Goal: Use online tool/utility: Utilize a website feature to perform a specific function

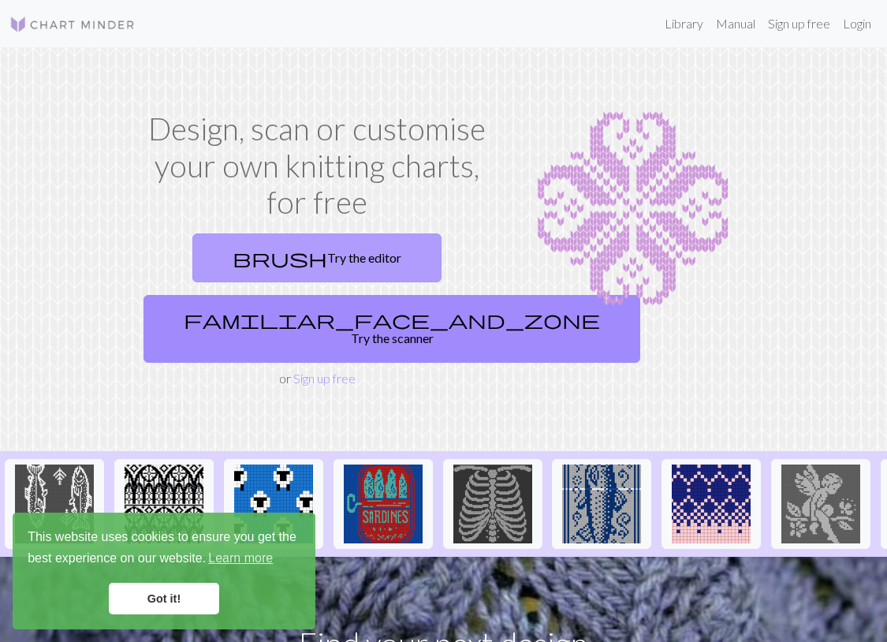
click at [353, 265] on link "brush Try the editor" at bounding box center [316, 257] width 249 height 49
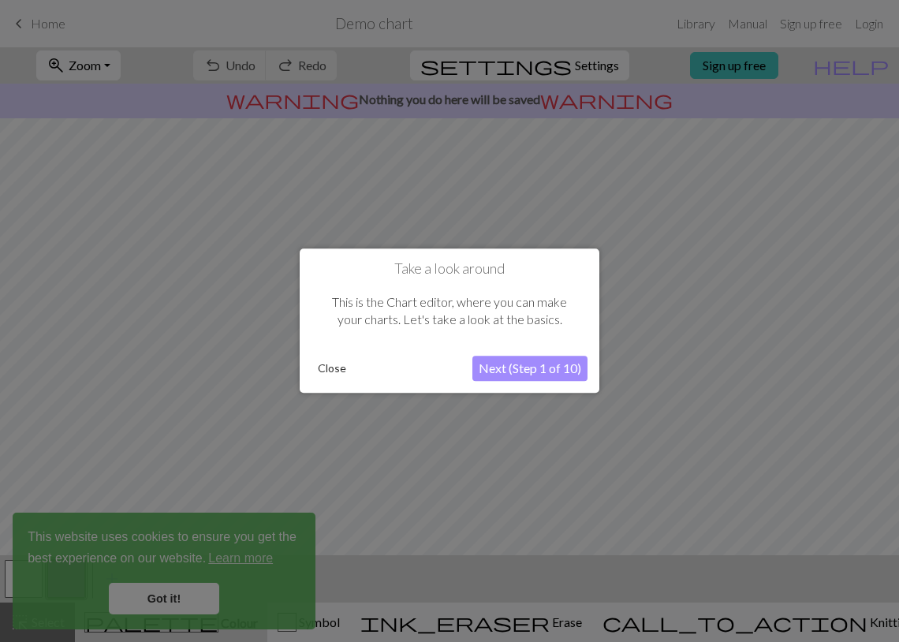
click at [558, 368] on button "Next (Step 1 of 10)" at bounding box center [529, 368] width 115 height 25
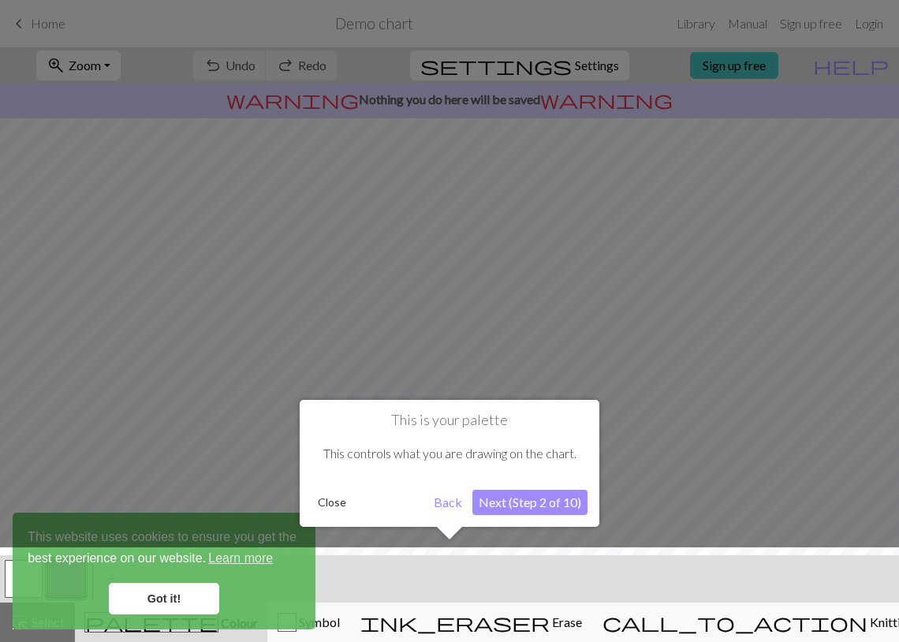
click at [506, 505] on button "Next (Step 2 of 10)" at bounding box center [529, 502] width 115 height 25
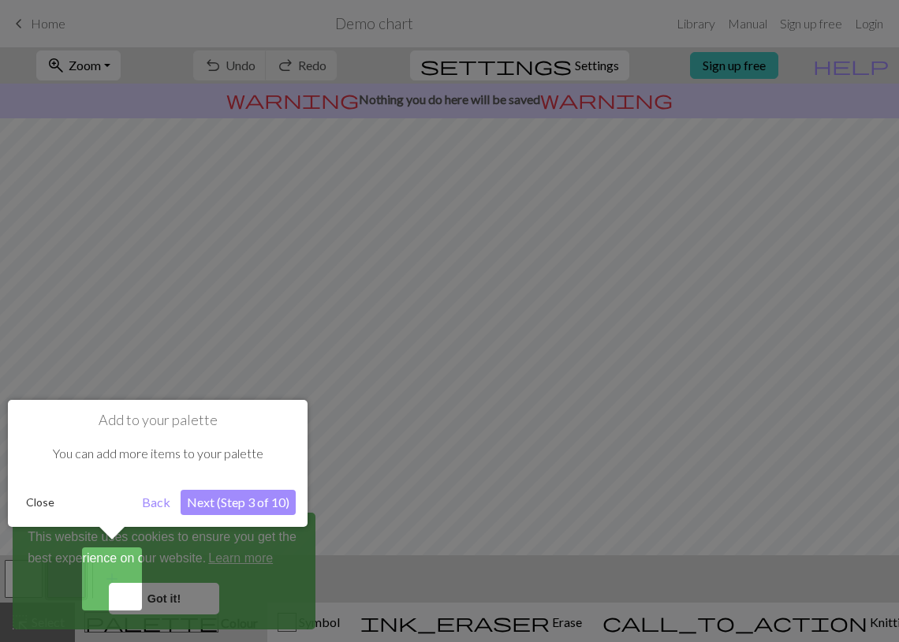
click at [250, 508] on button "Next (Step 3 of 10)" at bounding box center [238, 502] width 115 height 25
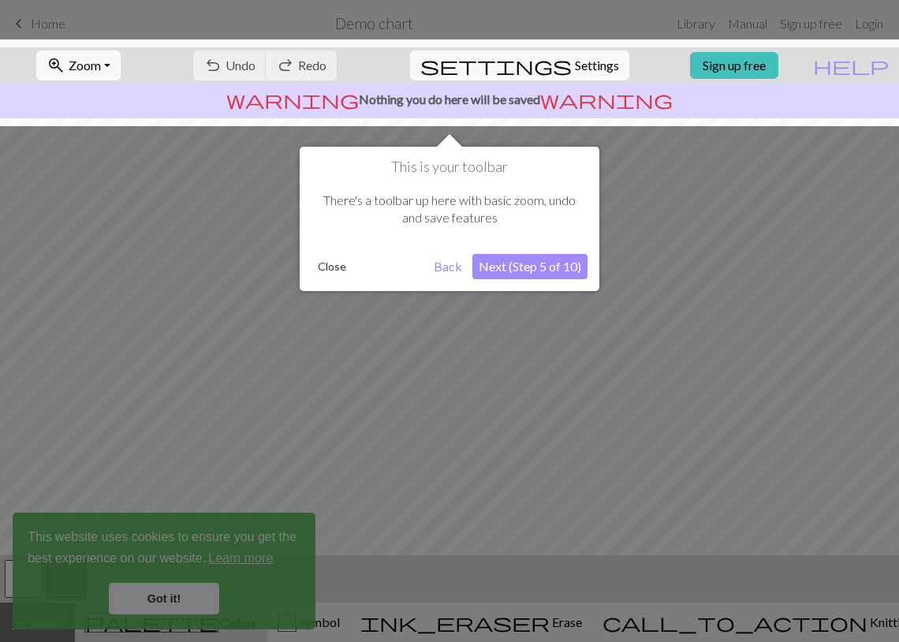
click at [543, 267] on button "Next (Step 5 of 10)" at bounding box center [529, 266] width 115 height 25
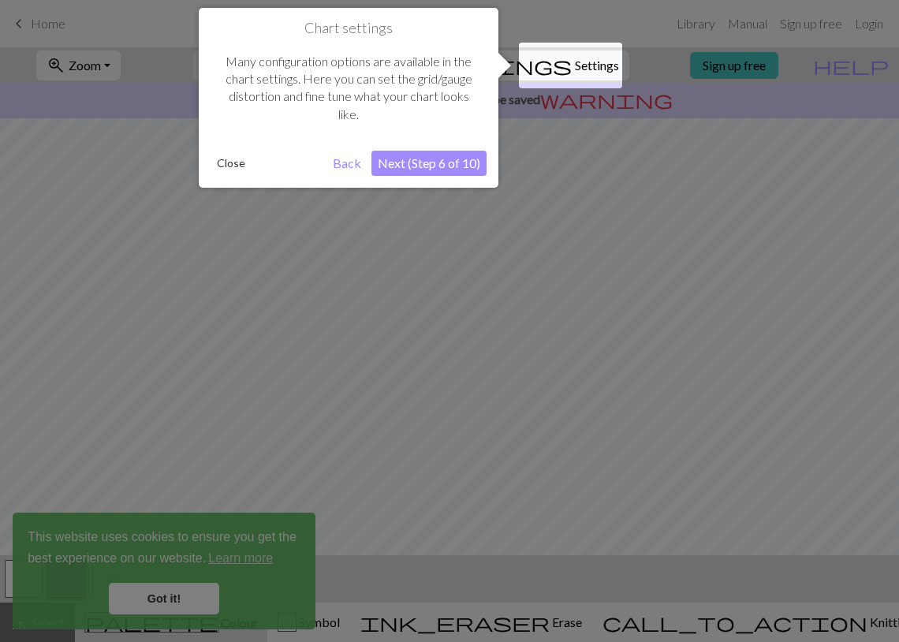
click at [415, 165] on button "Next (Step 6 of 10)" at bounding box center [428, 163] width 115 height 25
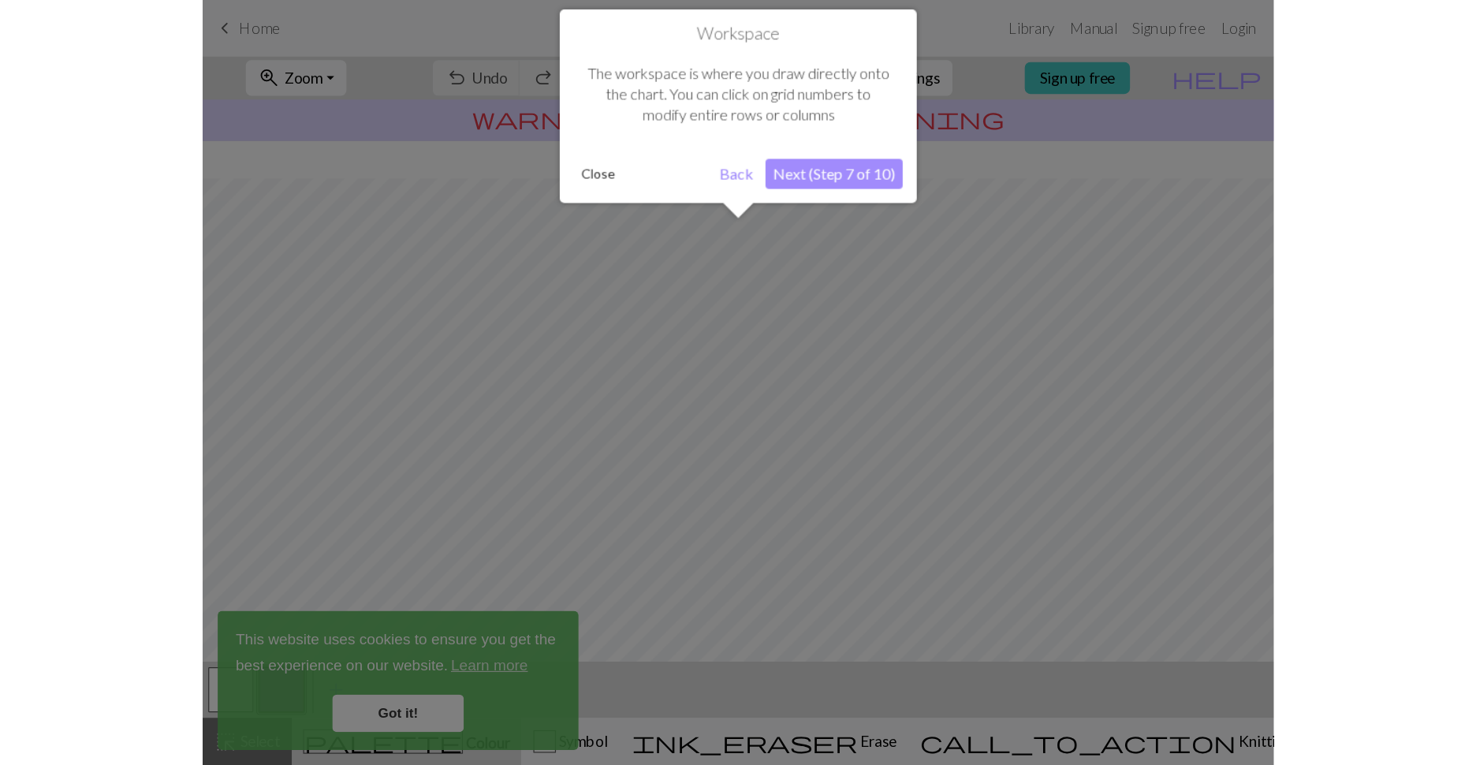
scroll to position [95, 0]
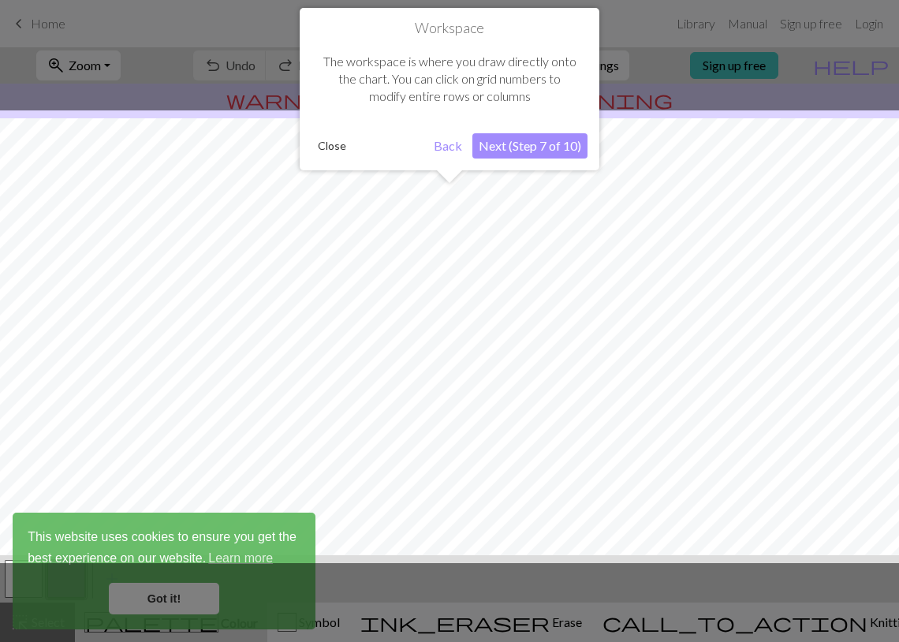
click at [546, 151] on button "Next (Step 7 of 10)" at bounding box center [529, 145] width 115 height 25
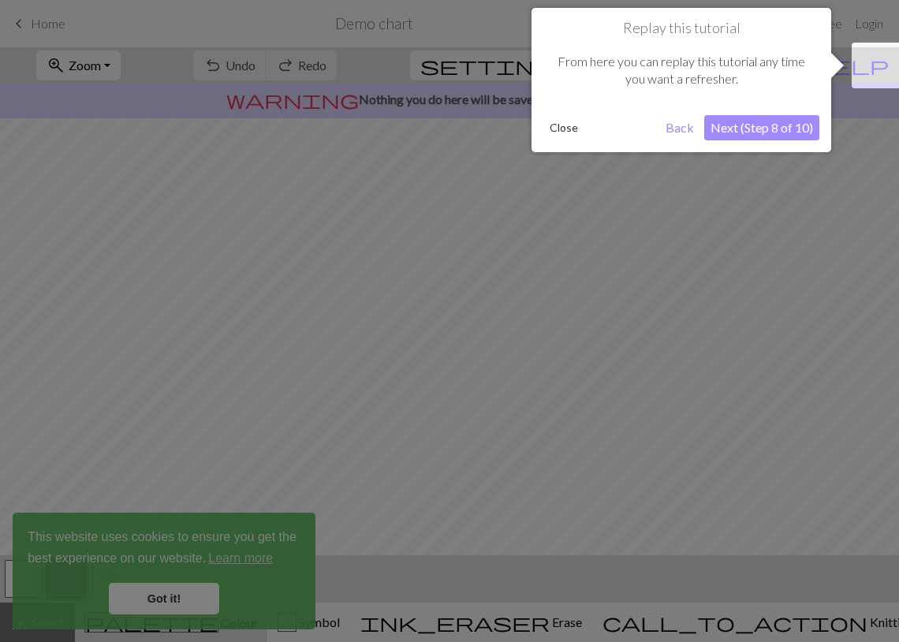
click at [748, 129] on button "Next (Step 8 of 10)" at bounding box center [761, 127] width 115 height 25
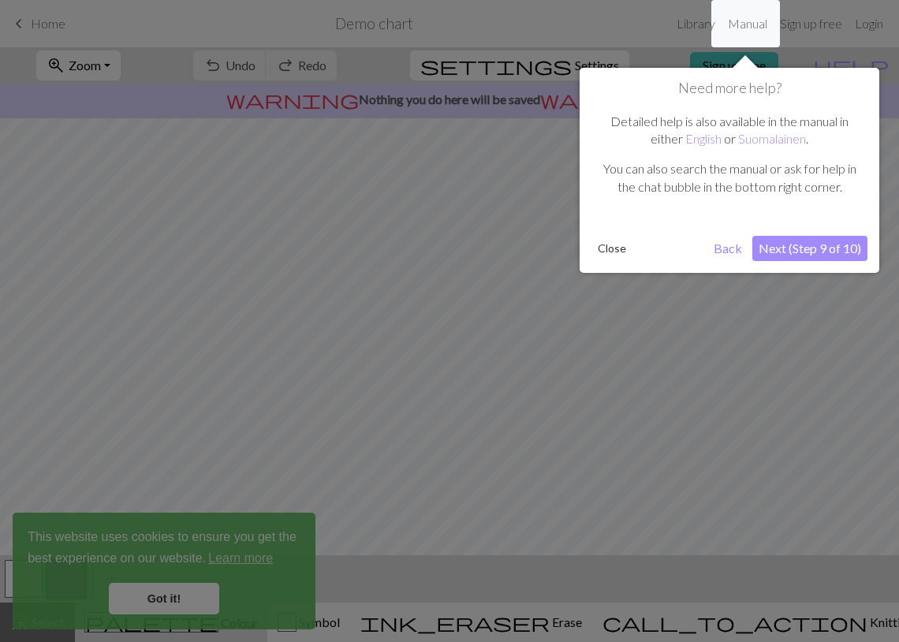
click at [778, 240] on button "Next (Step 9 of 10)" at bounding box center [809, 248] width 115 height 25
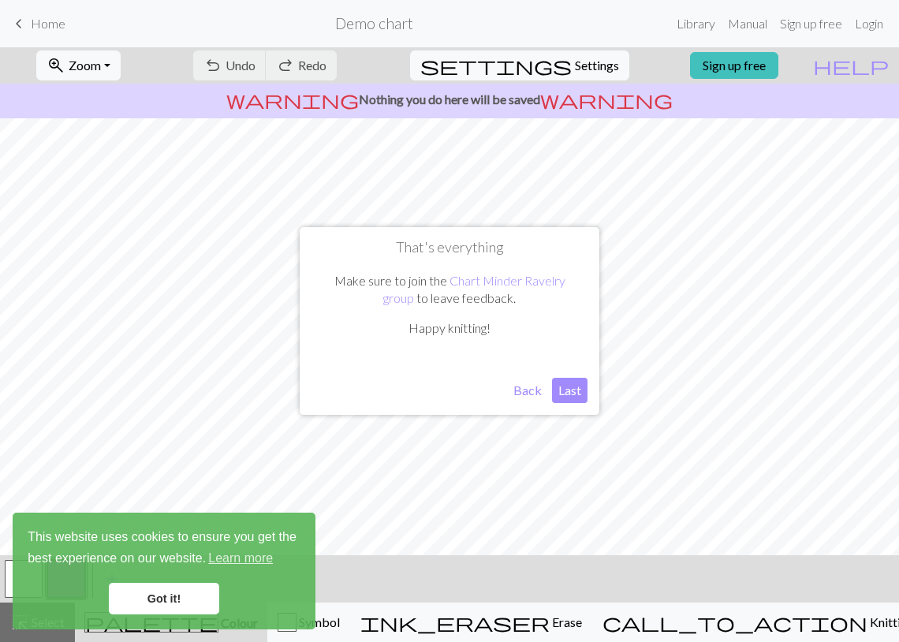
click at [573, 393] on button "Last" at bounding box center [569, 390] width 35 height 25
click at [180, 605] on link "Got it!" at bounding box center [164, 599] width 110 height 32
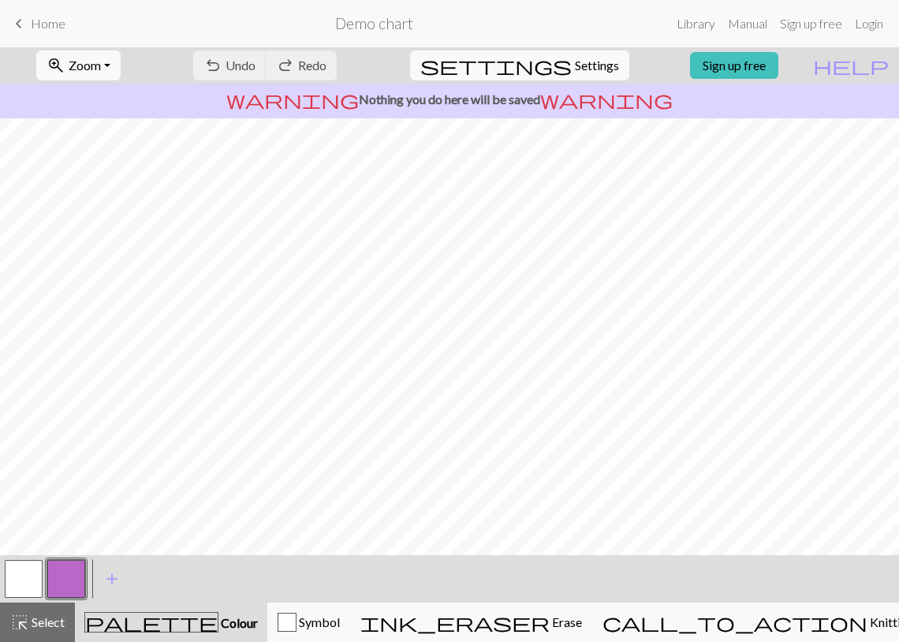
click at [32, 588] on button "button" at bounding box center [24, 579] width 38 height 38
click at [32, 586] on button "button" at bounding box center [24, 579] width 38 height 38
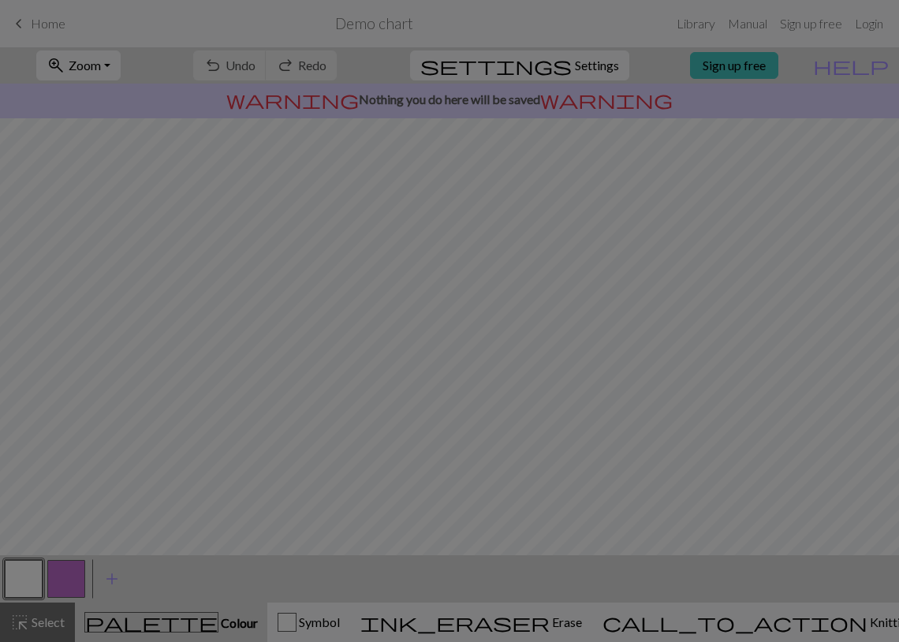
click at [69, 580] on div "Edit colour Name MC Use advanced picker workspace_premium Become a Pro user to …" at bounding box center [449, 321] width 899 height 642
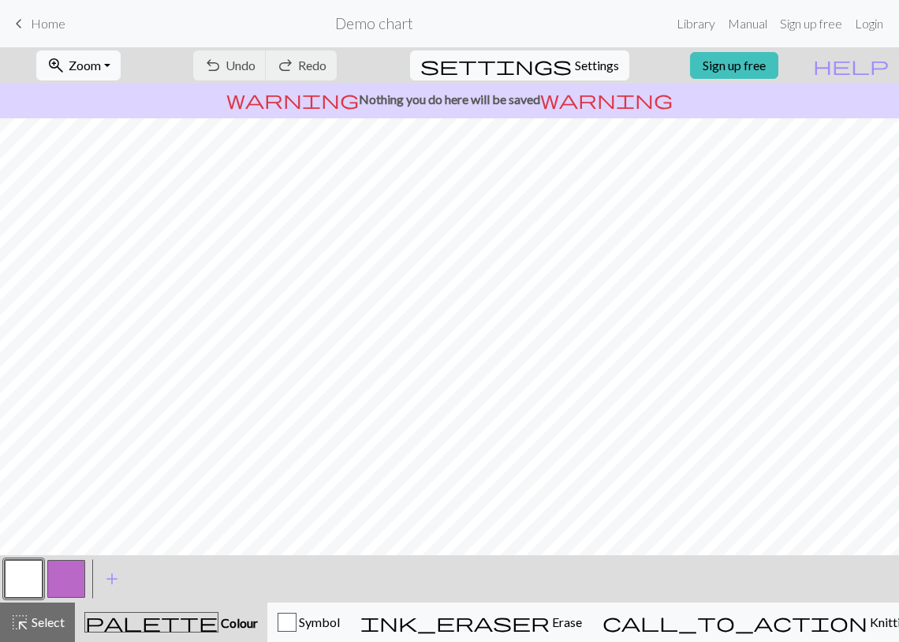
click at [69, 580] on button "button" at bounding box center [66, 579] width 38 height 38
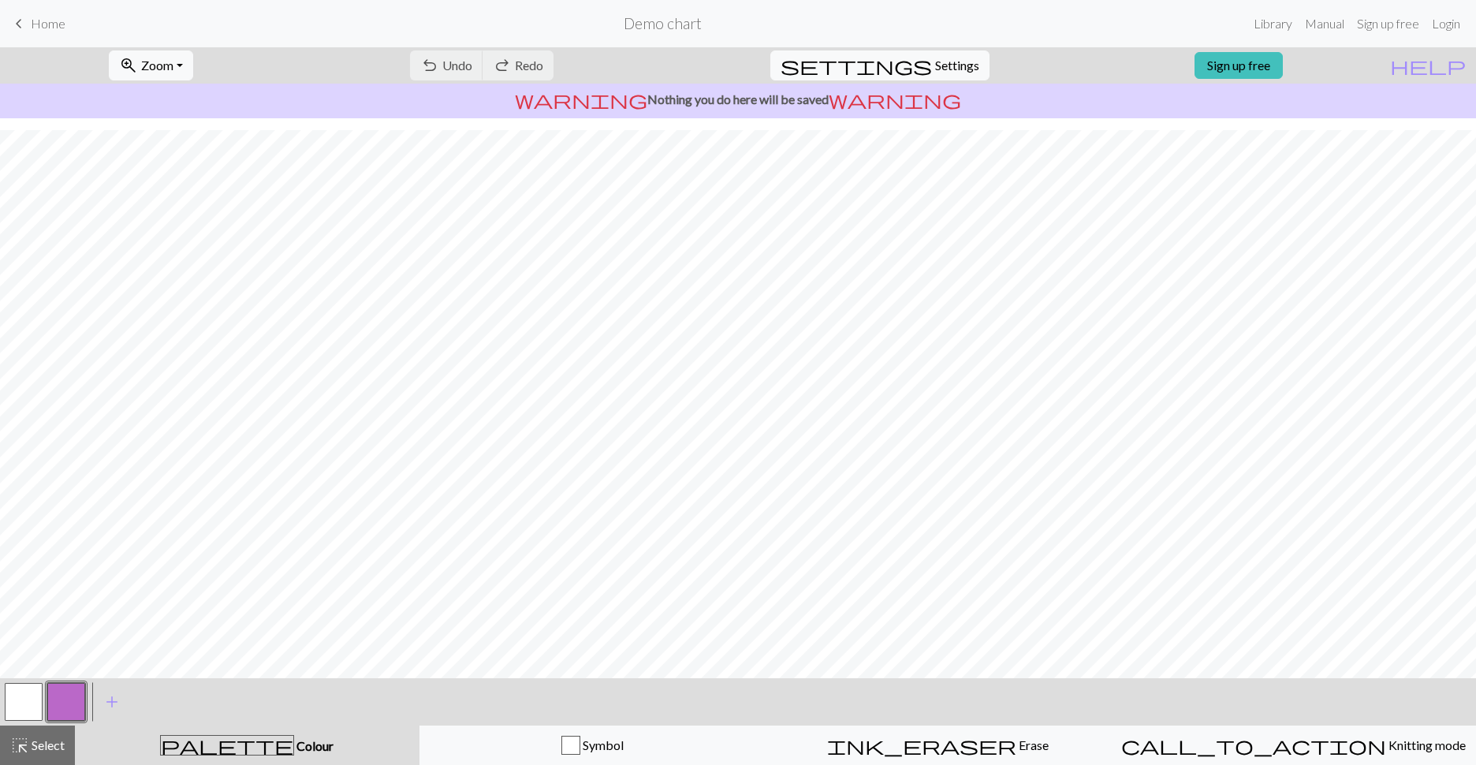
scroll to position [0, 0]
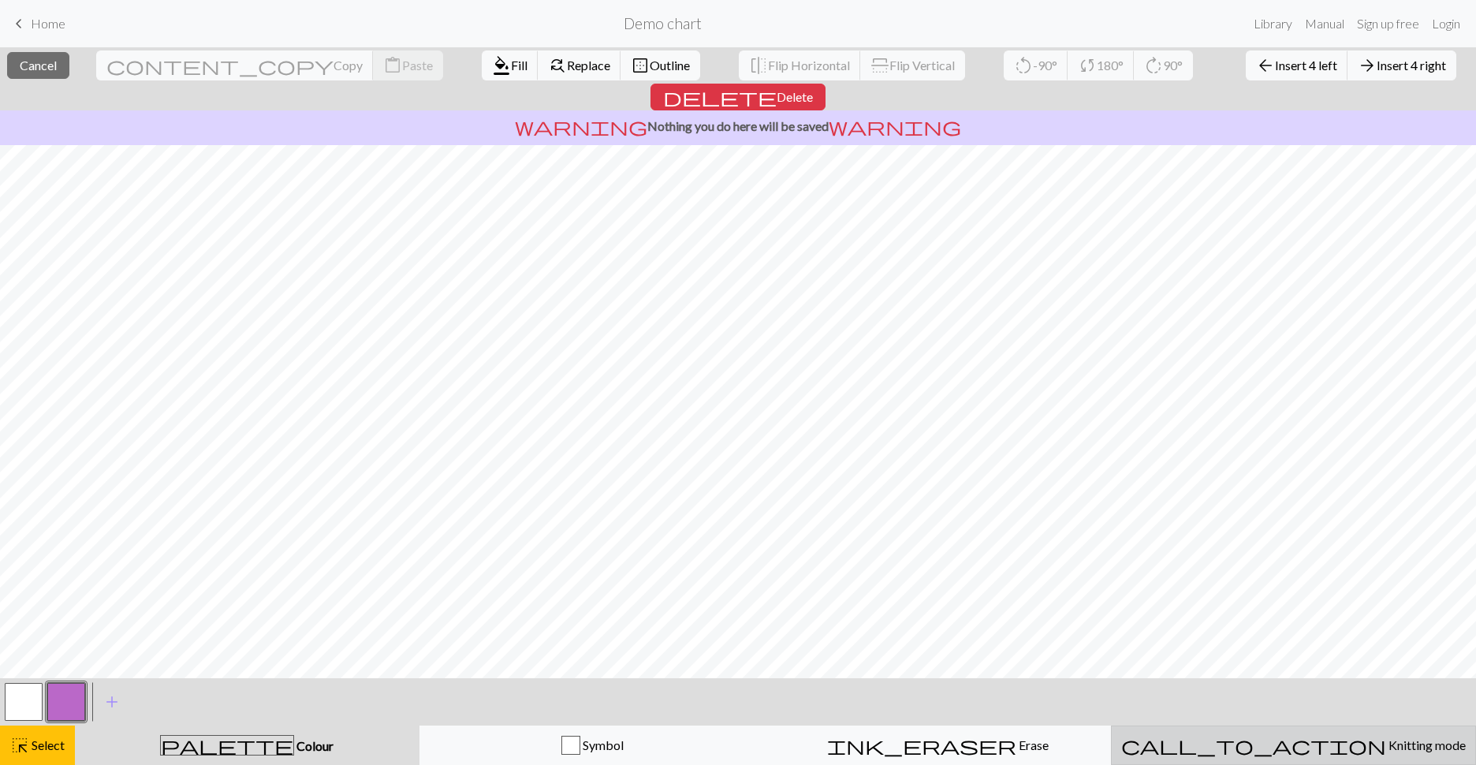
drag, startPoint x: 1322, startPoint y: 737, endPoint x: 1313, endPoint y: 738, distance: 9.6
click at [886, 641] on div "call_to_action Knitting mode Knitting mode" at bounding box center [1293, 745] width 345 height 19
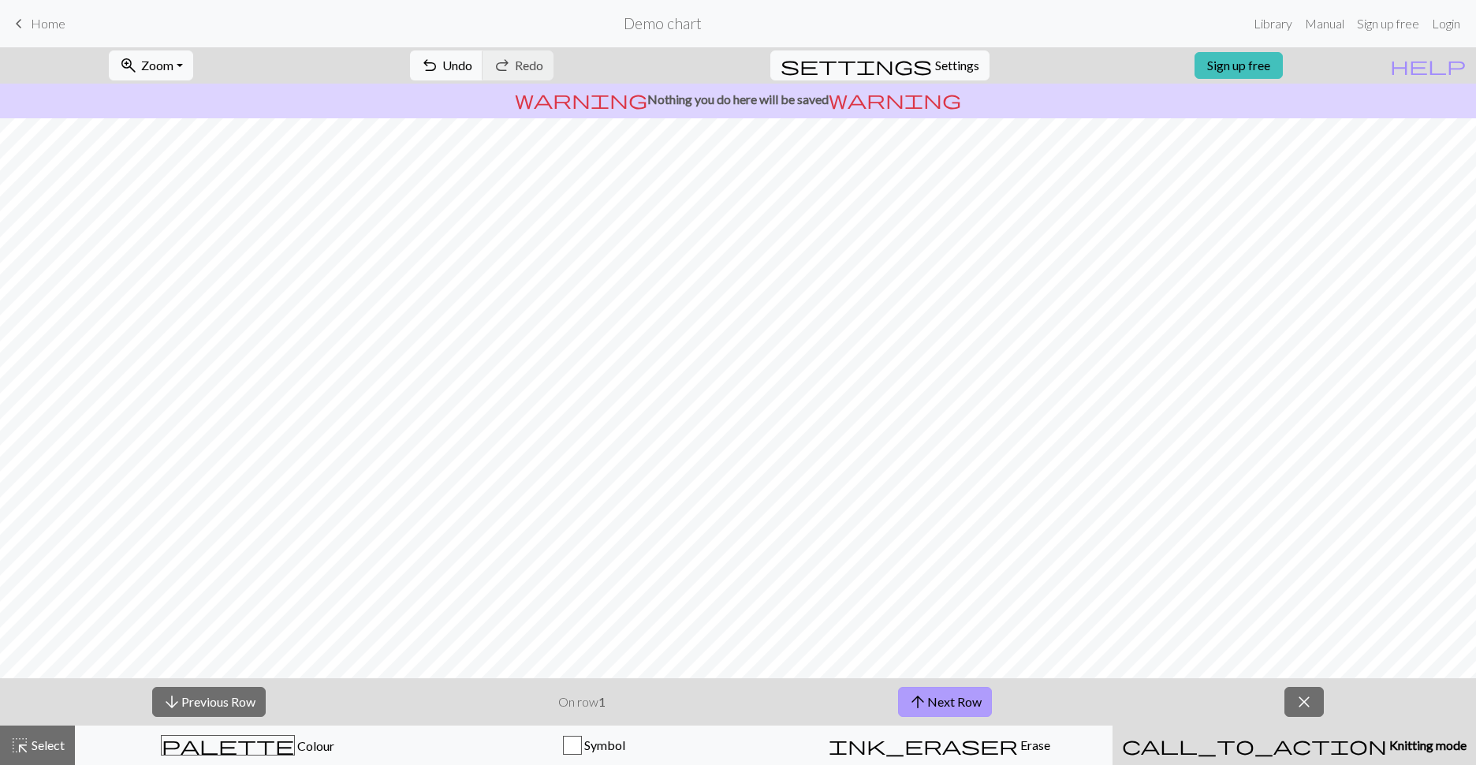
click at [886, 641] on button "arrow_upward Next Row" at bounding box center [945, 702] width 94 height 30
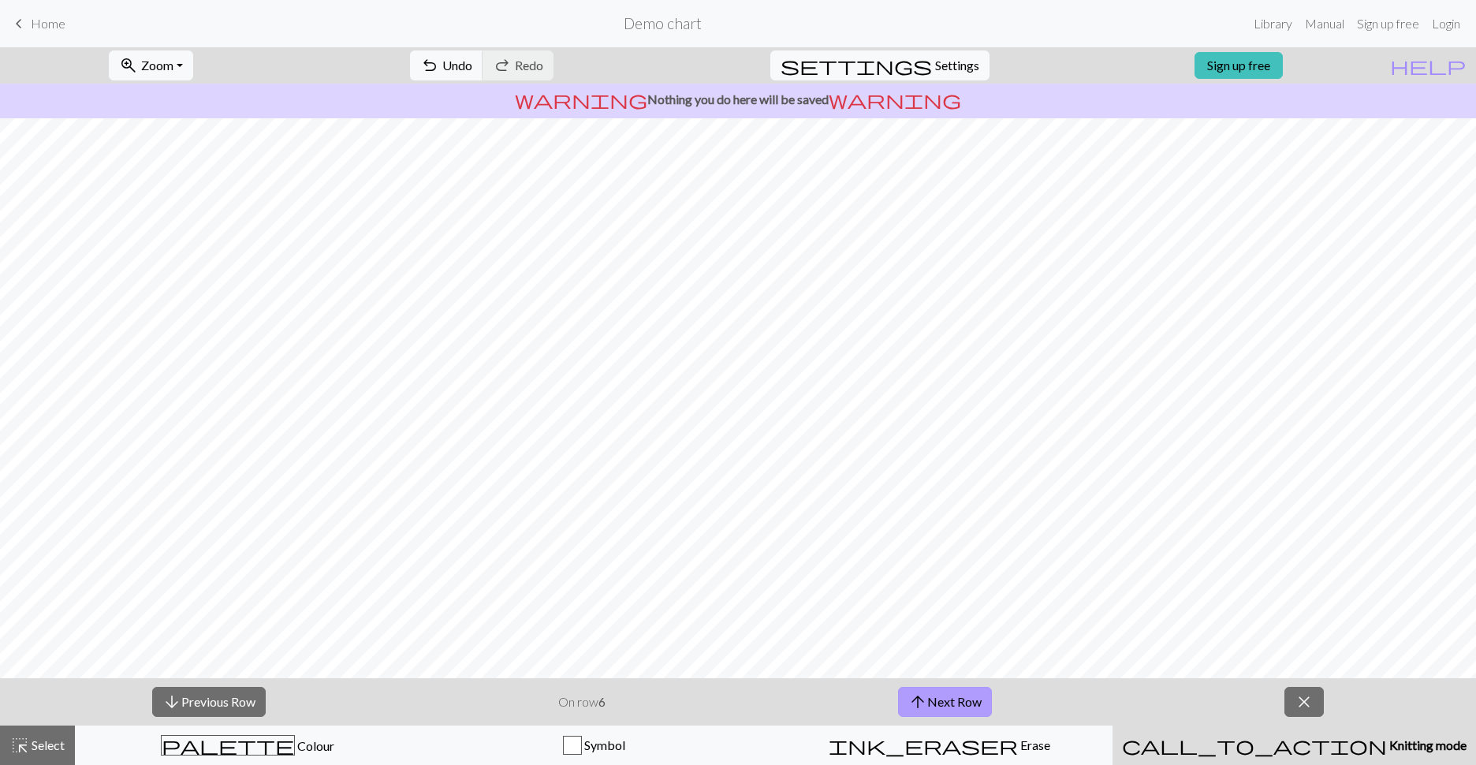
click at [886, 641] on button "arrow_upward Next Row" at bounding box center [945, 702] width 94 height 30
drag, startPoint x: 1315, startPoint y: 732, endPoint x: 1311, endPoint y: 739, distance: 8.1
click at [886, 641] on button "call_to_action Knitting mode Knitting mode" at bounding box center [1295, 744] width 364 height 39
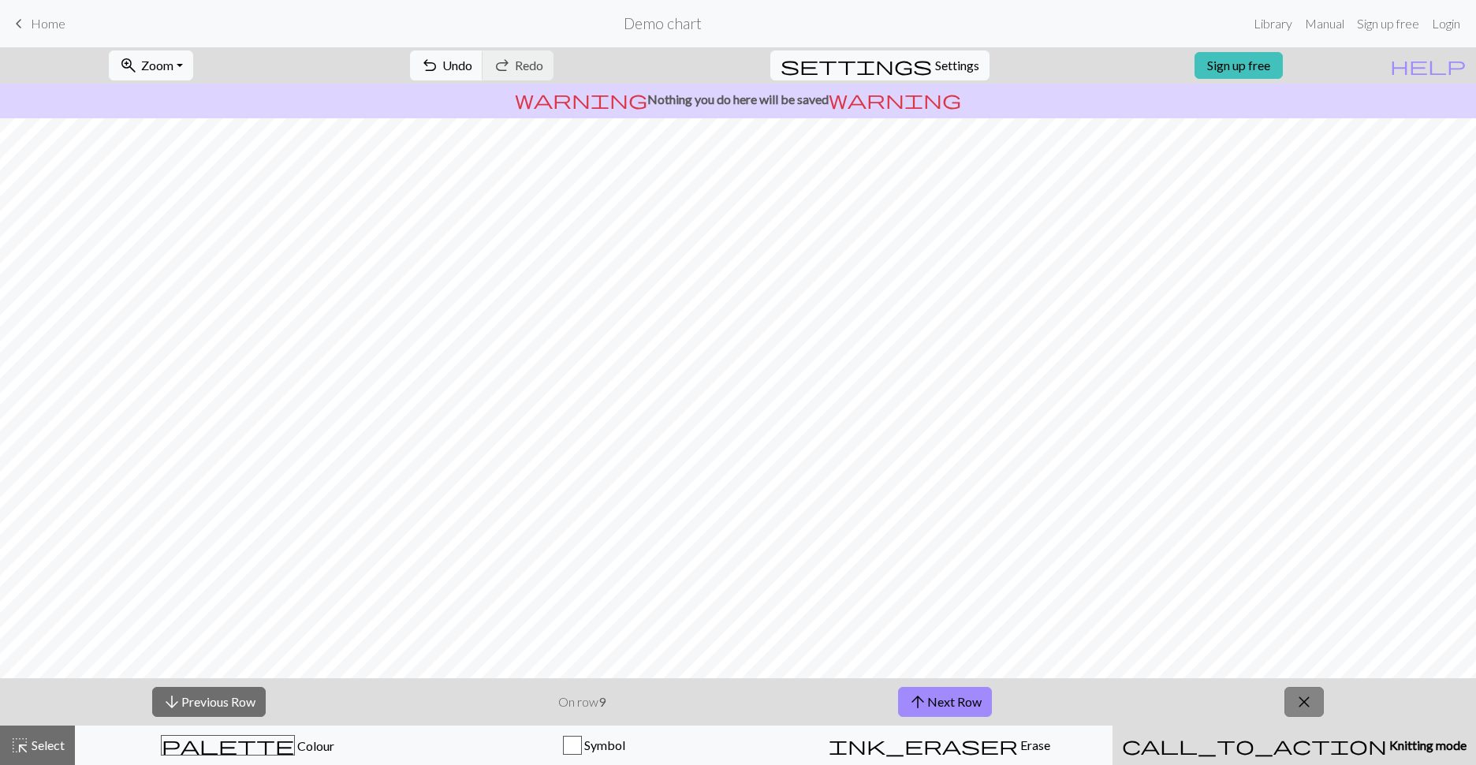
click at [886, 641] on span "close" at bounding box center [1304, 702] width 19 height 22
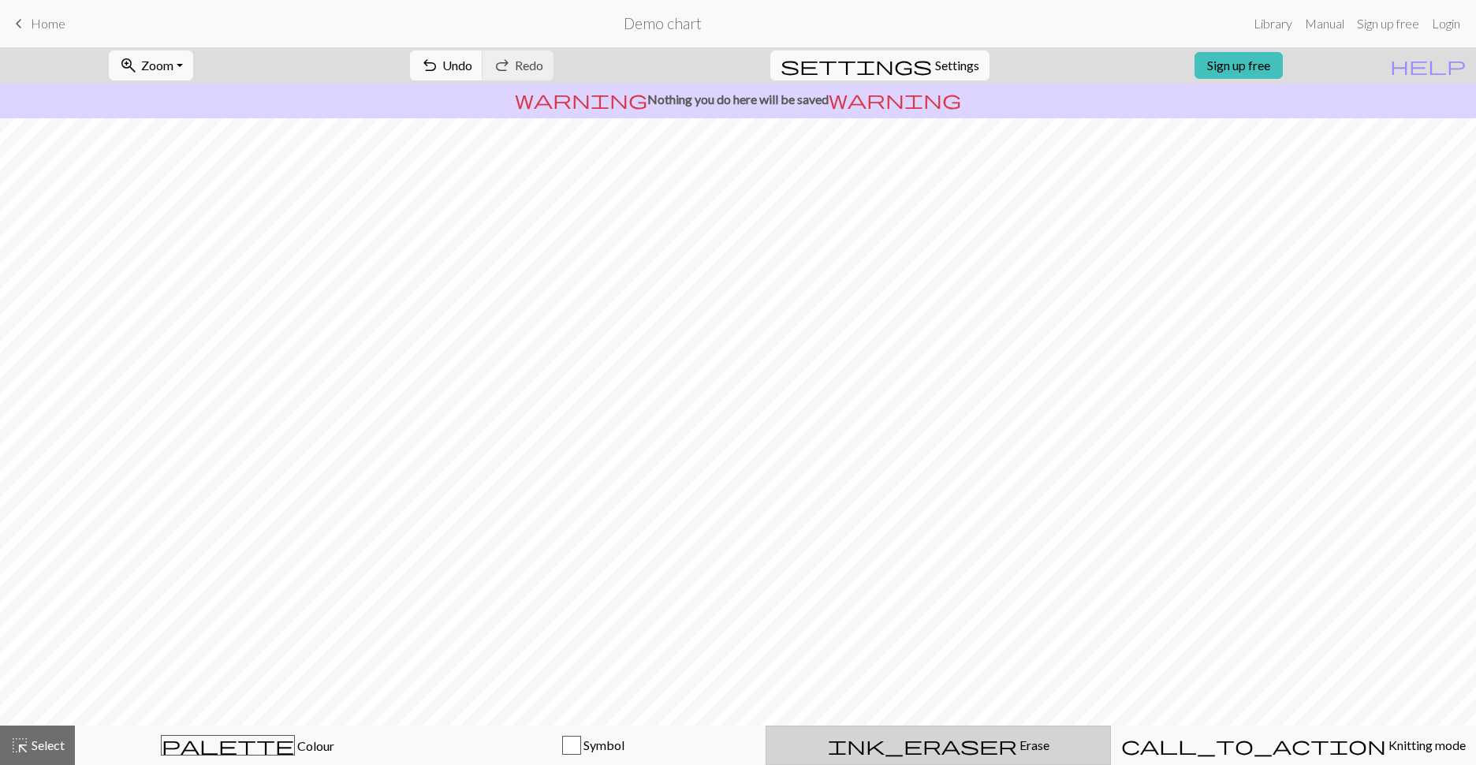
click at [886, 641] on div "ink_eraser Erase Erase" at bounding box center [938, 745] width 325 height 19
click at [886, 65] on span "Settings" at bounding box center [957, 65] width 44 height 19
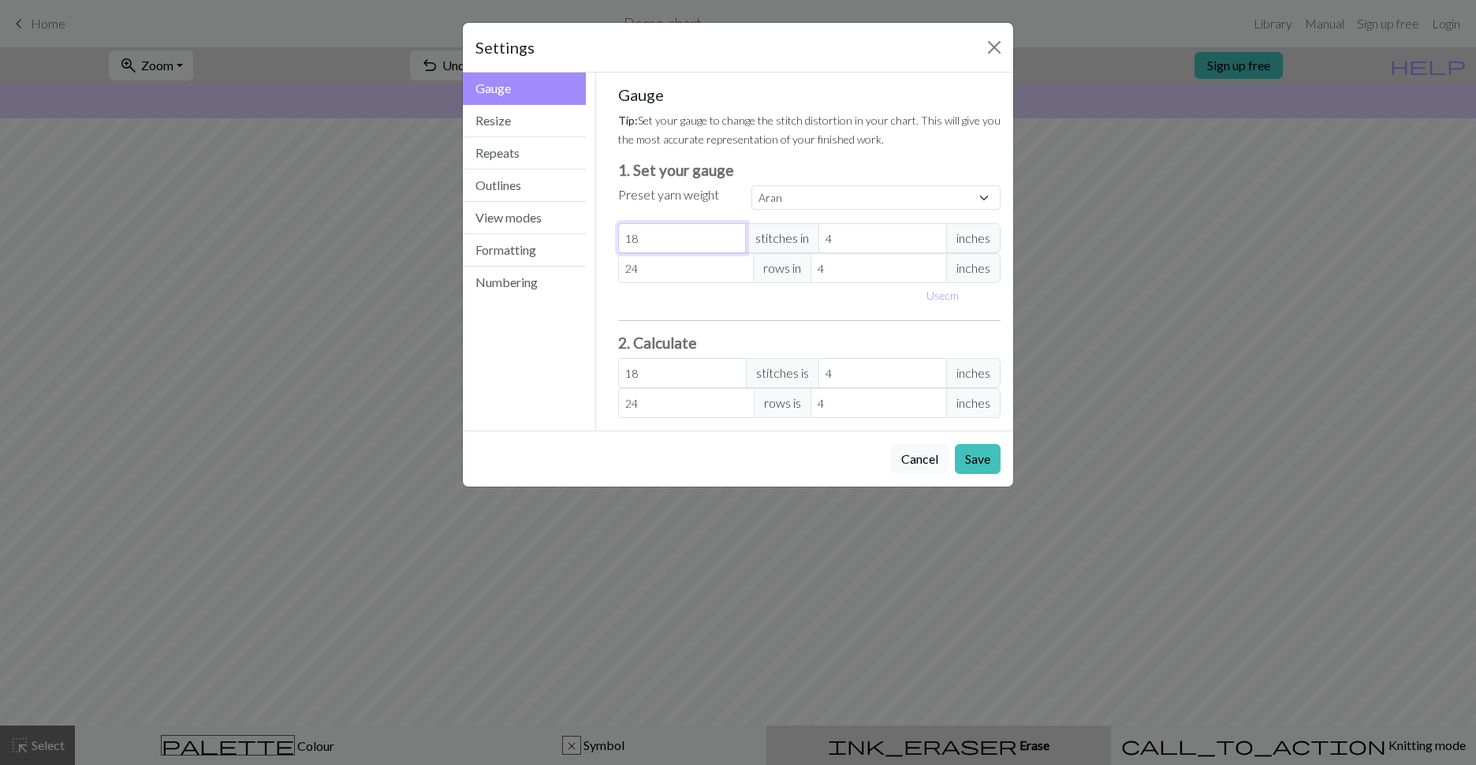
click at [673, 244] on input "18" at bounding box center [682, 238] width 129 height 30
click at [662, 259] on input "24" at bounding box center [686, 268] width 136 height 30
click at [670, 241] on input "18" at bounding box center [682, 238] width 129 height 30
click at [663, 262] on input "24" at bounding box center [686, 268] width 136 height 30
click at [664, 248] on input "18" at bounding box center [682, 238] width 129 height 30
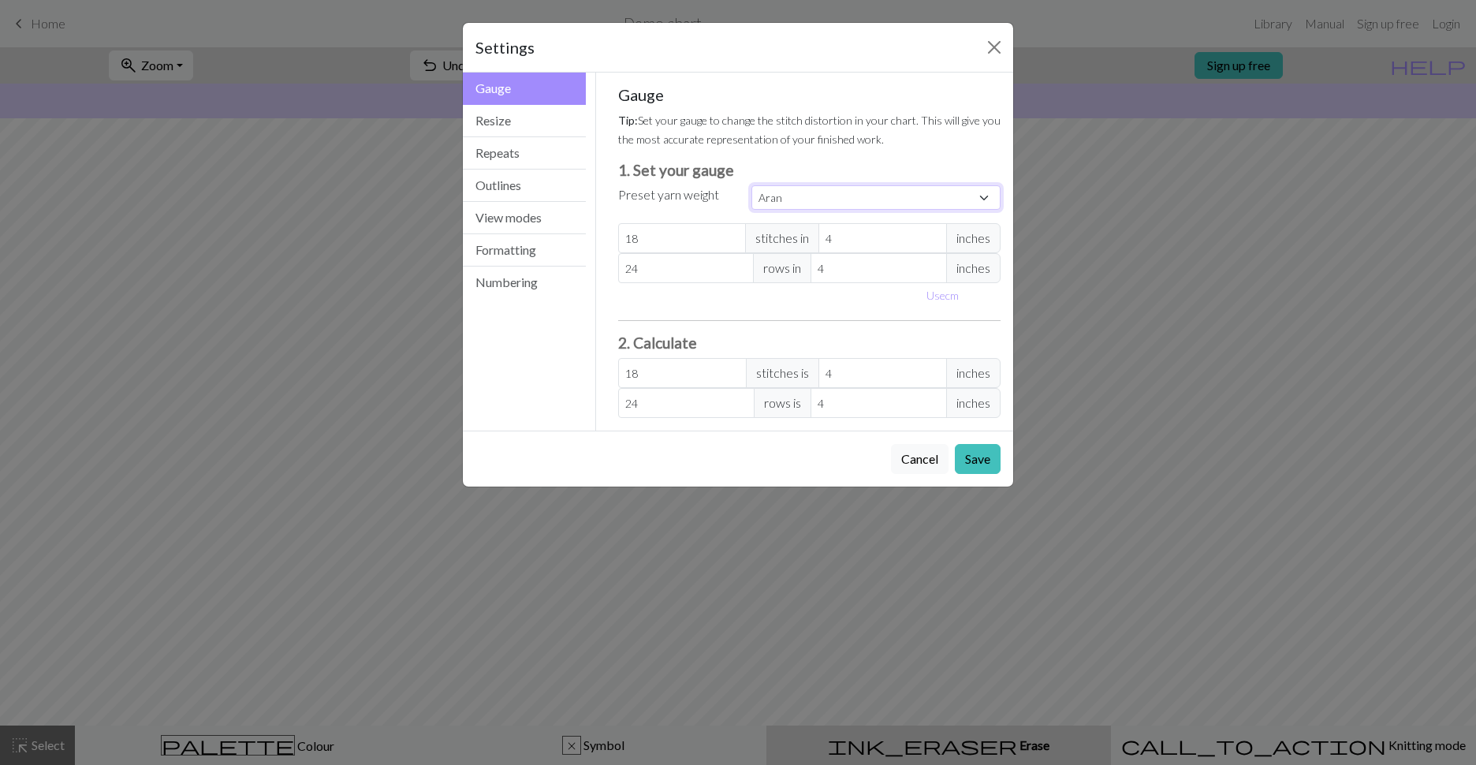
click at [841, 198] on select "Custom Square Lace Light Fingering Fingering Sport Double knit Worsted Aran Bul…" at bounding box center [876, 197] width 249 height 24
select select "custom"
click at [752, 185] on select "Custom Square Lace Light Fingering Fingering Sport Double knit Worsted Aran Bul…" at bounding box center [876, 197] width 249 height 24
click at [658, 246] on input "18" at bounding box center [682, 238] width 129 height 30
click at [886, 457] on button "Save" at bounding box center [978, 459] width 46 height 30
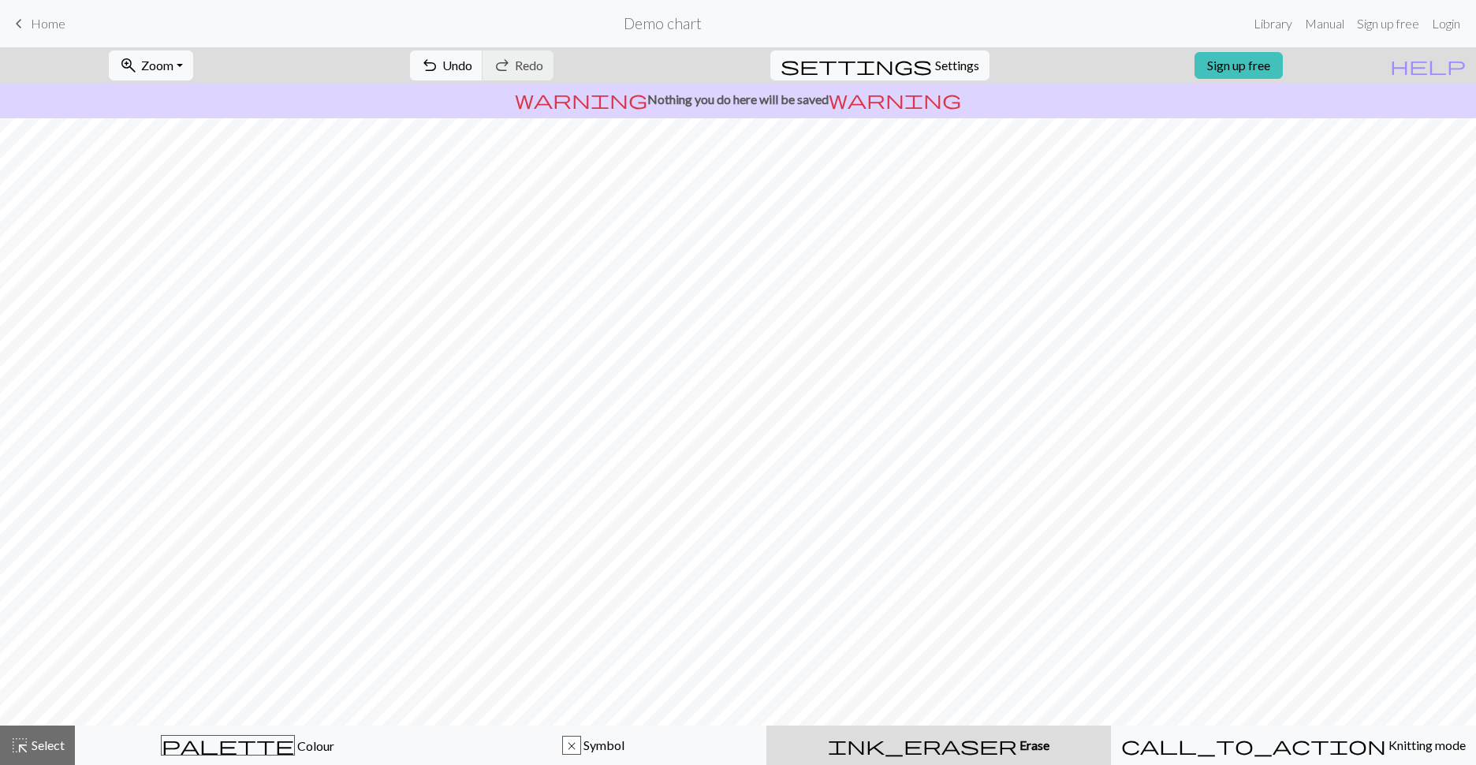
click at [886, 68] on div "settings Settings" at bounding box center [880, 65] width 243 height 36
click at [886, 65] on span "Settings" at bounding box center [957, 65] width 44 height 19
select select "aran"
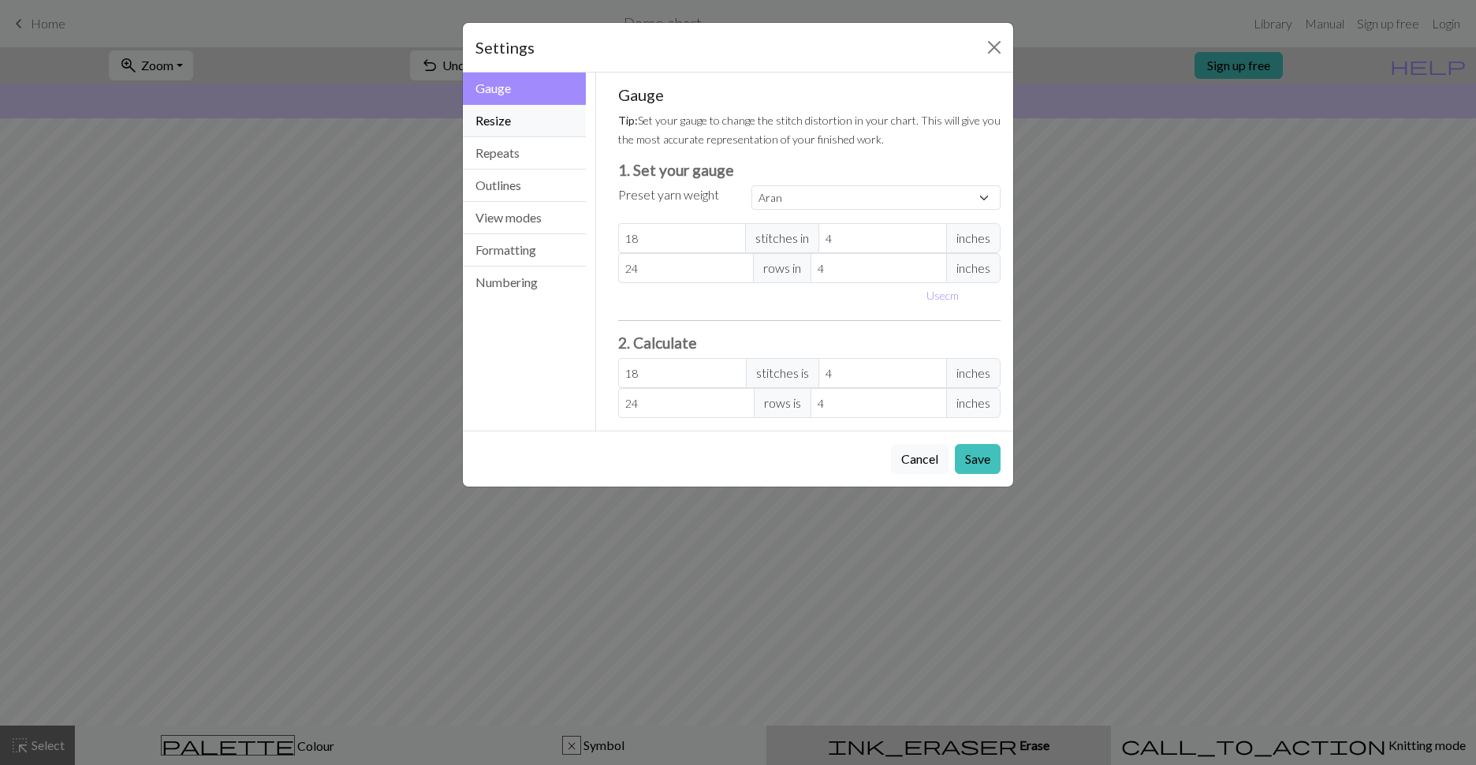
click at [537, 117] on button "Resize" at bounding box center [524, 121] width 123 height 32
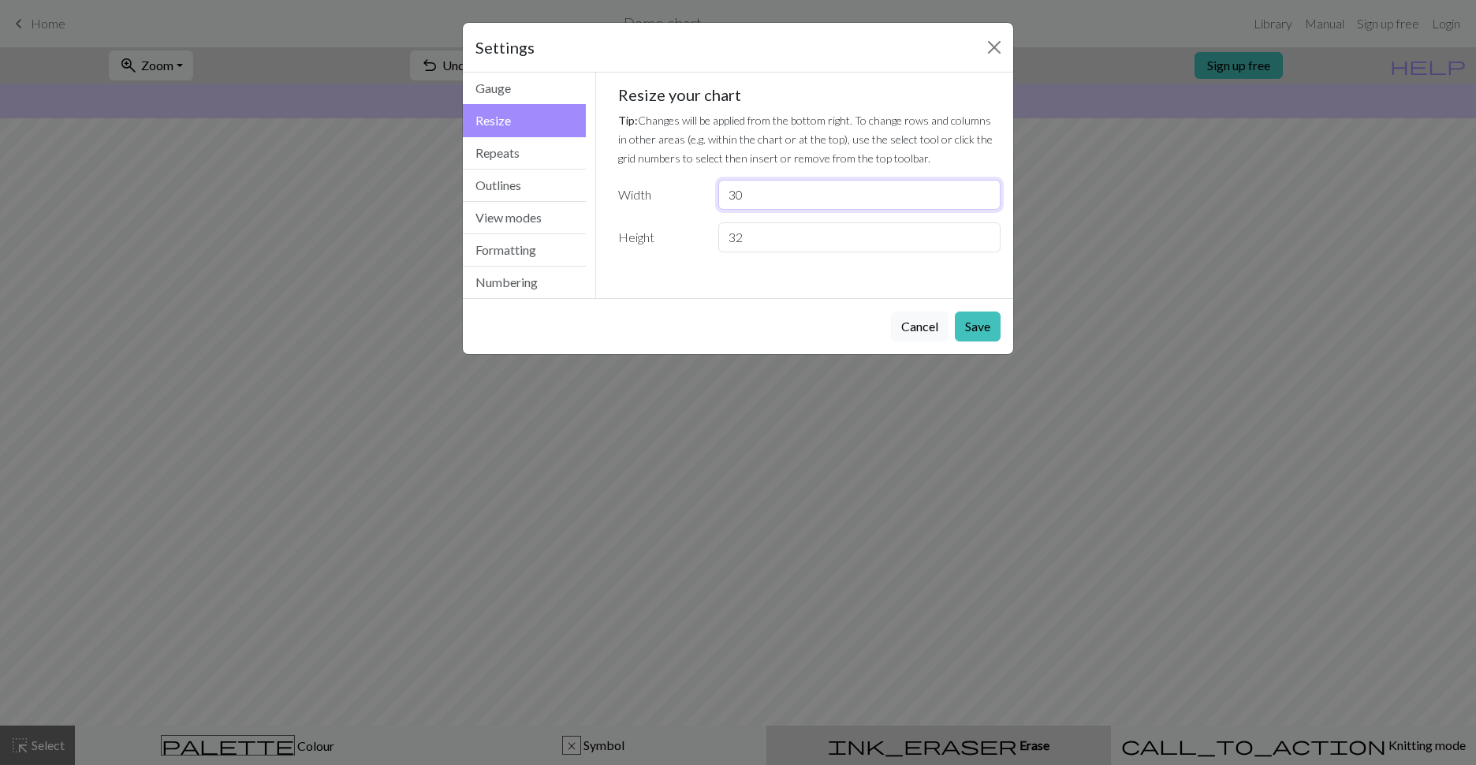
click at [799, 190] on input "30" at bounding box center [859, 195] width 282 height 30
drag, startPoint x: 778, startPoint y: 196, endPoint x: 695, endPoint y: 185, distance: 84.4
click at [695, 185] on div "Width 30" at bounding box center [810, 195] width 402 height 30
drag, startPoint x: 810, startPoint y: 177, endPoint x: 820, endPoint y: 177, distance: 10.3
click at [817, 177] on div "Resize your chart Tip: Changes will be applied from the bottom right. To change…" at bounding box center [809, 168] width 383 height 167
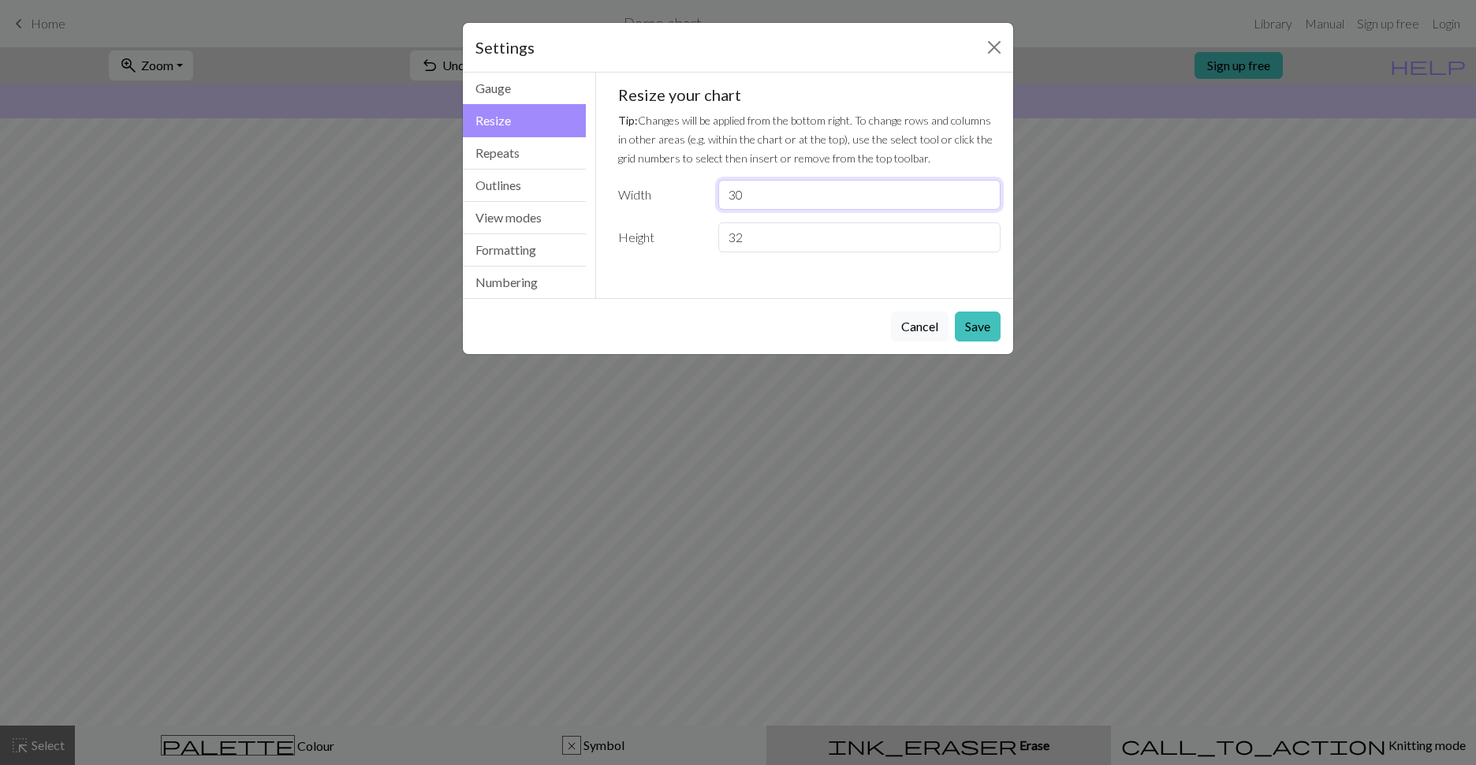
click at [800, 194] on input "30" at bounding box center [859, 195] width 282 height 30
type input "3"
type input "25"
click at [813, 235] on input "32" at bounding box center [859, 237] width 282 height 30
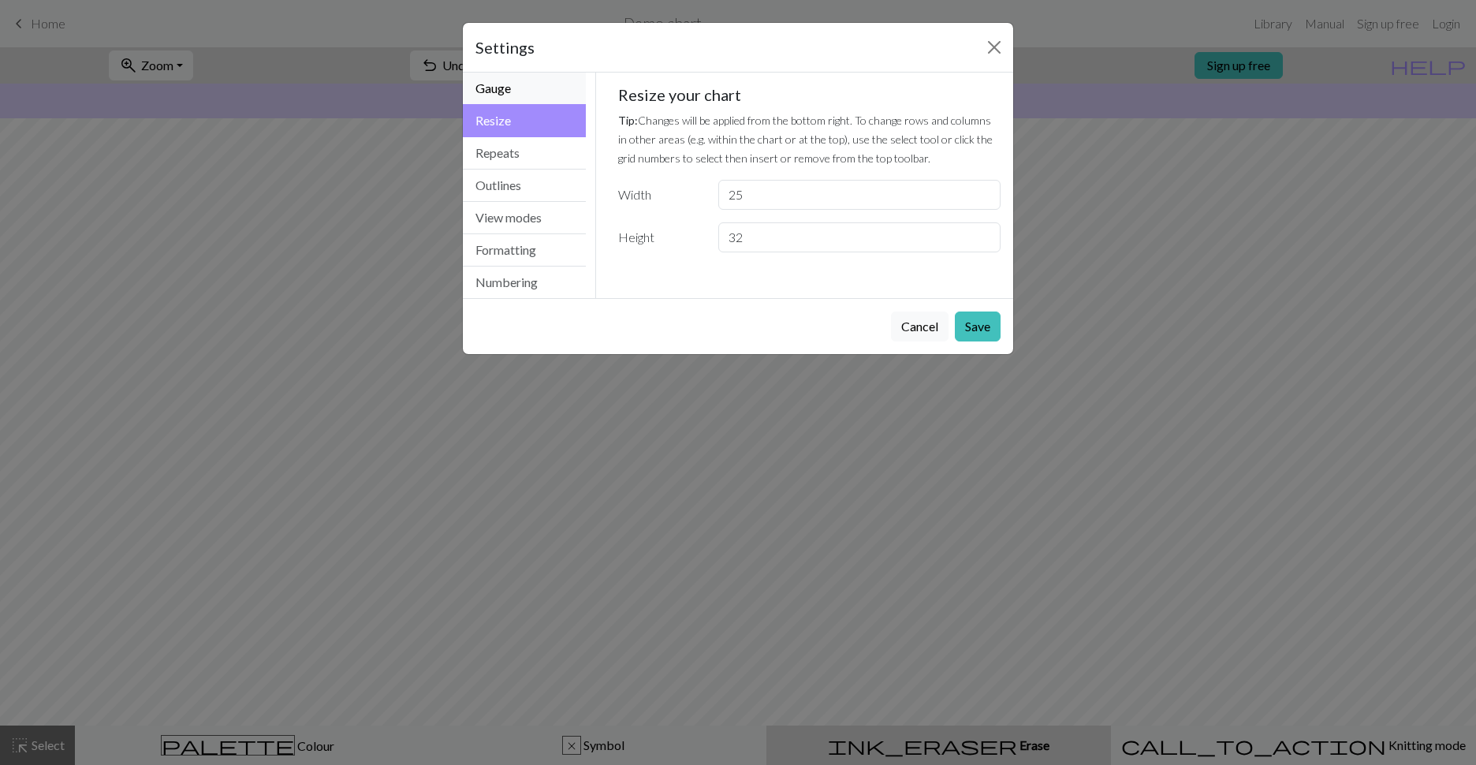
click at [526, 90] on button "Gauge" at bounding box center [524, 89] width 123 height 32
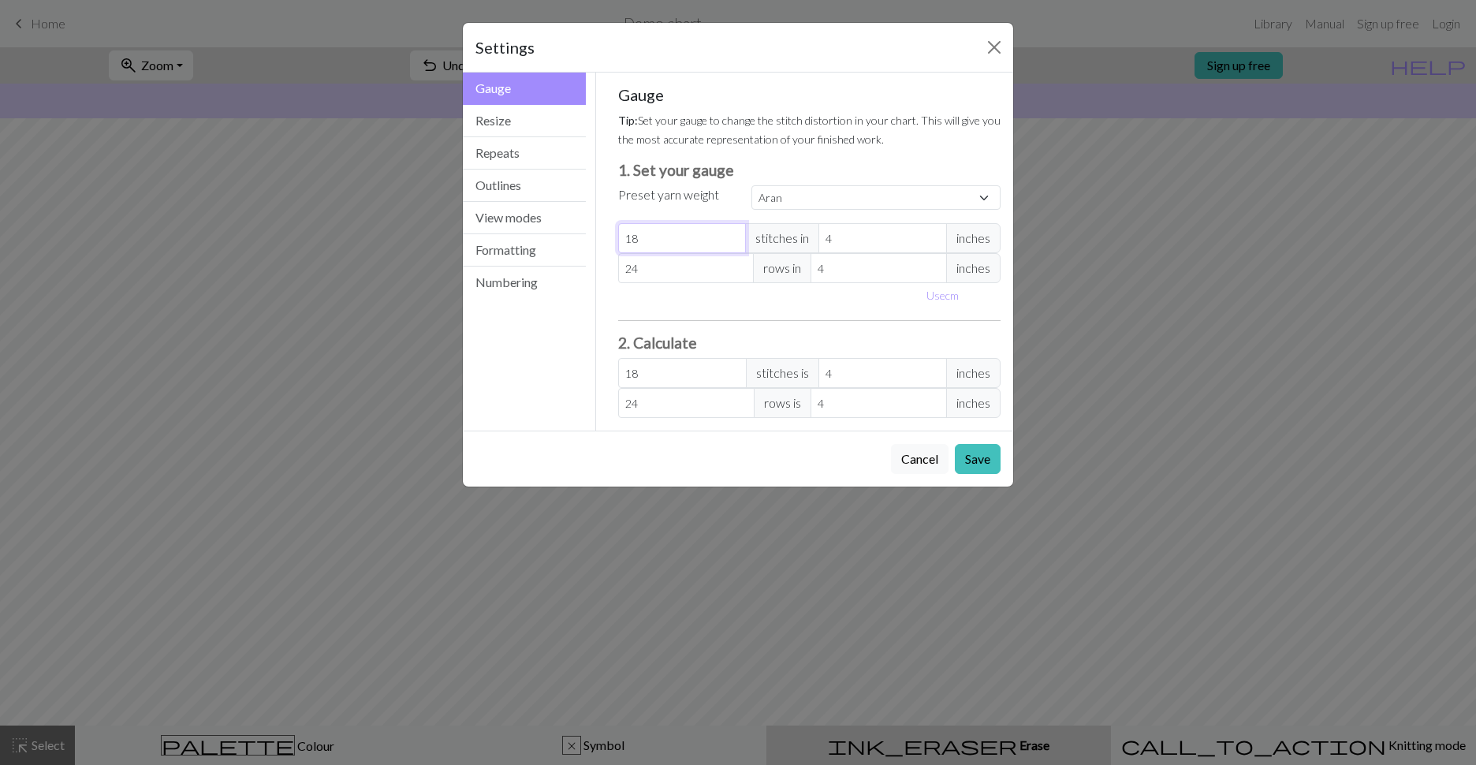
click at [671, 242] on input "18" at bounding box center [682, 238] width 129 height 30
drag, startPoint x: 644, startPoint y: 236, endPoint x: 604, endPoint y: 235, distance: 40.2
click at [604, 235] on div "Gauge Tip: Set your gauge to change the stitch distortion in your chart. This w…" at bounding box center [809, 252] width 427 height 358
click at [640, 198] on label "Preset yarn weight" at bounding box center [668, 194] width 101 height 19
drag, startPoint x: 644, startPoint y: 240, endPoint x: 554, endPoint y: 238, distance: 90.7
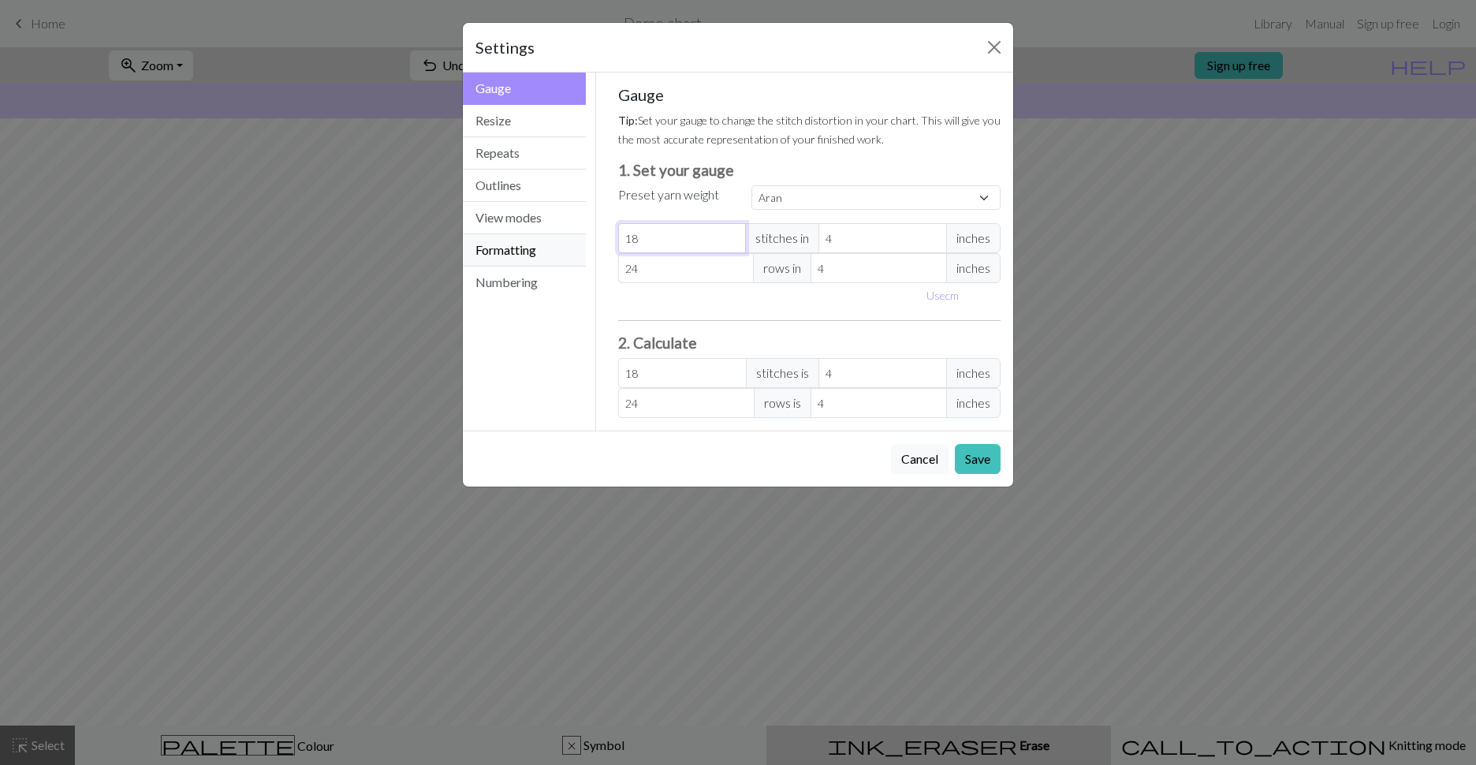
click at [554, 238] on div "Gauge Gauge Resize Repeats Outlines View modes Formatting Numbering Gauge Resiz…" at bounding box center [737, 252] width 569 height 358
select select "custom"
type input "2"
type input "25"
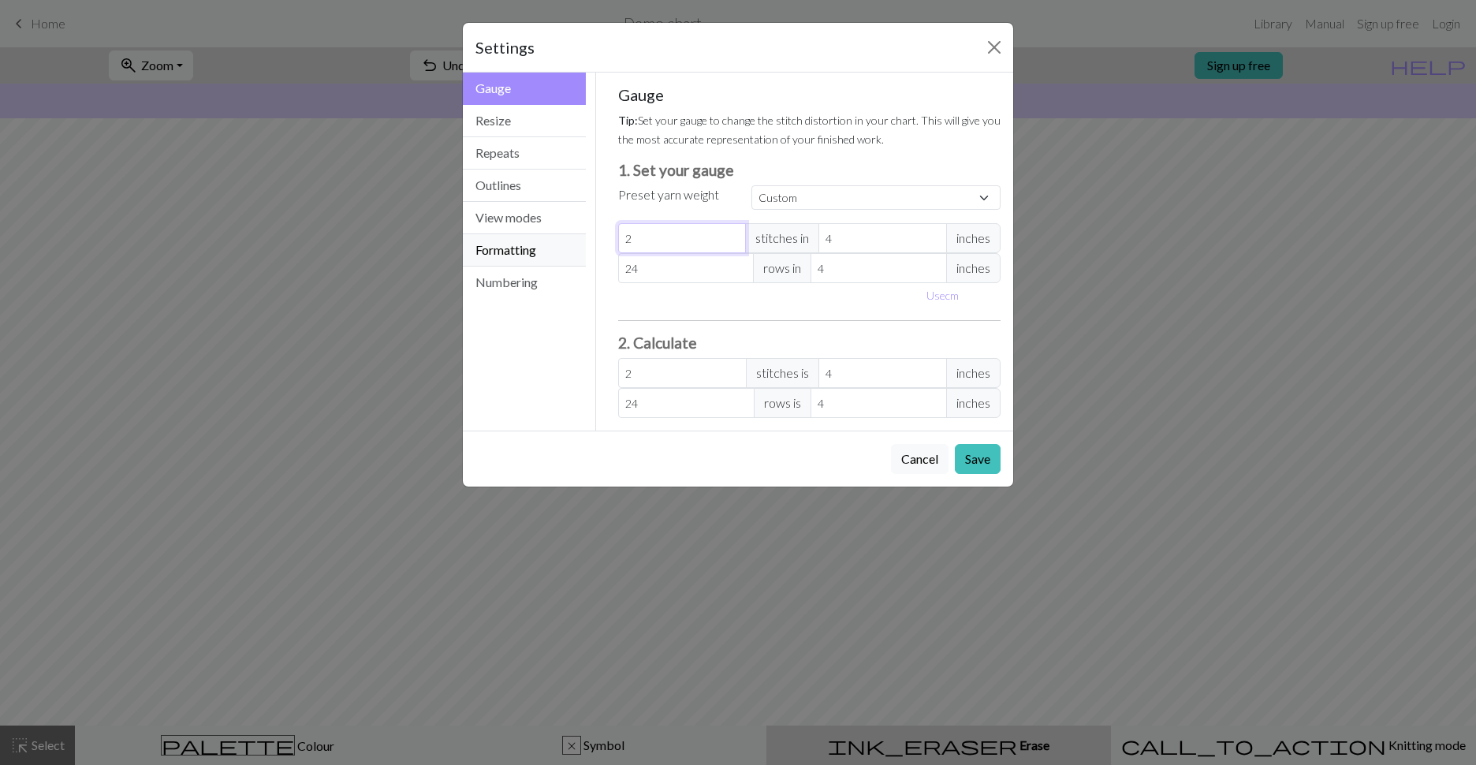
type input "25"
click at [817, 199] on select "Custom Square Lace Light Fingering Fingering Sport Double knit Worsted Aran Bul…" at bounding box center [876, 197] width 249 height 24
click at [881, 174] on h3 "1. Set your gauge" at bounding box center [809, 170] width 383 height 18
click at [506, 119] on button "Resize" at bounding box center [524, 121] width 123 height 32
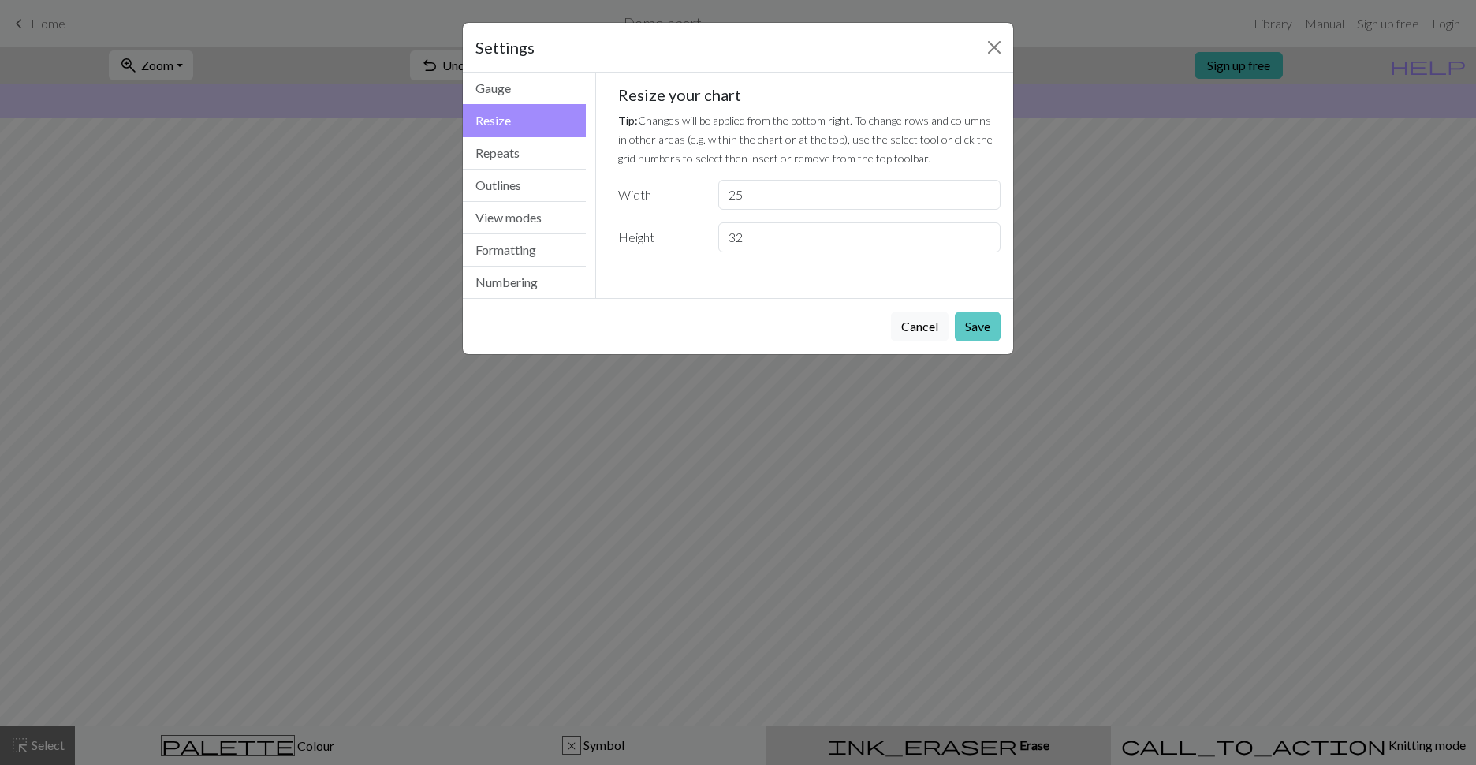
click at [886, 329] on button "Save" at bounding box center [978, 326] width 46 height 30
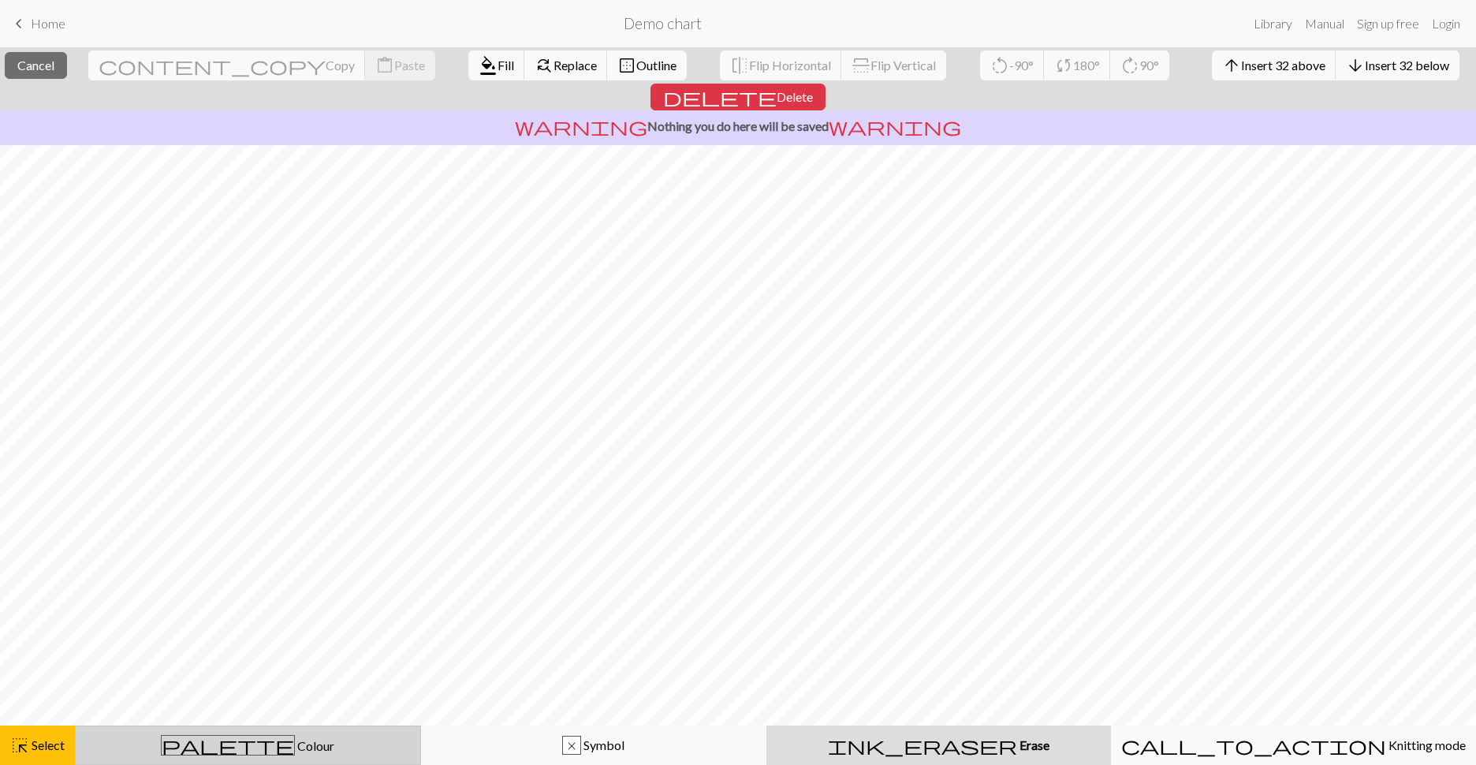
click at [246, 641] on div "palette Colour Colour" at bounding box center [248, 745] width 326 height 21
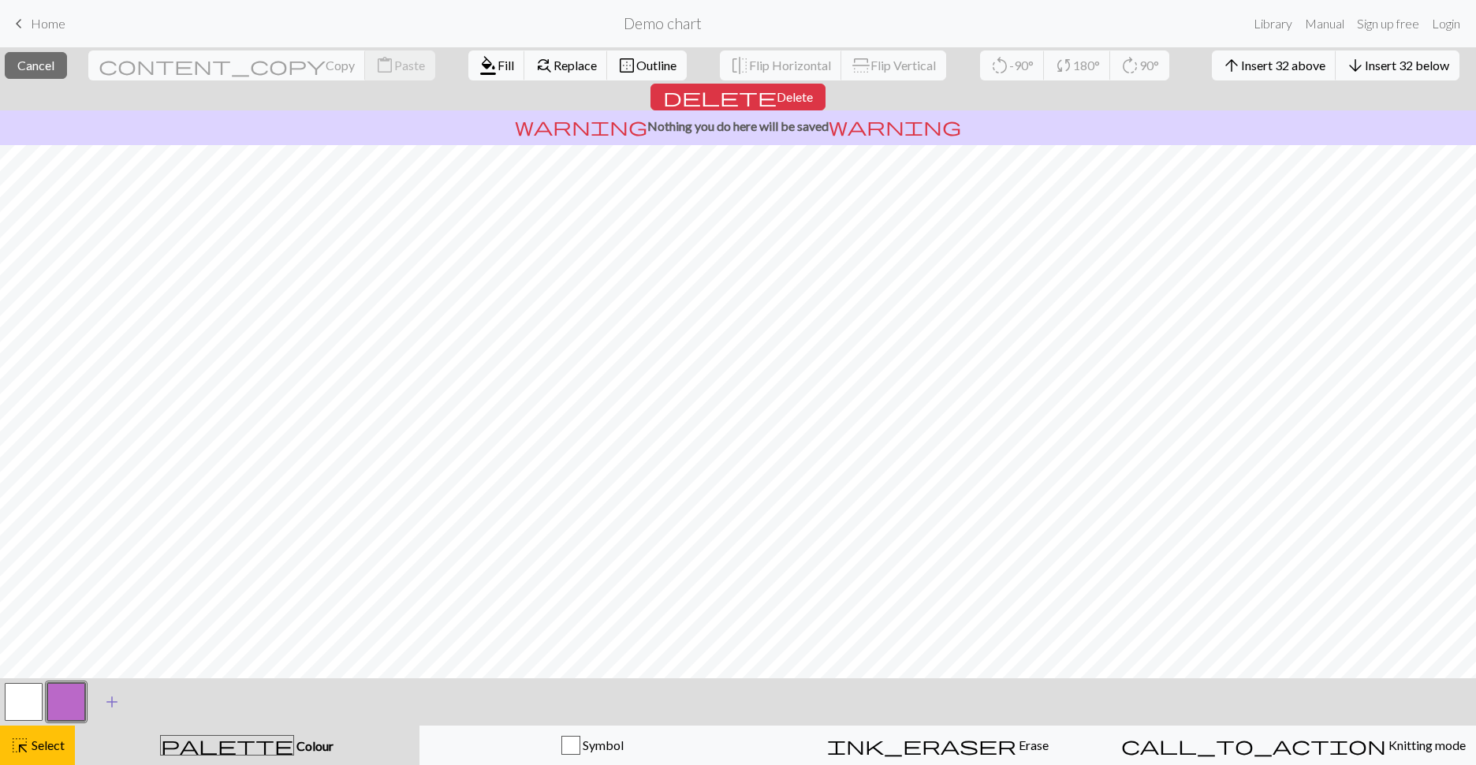
click at [110, 641] on span "add" at bounding box center [112, 702] width 19 height 22
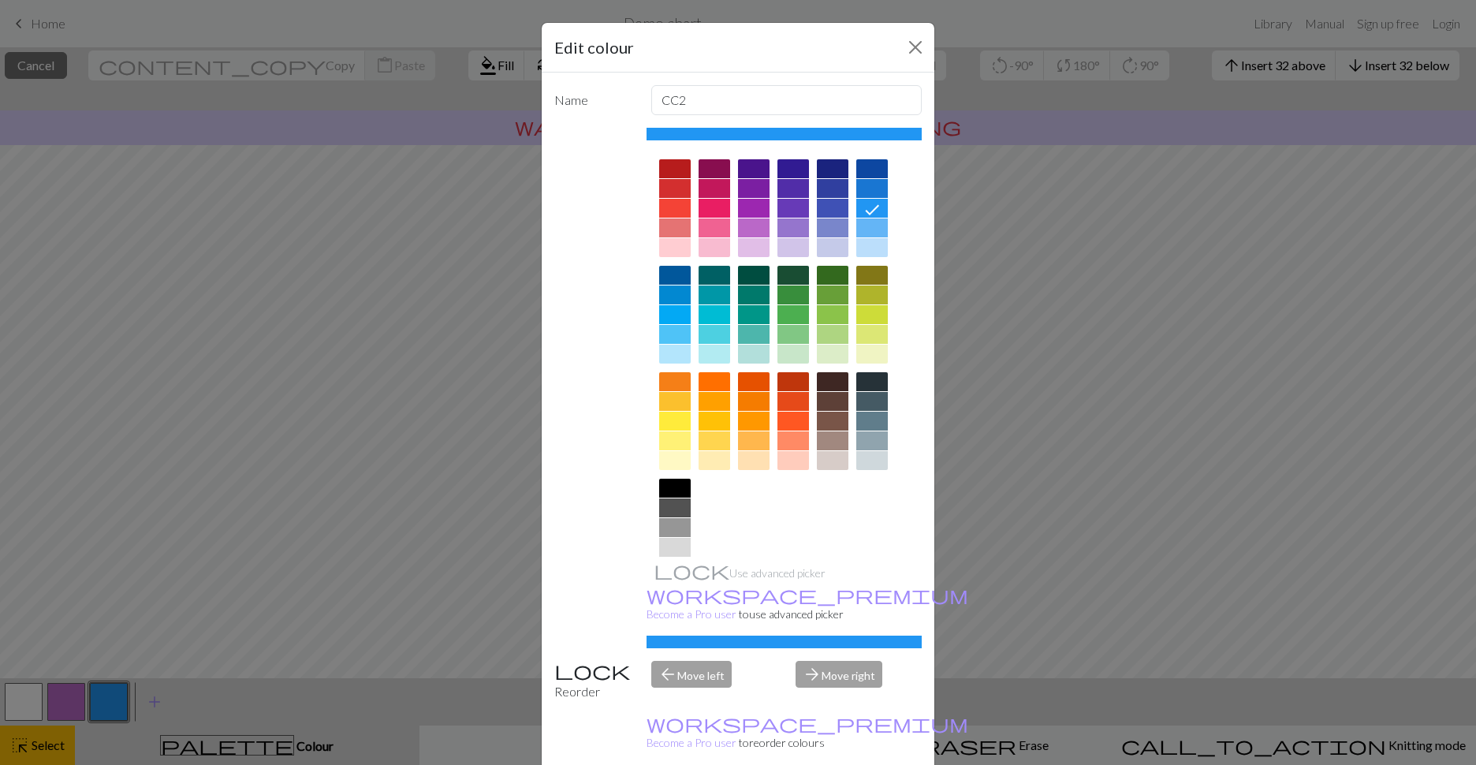
click at [670, 166] on div at bounding box center [675, 168] width 32 height 19
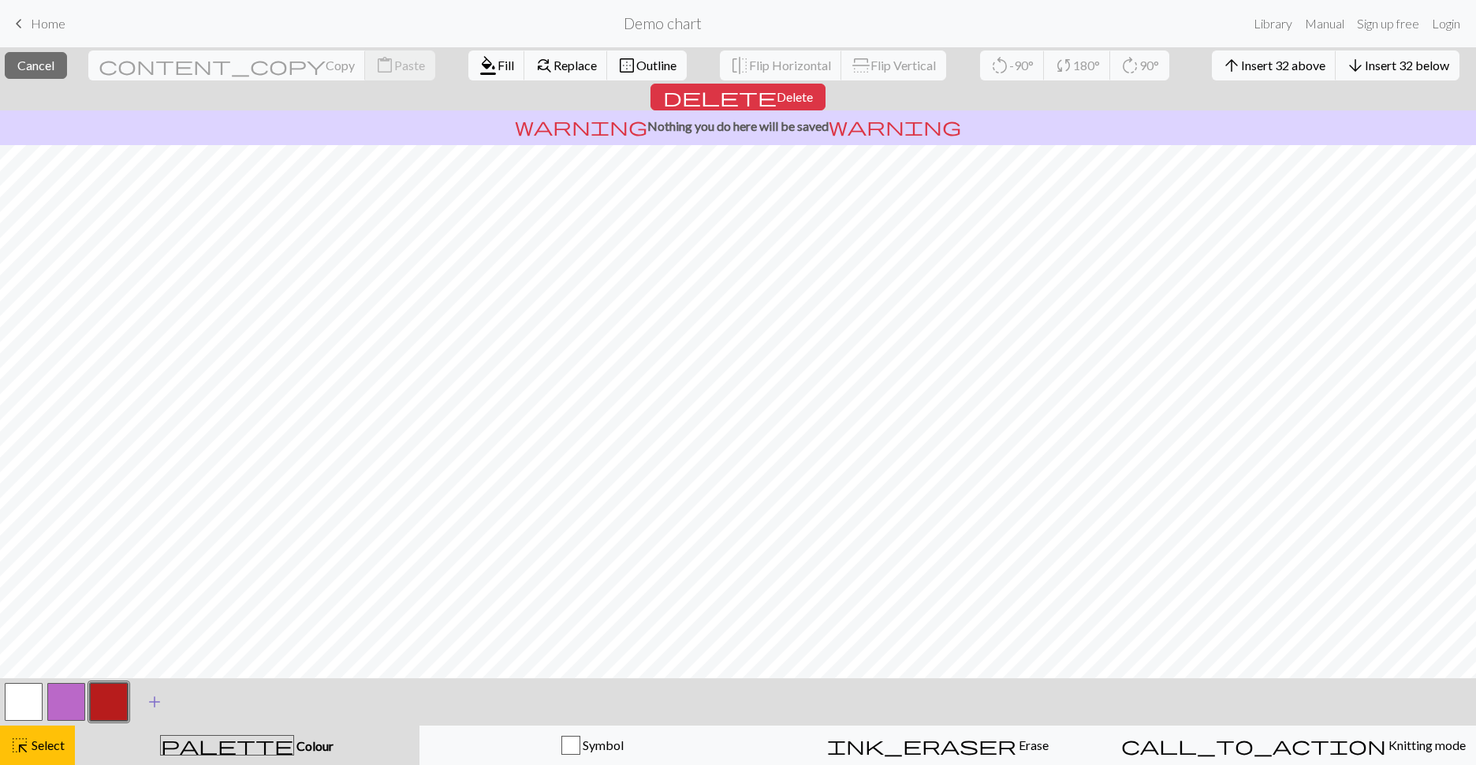
click at [143, 641] on button "add Add a colour" at bounding box center [154, 701] width 39 height 39
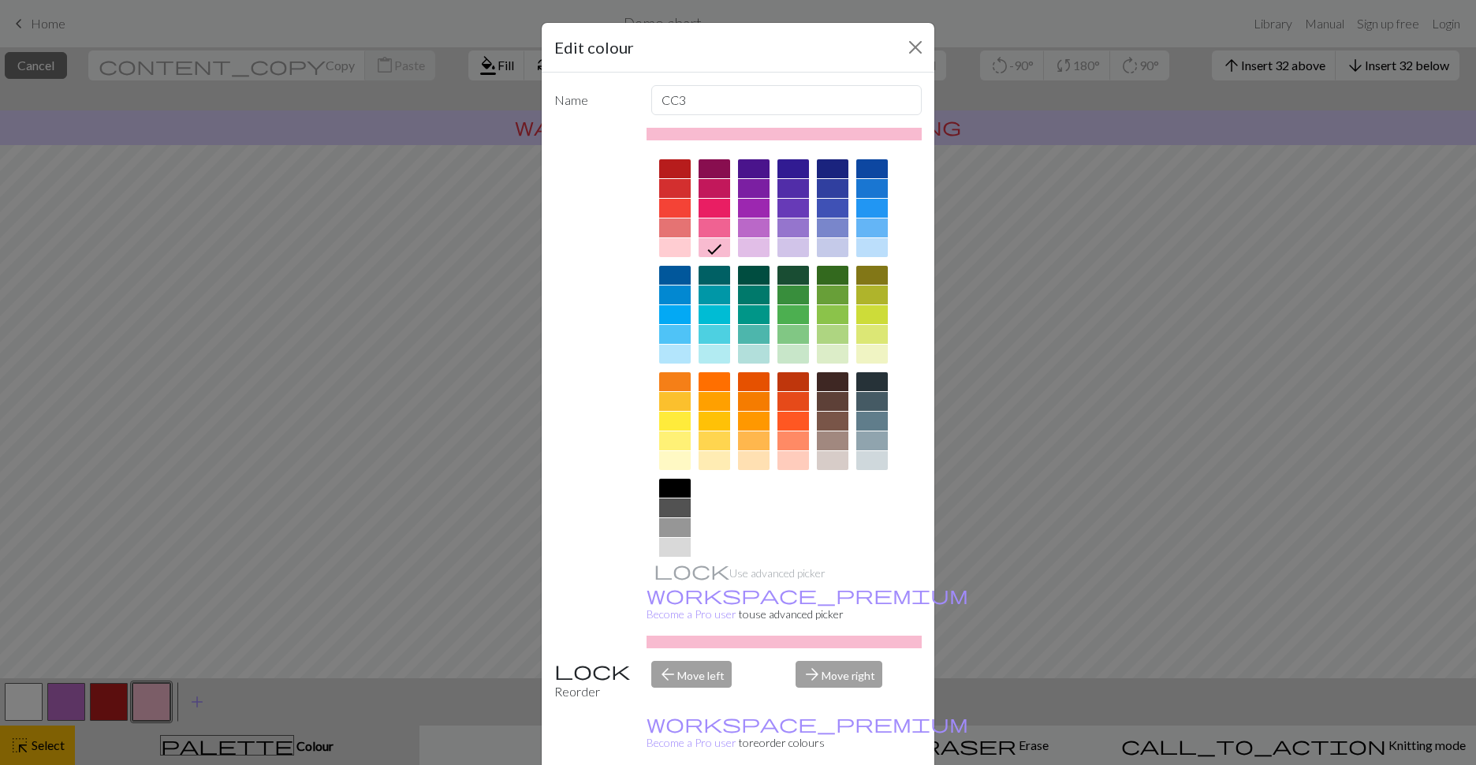
click at [664, 416] on div at bounding box center [675, 421] width 32 height 19
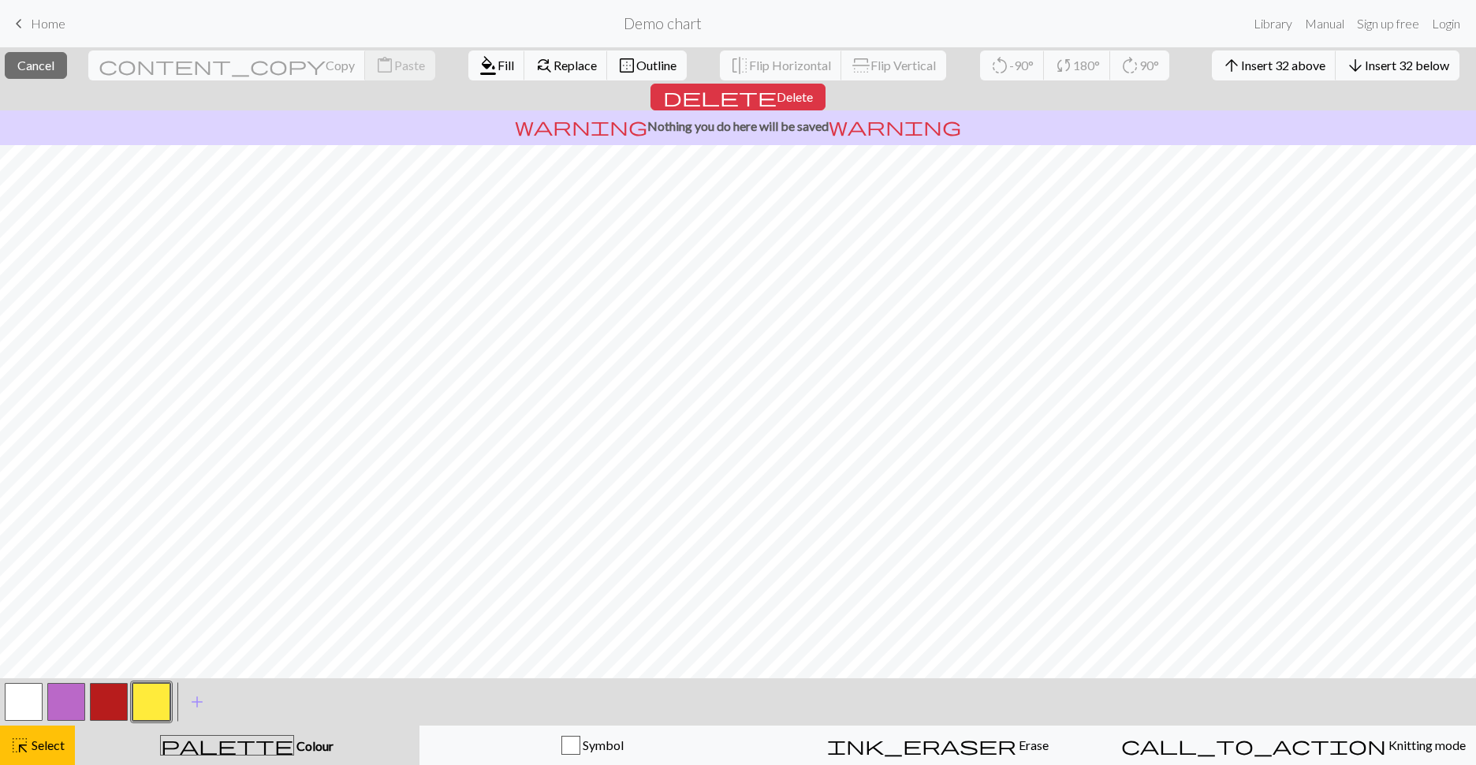
drag, startPoint x: 62, startPoint y: 699, endPoint x: 62, endPoint y: 707, distance: 8.7
drag, startPoint x: 62, startPoint y: 707, endPoint x: 341, endPoint y: 717, distance: 279.3
click at [341, 641] on div "< > add Add a colour" at bounding box center [738, 701] width 1476 height 47
click at [59, 641] on button "button" at bounding box center [66, 702] width 38 height 38
drag, startPoint x: 166, startPoint y: 703, endPoint x: 178, endPoint y: 698, distance: 12.7
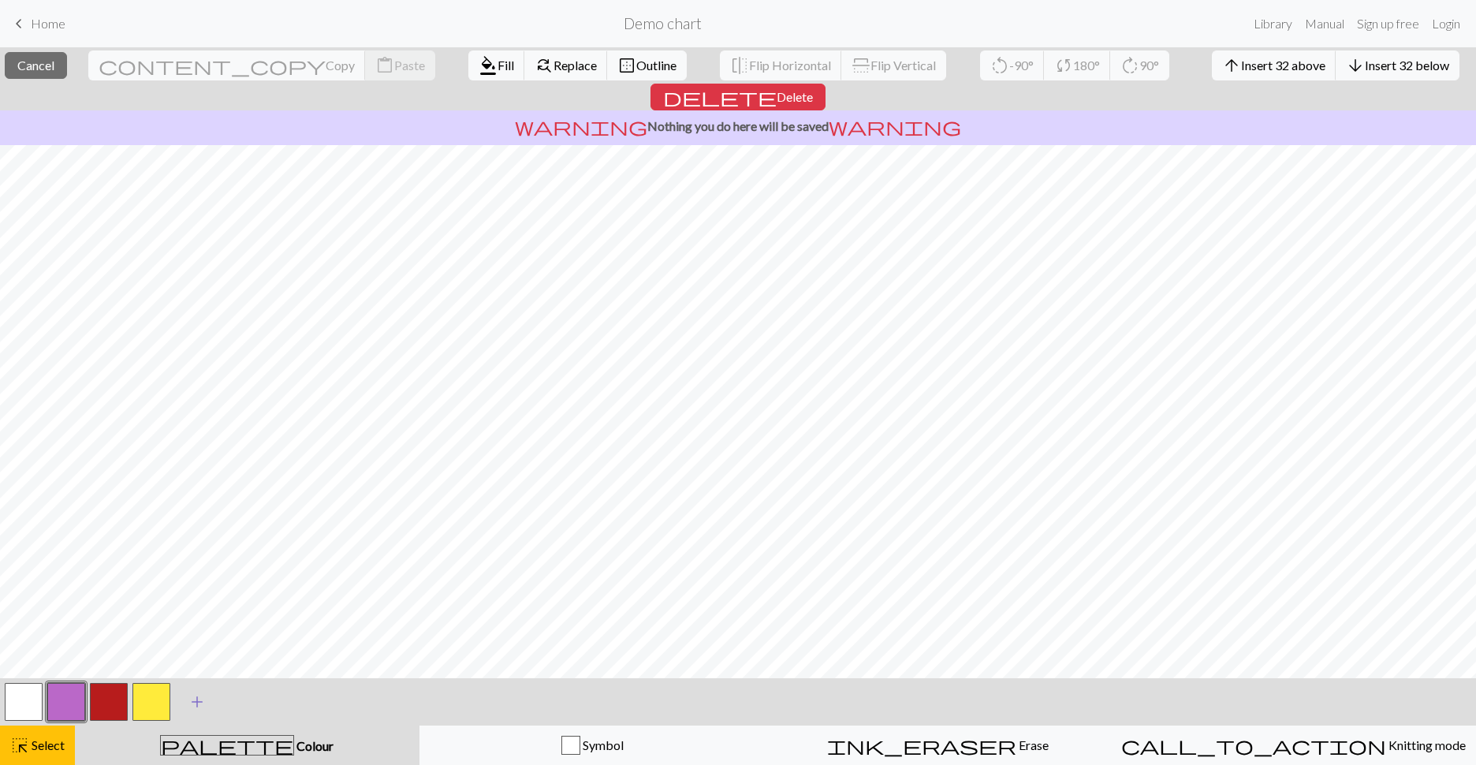
click at [166, 641] on button "button" at bounding box center [151, 702] width 38 height 38
click at [201, 641] on span "add" at bounding box center [197, 702] width 19 height 22
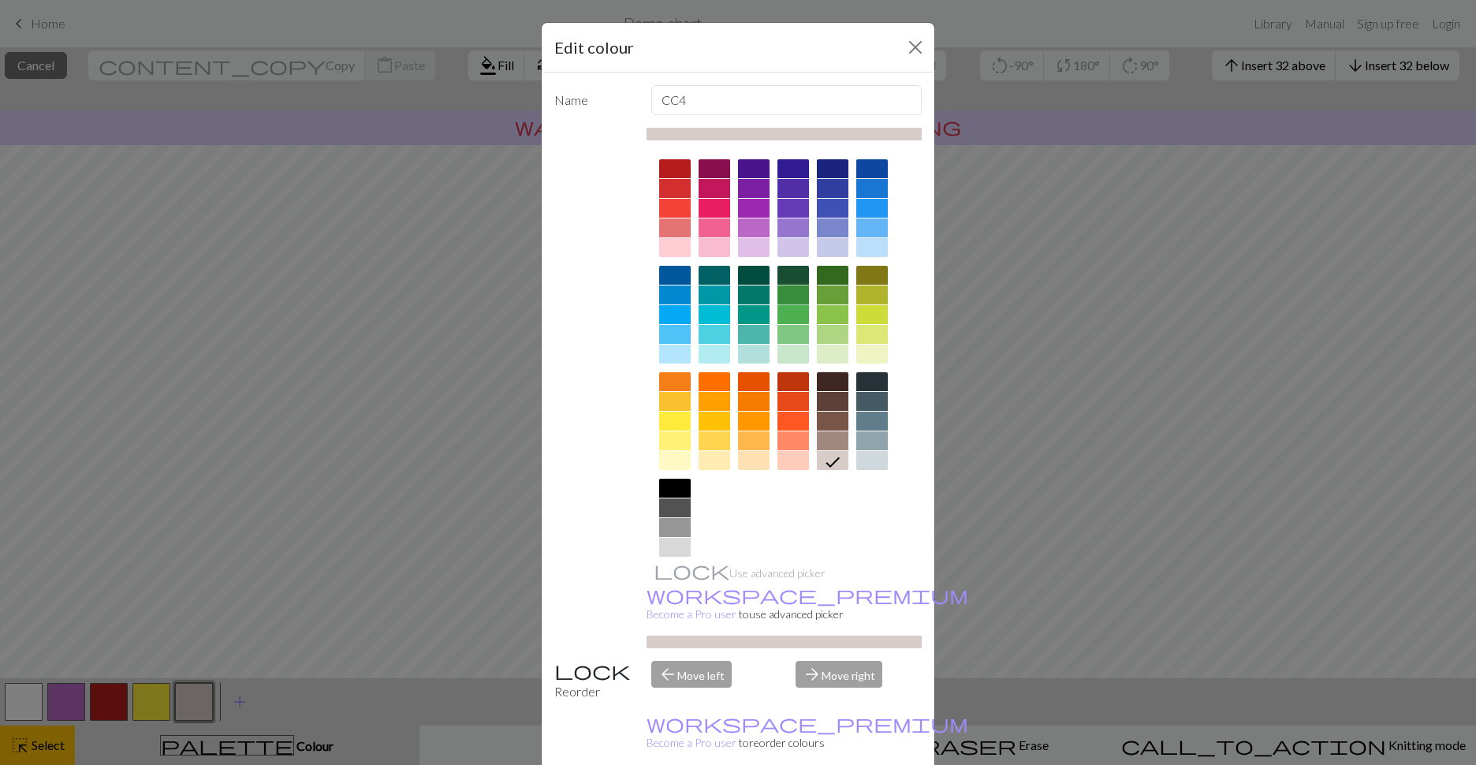
click at [782, 295] on div at bounding box center [794, 294] width 32 height 19
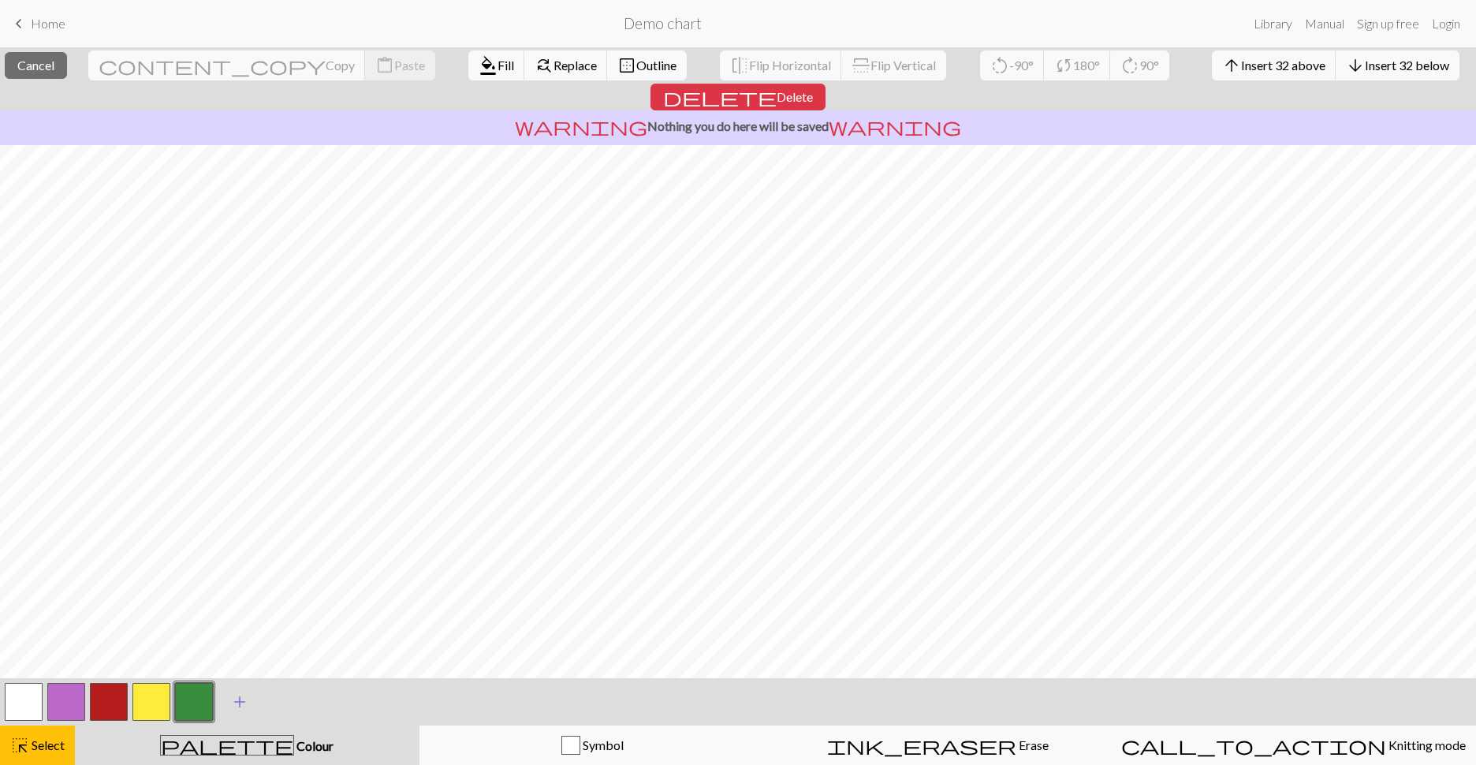
click at [238, 641] on span "add" at bounding box center [239, 702] width 19 height 22
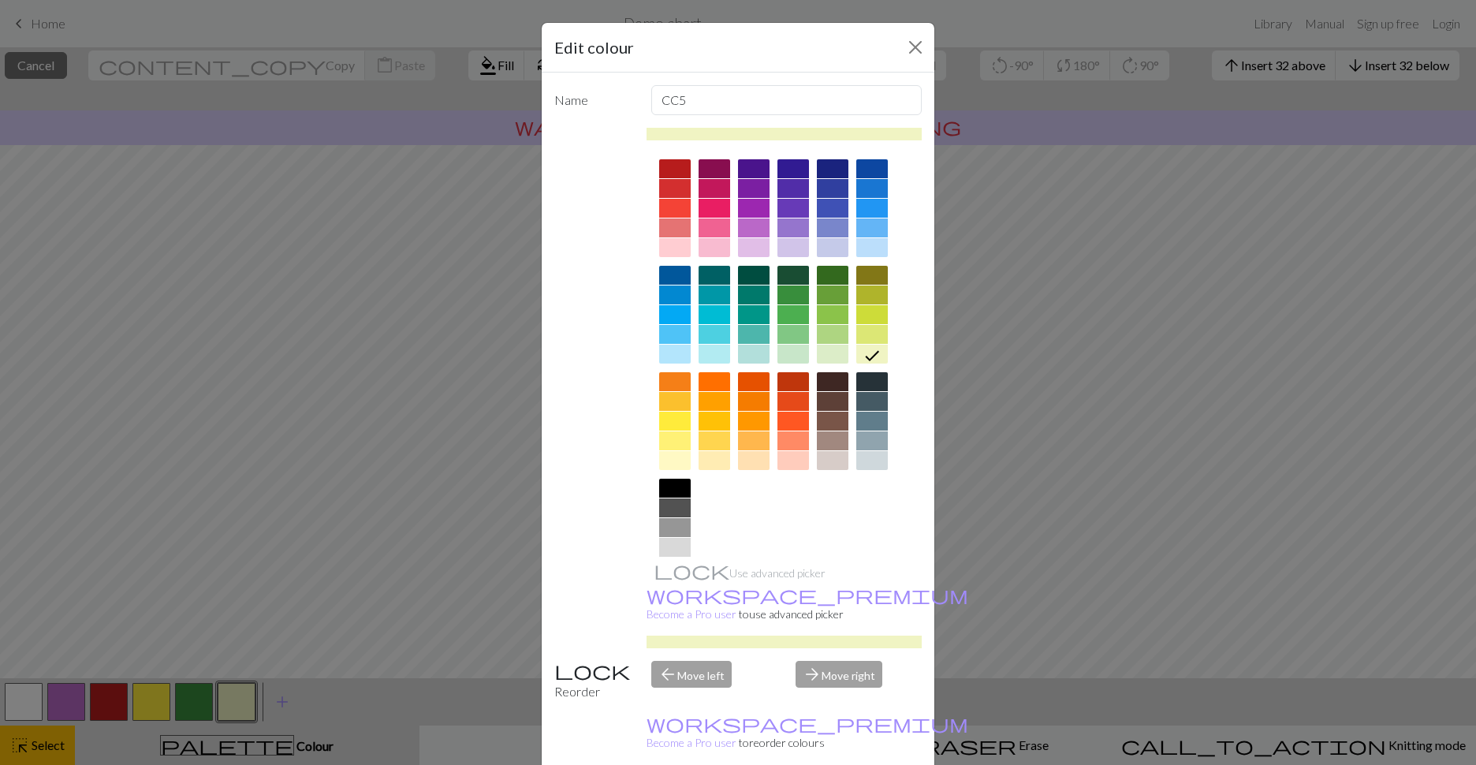
click at [674, 230] on div at bounding box center [675, 227] width 32 height 19
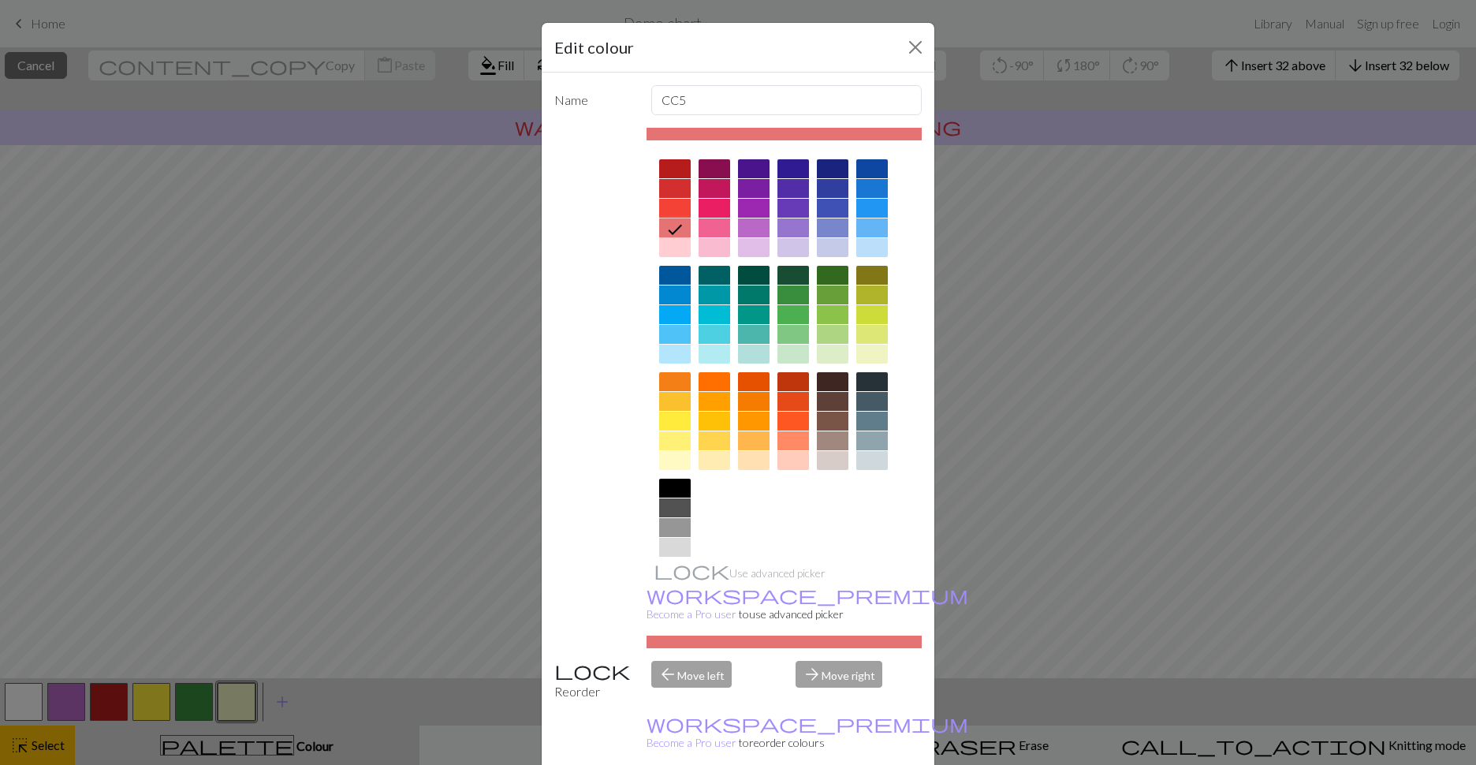
click at [677, 248] on div at bounding box center [675, 247] width 32 height 19
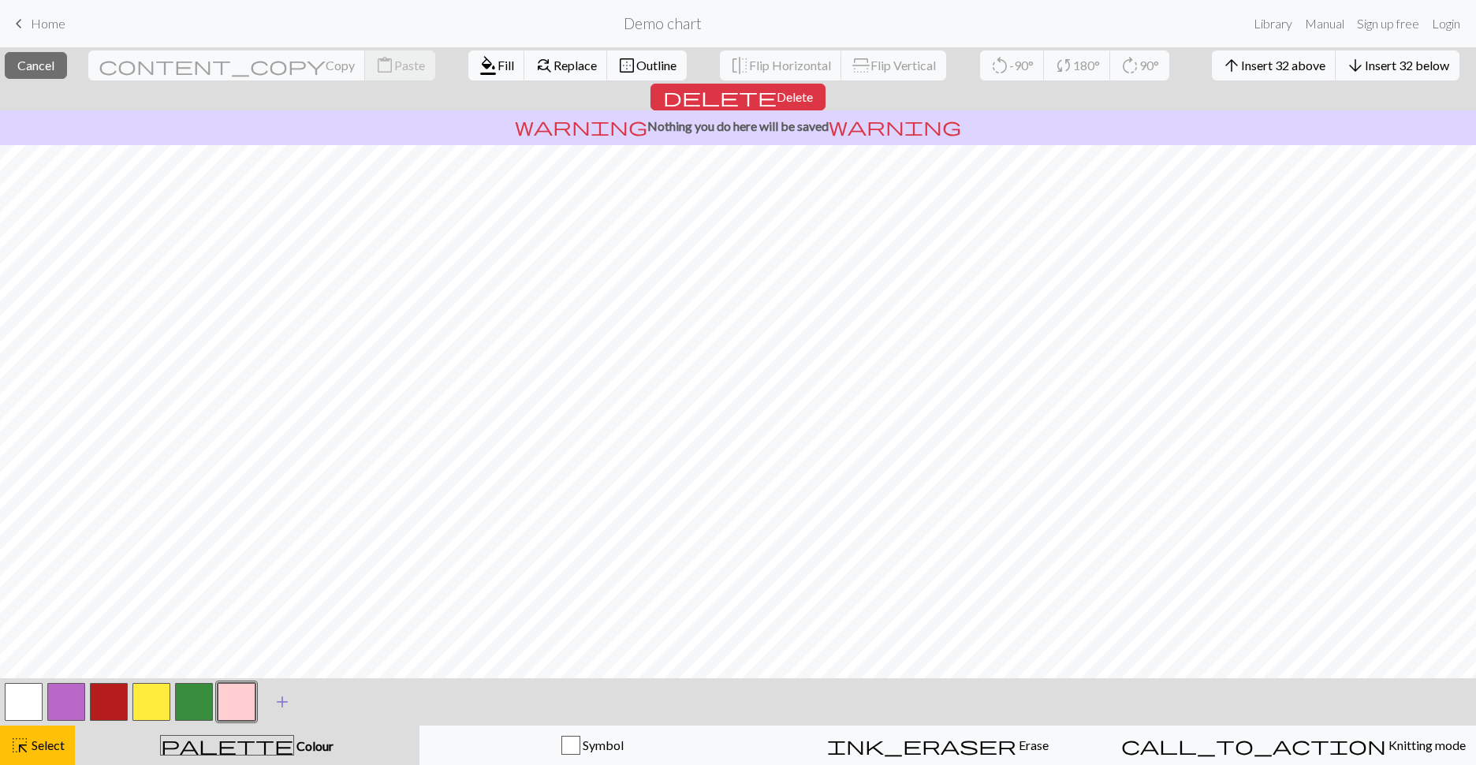
click at [283, 641] on span "add" at bounding box center [282, 702] width 19 height 22
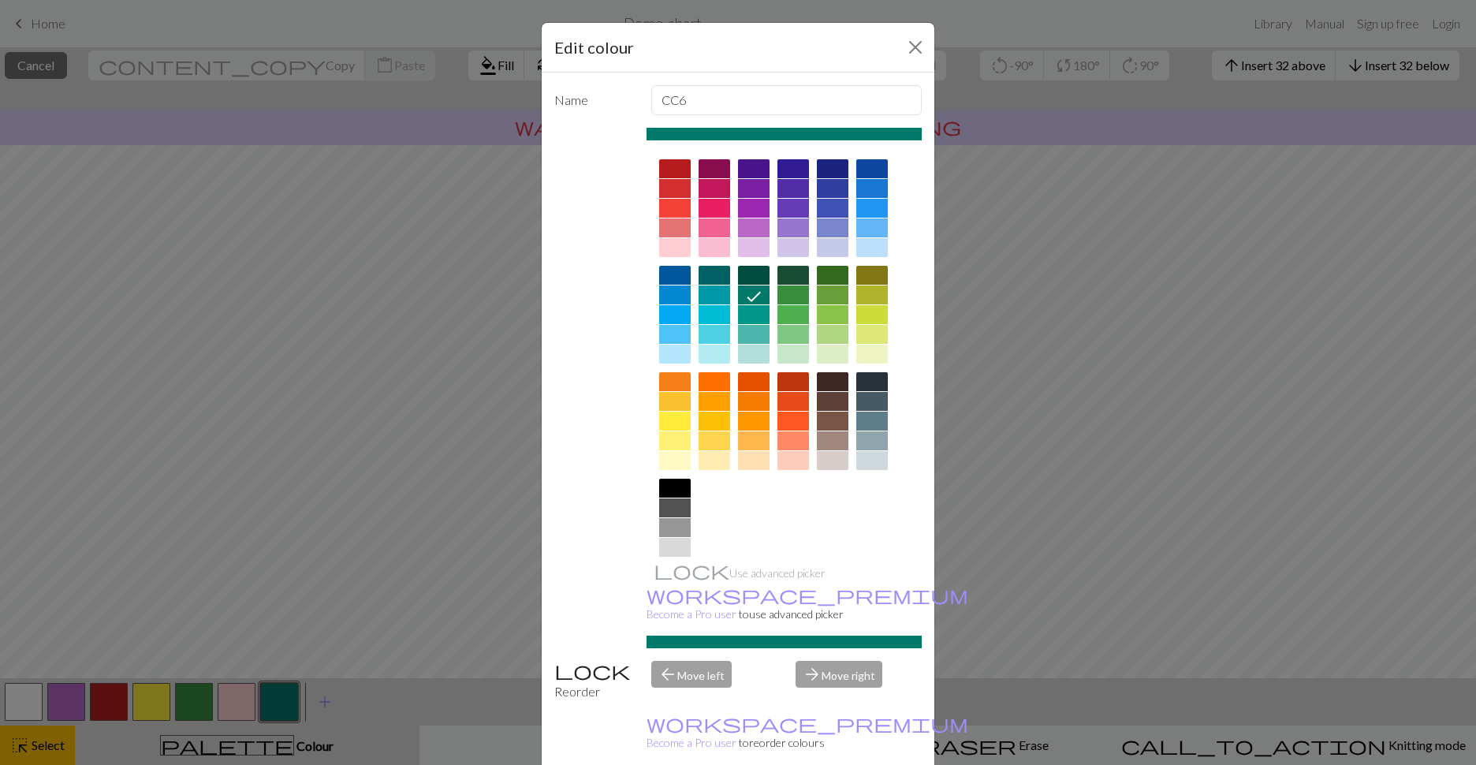
click at [793, 308] on div at bounding box center [794, 314] width 32 height 19
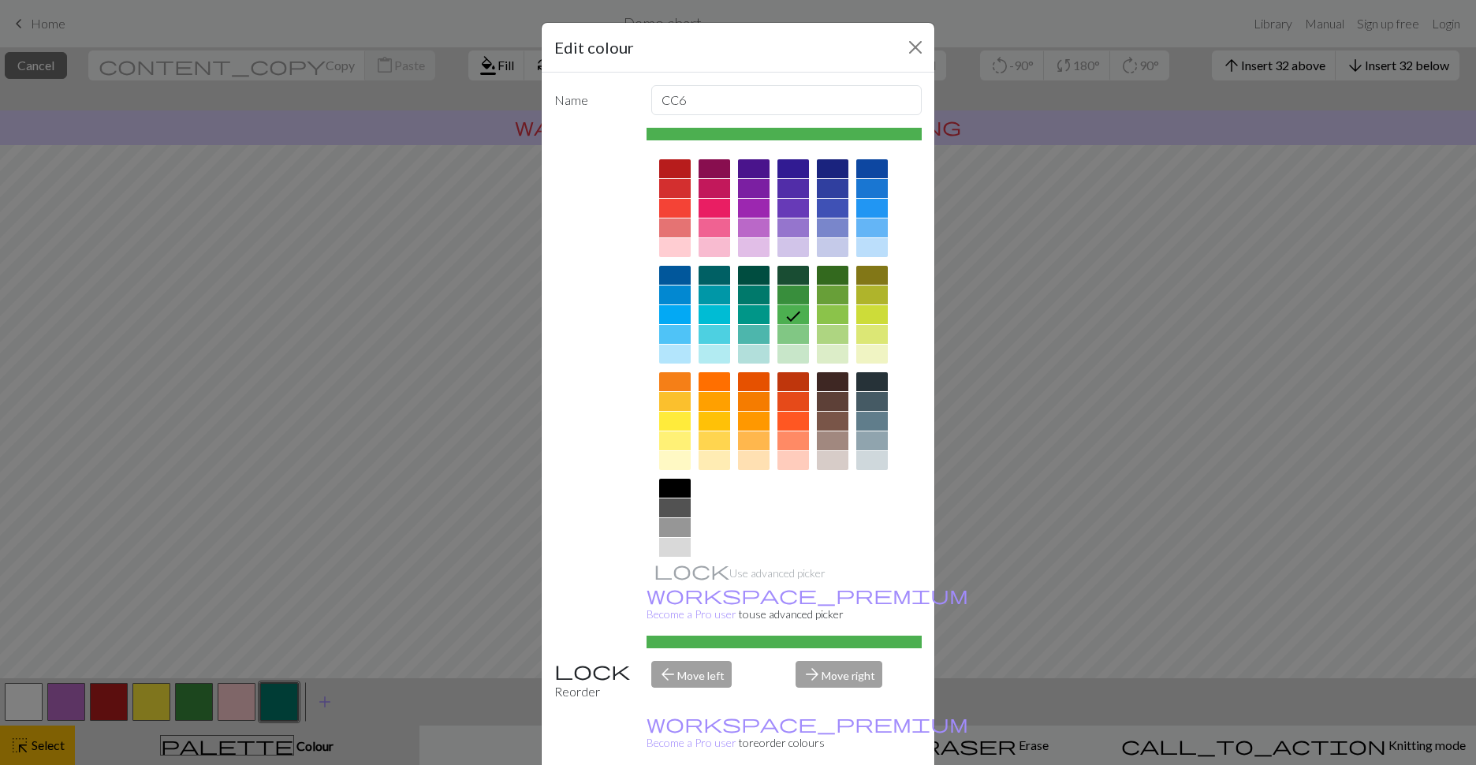
drag, startPoint x: 811, startPoint y: 308, endPoint x: 817, endPoint y: 315, distance: 9.5
click at [817, 315] on div at bounding box center [833, 314] width 32 height 19
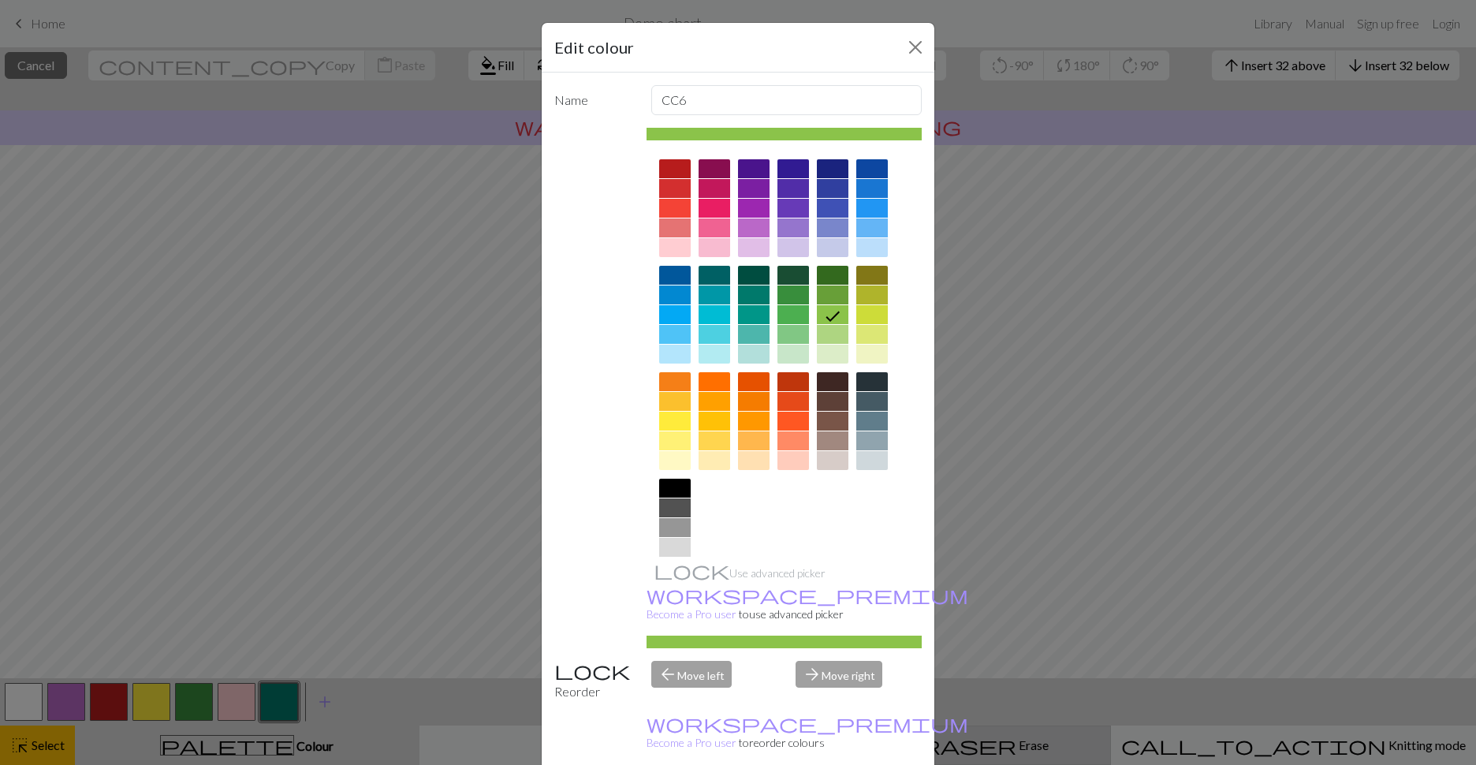
drag, startPoint x: 822, startPoint y: 753, endPoint x: 821, endPoint y: 740, distance: 13.4
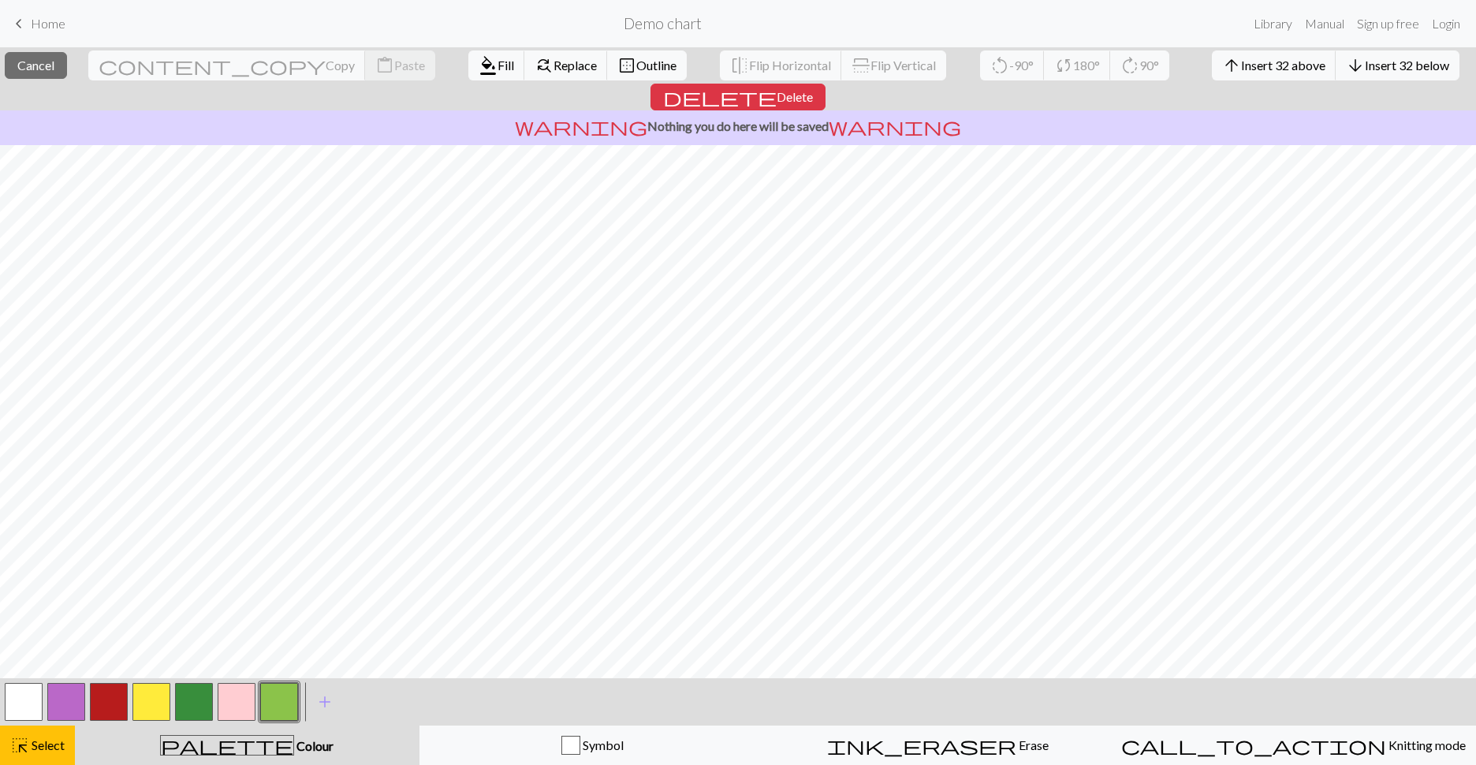
click at [247, 641] on button "button" at bounding box center [237, 702] width 38 height 38
click at [271, 641] on button "button" at bounding box center [279, 702] width 38 height 38
click at [241, 641] on button "button" at bounding box center [237, 702] width 38 height 38
click at [277, 641] on button "button" at bounding box center [279, 702] width 38 height 38
click at [234, 641] on button "button" at bounding box center [237, 702] width 38 height 38
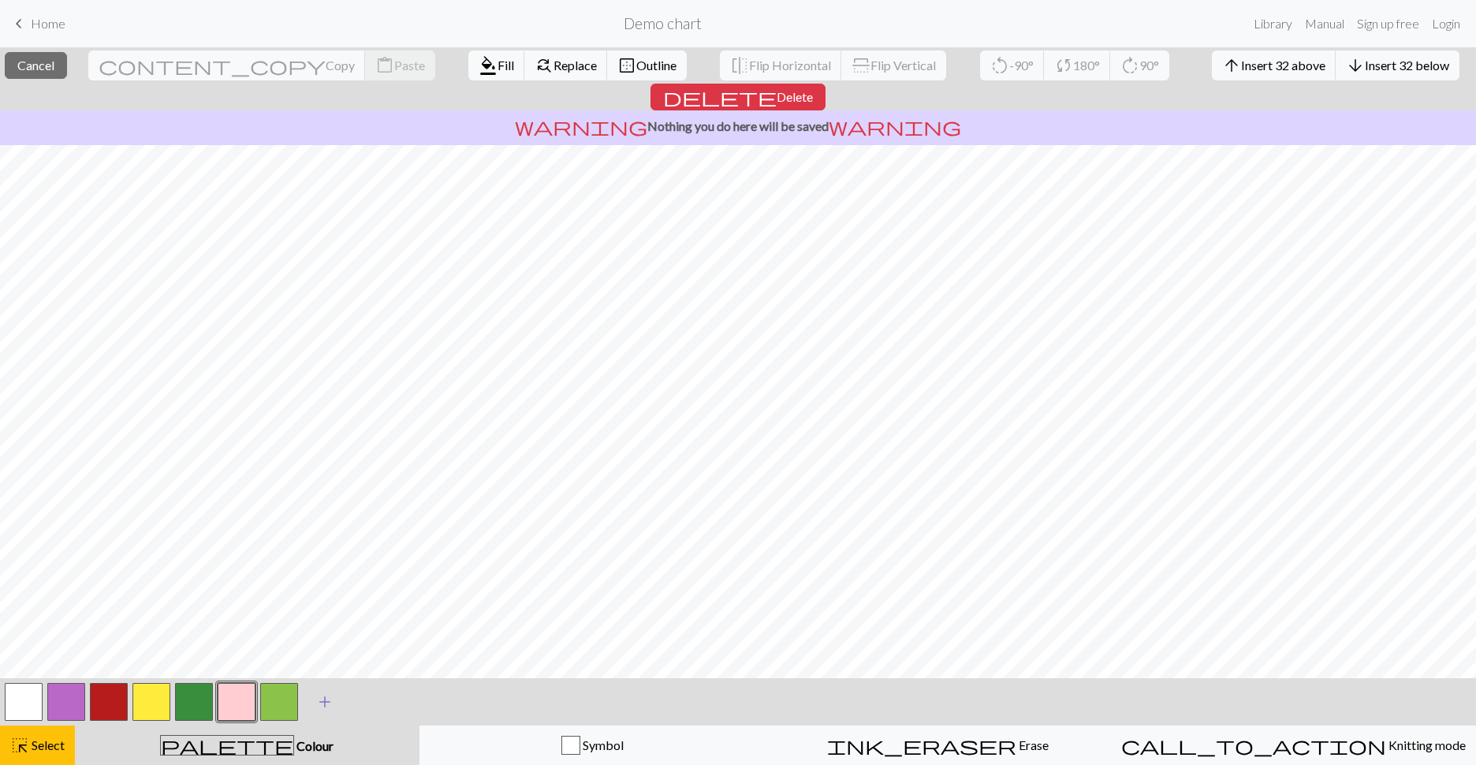
click at [318, 641] on span "add" at bounding box center [324, 702] width 19 height 22
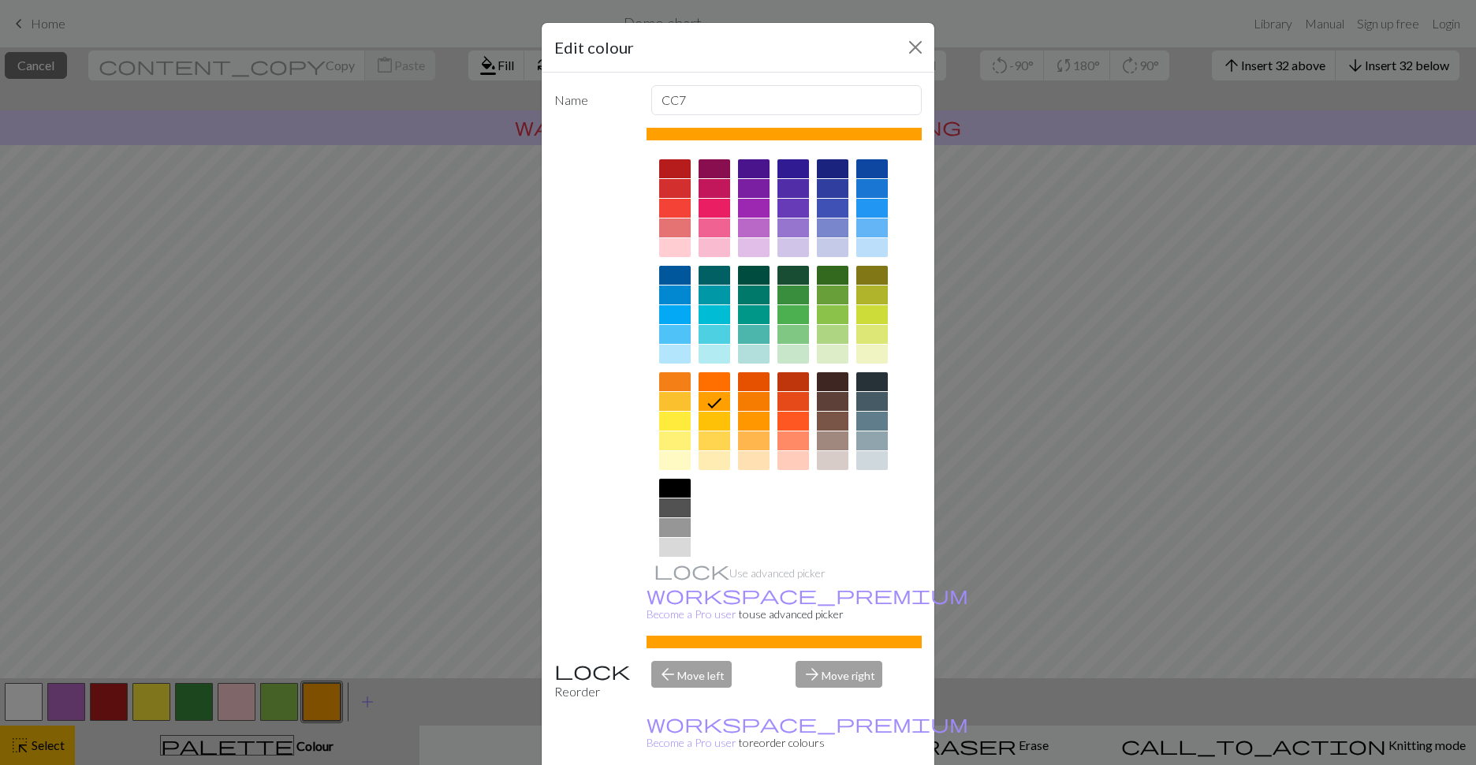
click at [672, 443] on div at bounding box center [675, 440] width 32 height 19
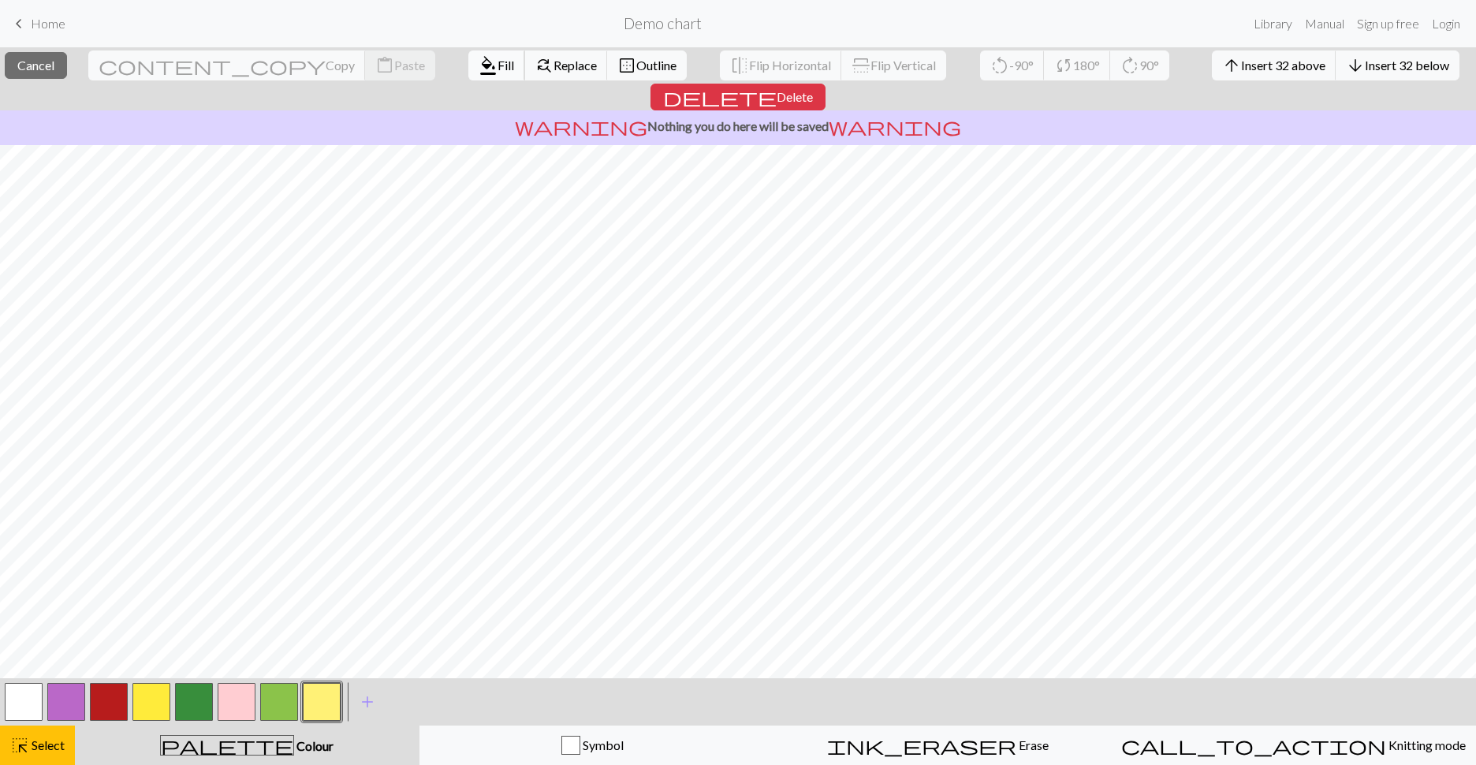
click at [498, 68] on span "Fill" at bounding box center [506, 65] width 17 height 15
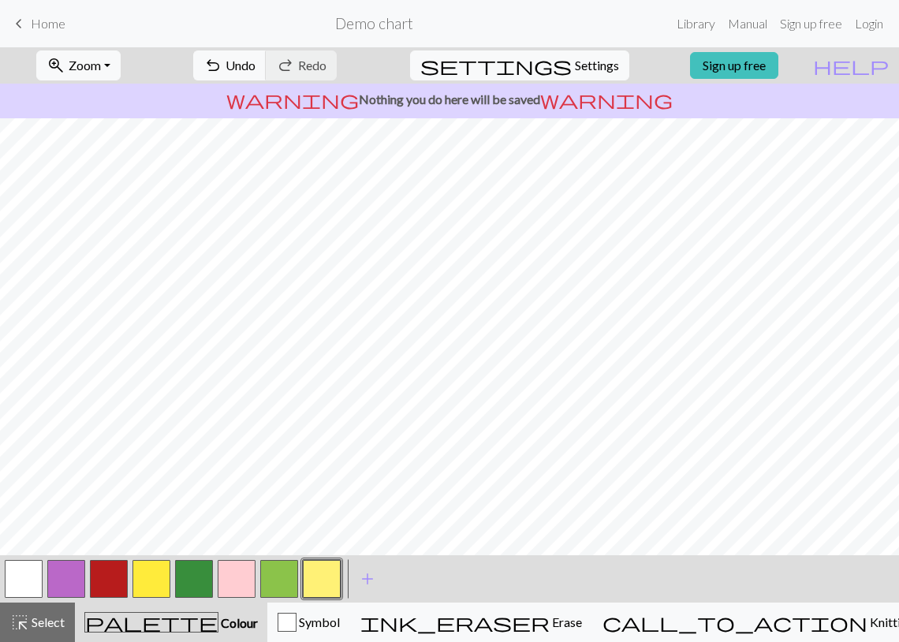
click at [106, 583] on button "button" at bounding box center [109, 579] width 38 height 38
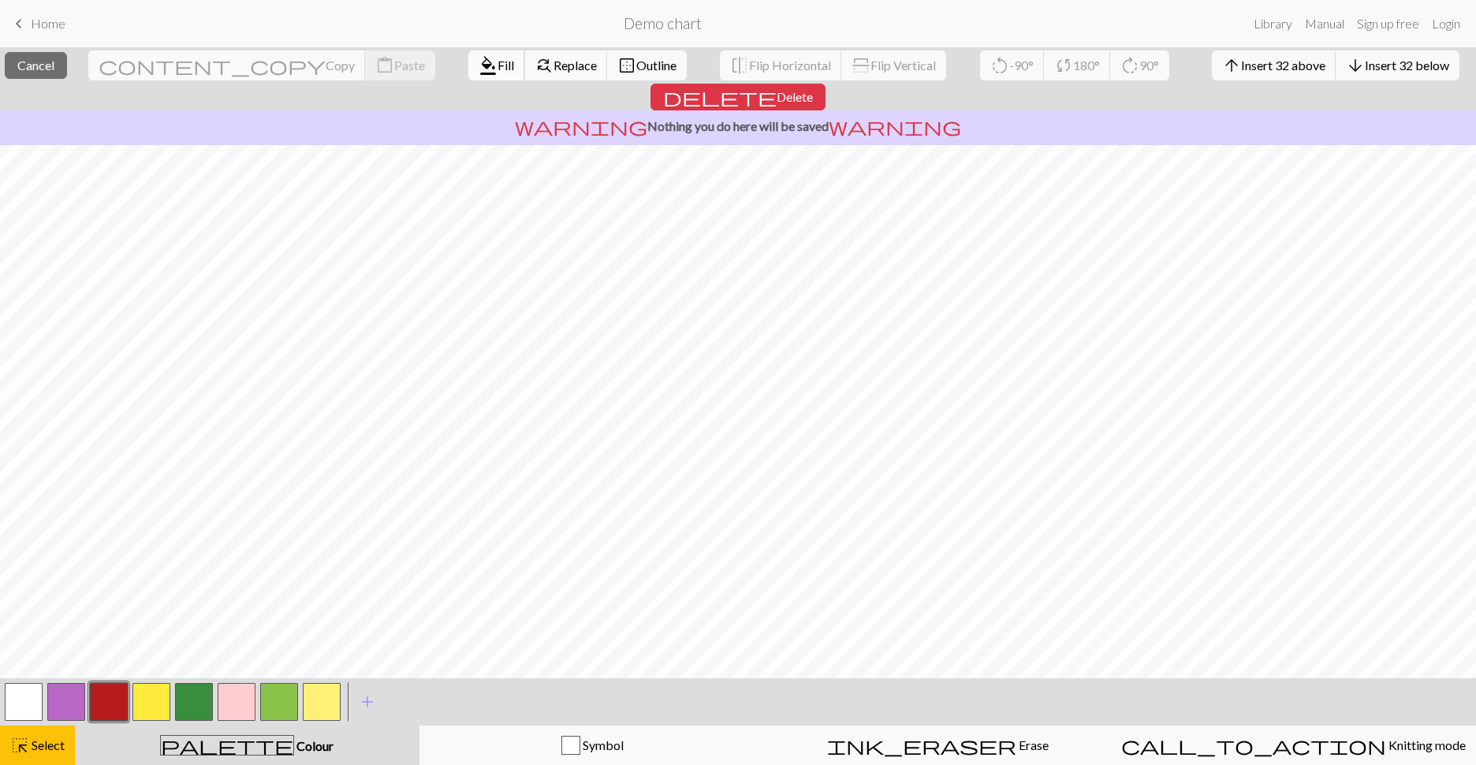
click at [498, 60] on span "Fill" at bounding box center [506, 65] width 17 height 15
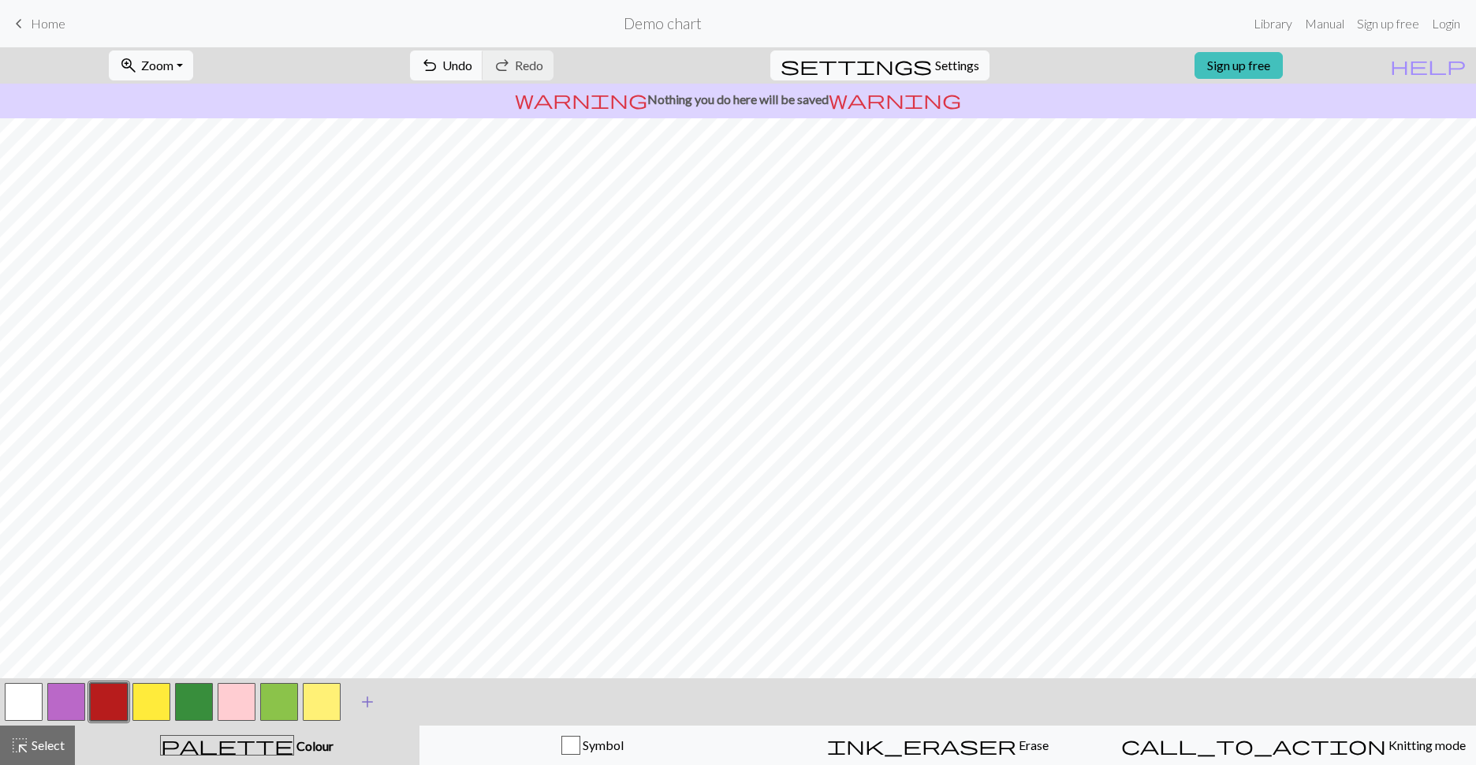
click at [374, 641] on span "add" at bounding box center [367, 702] width 19 height 22
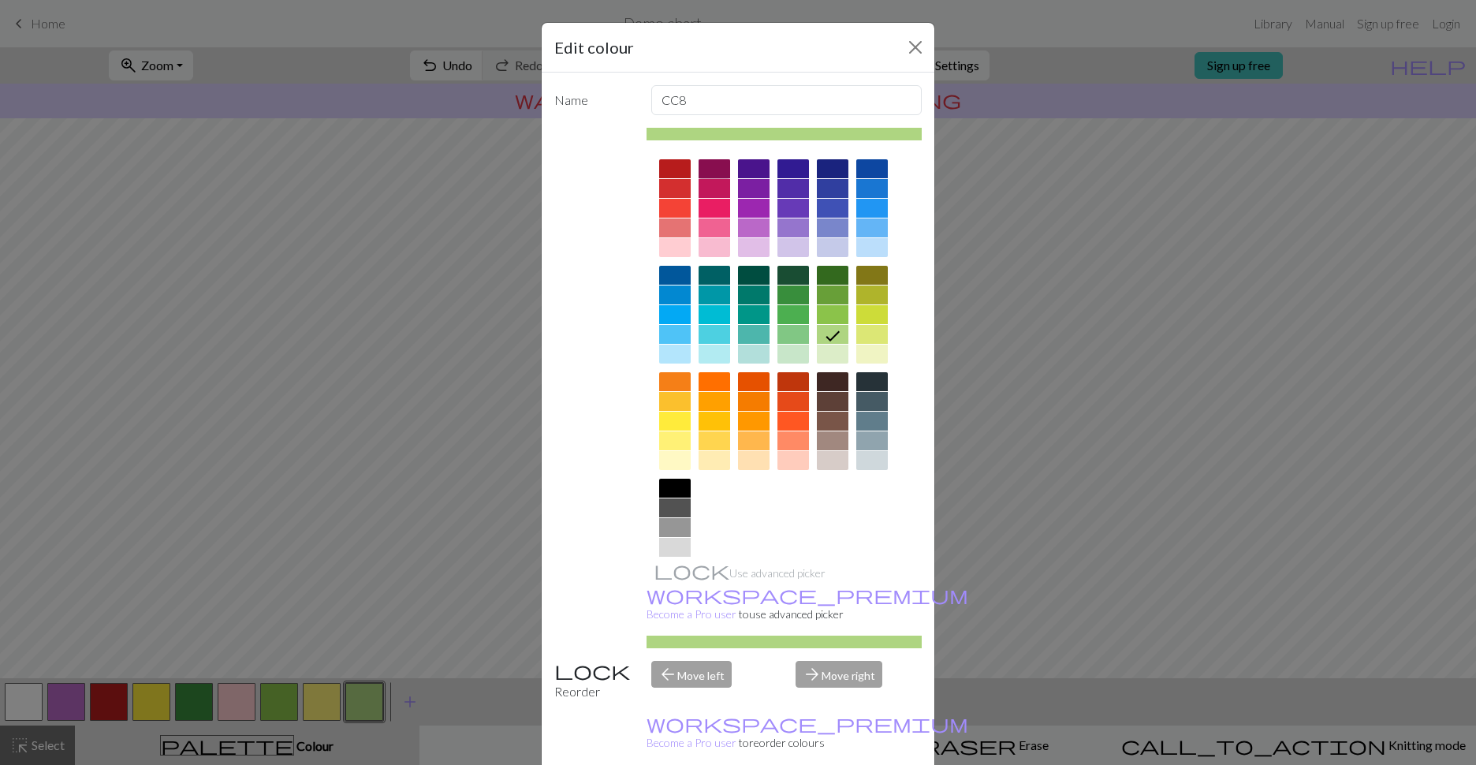
click at [711, 169] on div at bounding box center [715, 168] width 32 height 19
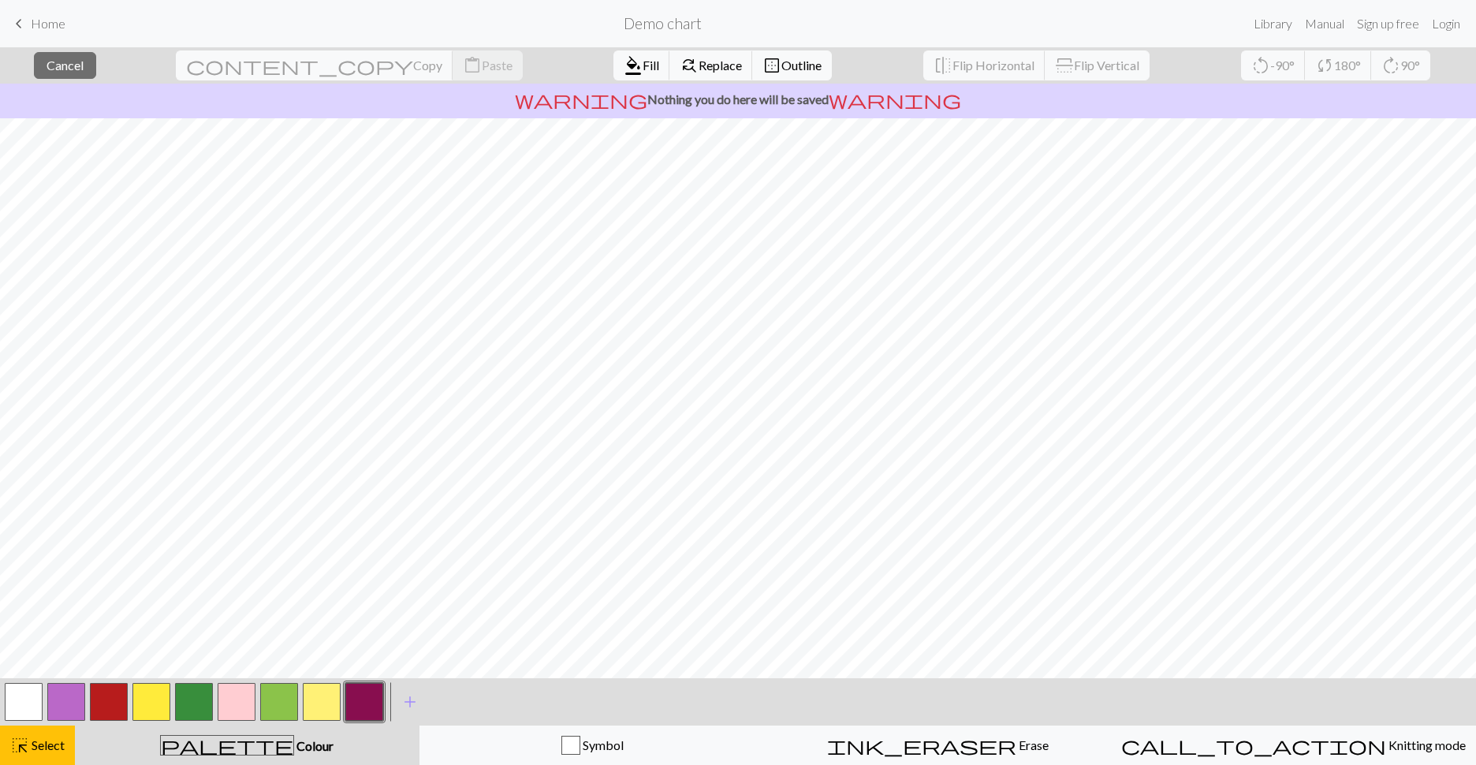
click at [368, 641] on button "button" at bounding box center [364, 702] width 38 height 38
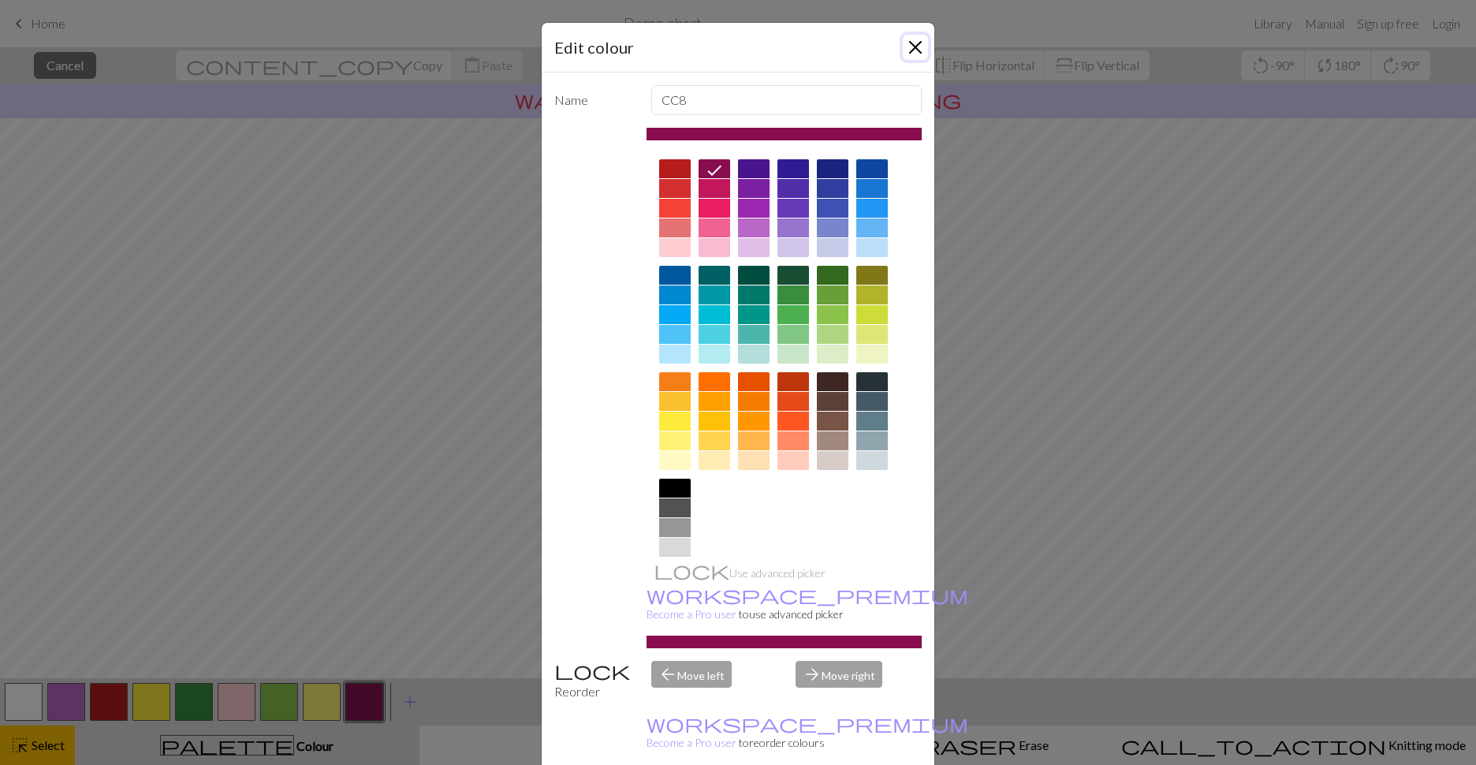
click at [886, 47] on button "Close" at bounding box center [915, 47] width 25 height 25
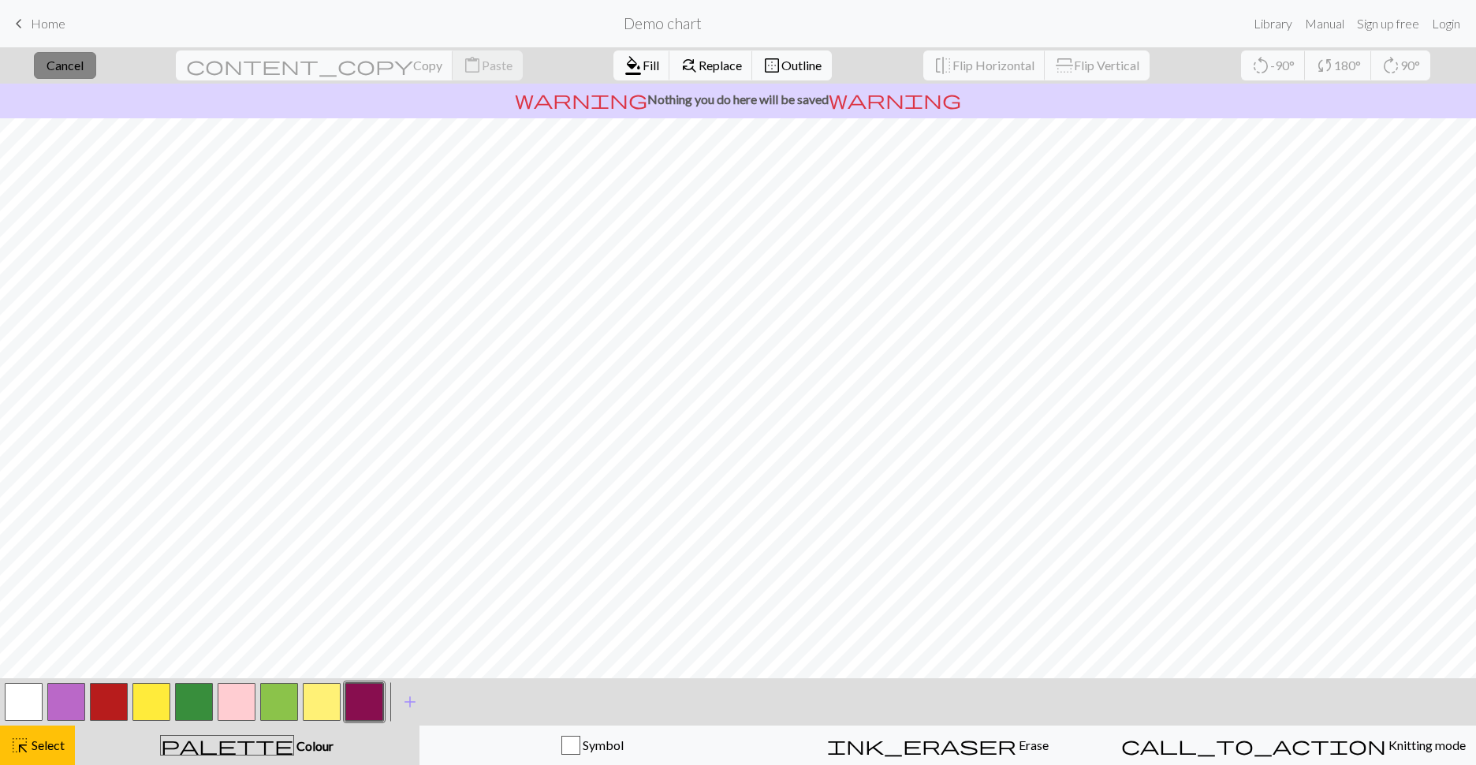
click at [84, 62] on span "Cancel" at bounding box center [65, 65] width 37 height 15
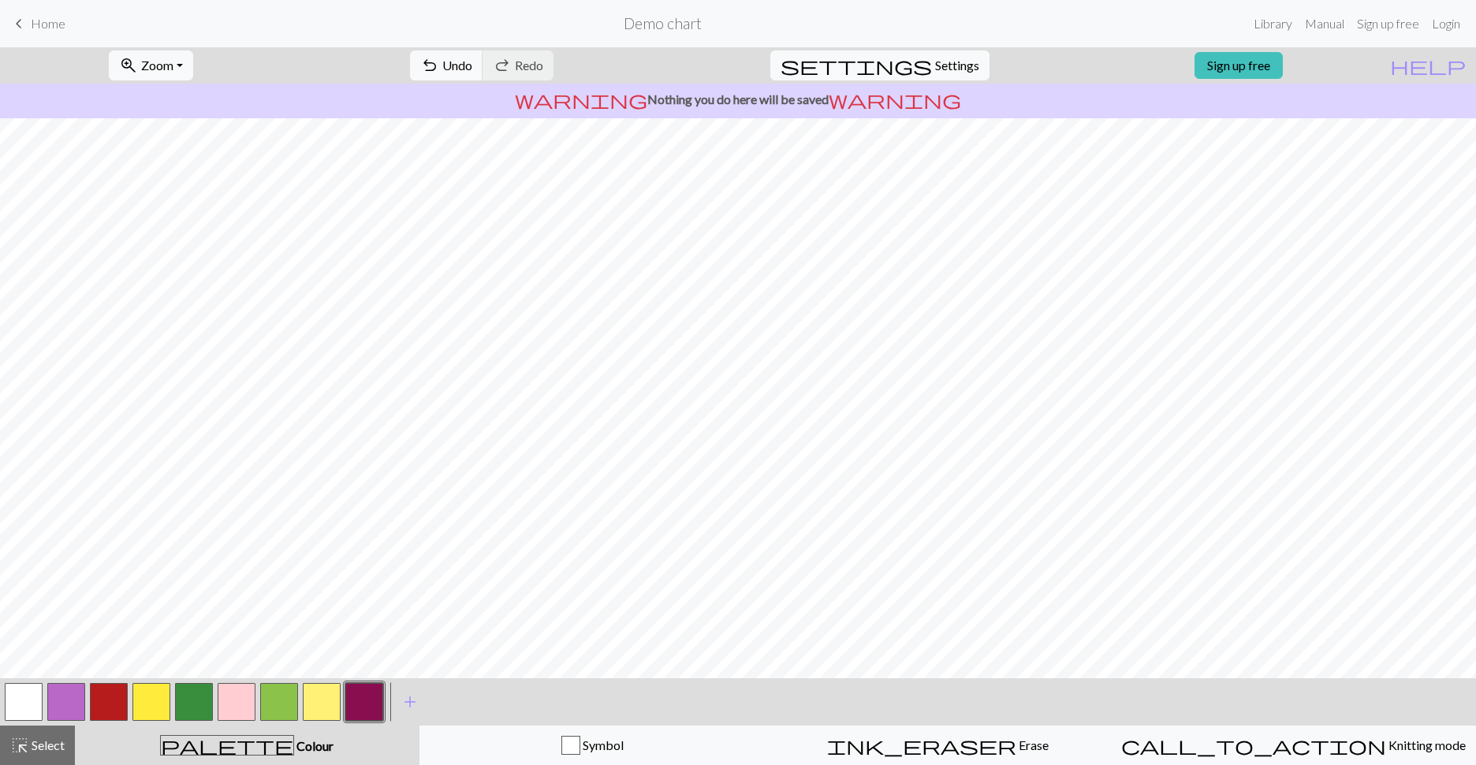
click at [328, 641] on button "button" at bounding box center [322, 702] width 38 height 38
click at [96, 641] on button "button" at bounding box center [109, 702] width 38 height 38
click at [365, 641] on button "button" at bounding box center [364, 702] width 38 height 38
click at [319, 641] on button "button" at bounding box center [322, 702] width 38 height 38
click at [146, 641] on button "button" at bounding box center [151, 702] width 38 height 38
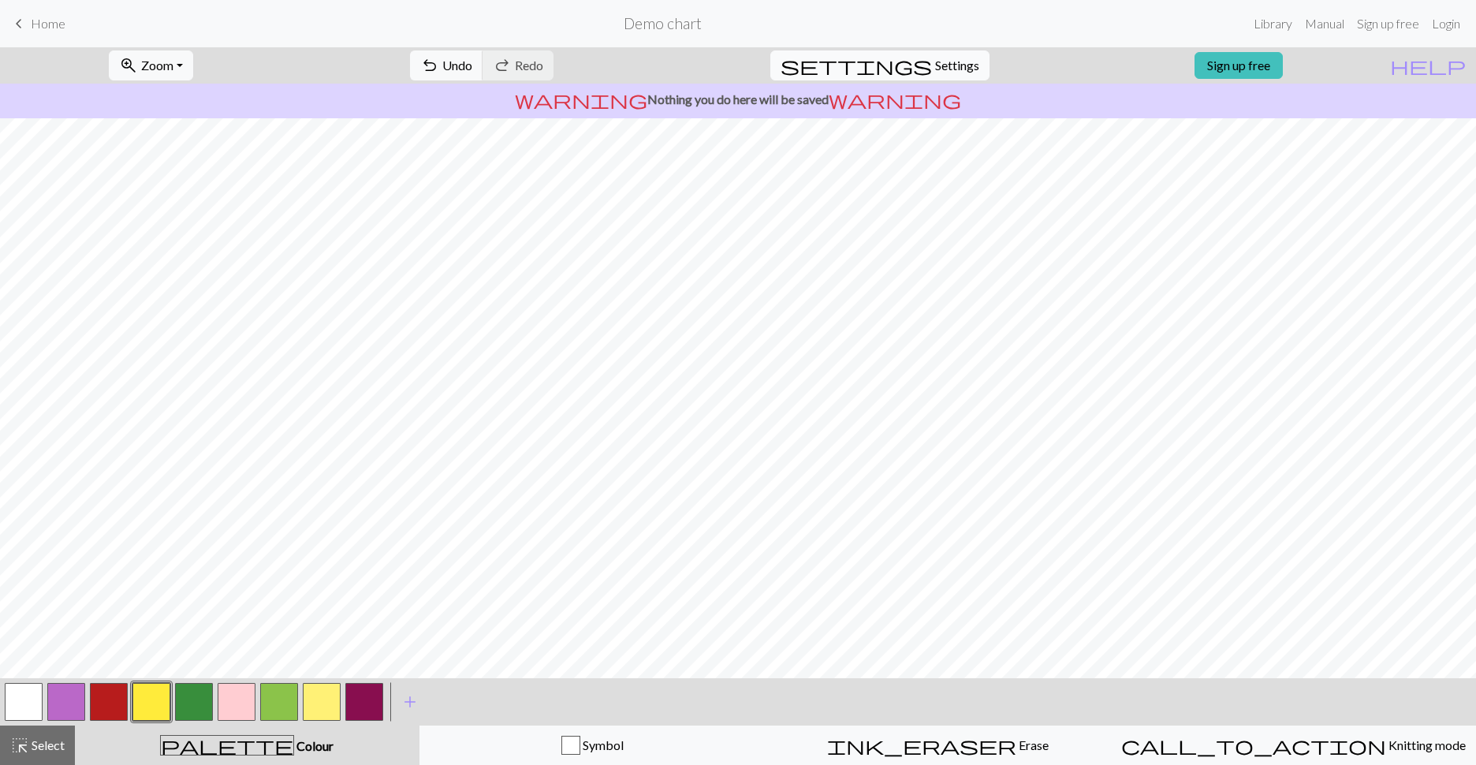
click at [886, 73] on span "Settings" at bounding box center [957, 65] width 44 height 19
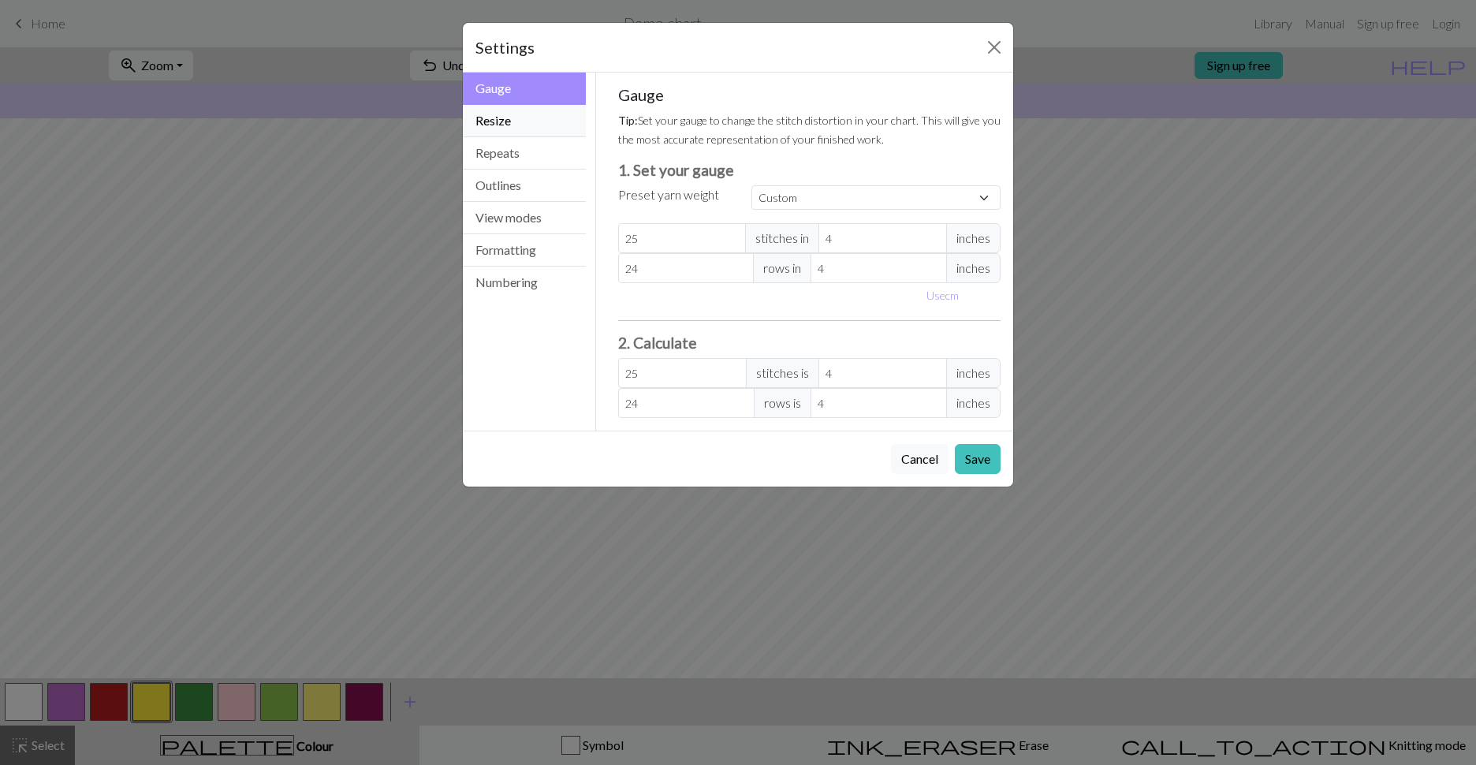
click at [533, 125] on button "Resize" at bounding box center [524, 121] width 123 height 32
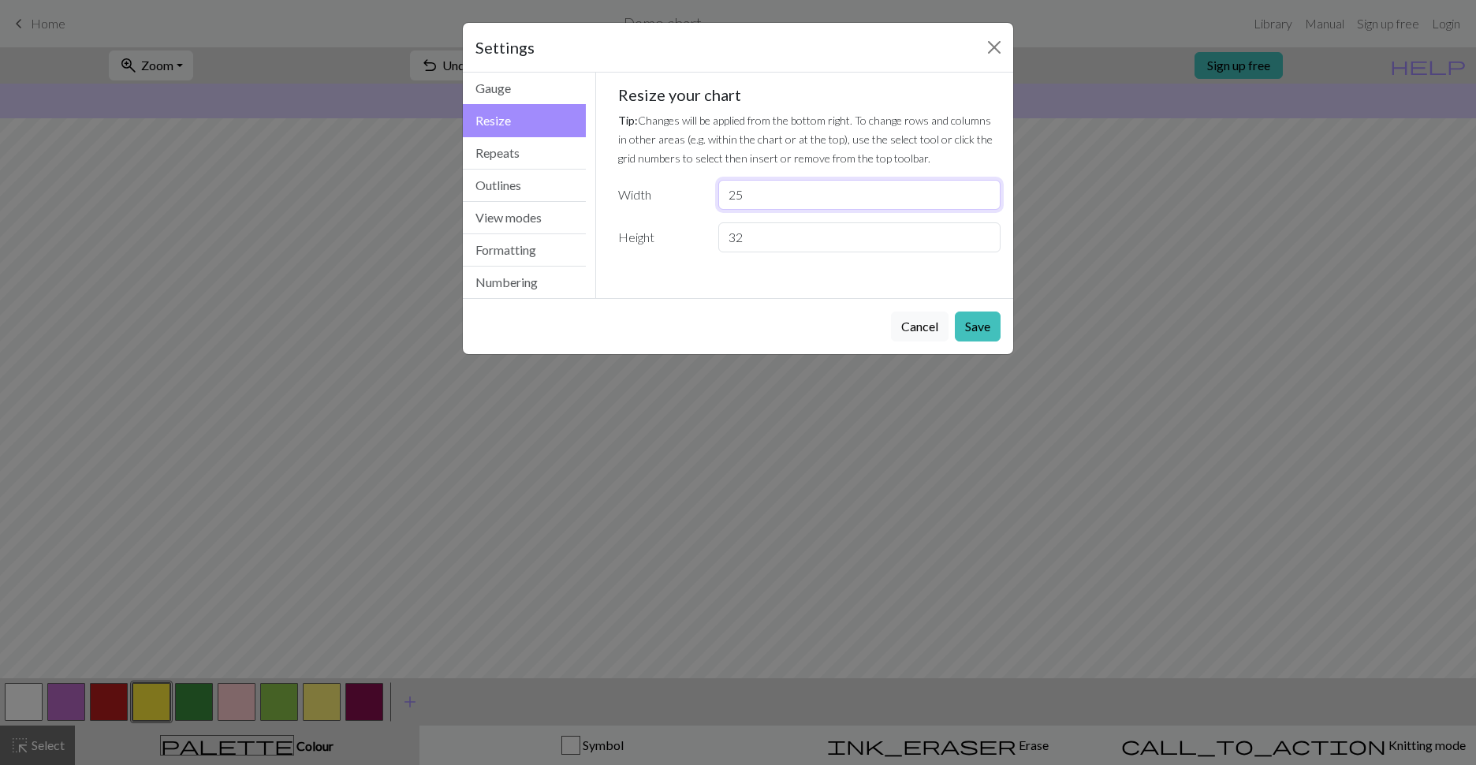
click at [804, 192] on input "25" at bounding box center [859, 195] width 282 height 30
type input "26"
click at [886, 330] on button "Save" at bounding box center [978, 326] width 46 height 30
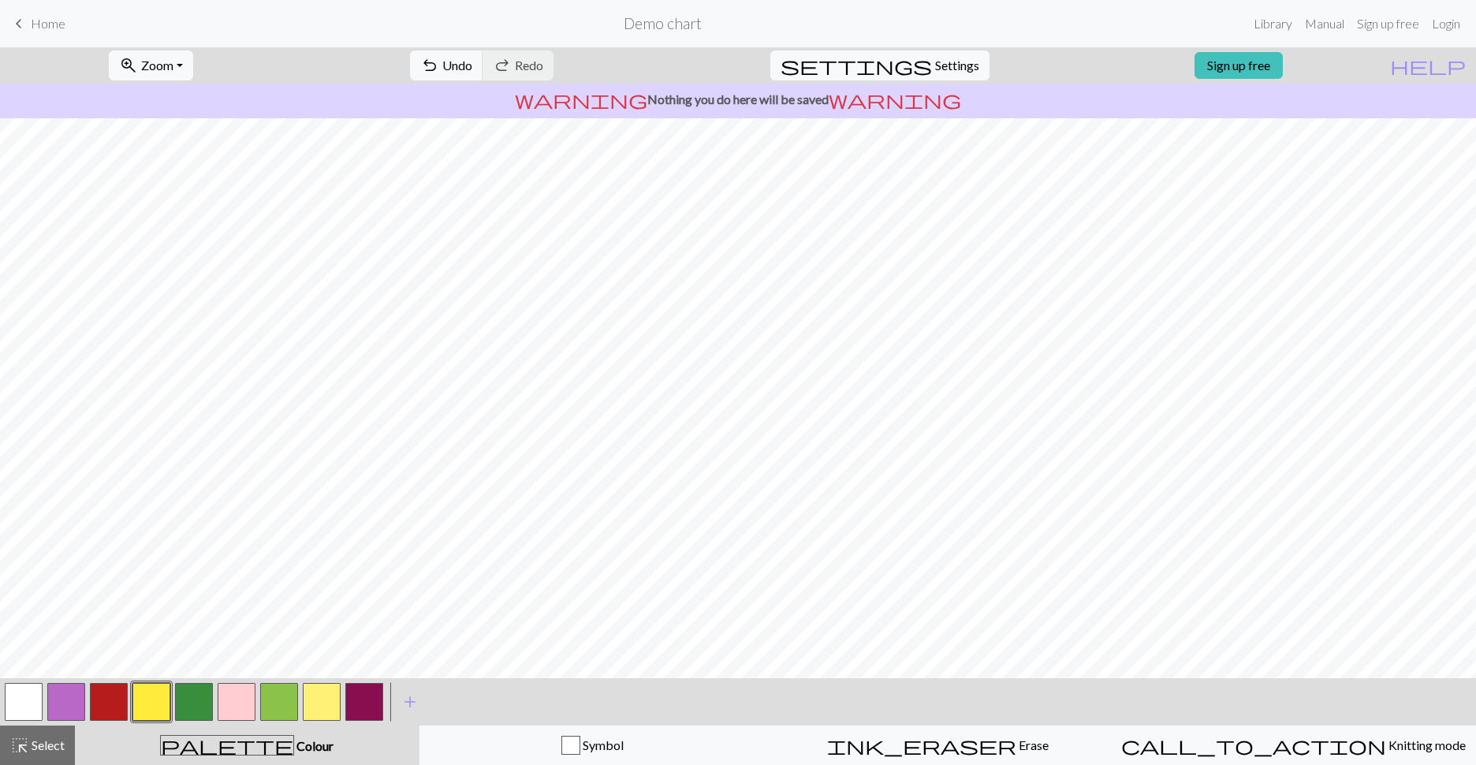
click at [116, 641] on button "button" at bounding box center [109, 702] width 38 height 38
click at [367, 641] on button "button" at bounding box center [364, 702] width 38 height 38
click at [151, 641] on button "button" at bounding box center [151, 702] width 38 height 38
click at [634, 641] on button "Symbol" at bounding box center [593, 744] width 346 height 39
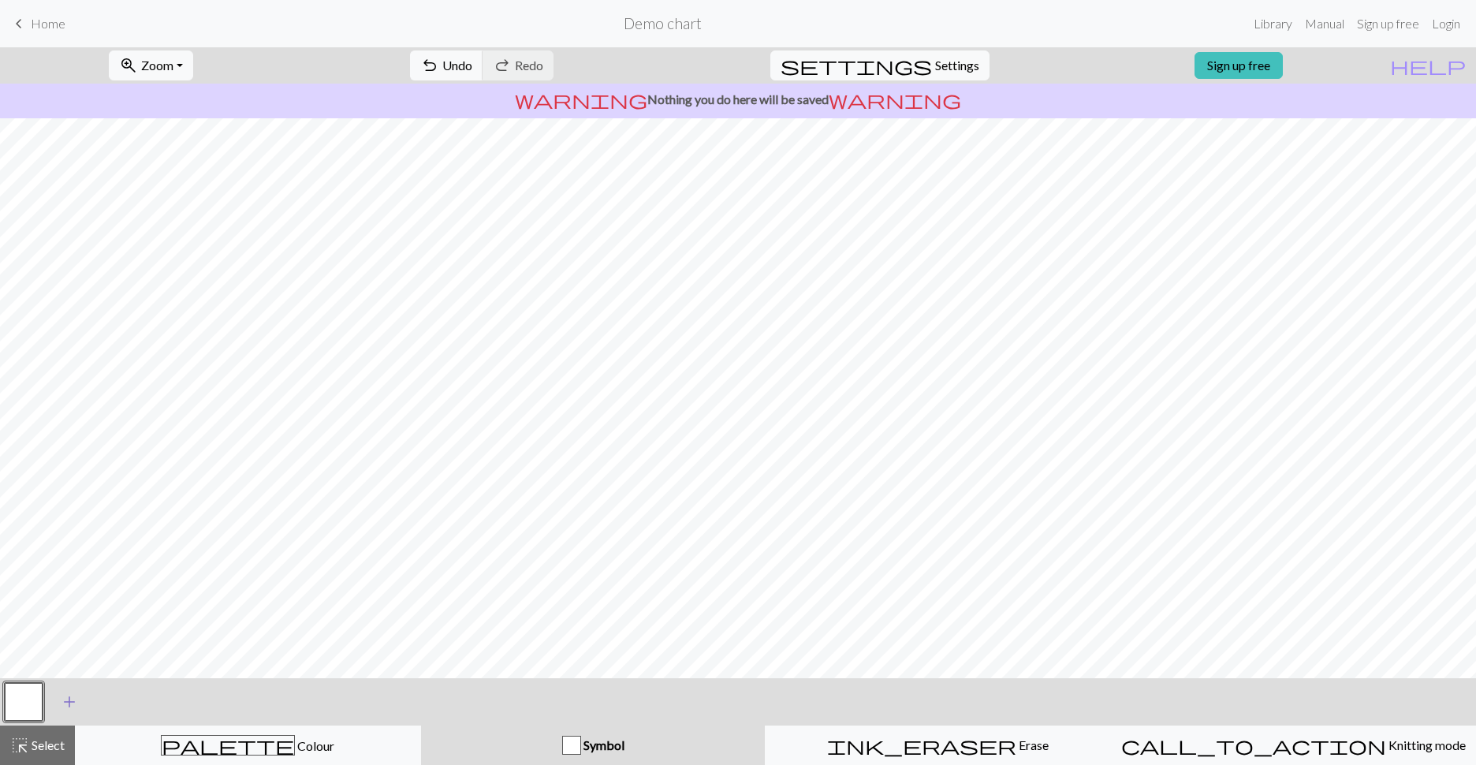
click at [73, 641] on span "add" at bounding box center [69, 702] width 19 height 22
click at [62, 641] on button "button" at bounding box center [66, 702] width 38 height 38
click at [31, 641] on button "button" at bounding box center [24, 702] width 38 height 38
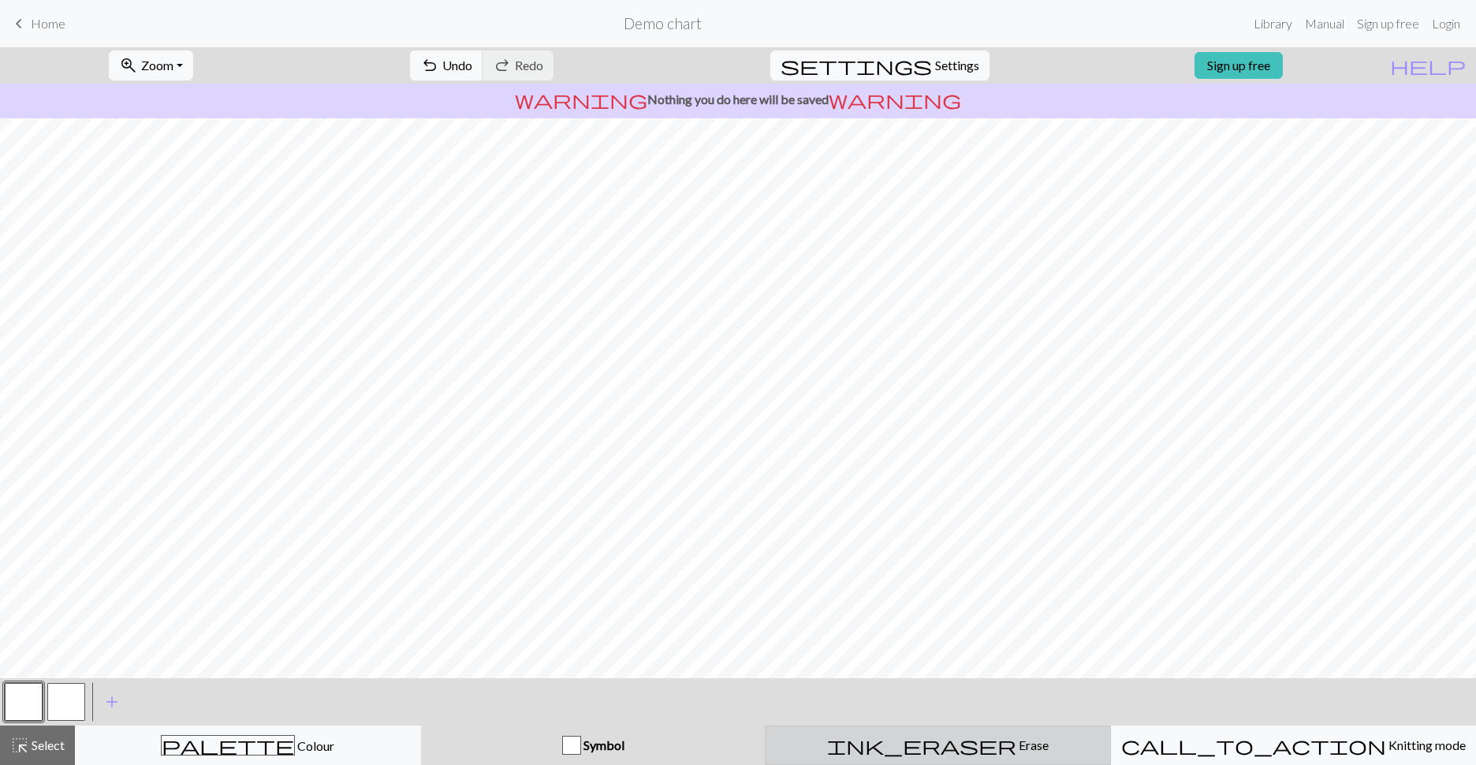
click at [886, 641] on div "ink_eraser Erase Erase" at bounding box center [938, 745] width 326 height 19
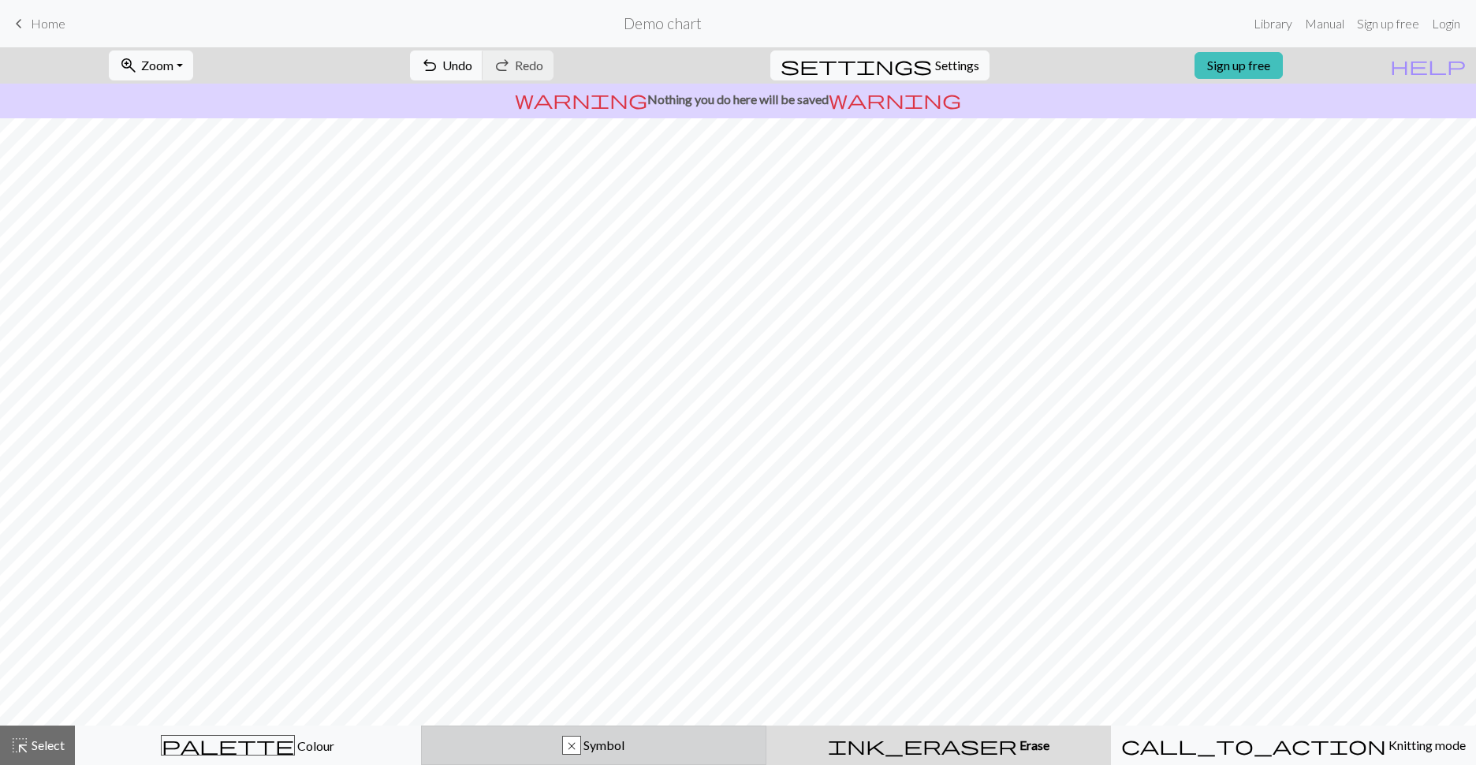
click at [680, 641] on div "x Symbol" at bounding box center [594, 745] width 326 height 19
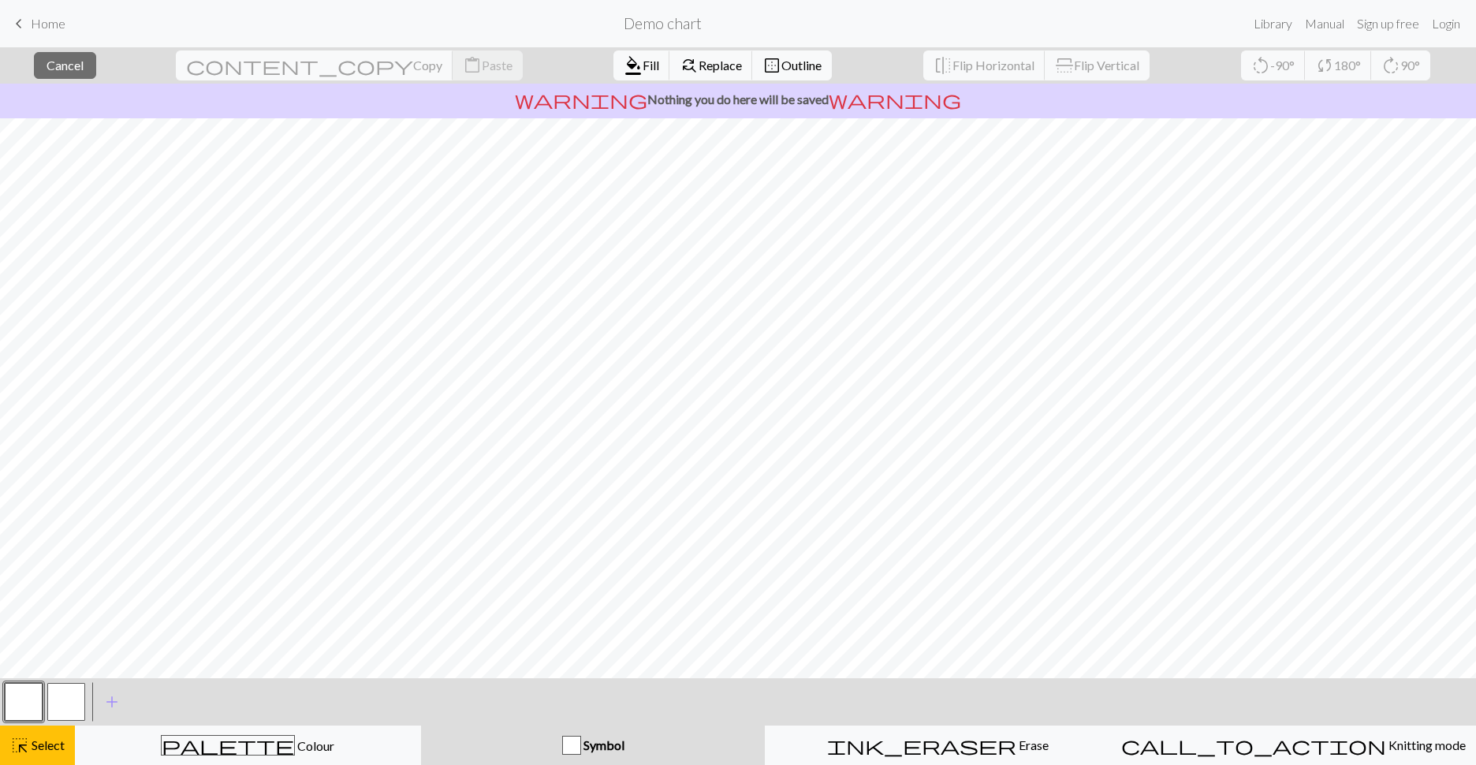
click at [647, 641] on div "< > add Add a symbol" at bounding box center [738, 701] width 1476 height 47
click at [119, 641] on span "add" at bounding box center [112, 702] width 19 height 22
click at [106, 641] on button "button" at bounding box center [109, 702] width 38 height 38
click at [781, 65] on span "Outline" at bounding box center [801, 65] width 40 height 15
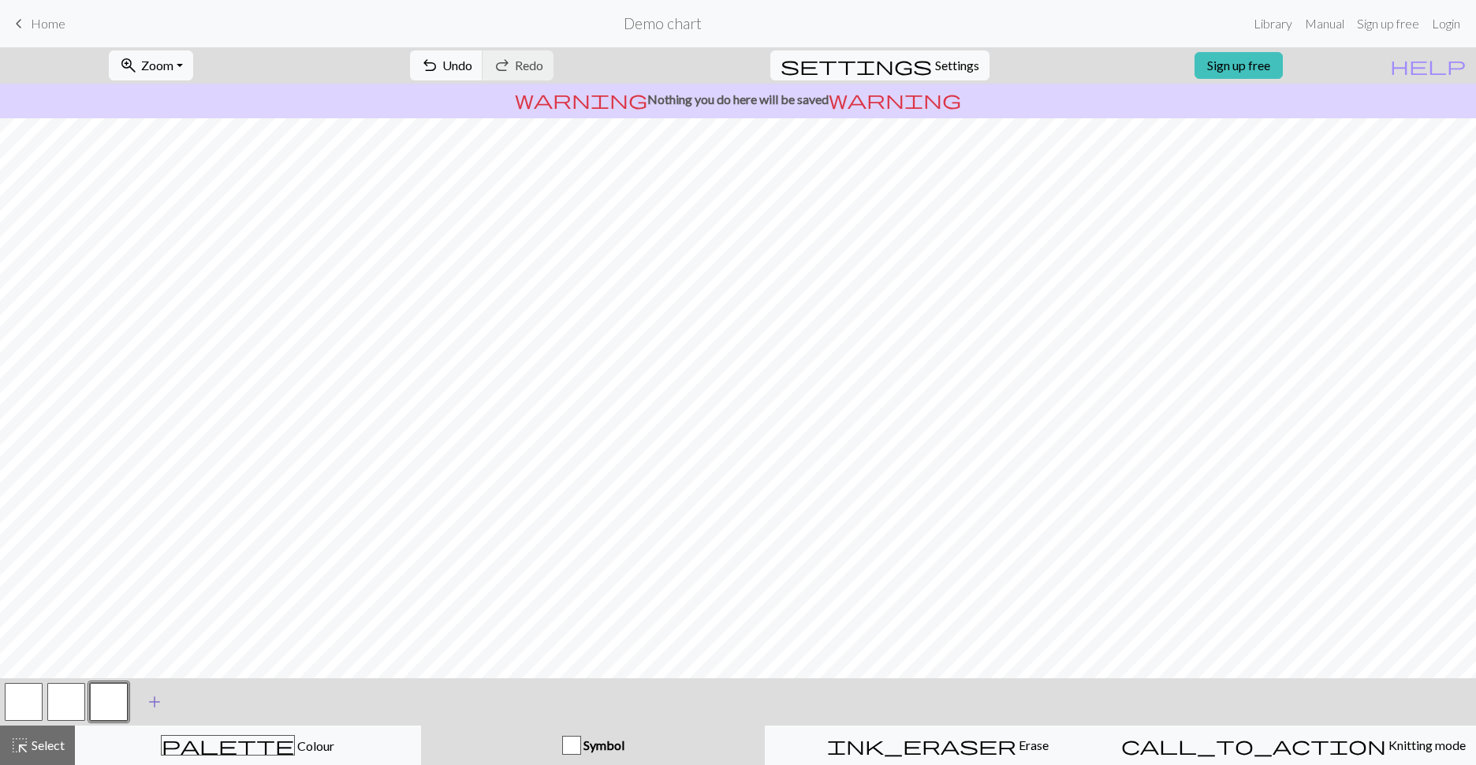
click at [154, 641] on span "add" at bounding box center [154, 702] width 19 height 22
click at [472, 67] on span "Undo" at bounding box center [457, 65] width 30 height 15
click at [865, 641] on div "ink_eraser Erase Erase" at bounding box center [938, 745] width 326 height 19
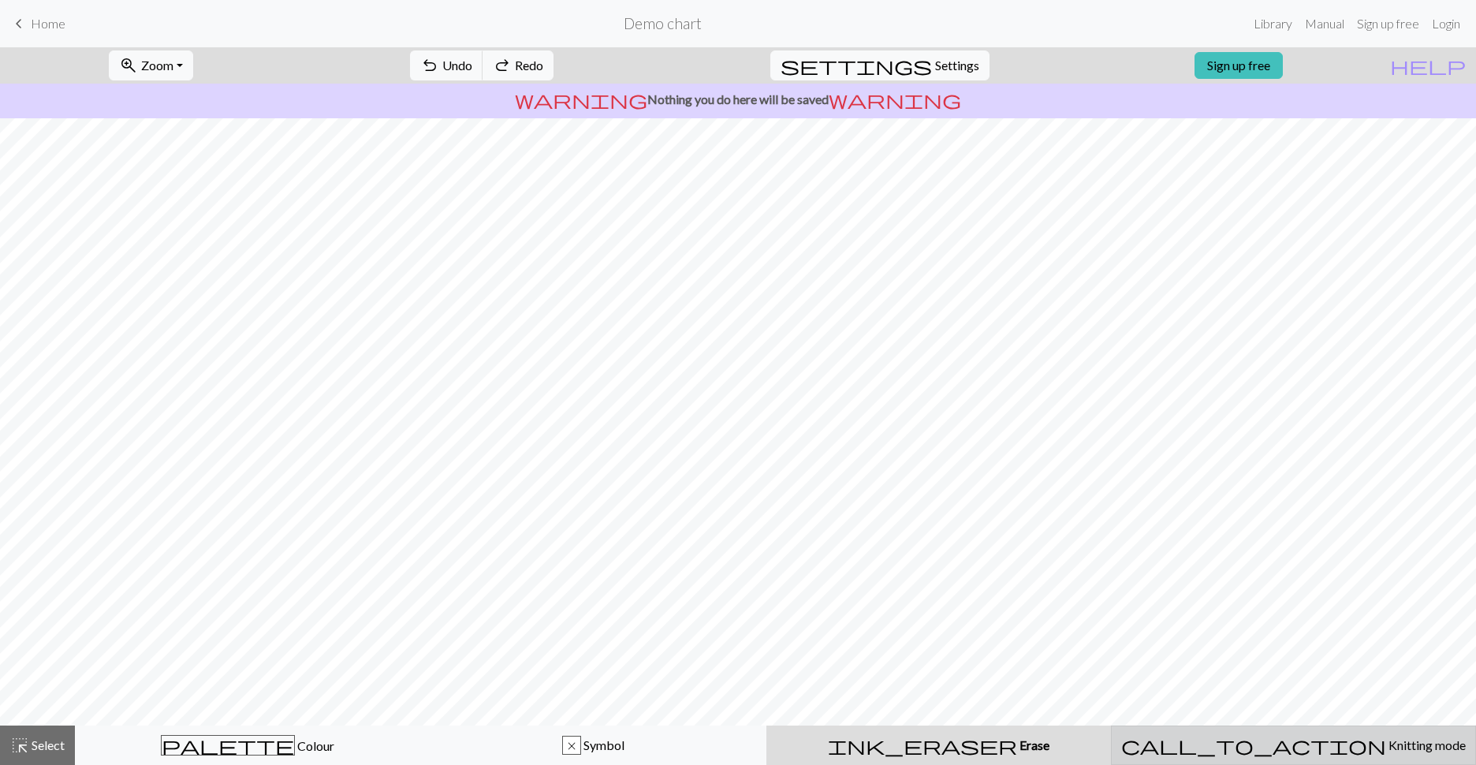
click at [886, 641] on button "call_to_action Knitting mode Knitting mode" at bounding box center [1293, 744] width 365 height 39
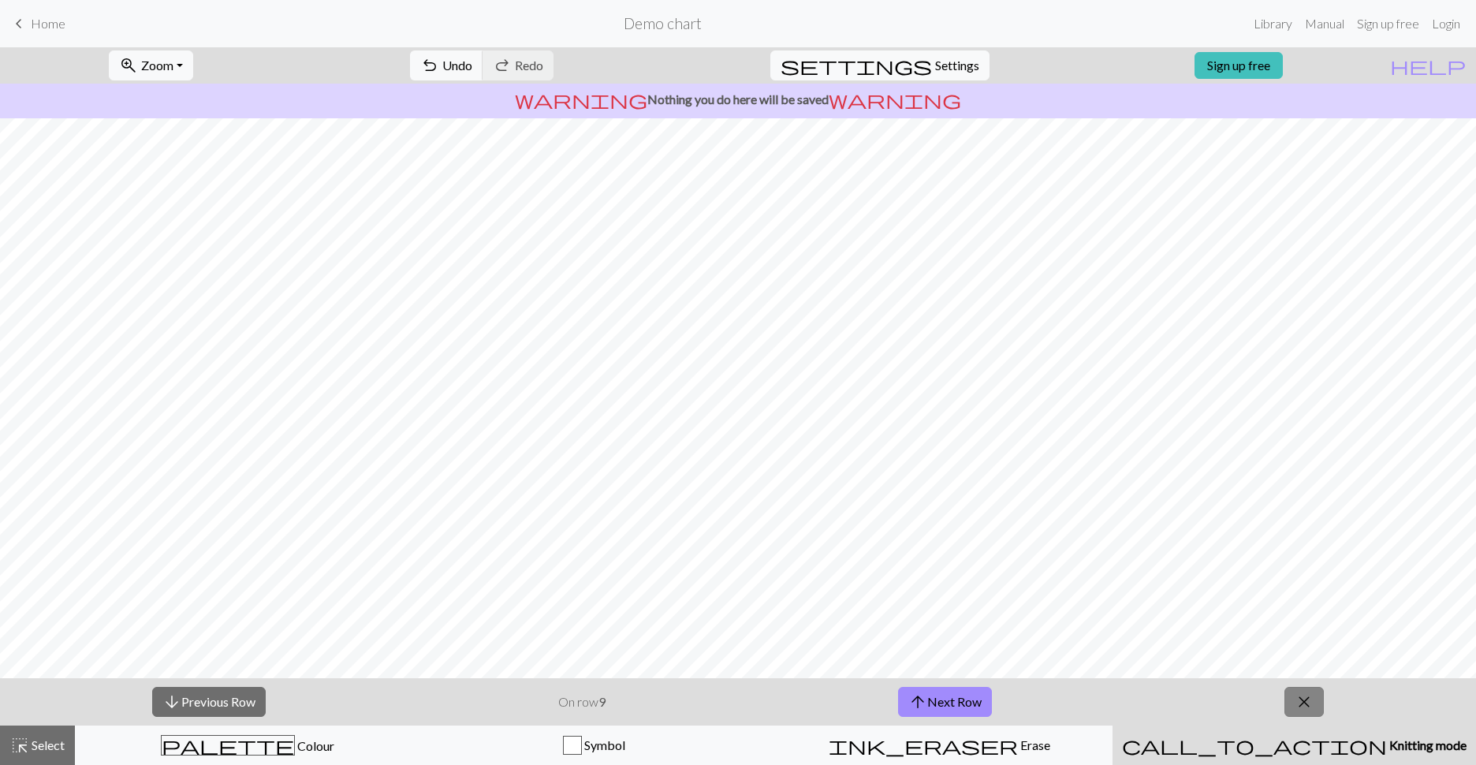
click at [886, 641] on span "close" at bounding box center [1304, 702] width 19 height 22
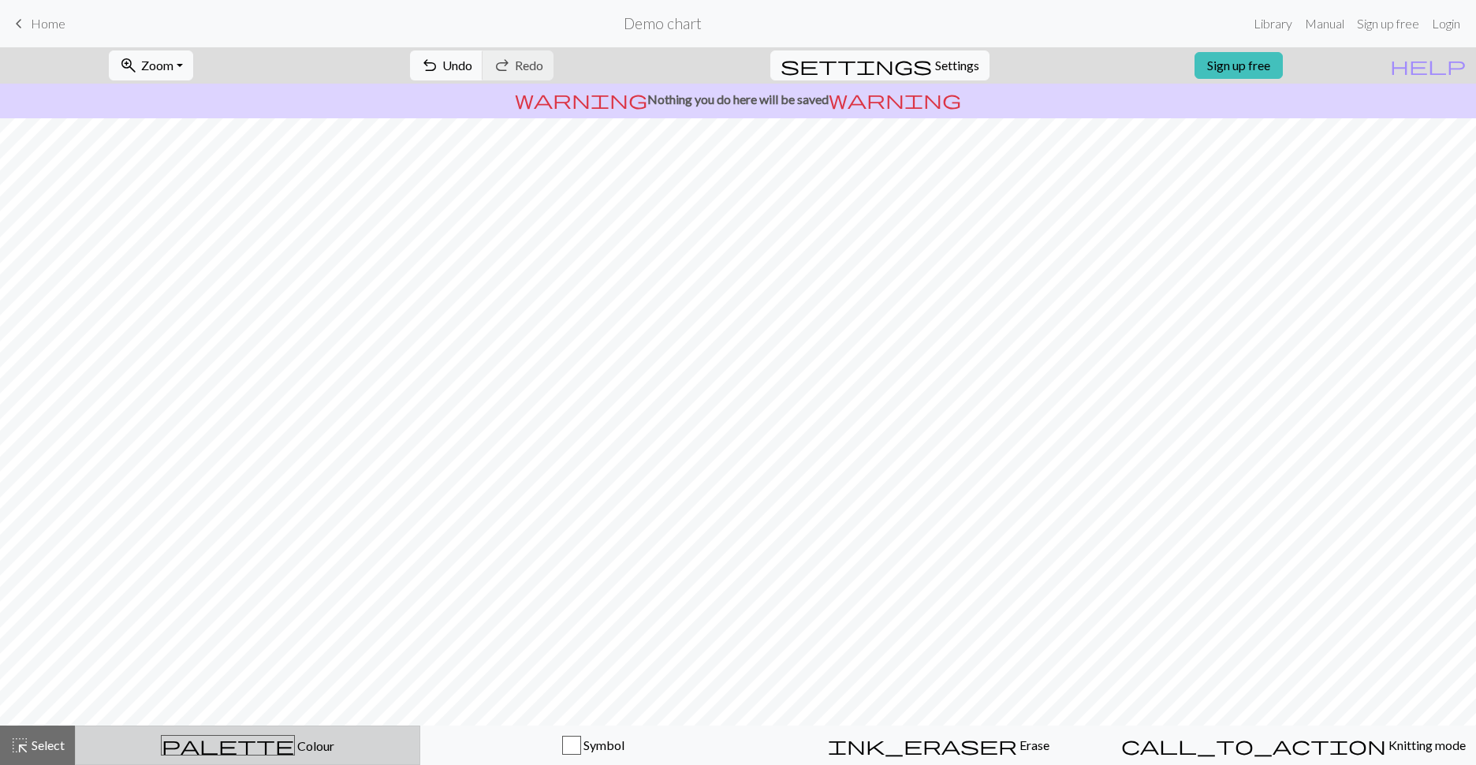
click at [294, 641] on div "palette Colour Colour" at bounding box center [247, 745] width 325 height 21
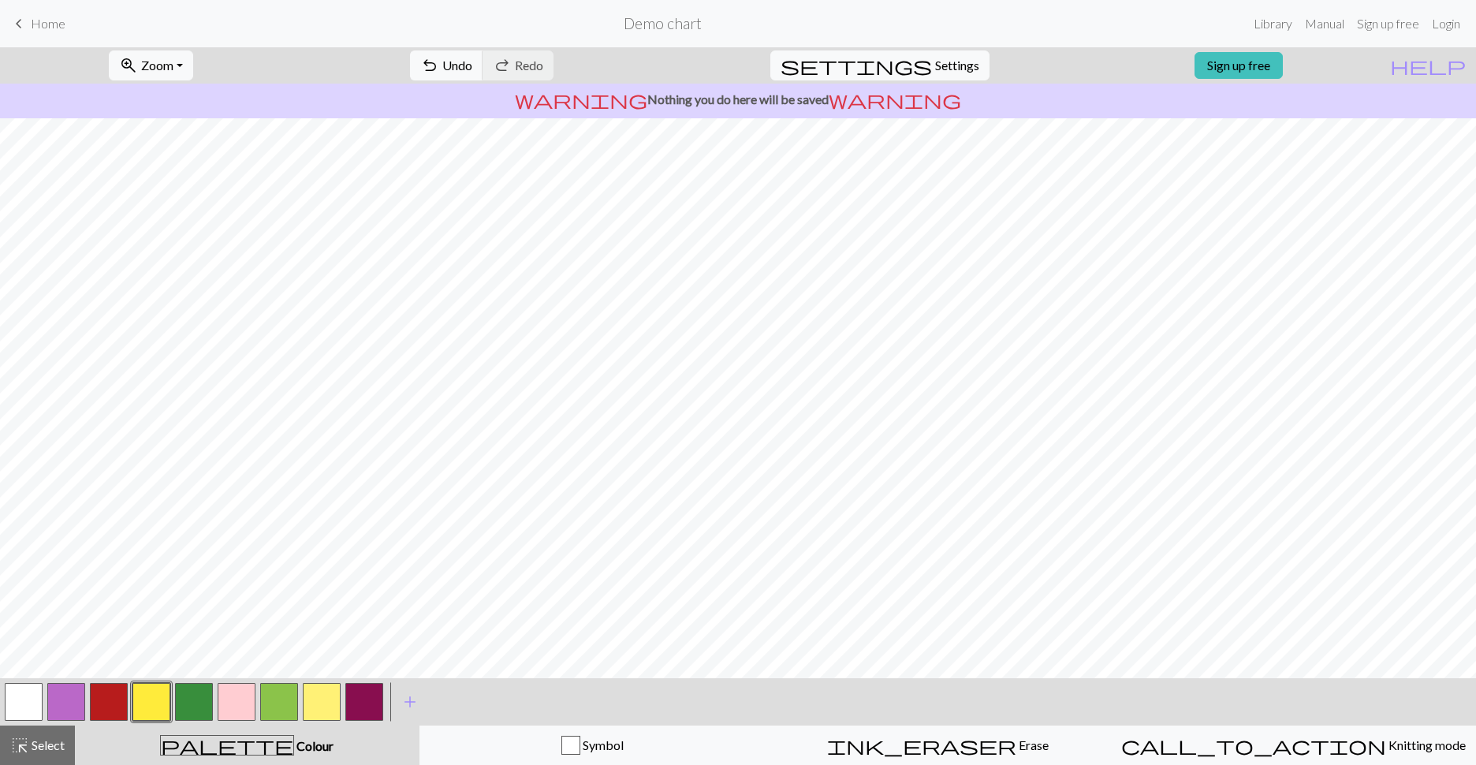
click at [110, 641] on button "button" at bounding box center [109, 702] width 38 height 38
click at [472, 65] on span "Undo" at bounding box center [457, 65] width 30 height 15
click at [147, 641] on button "button" at bounding box center [151, 702] width 38 height 38
click at [439, 65] on span "undo" at bounding box center [429, 65] width 19 height 22
click at [472, 69] on span "Undo" at bounding box center [457, 65] width 30 height 15
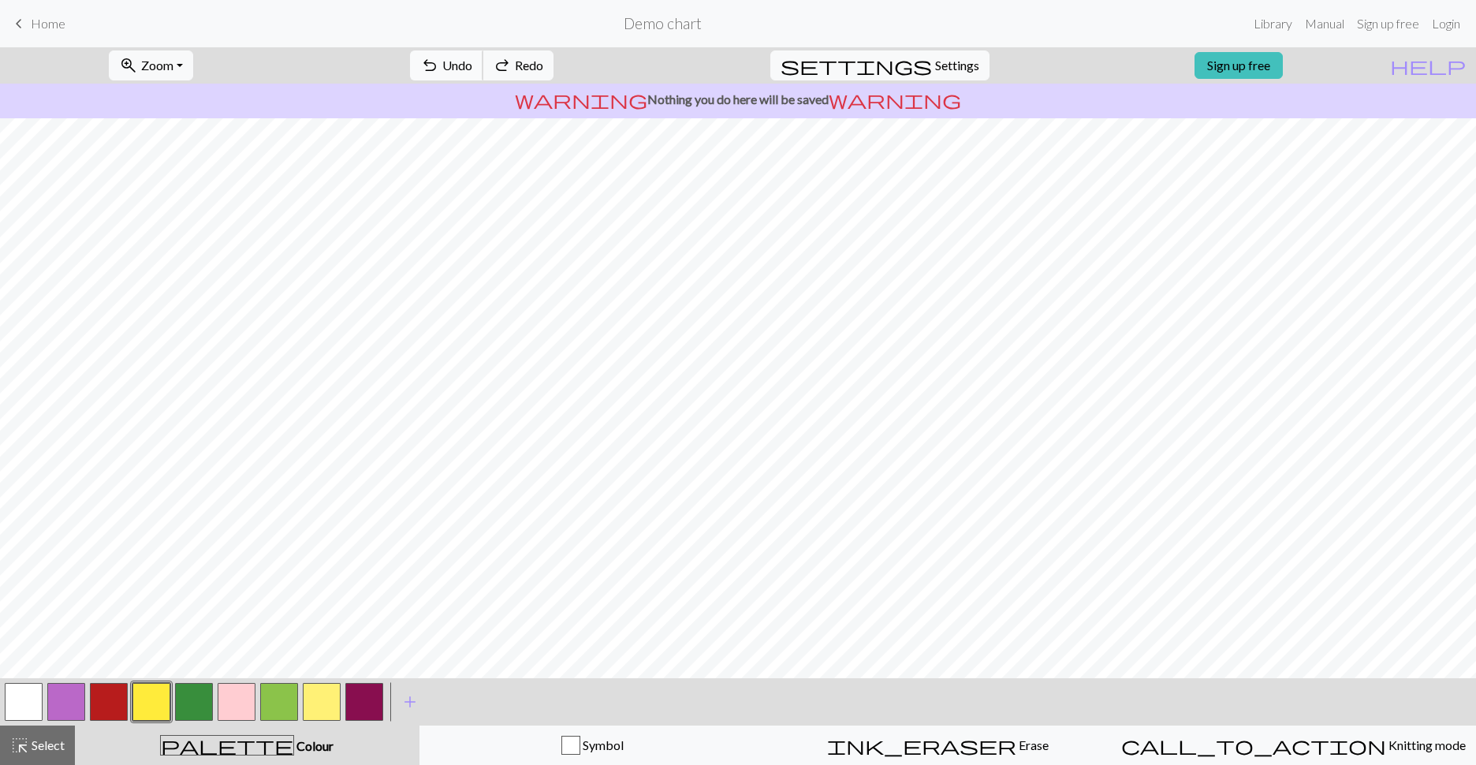
click at [472, 69] on span "Undo" at bounding box center [457, 65] width 30 height 15
click at [483, 73] on button "undo Undo Undo" at bounding box center [446, 65] width 73 height 30
click at [886, 68] on span "Settings" at bounding box center [957, 65] width 44 height 19
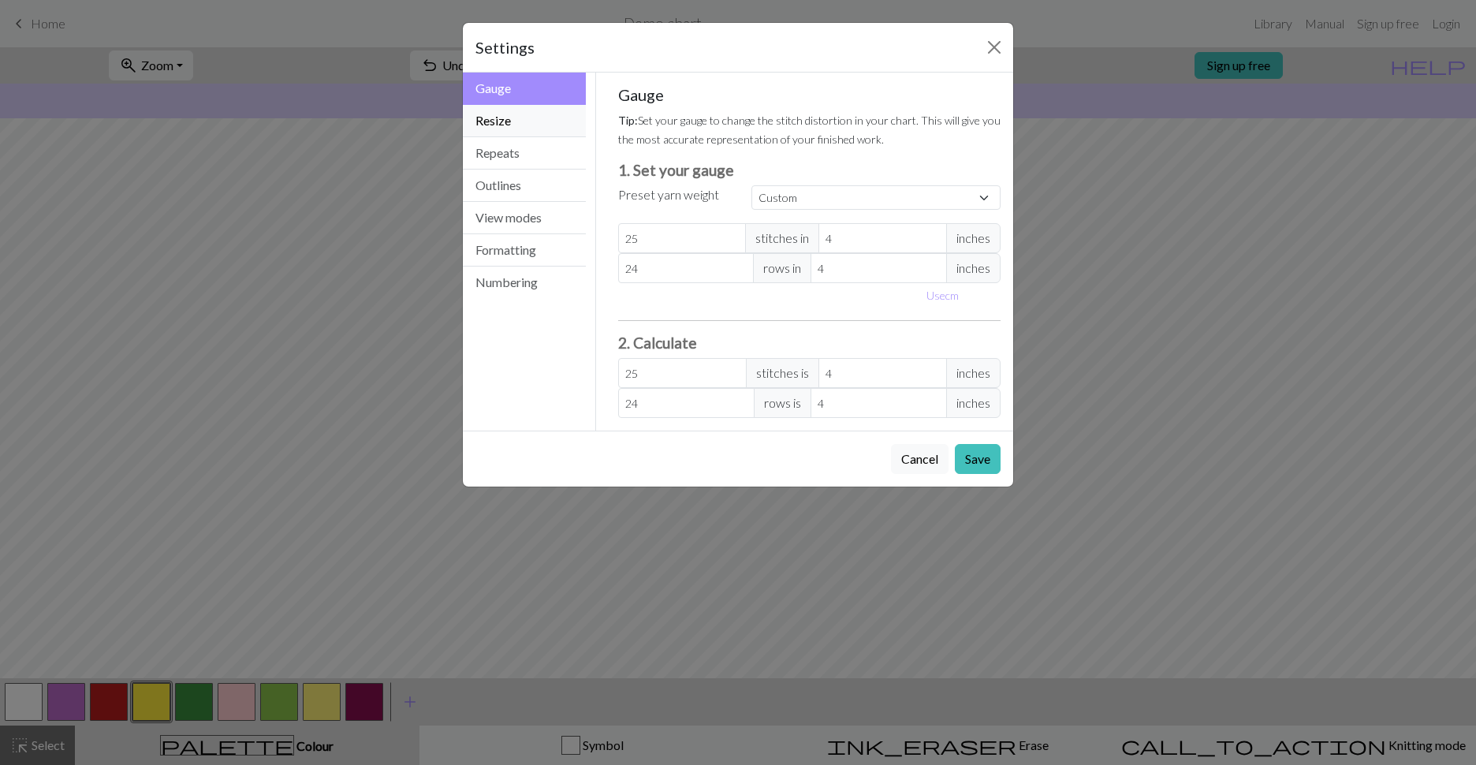
click at [534, 125] on button "Resize" at bounding box center [524, 121] width 123 height 32
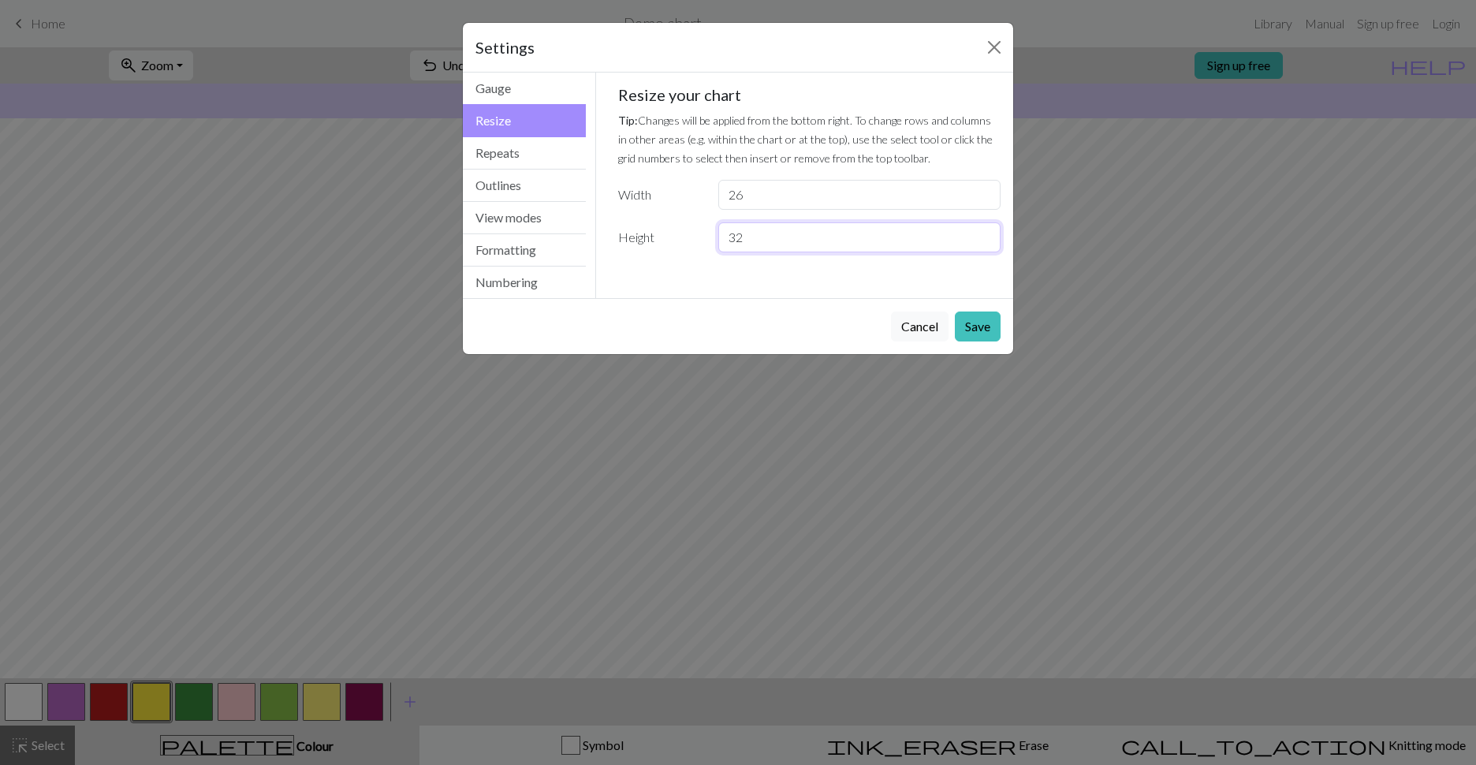
click at [794, 237] on input "32" at bounding box center [859, 237] width 282 height 30
type input "34"
click at [886, 330] on button "Save" at bounding box center [978, 326] width 46 height 30
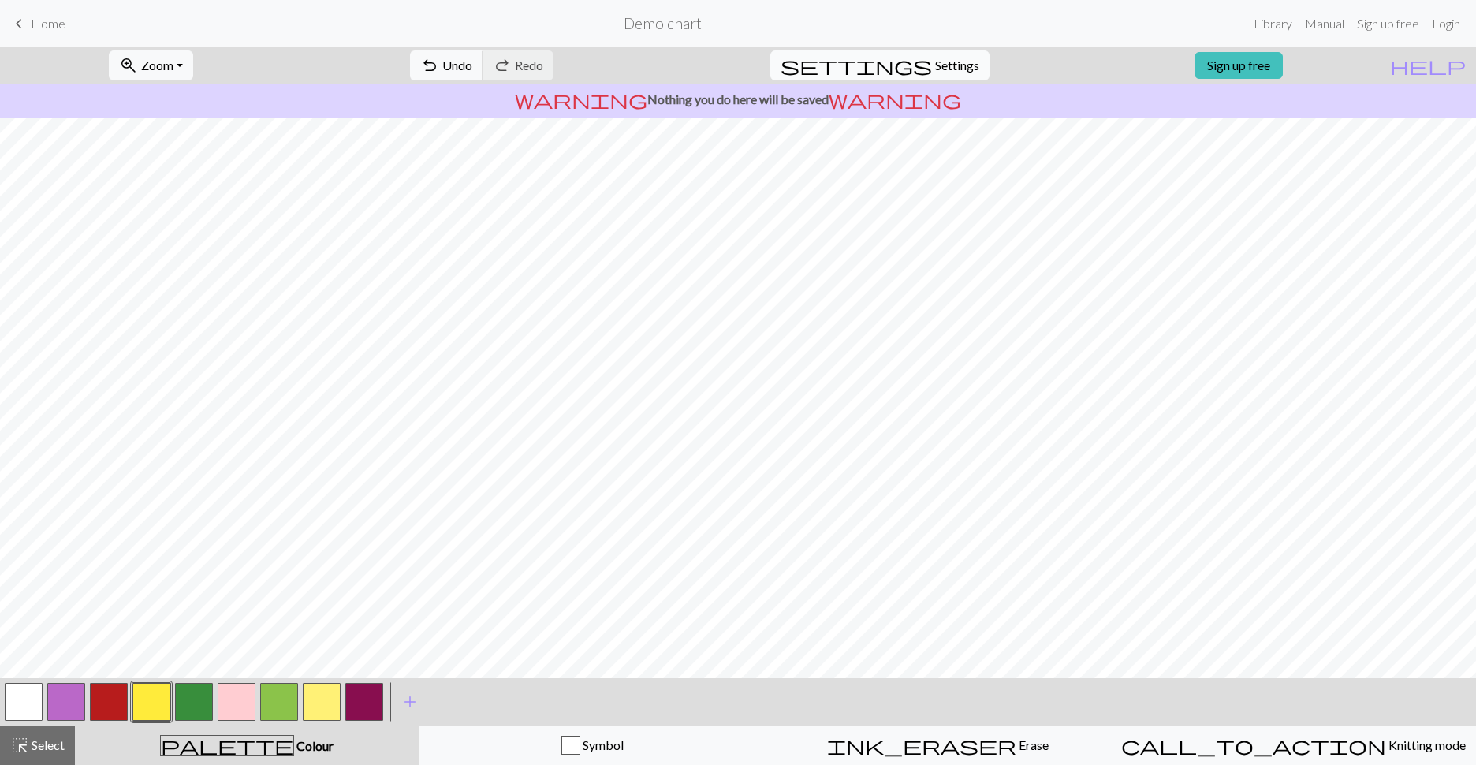
click at [886, 54] on button "settings Settings" at bounding box center [879, 65] width 219 height 30
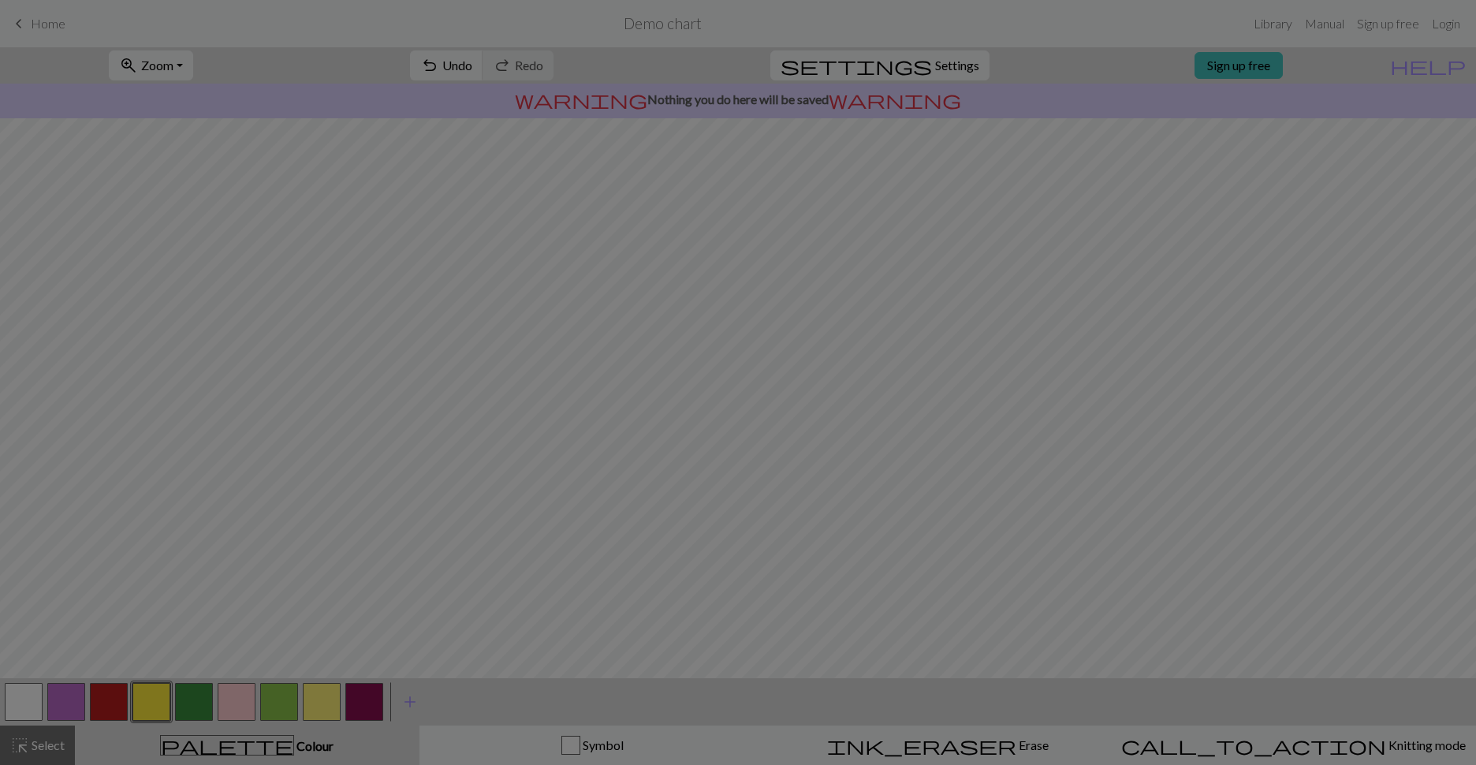
click at [886, 68] on div "Resize your chart Tip: Changes will be applied from the bottom right. To change…" at bounding box center [809, 129] width 383 height 167
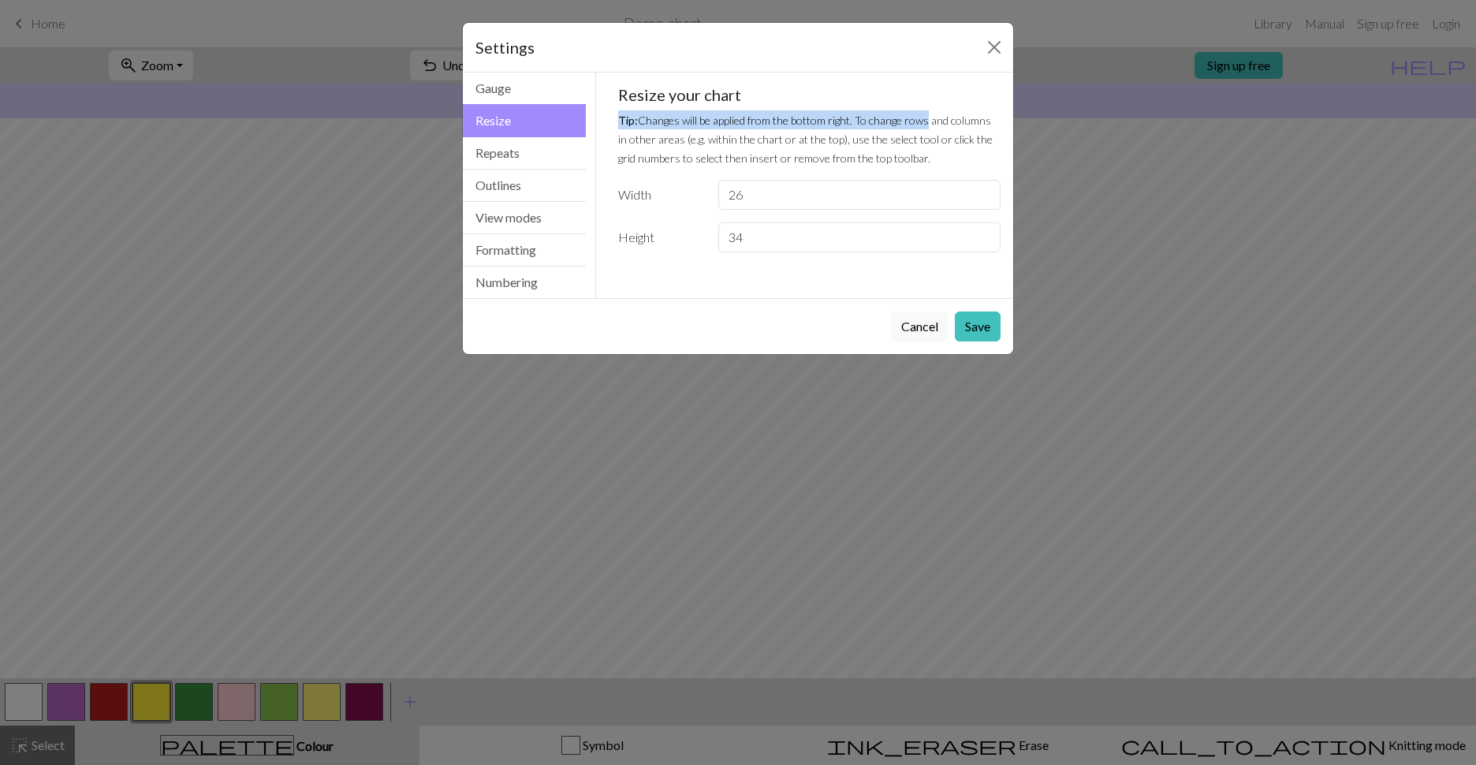
drag, startPoint x: 931, startPoint y: 68, endPoint x: 856, endPoint y: 108, distance: 84.3
click at [856, 108] on div "Resize your chart Tip: Changes will be applied from the bottom right. To change…" at bounding box center [809, 168] width 383 height 167
click at [886, 56] on button "Close" at bounding box center [994, 47] width 25 height 25
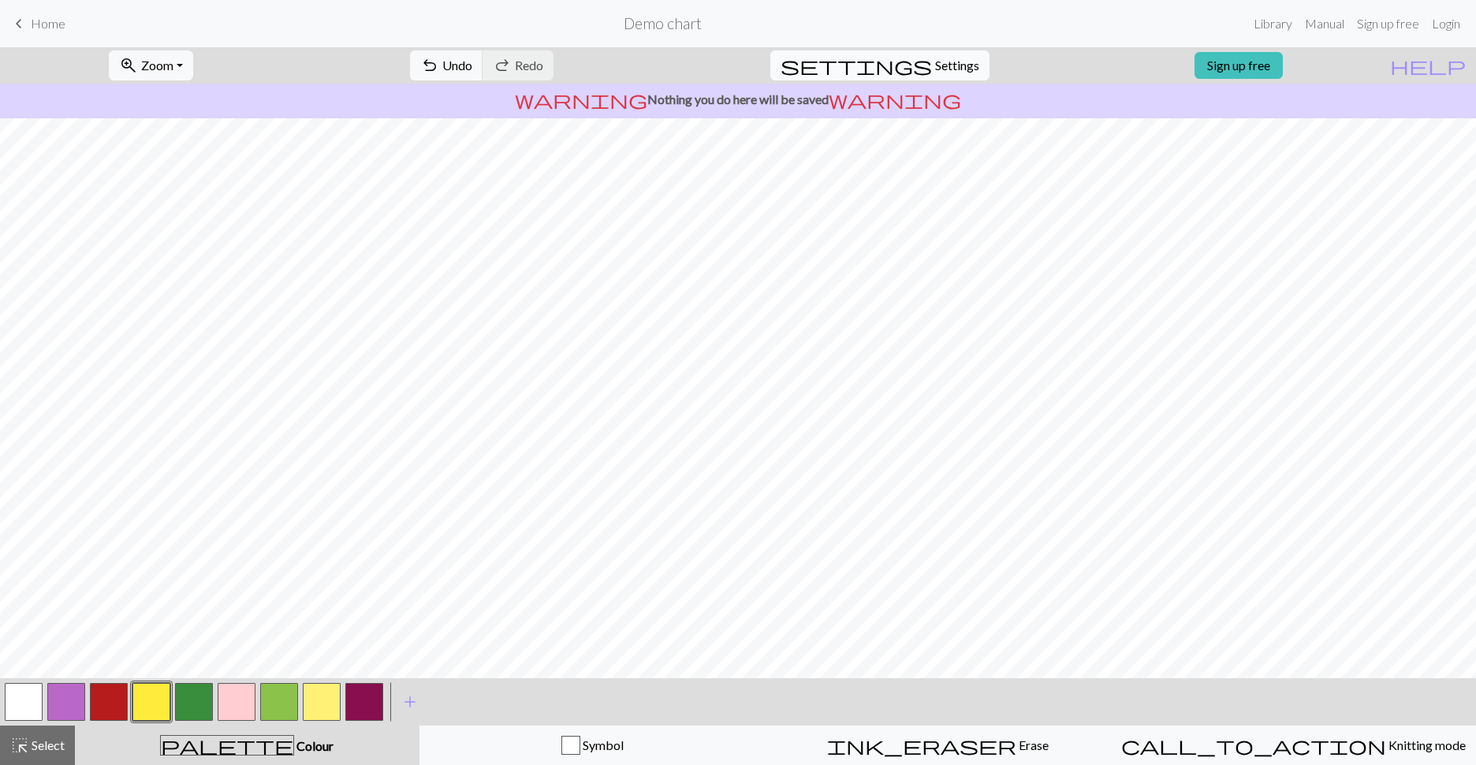
click at [886, 67] on span "Settings" at bounding box center [957, 65] width 44 height 19
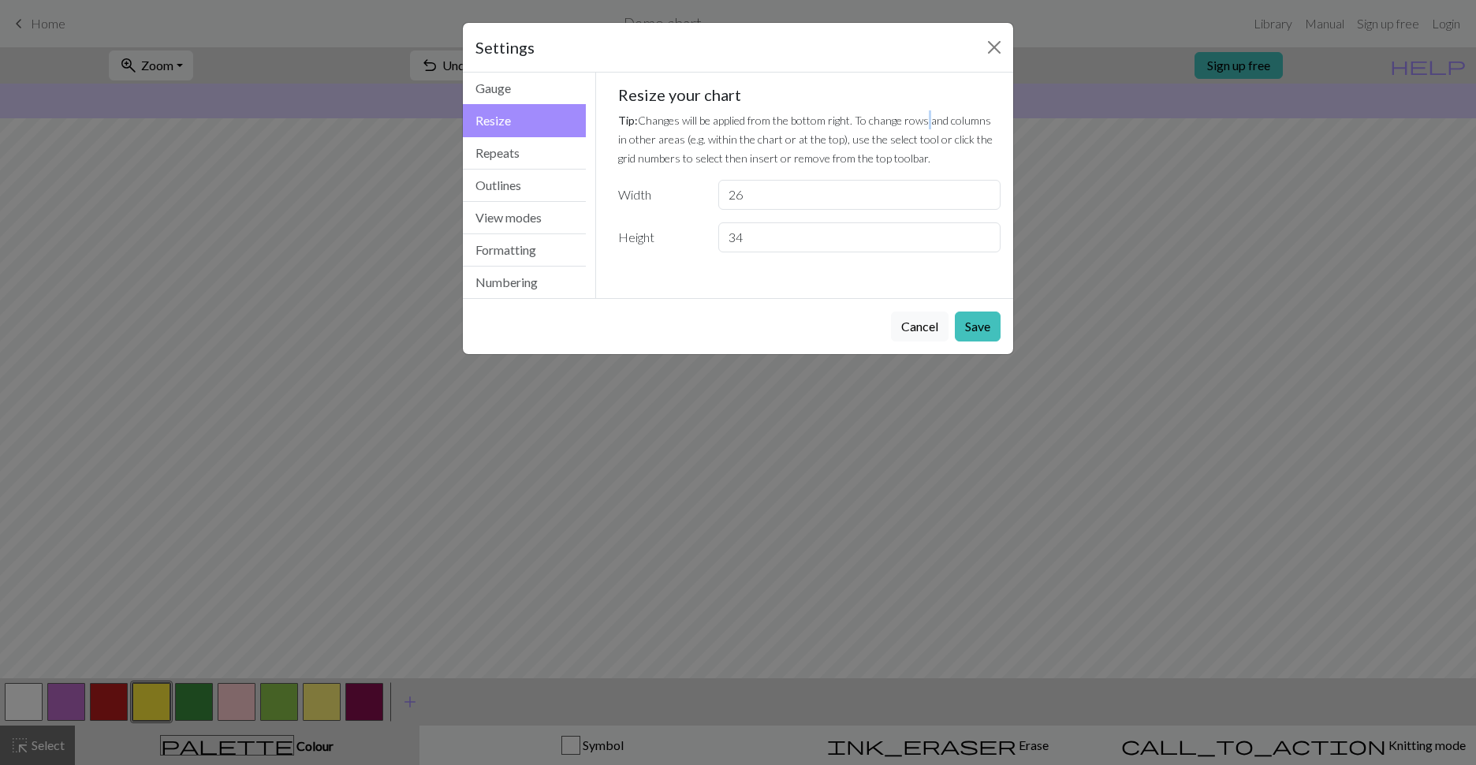
click at [886, 85] on div "Resize your chart Tip: Changes will be applied from the bottom right. To change…" at bounding box center [809, 168] width 383 height 167
click at [823, 239] on input "34" at bounding box center [859, 237] width 282 height 30
type input "36"
click at [886, 334] on button "Save" at bounding box center [978, 326] width 46 height 30
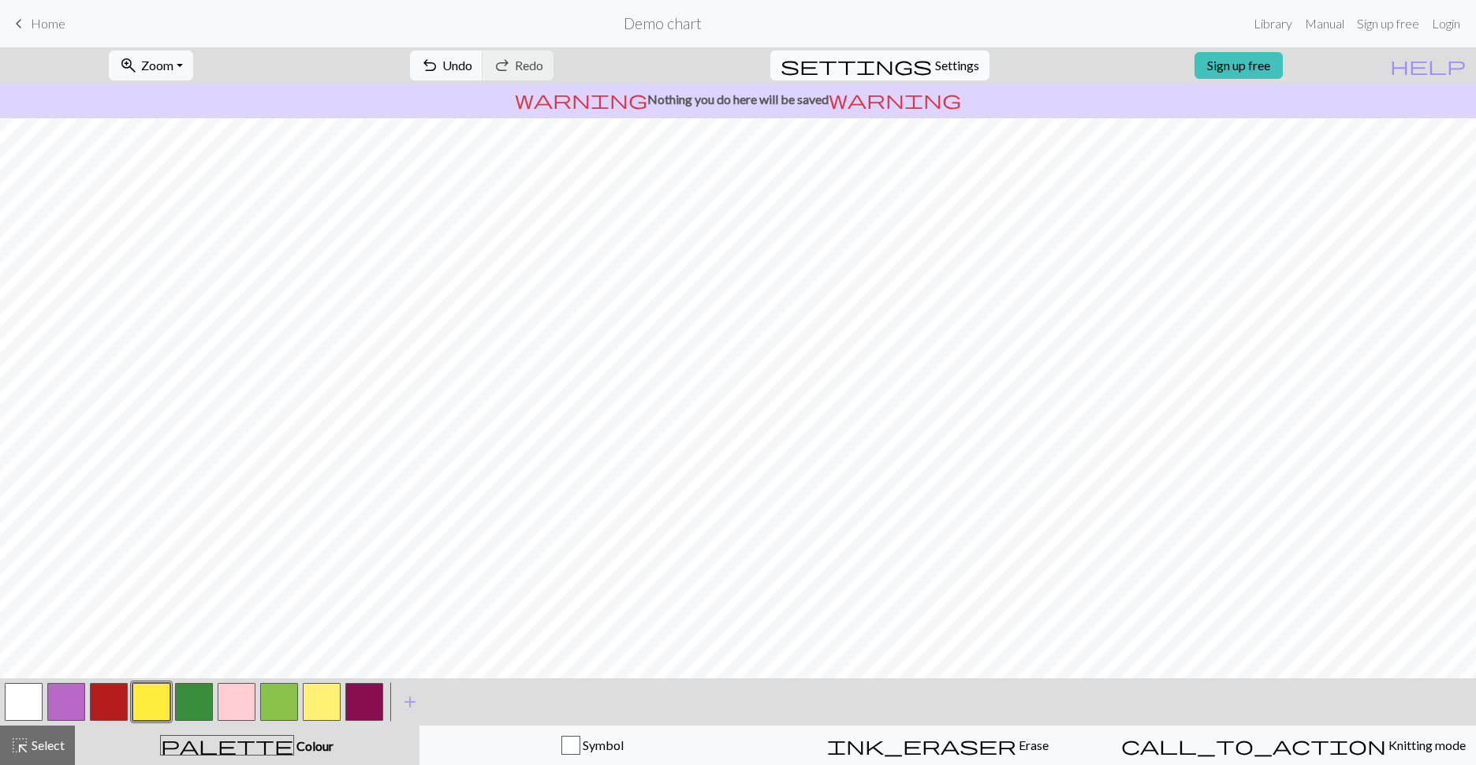
click at [886, 57] on span "Settings" at bounding box center [957, 65] width 44 height 19
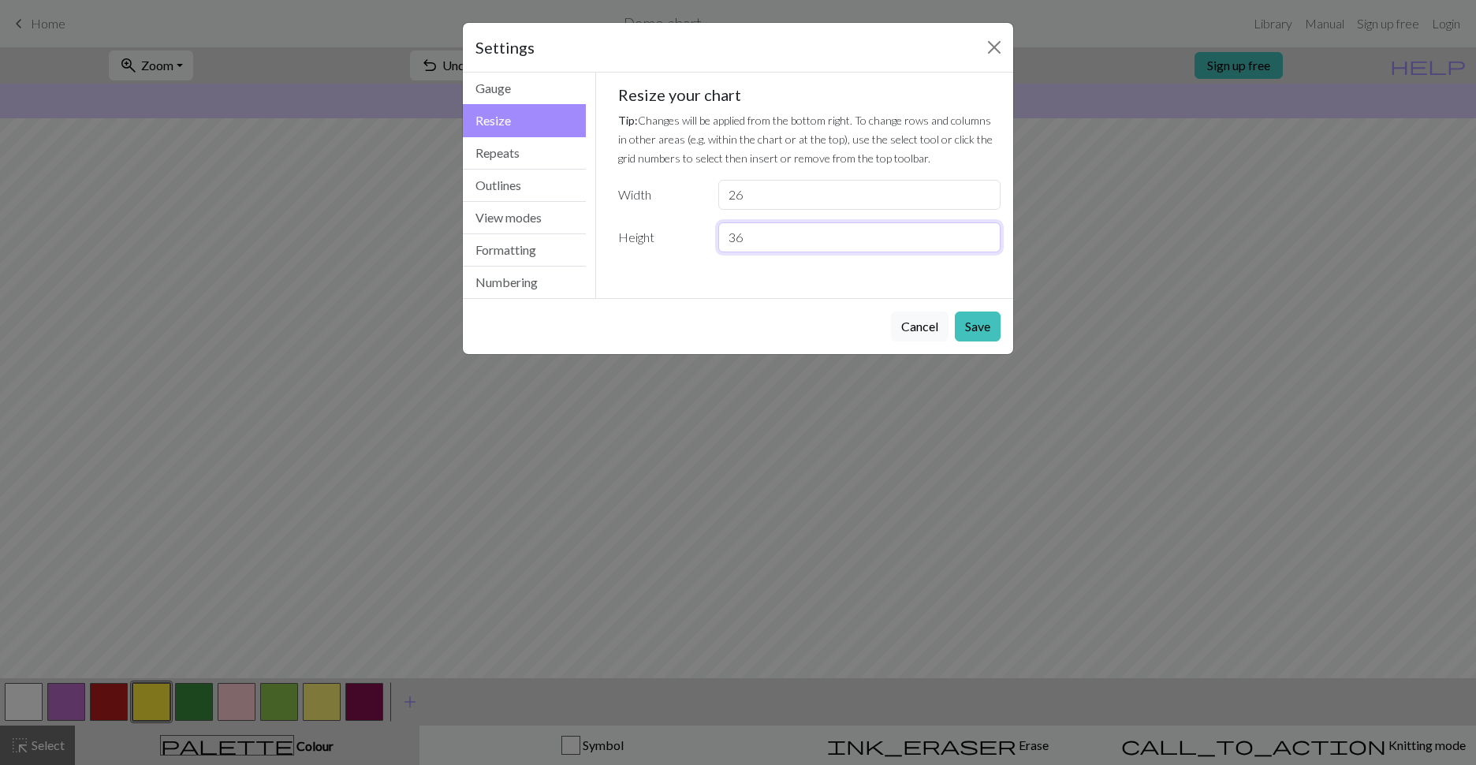
click at [825, 231] on input "36" at bounding box center [859, 237] width 282 height 30
type input "3"
type input "40"
click at [886, 331] on button "Save" at bounding box center [978, 326] width 46 height 30
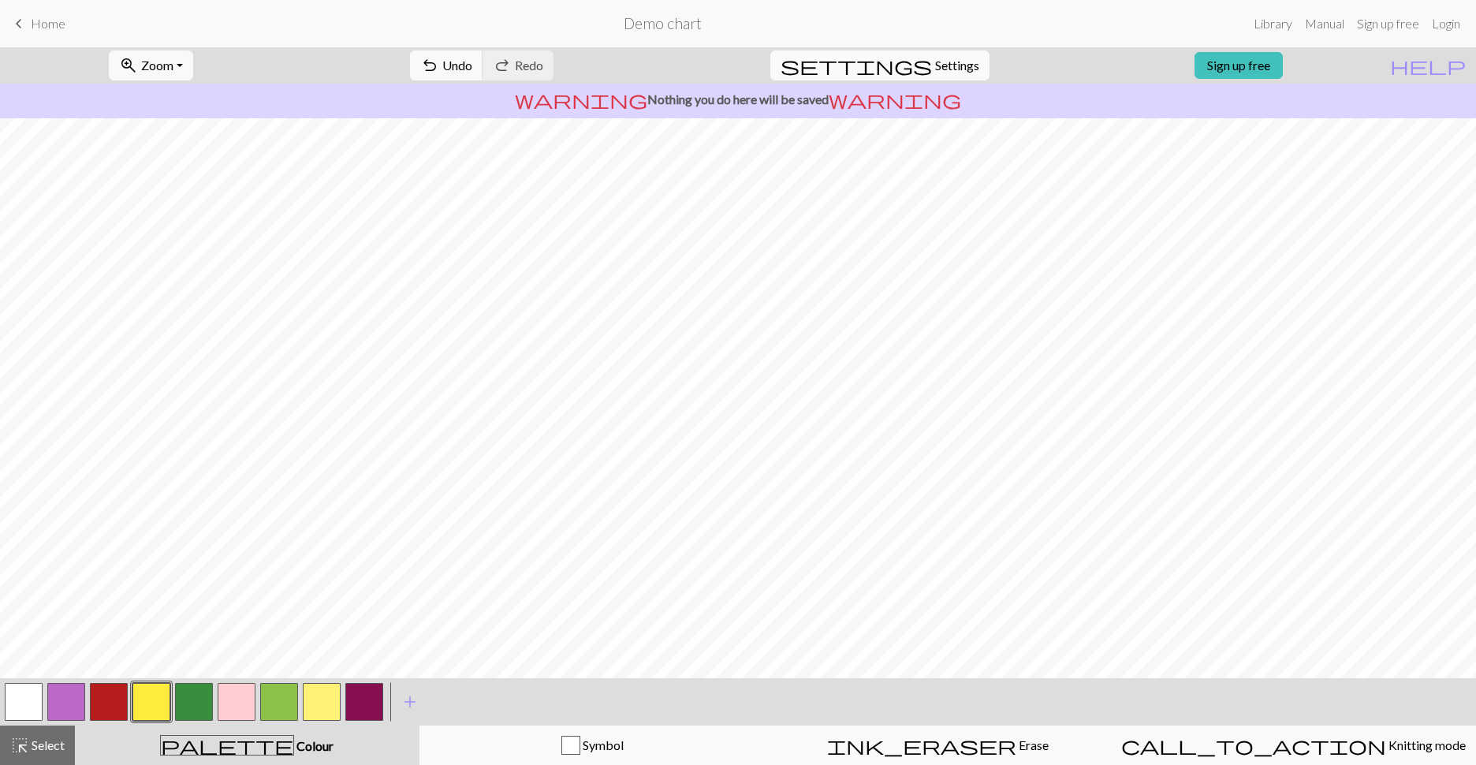
click at [886, 80] on button "settings Settings" at bounding box center [879, 65] width 219 height 30
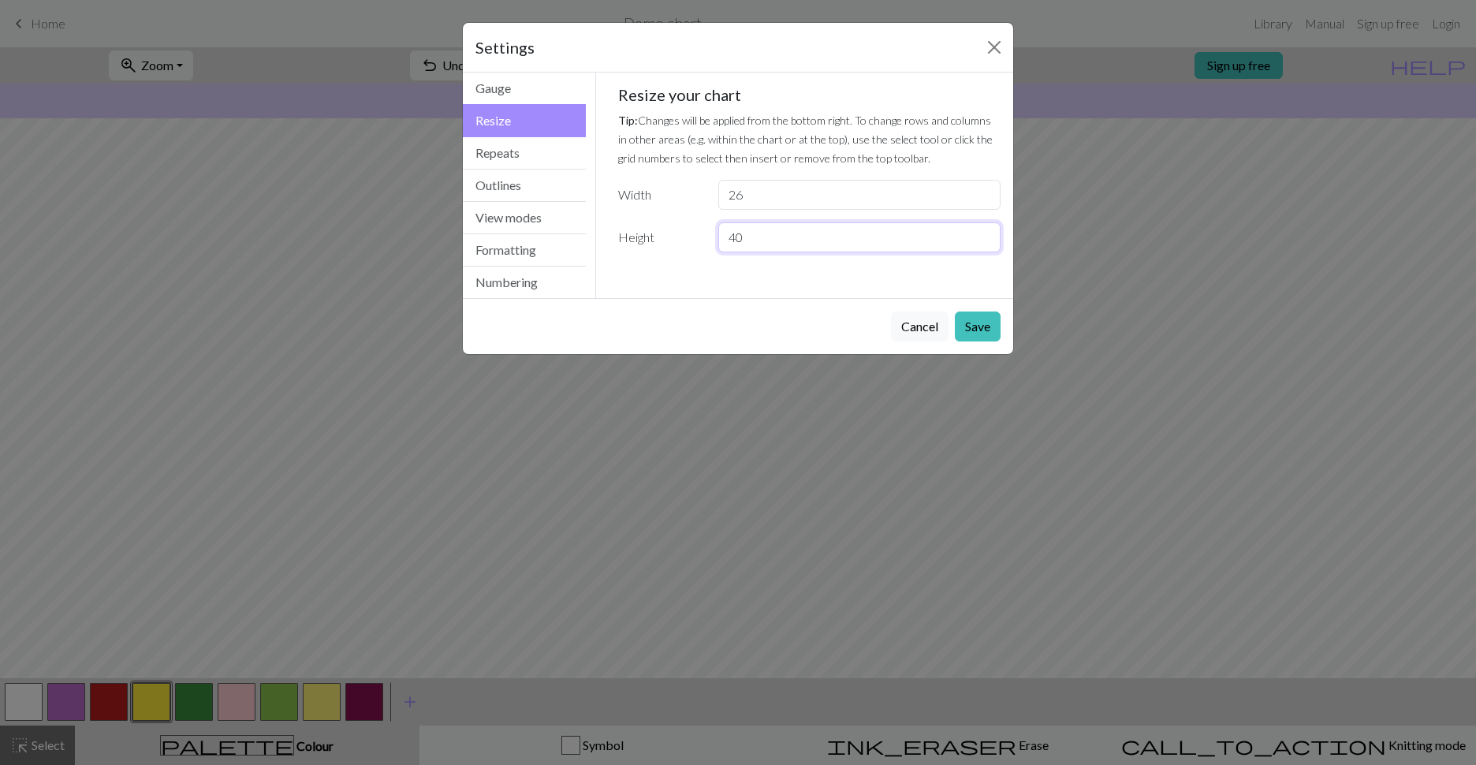
drag, startPoint x: 830, startPoint y: 244, endPoint x: 645, endPoint y: 230, distance: 185.0
click at [645, 230] on div "Height 40" at bounding box center [810, 237] width 402 height 30
type input "26"
click at [886, 334] on button "Save" at bounding box center [978, 326] width 46 height 30
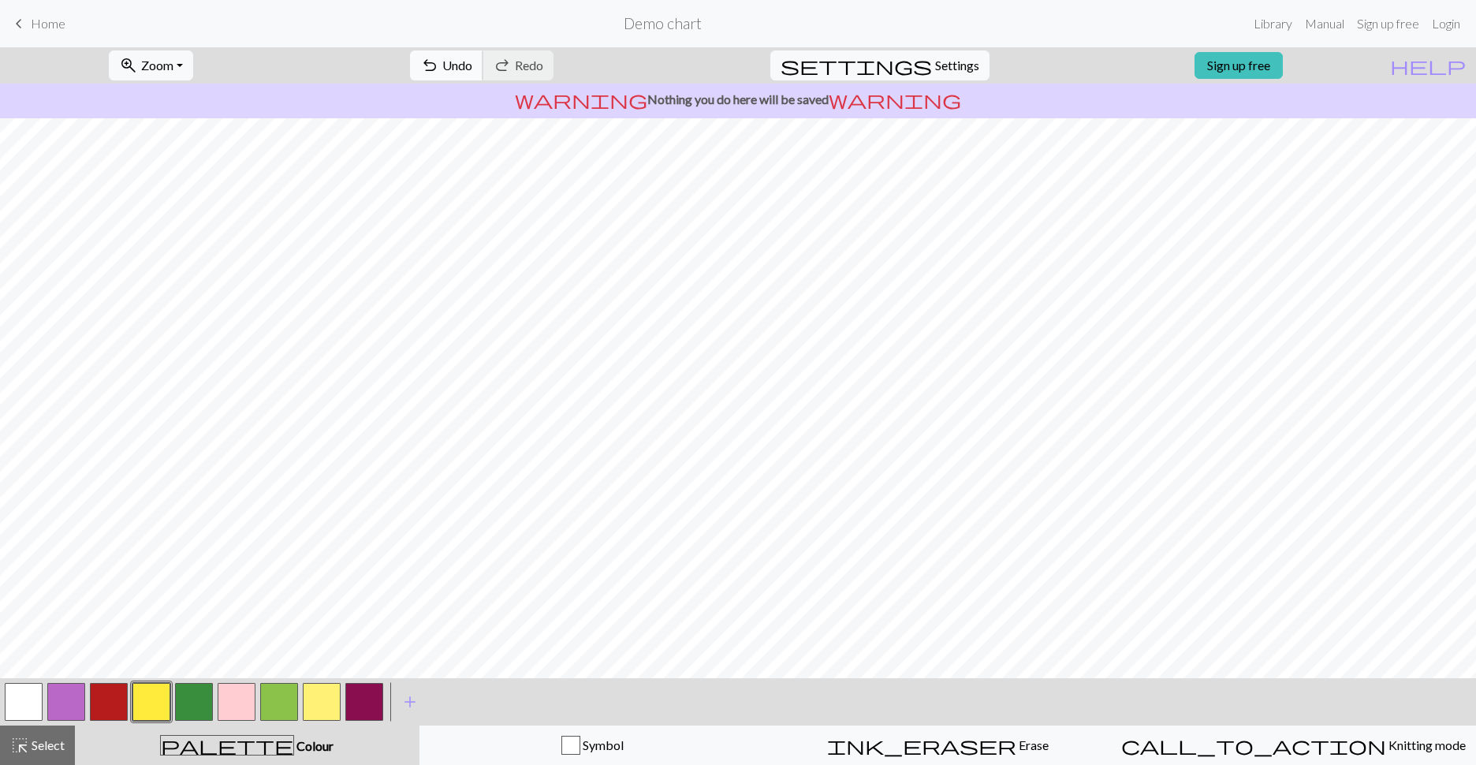
click at [472, 67] on span "Undo" at bounding box center [457, 65] width 30 height 15
click at [886, 62] on span "Settings" at bounding box center [957, 65] width 44 height 19
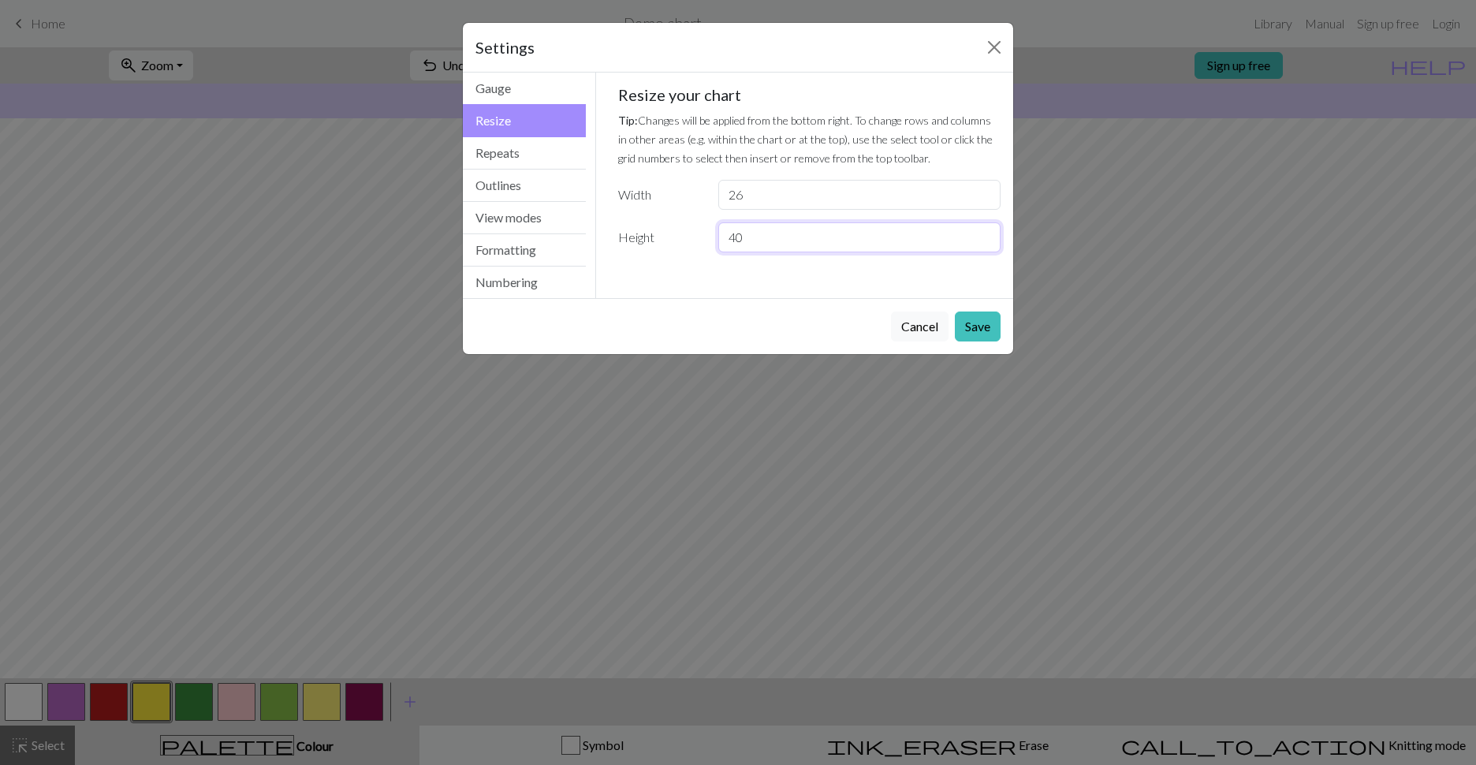
drag, startPoint x: 725, startPoint y: 243, endPoint x: 616, endPoint y: 241, distance: 108.8
click at [614, 242] on div "Height 40" at bounding box center [810, 237] width 402 height 30
type input "32"
drag, startPoint x: 860, startPoint y: 99, endPoint x: 863, endPoint y: 122, distance: 23.8
click at [863, 96] on h5 "Resize your chart" at bounding box center [809, 94] width 383 height 19
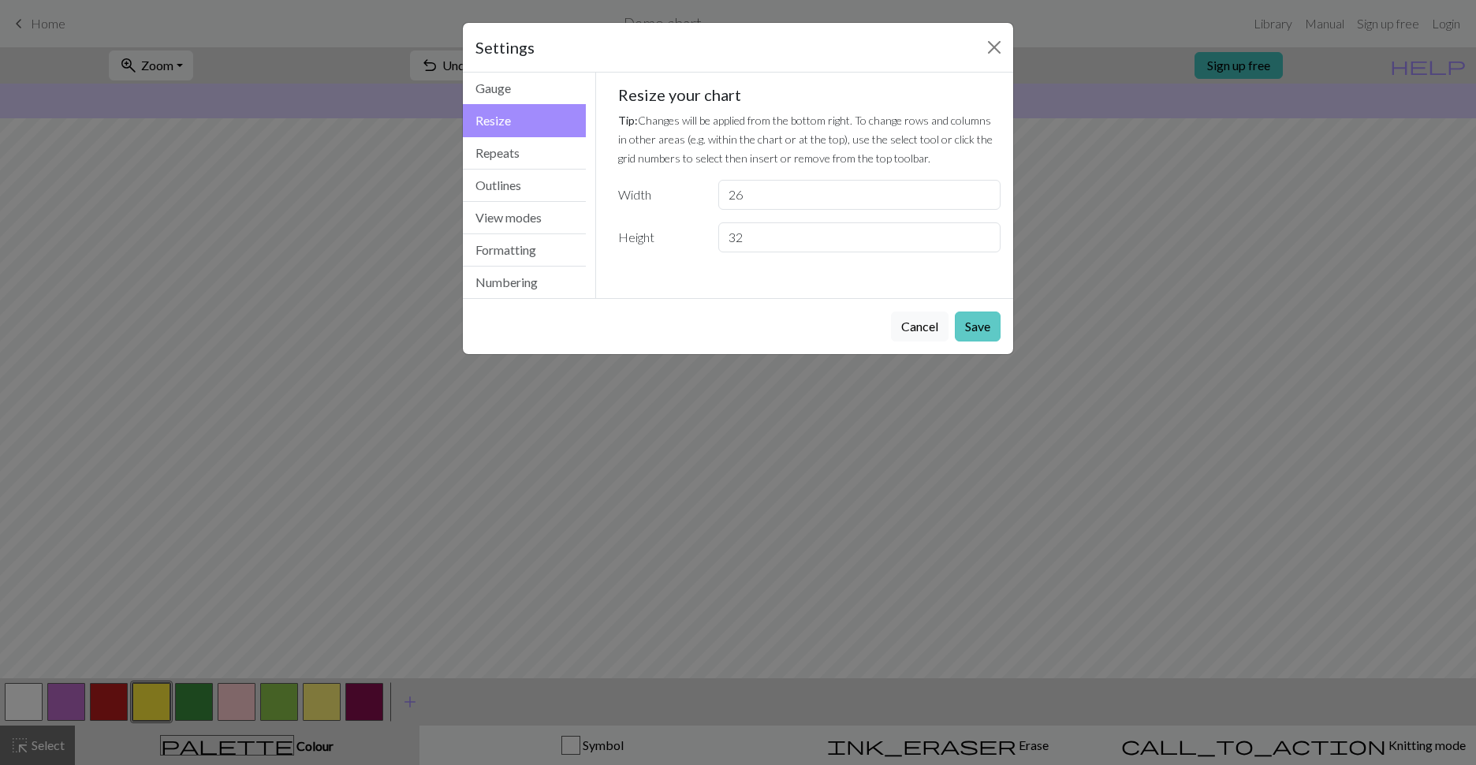
click at [886, 336] on button "Save" at bounding box center [978, 326] width 46 height 30
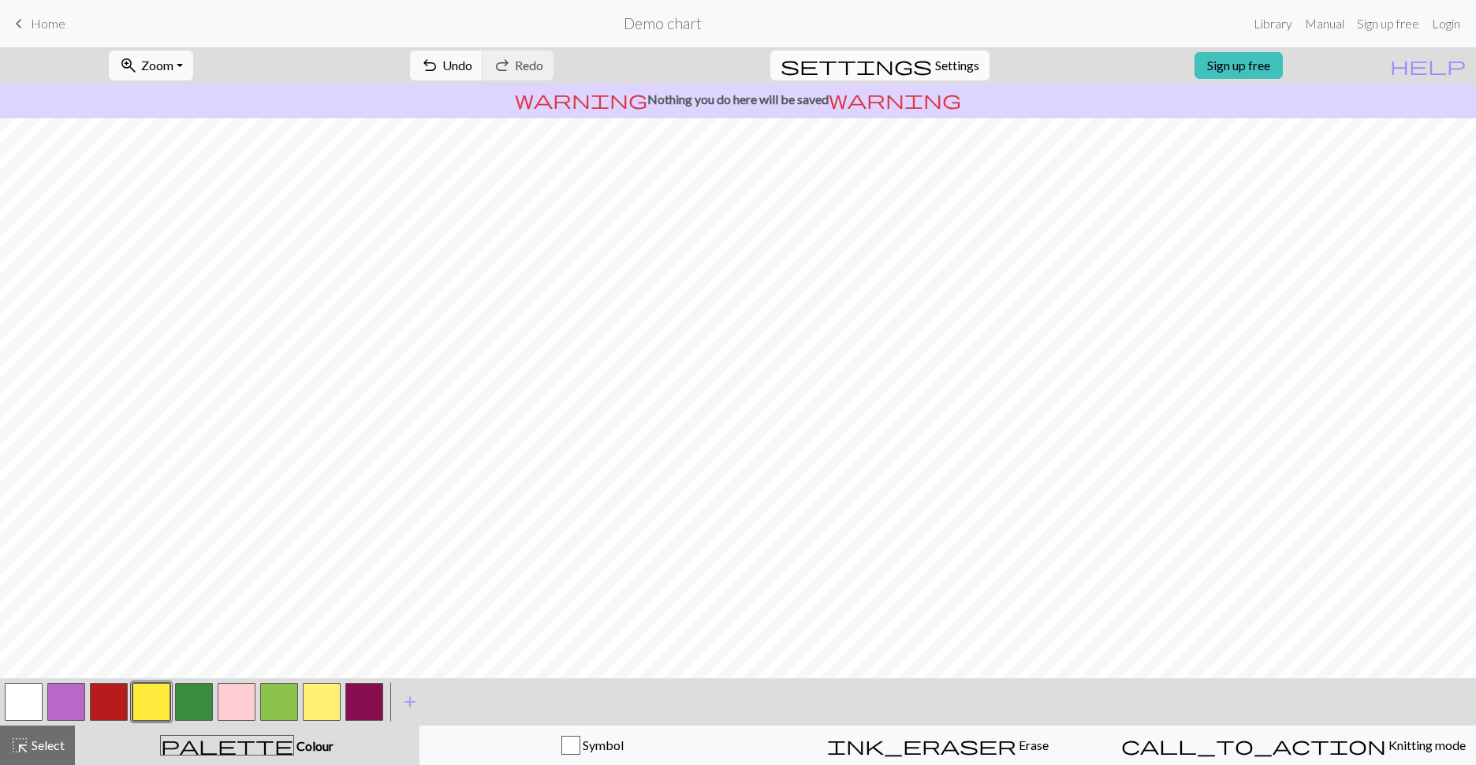
click at [886, 63] on span "Settings" at bounding box center [957, 65] width 44 height 19
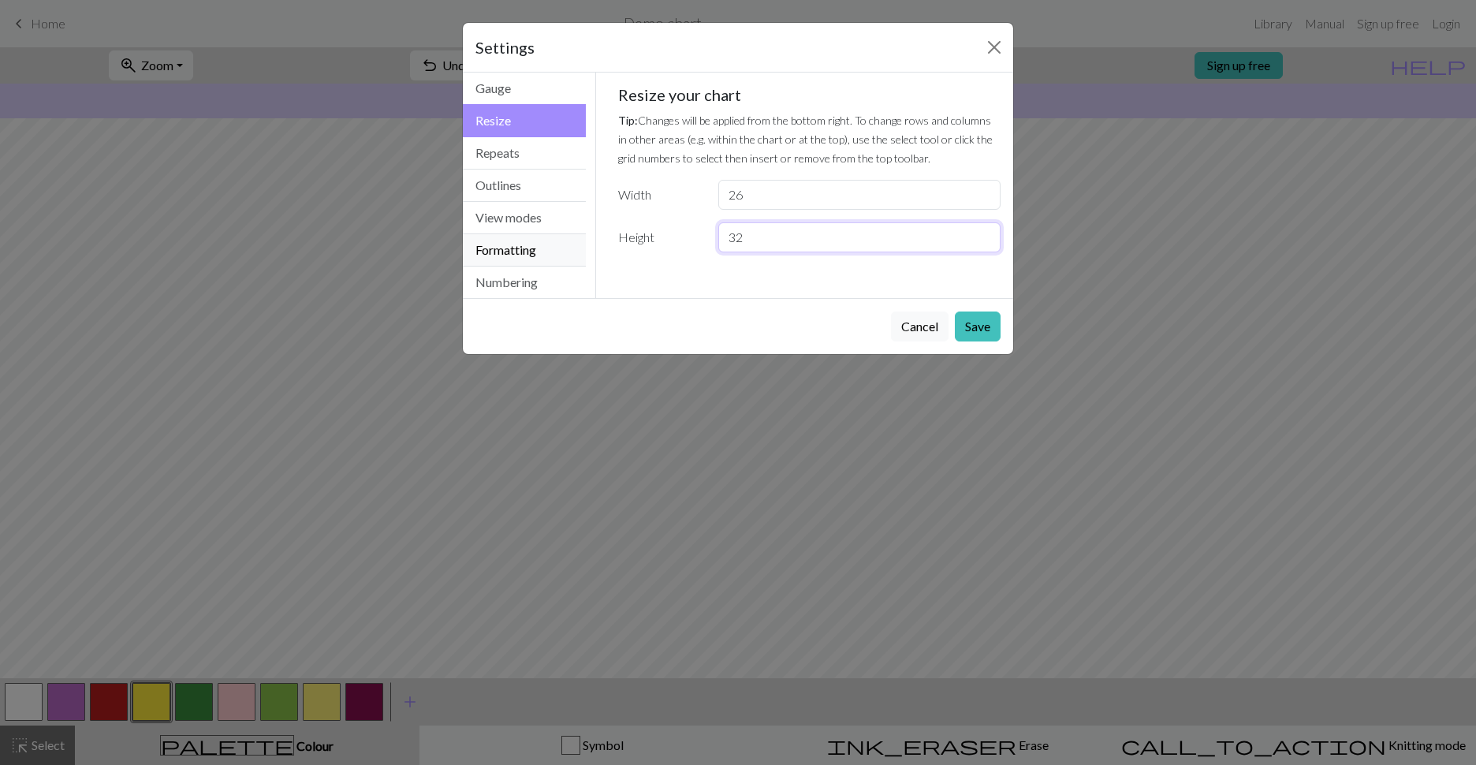
drag, startPoint x: 851, startPoint y: 237, endPoint x: 561, endPoint y: 249, distance: 289.7
click at [561, 249] on div "Resize Gauge Resize Repeats Outlines View modes Formatting Numbering Gauge Resi…" at bounding box center [737, 186] width 569 height 226
type input "30"
click at [886, 329] on button "Save" at bounding box center [978, 326] width 46 height 30
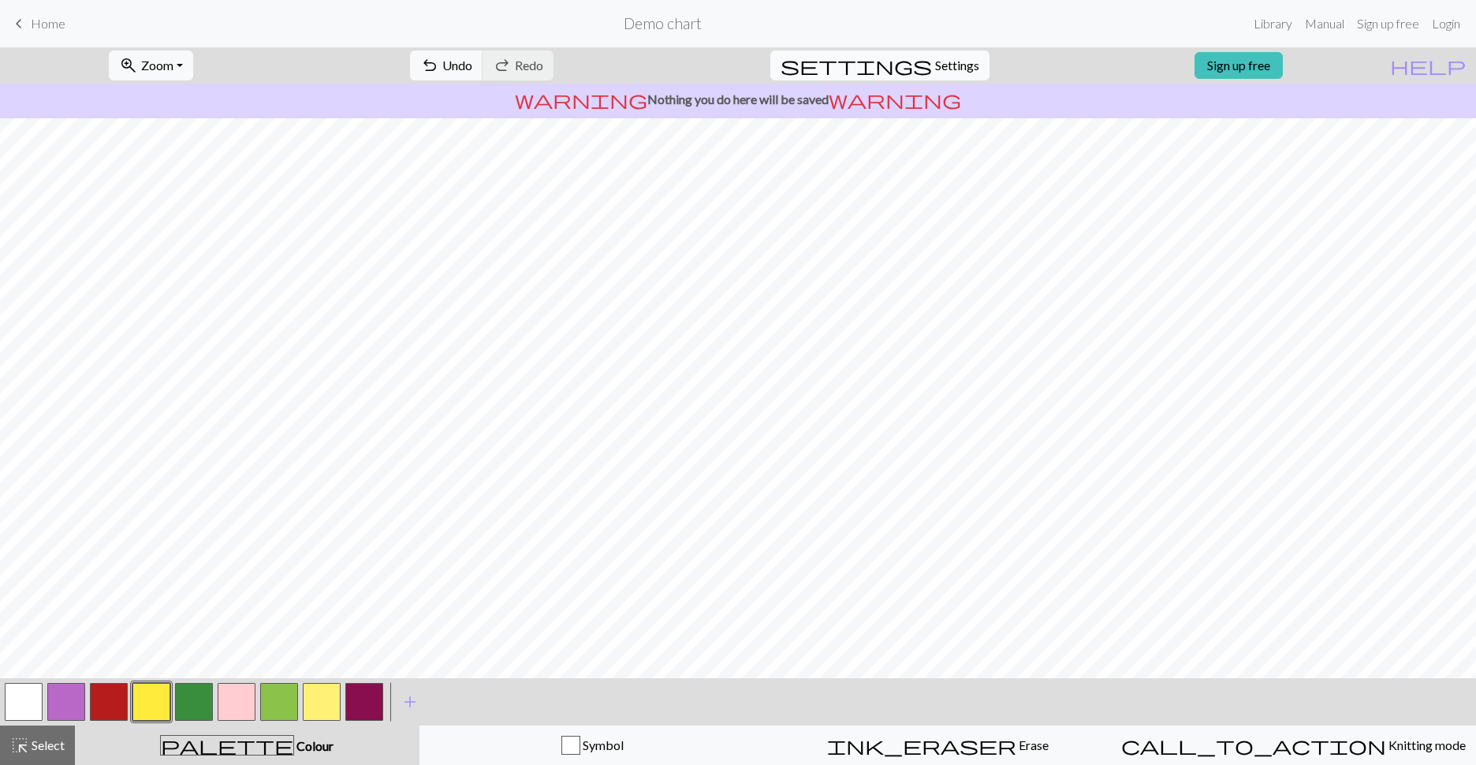
click at [886, 66] on span "settings" at bounding box center [856, 65] width 151 height 22
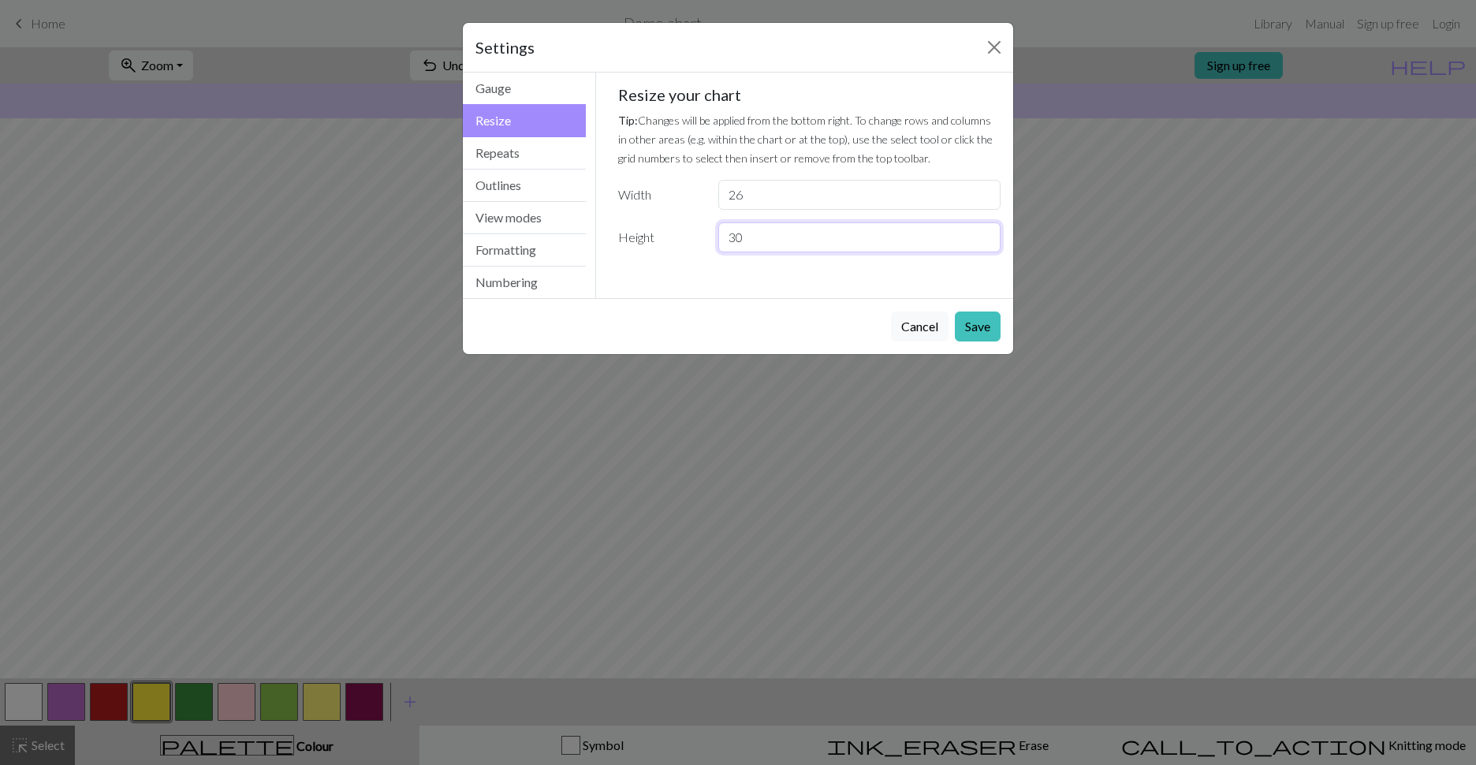
drag, startPoint x: 777, startPoint y: 237, endPoint x: 660, endPoint y: 244, distance: 116.9
click at [661, 245] on div "Height 30" at bounding box center [810, 237] width 402 height 30
click at [886, 241] on input "29" at bounding box center [859, 237] width 282 height 30
type input "28"
click at [886, 241] on input "28" at bounding box center [859, 237] width 282 height 30
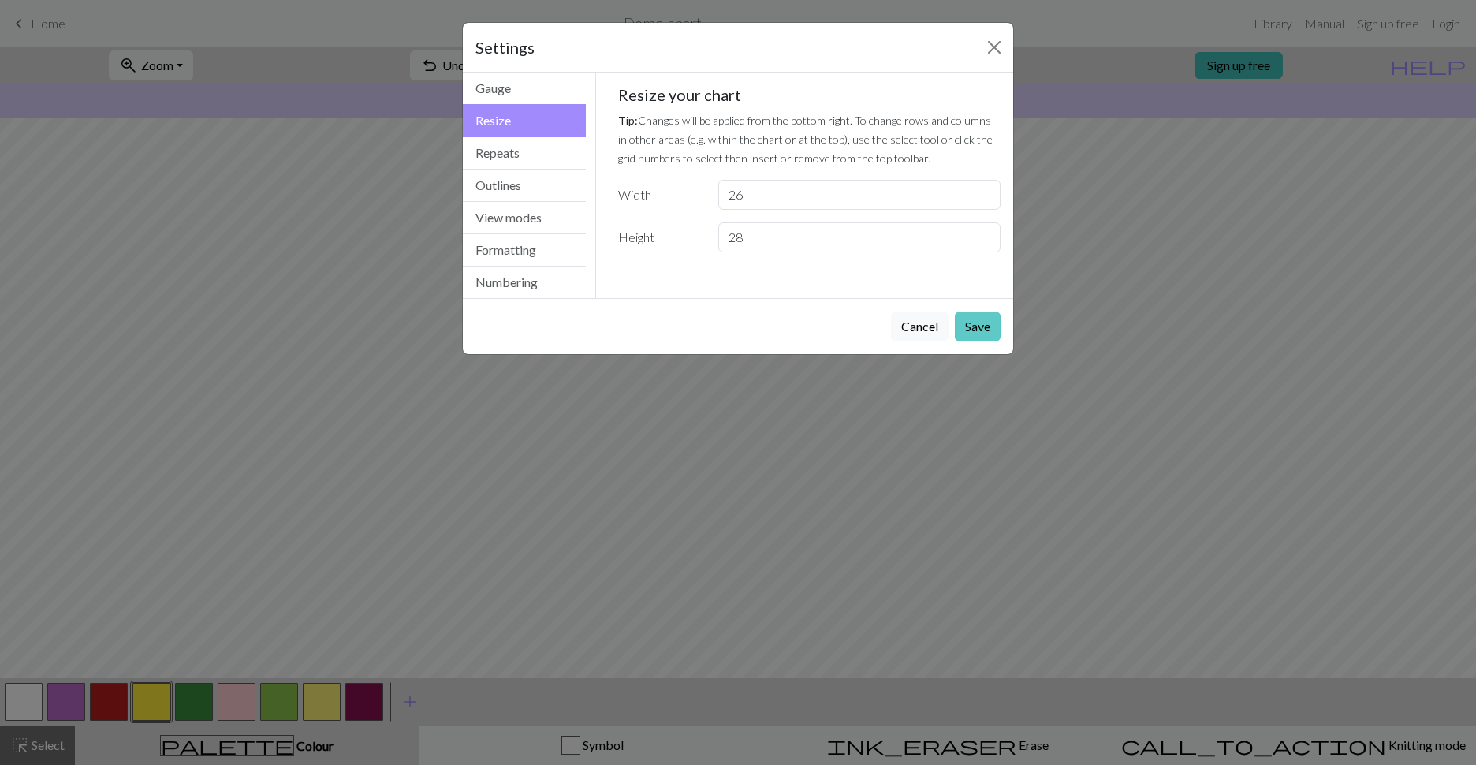
click at [886, 327] on button "Save" at bounding box center [978, 326] width 46 height 30
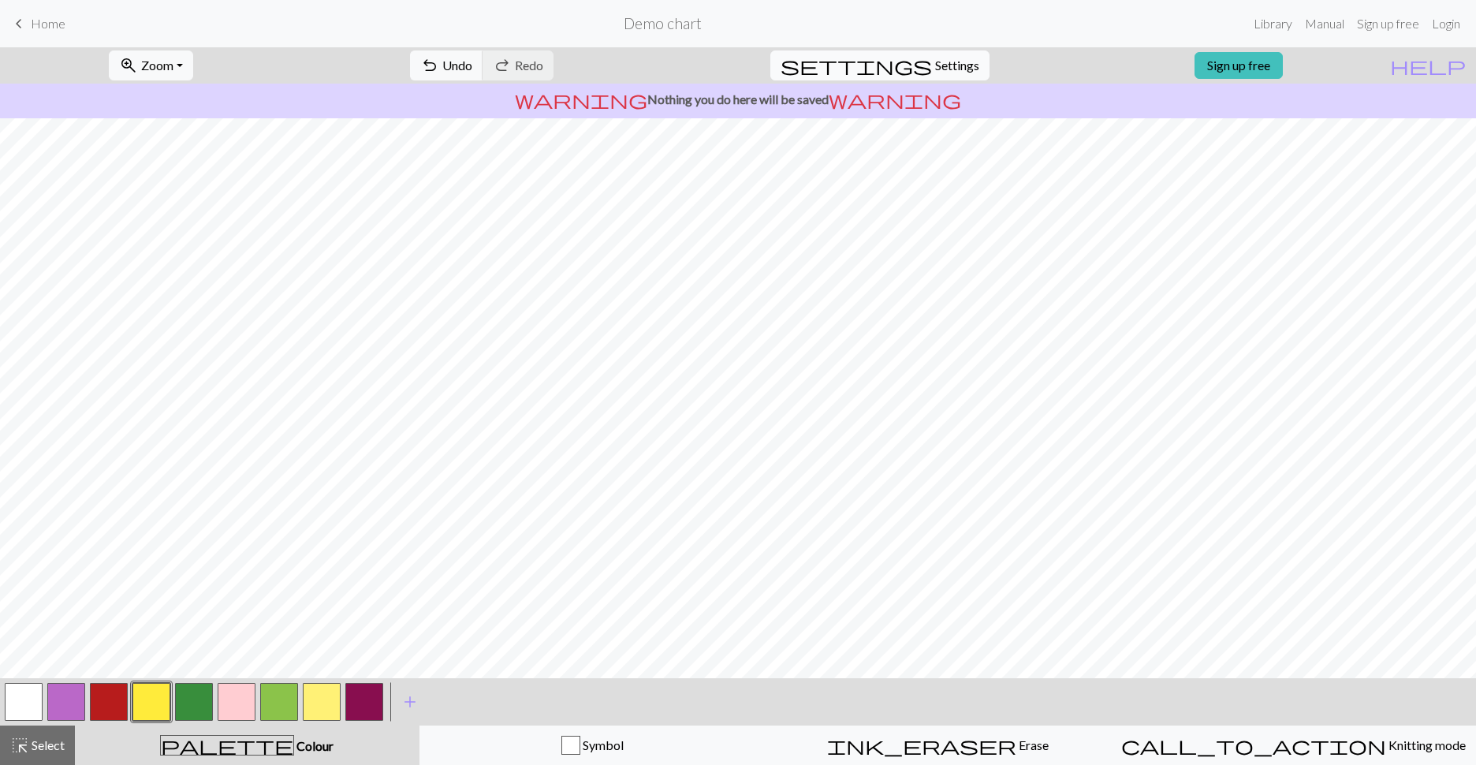
click at [886, 68] on span "Settings" at bounding box center [957, 65] width 44 height 19
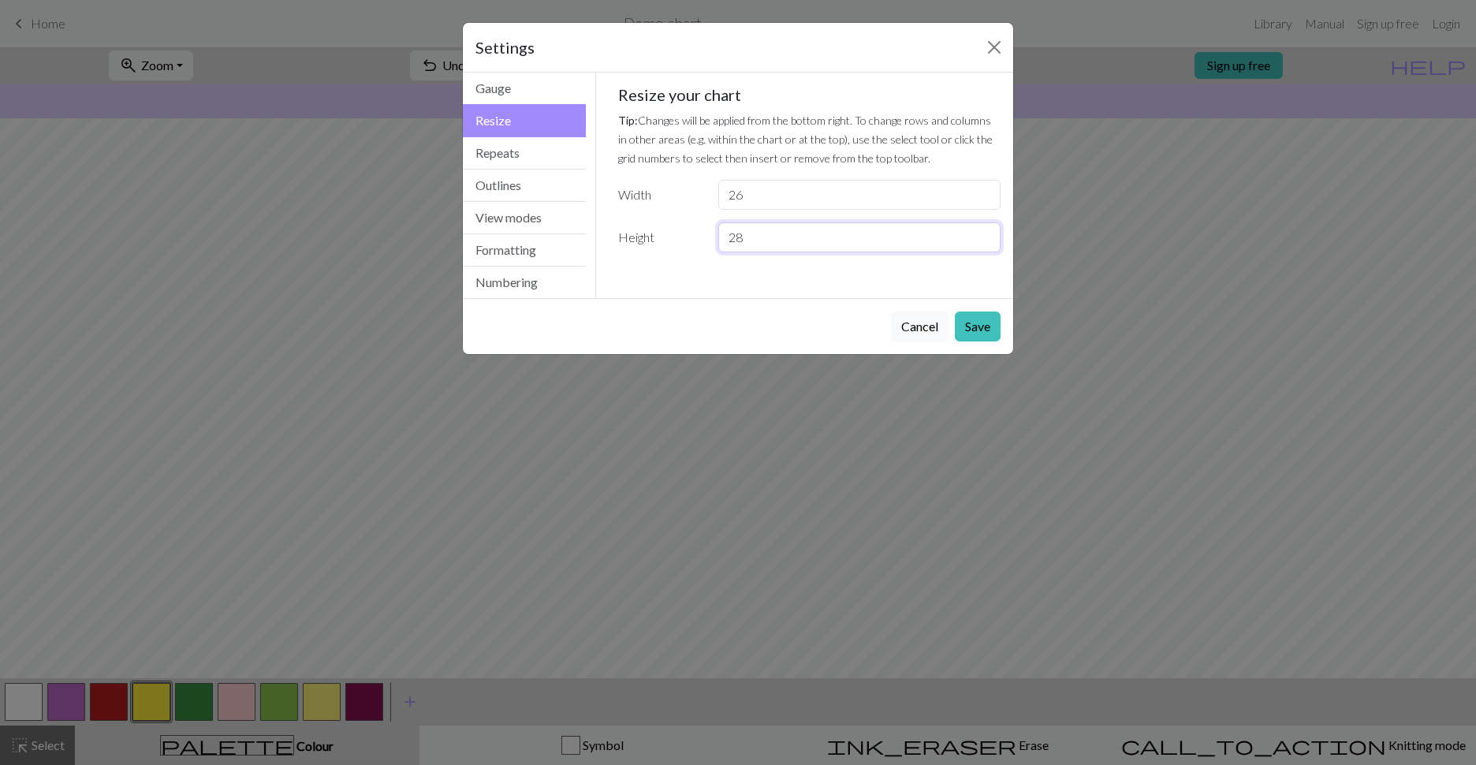
click at [867, 242] on input "28" at bounding box center [859, 237] width 282 height 30
click at [886, 233] on input "29" at bounding box center [859, 237] width 282 height 30
click at [886, 233] on input "30" at bounding box center [859, 237] width 282 height 30
click at [886, 233] on input "31" at bounding box center [859, 237] width 282 height 30
type input "32"
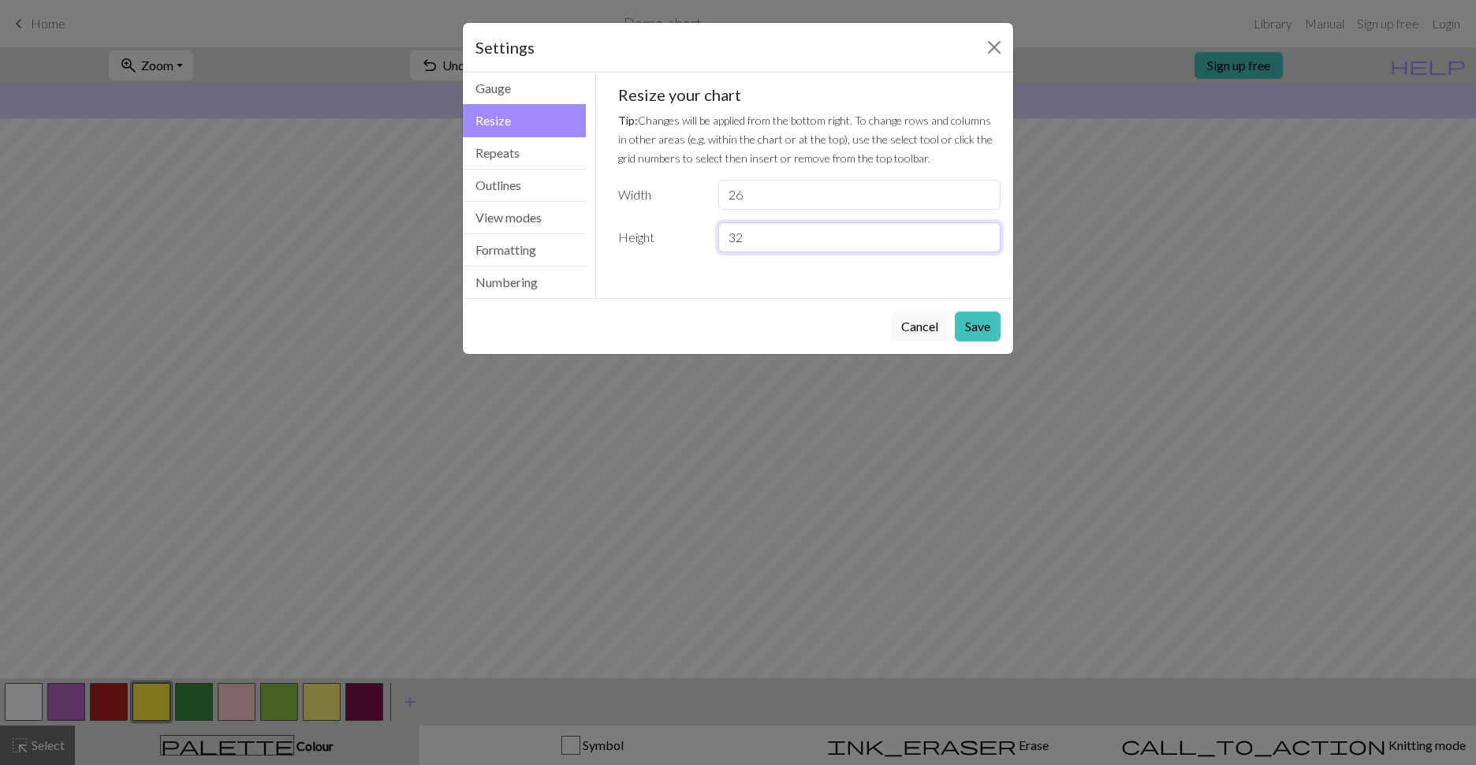
click at [886, 233] on input "32" at bounding box center [859, 237] width 282 height 30
click at [886, 157] on p "Tip: Changes will be applied from the bottom right. To change rows and columns …" at bounding box center [809, 138] width 383 height 57
click at [886, 326] on button "Save" at bounding box center [978, 326] width 46 height 30
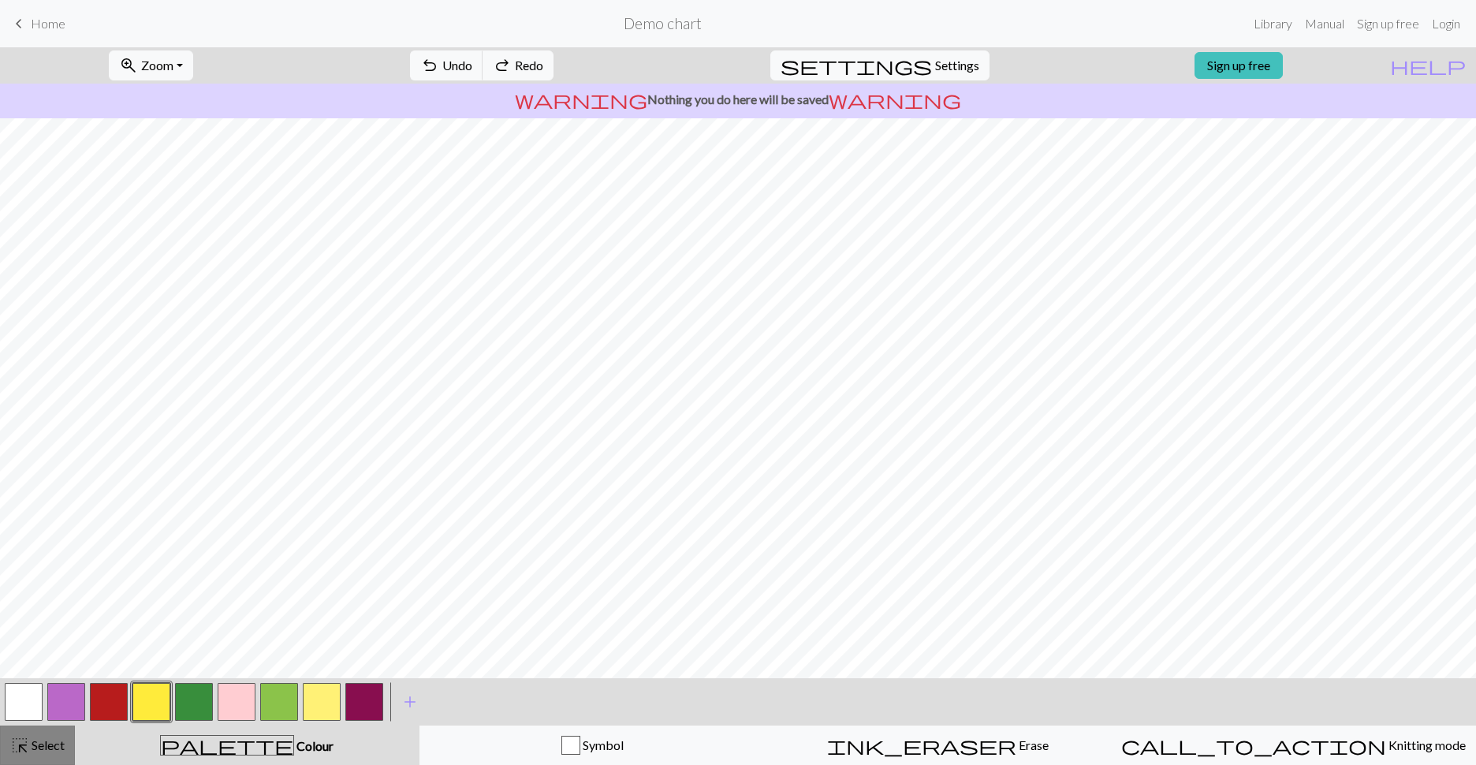
click at [62, 641] on span "Select" at bounding box center [46, 744] width 35 height 15
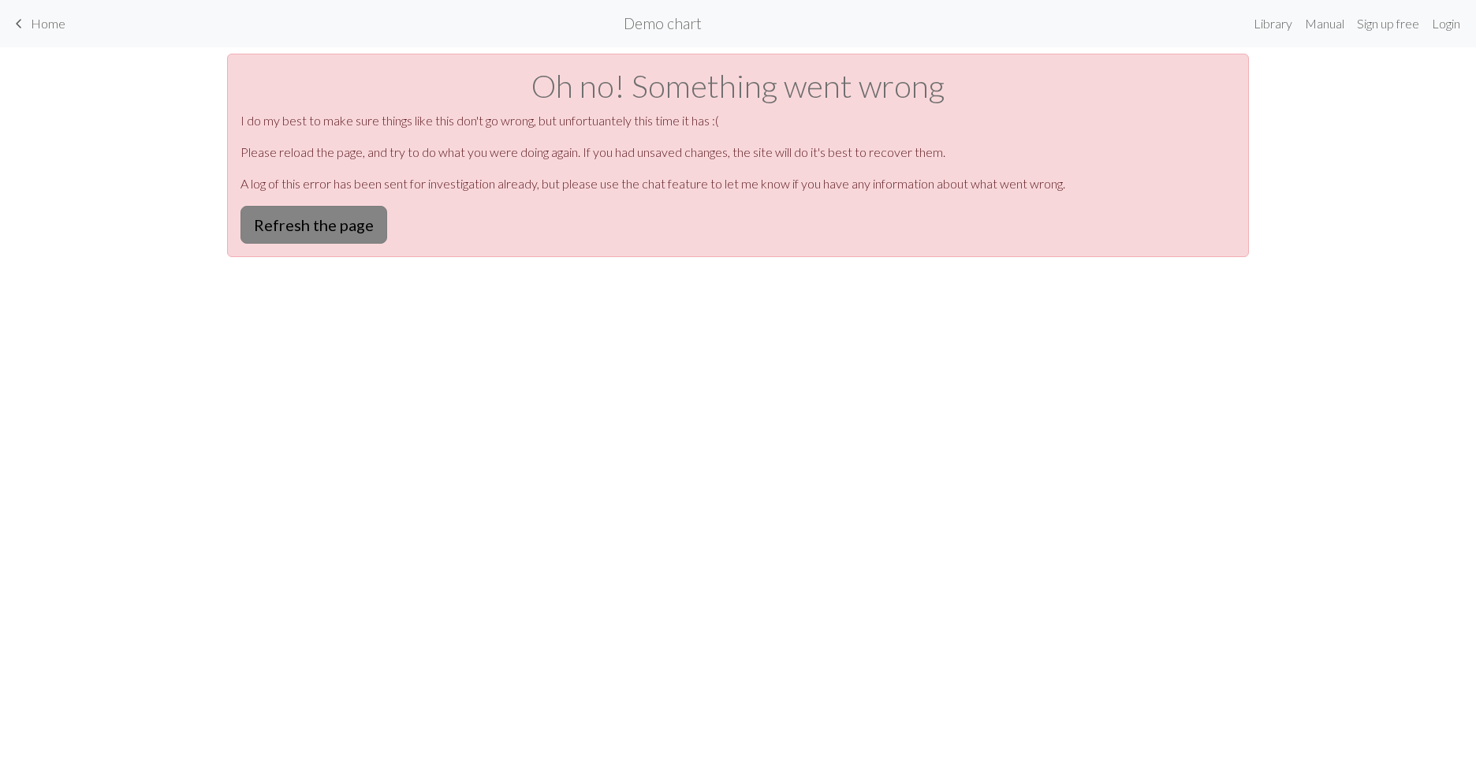
click at [357, 224] on button "Refresh the page" at bounding box center [314, 225] width 147 height 38
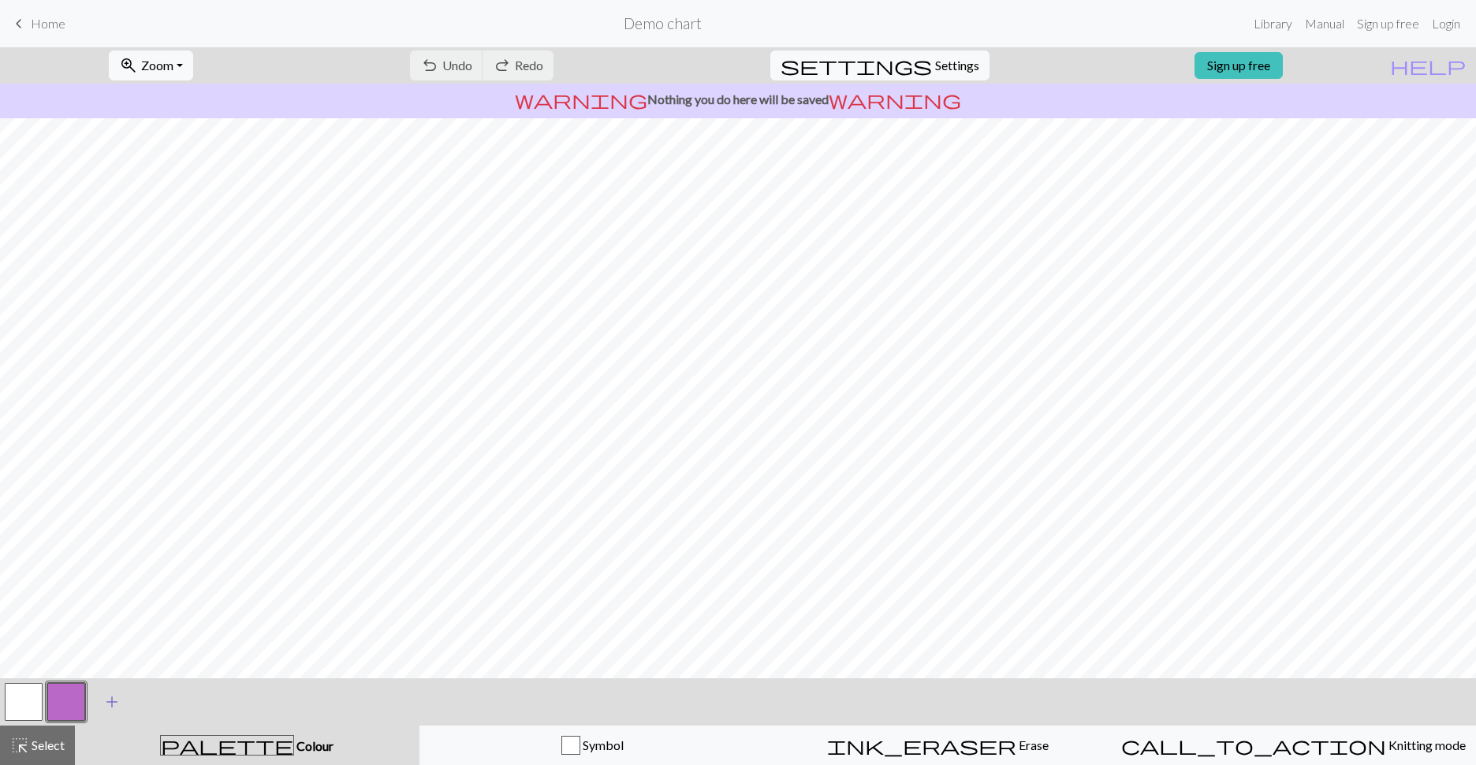
click at [113, 707] on span "add" at bounding box center [112, 702] width 19 height 22
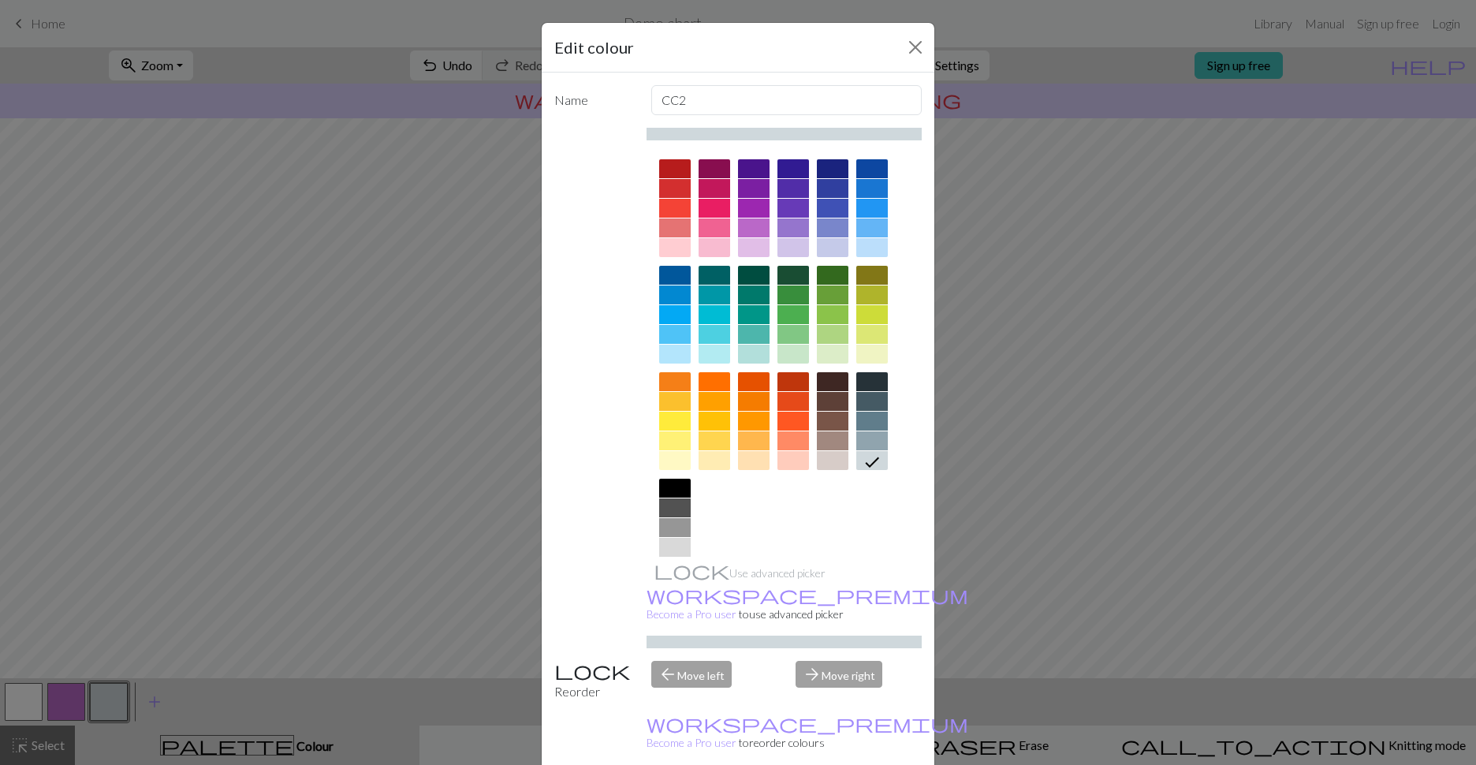
click at [669, 165] on div at bounding box center [675, 168] width 32 height 19
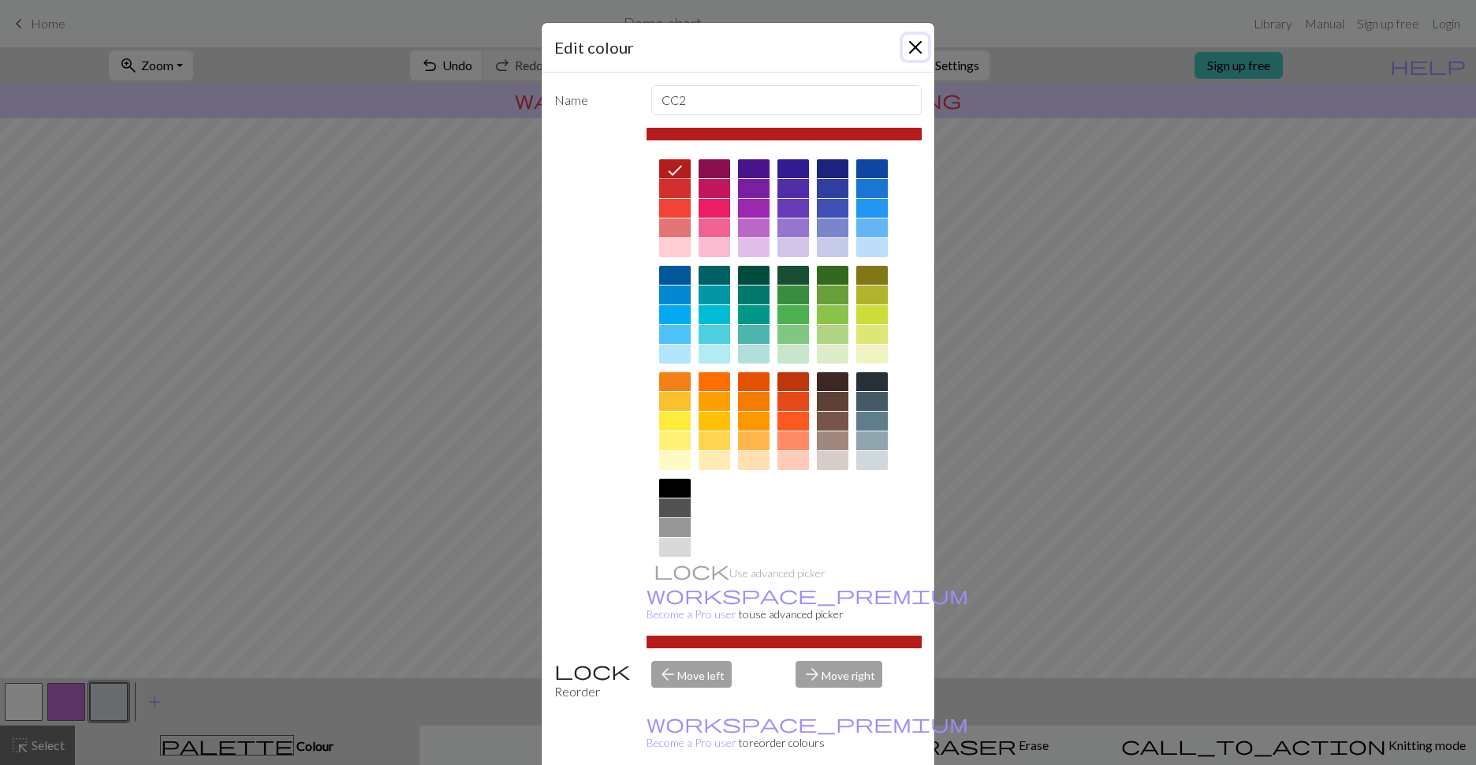
click at [909, 54] on button "Close" at bounding box center [915, 47] width 25 height 25
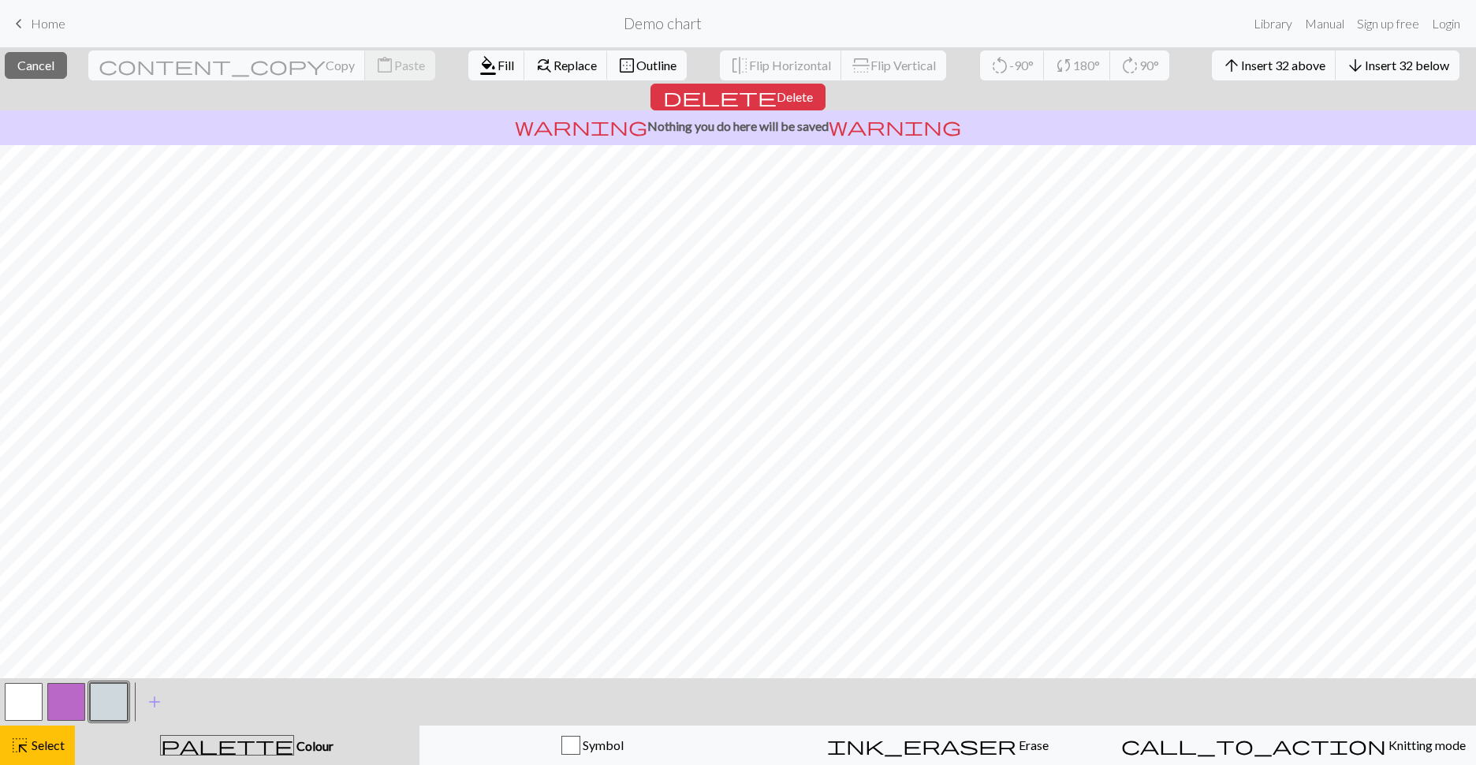
click at [103, 709] on button "button" at bounding box center [109, 702] width 38 height 38
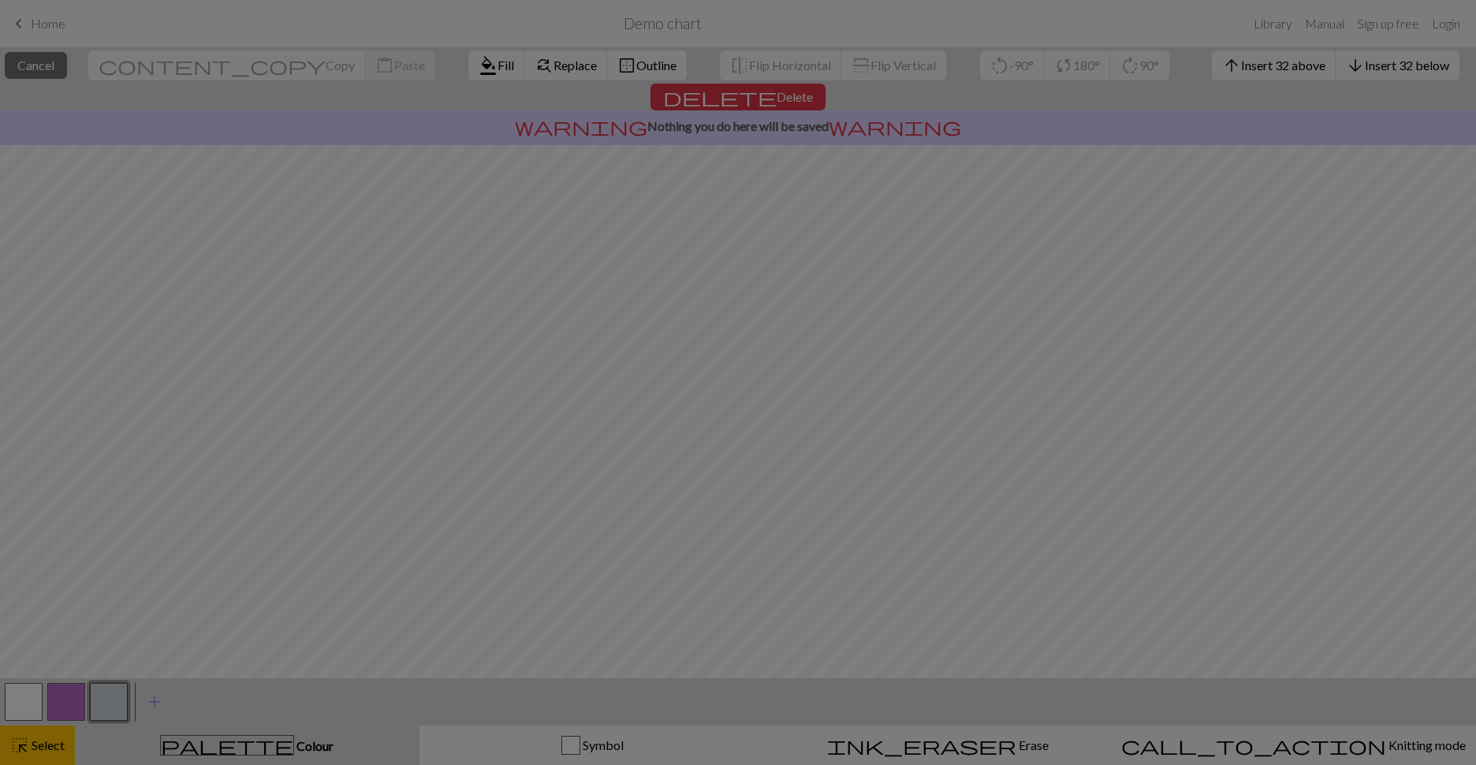
click at [145, 701] on div "Edit colour Name CC2 Use advanced picker workspace_premium Become a Pro user to…" at bounding box center [738, 382] width 1476 height 765
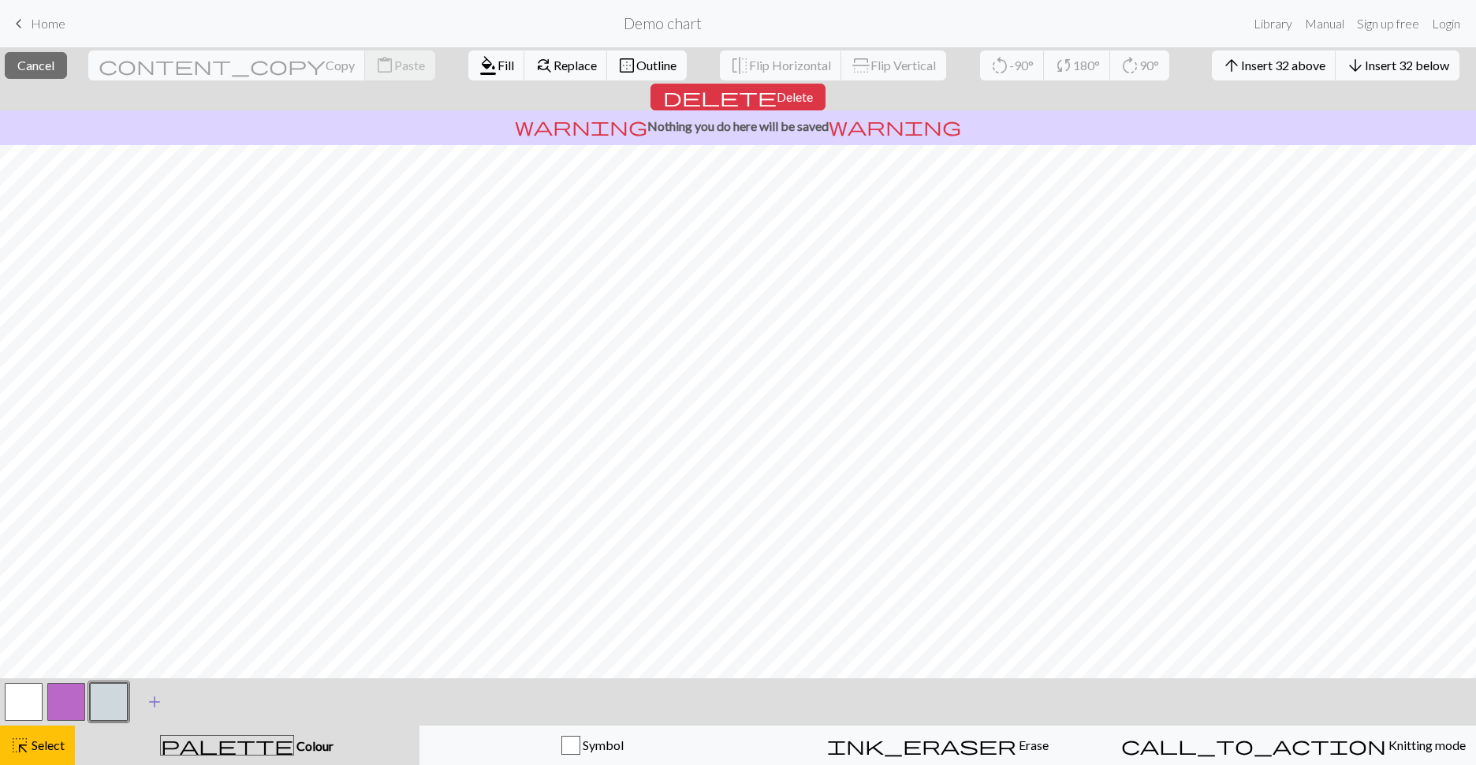
click at [146, 701] on span "add" at bounding box center [154, 702] width 19 height 22
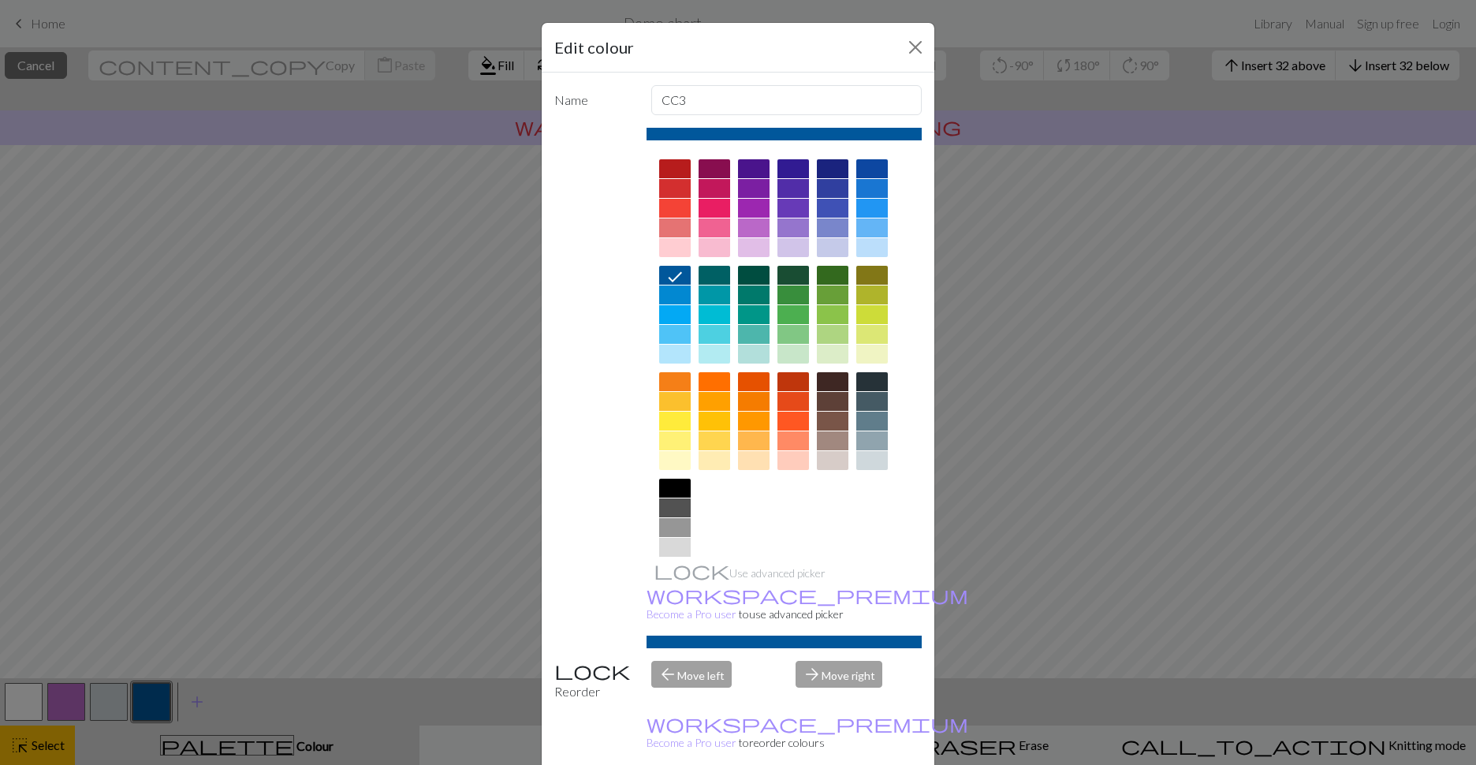
click at [681, 157] on div at bounding box center [785, 368] width 276 height 443
click at [668, 173] on div at bounding box center [675, 168] width 32 height 19
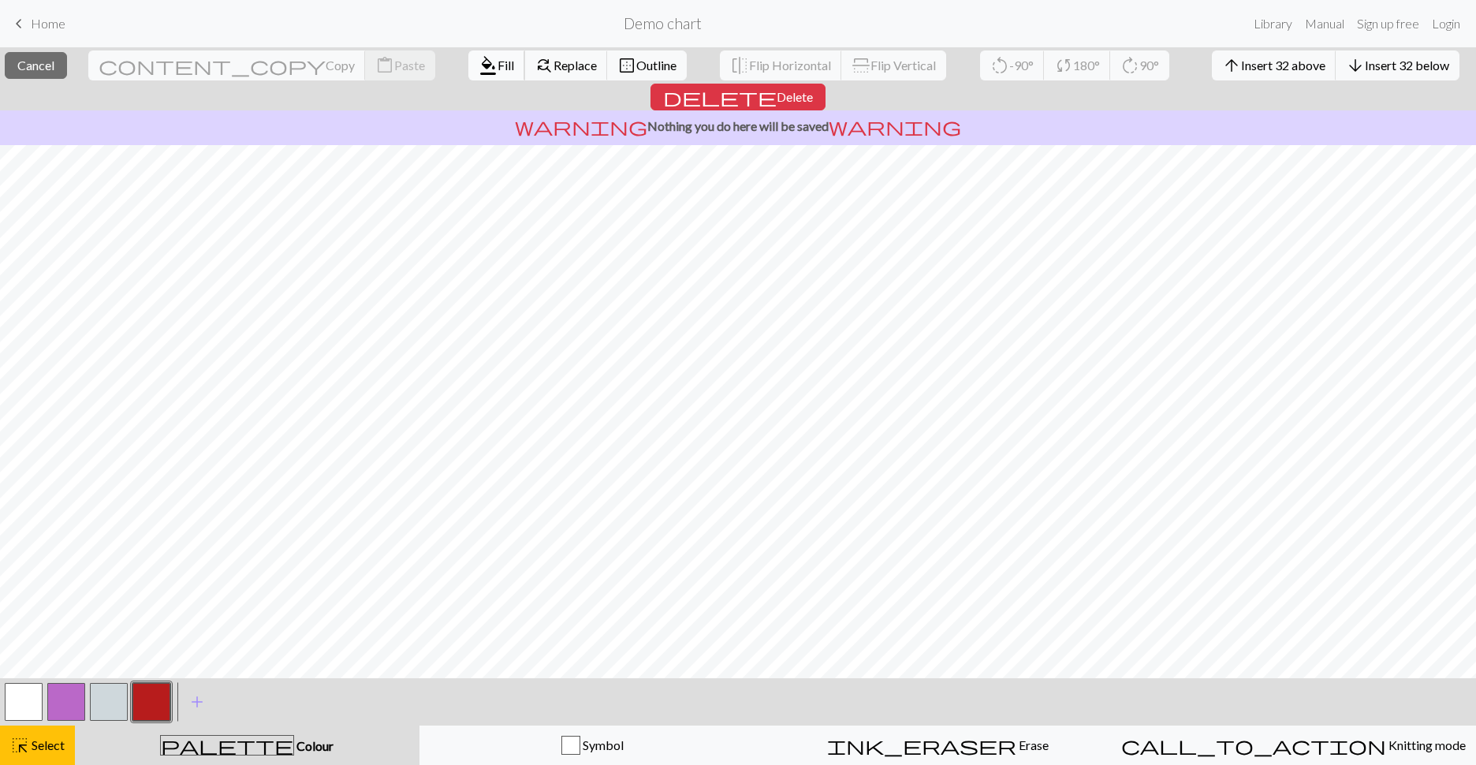
click at [498, 68] on span "Fill" at bounding box center [506, 65] width 17 height 15
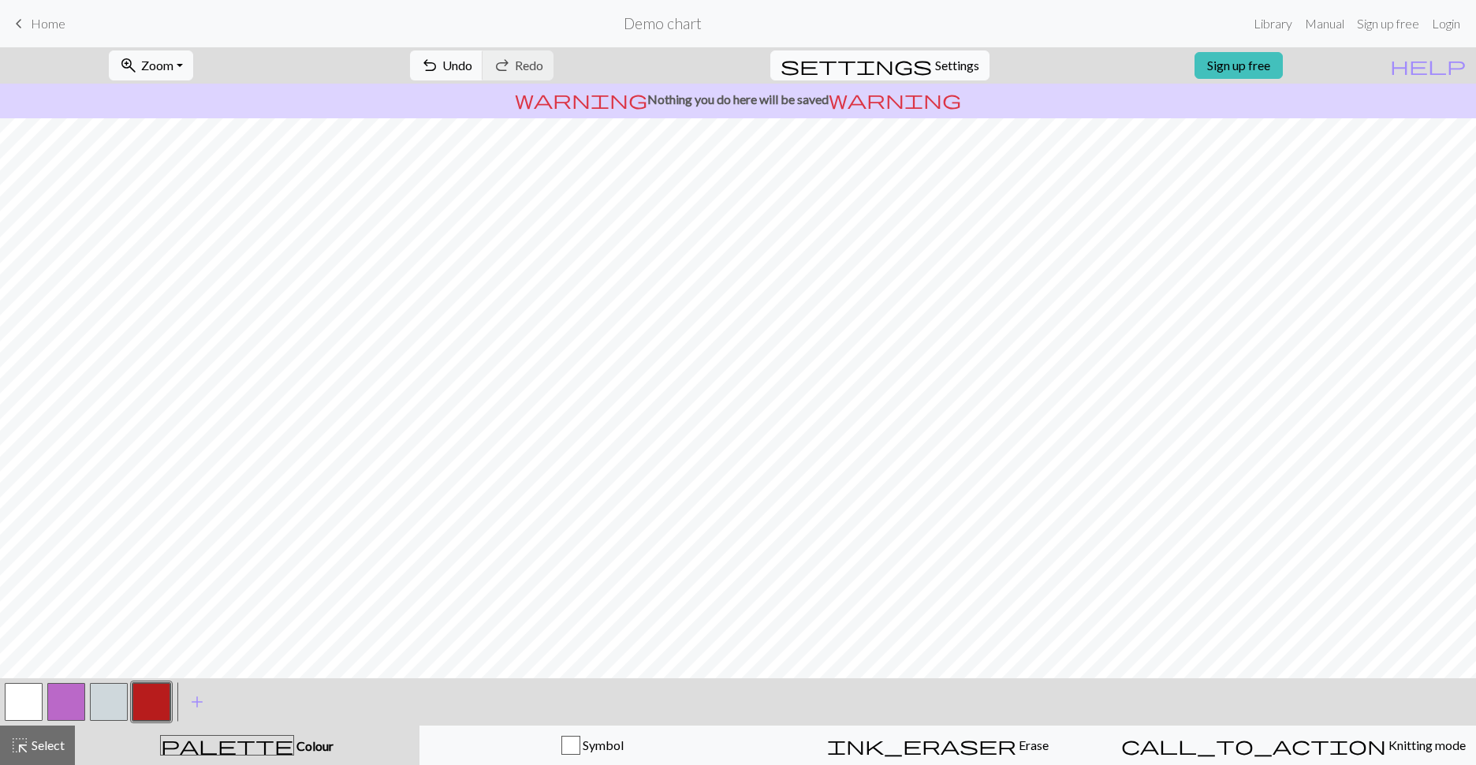
click at [942, 65] on span "Settings" at bounding box center [957, 65] width 44 height 19
select select "aran"
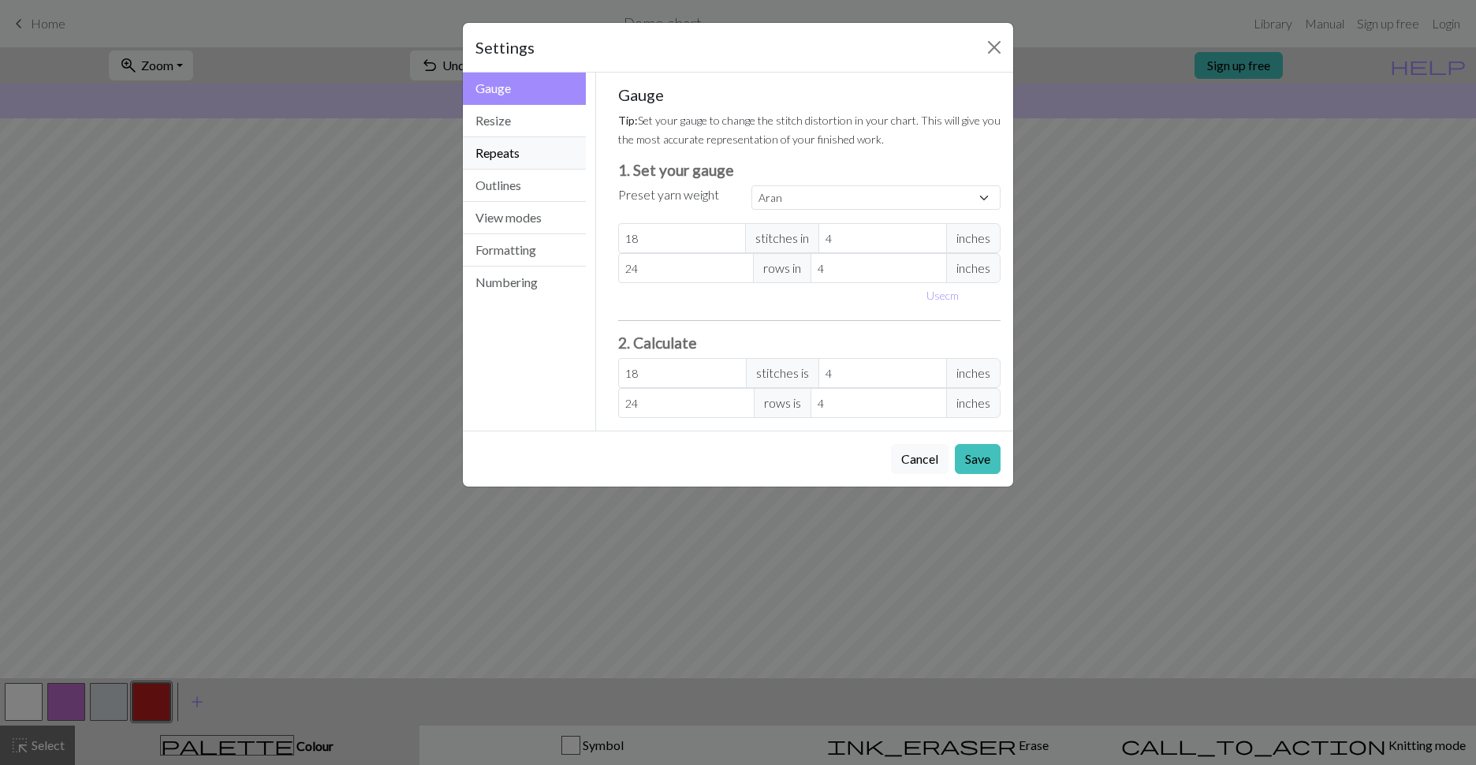
click at [536, 142] on button "Repeats" at bounding box center [524, 153] width 123 height 32
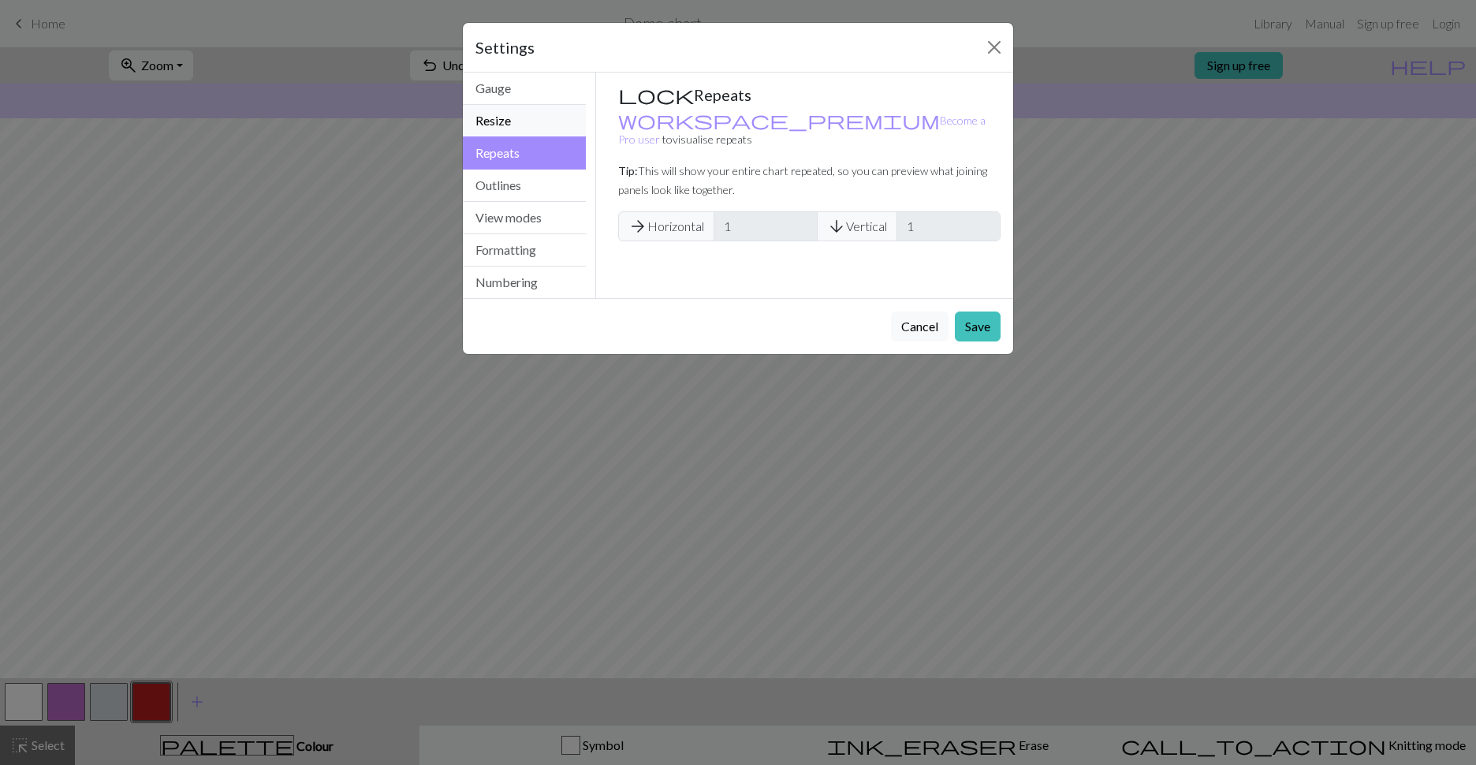
click at [543, 121] on button "Resize" at bounding box center [524, 121] width 123 height 32
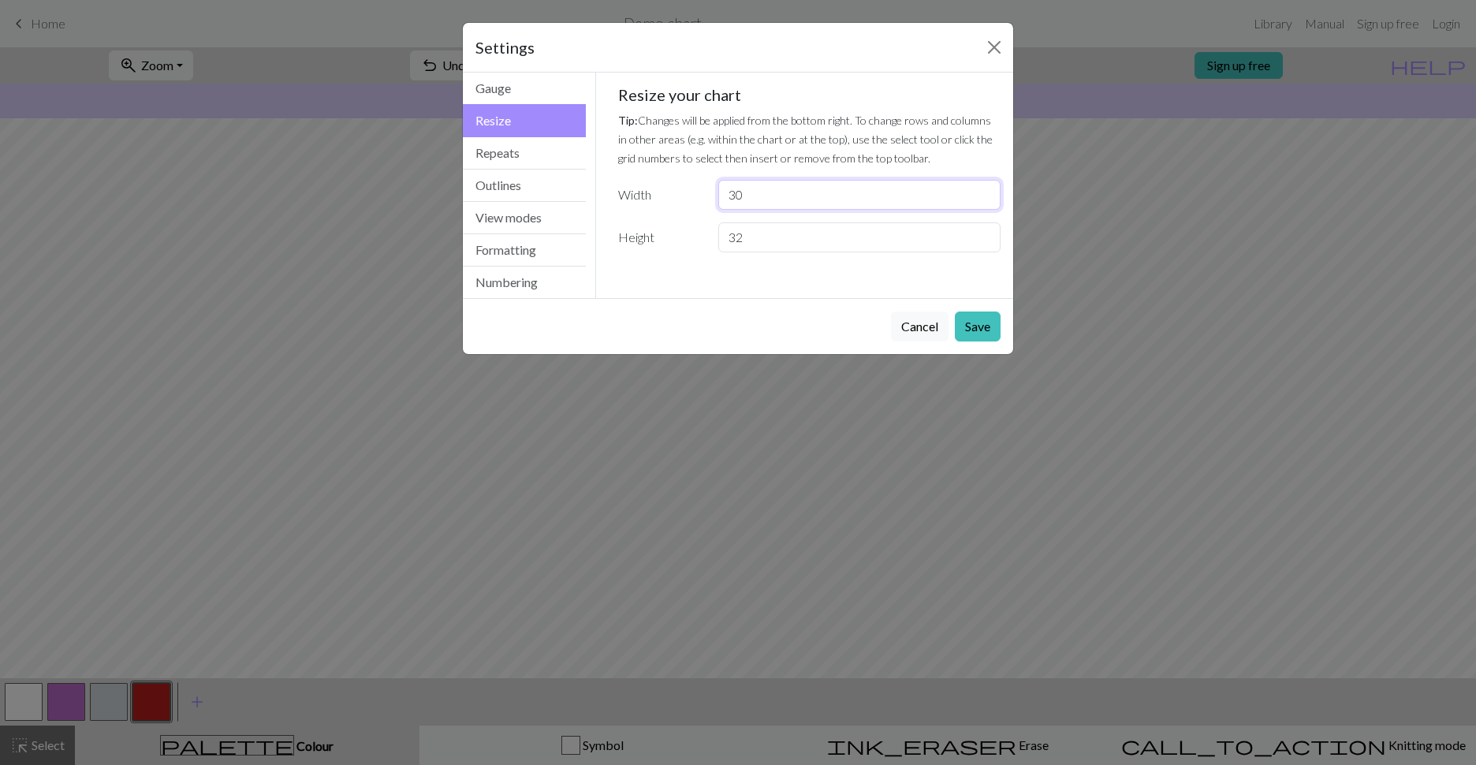
drag, startPoint x: 785, startPoint y: 194, endPoint x: 650, endPoint y: 190, distance: 134.9
click at [650, 190] on div "Width 30" at bounding box center [810, 195] width 402 height 30
drag, startPoint x: 834, startPoint y: 232, endPoint x: 633, endPoint y: 239, distance: 200.4
click at [633, 239] on div "Height 32" at bounding box center [810, 237] width 402 height 30
click at [766, 201] on input "25" at bounding box center [859, 195] width 282 height 30
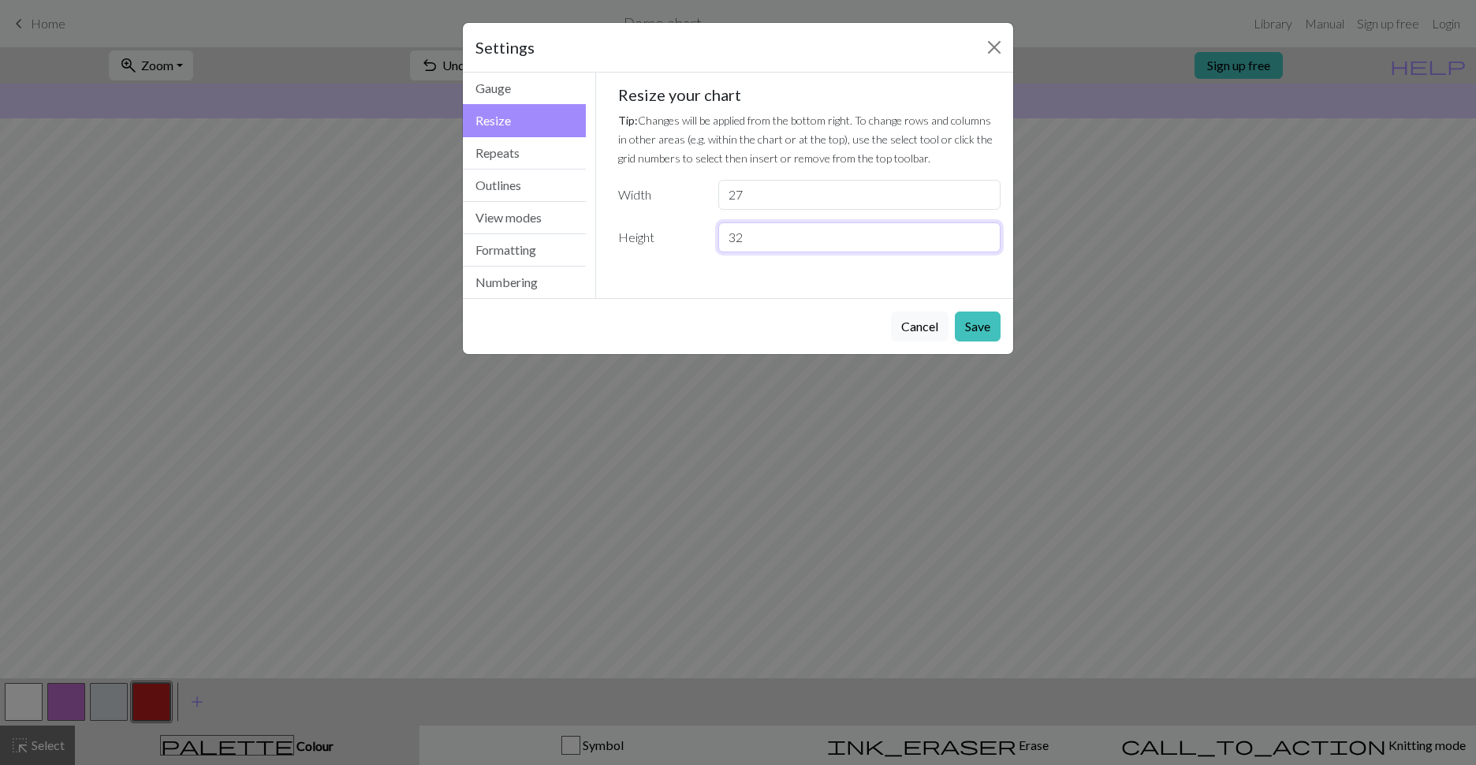
drag, startPoint x: 762, startPoint y: 237, endPoint x: 707, endPoint y: 238, distance: 55.2
click at [707, 238] on div "Height 32" at bounding box center [810, 237] width 402 height 30
click at [767, 197] on input "27" at bounding box center [859, 195] width 282 height 30
type input "26"
drag, startPoint x: 756, startPoint y: 234, endPoint x: 665, endPoint y: 232, distance: 91.5
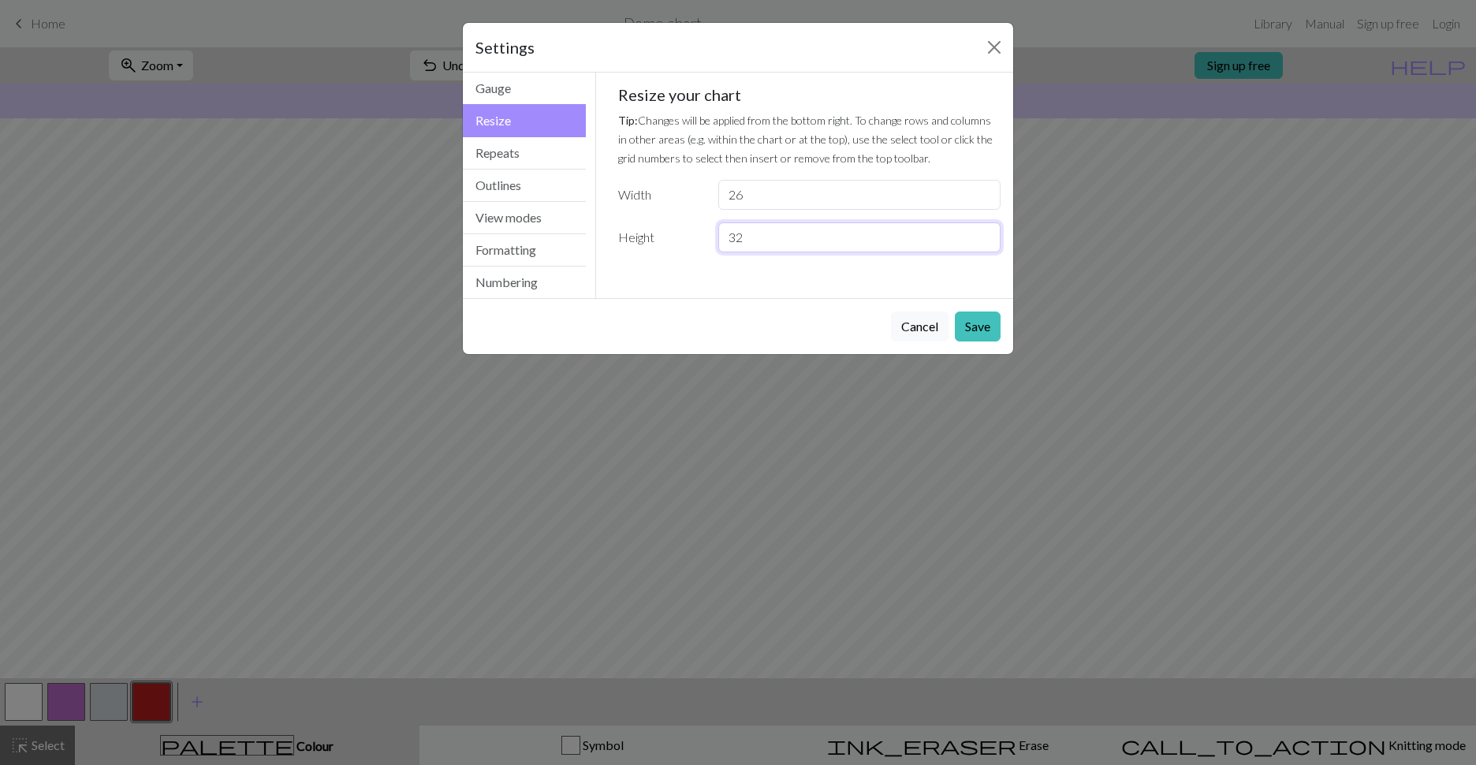
click at [665, 232] on div "Height 32" at bounding box center [810, 237] width 402 height 30
type input "26"
click at [975, 327] on button "Save" at bounding box center [978, 326] width 46 height 30
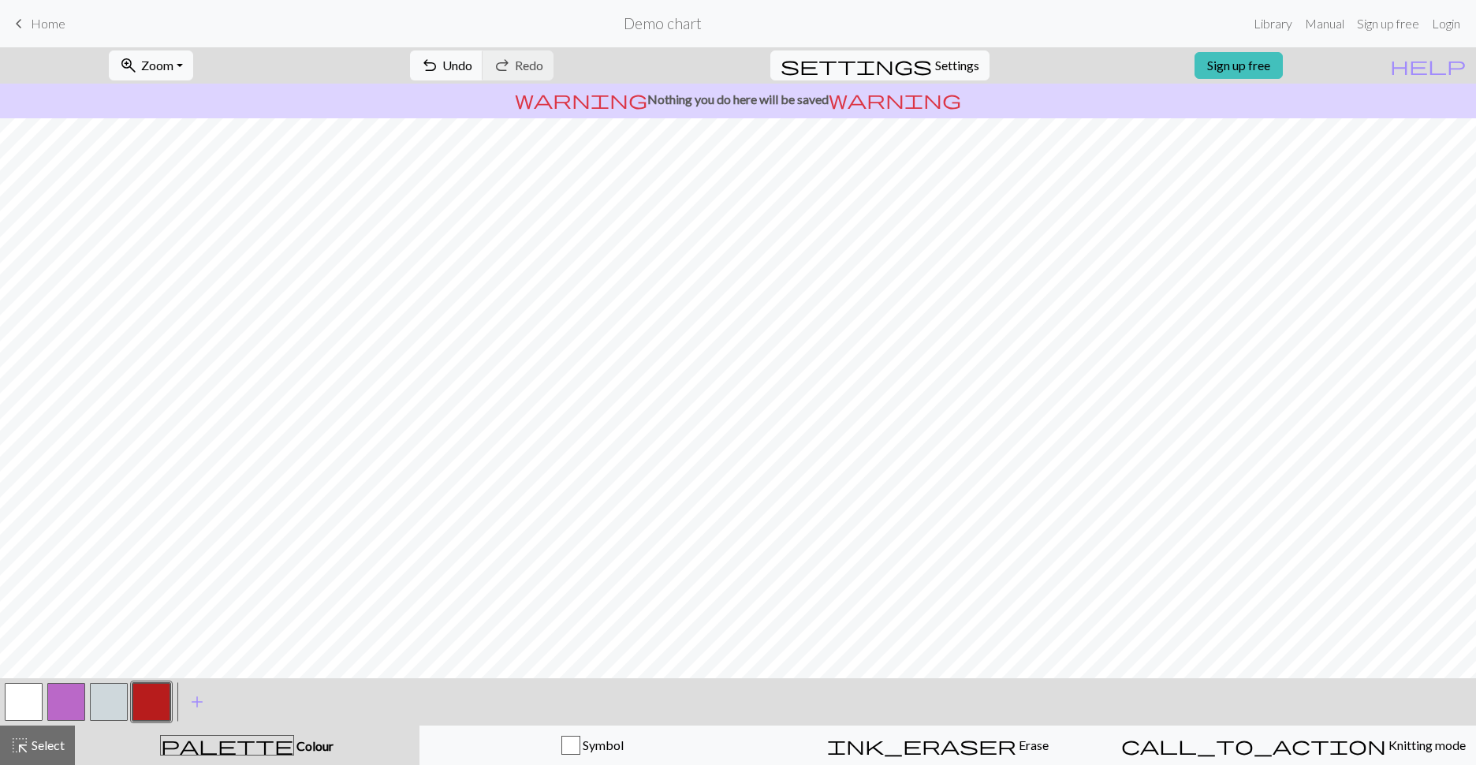
click at [886, 73] on div "settings Settings" at bounding box center [880, 65] width 243 height 36
click at [904, 73] on span "settings" at bounding box center [856, 65] width 151 height 22
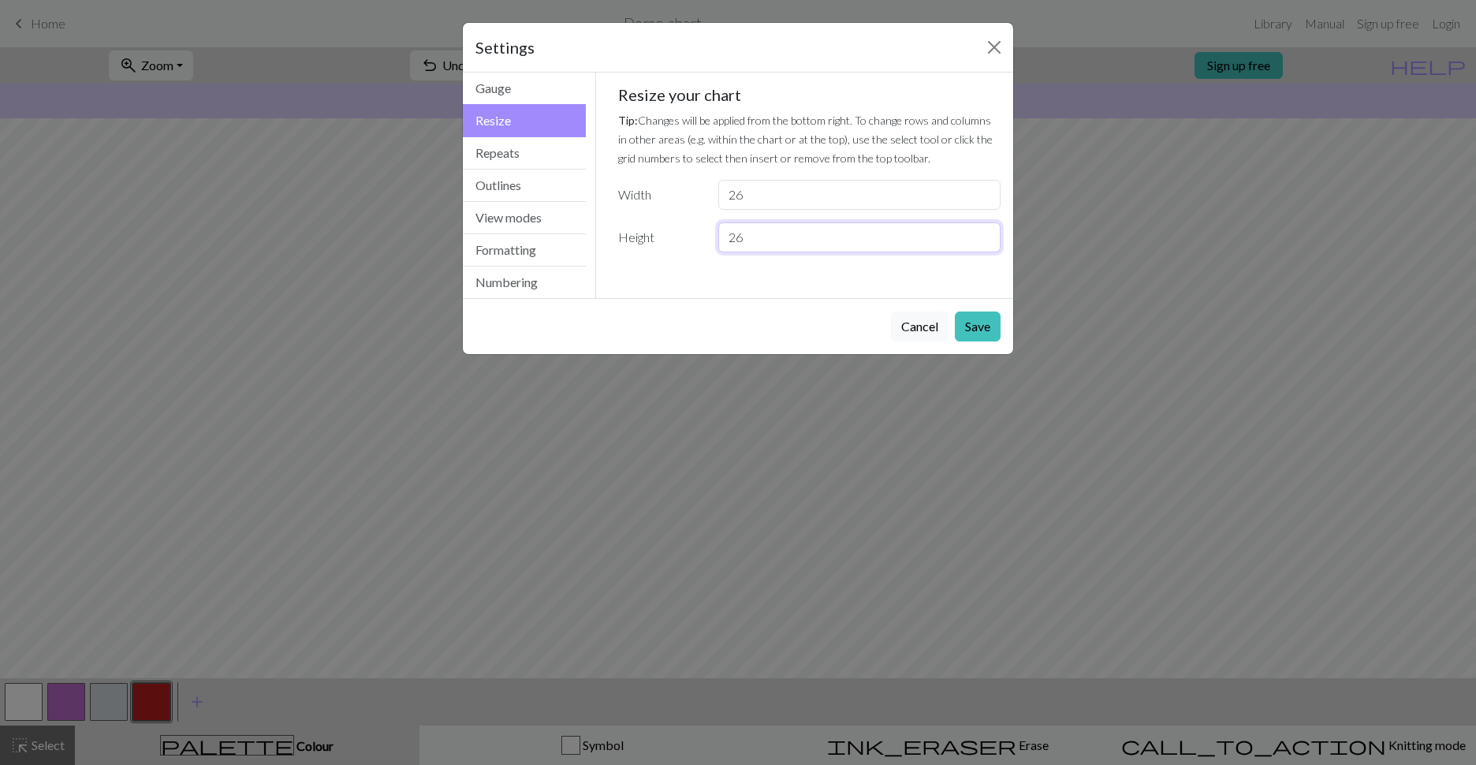
click at [802, 238] on input "26" at bounding box center [859, 237] width 282 height 30
type input "2"
type input "30"
click at [989, 328] on button "Save" at bounding box center [978, 326] width 46 height 30
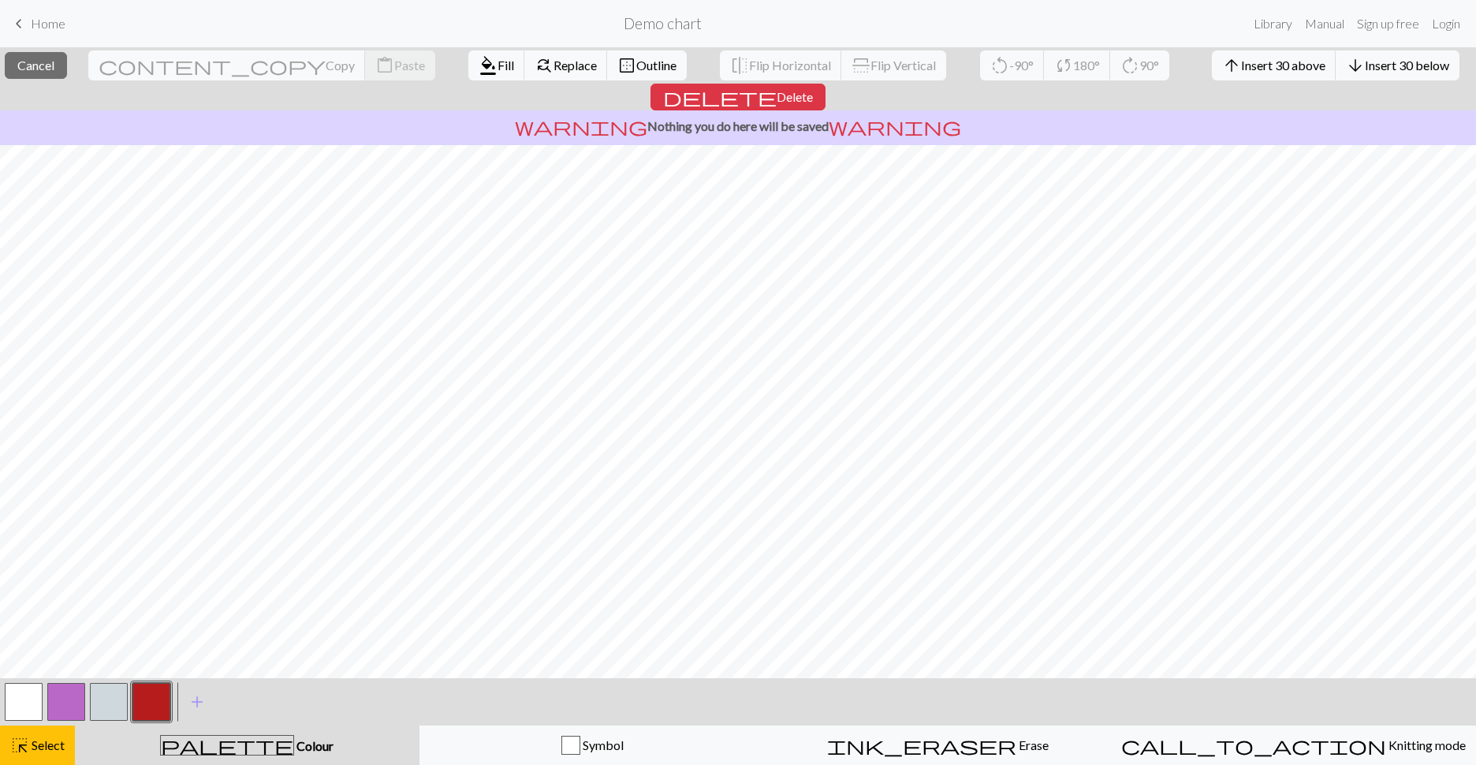
click at [173, 702] on div "< > add Add a colour" at bounding box center [738, 701] width 1476 height 47
click at [498, 65] on span "Fill" at bounding box center [506, 65] width 17 height 15
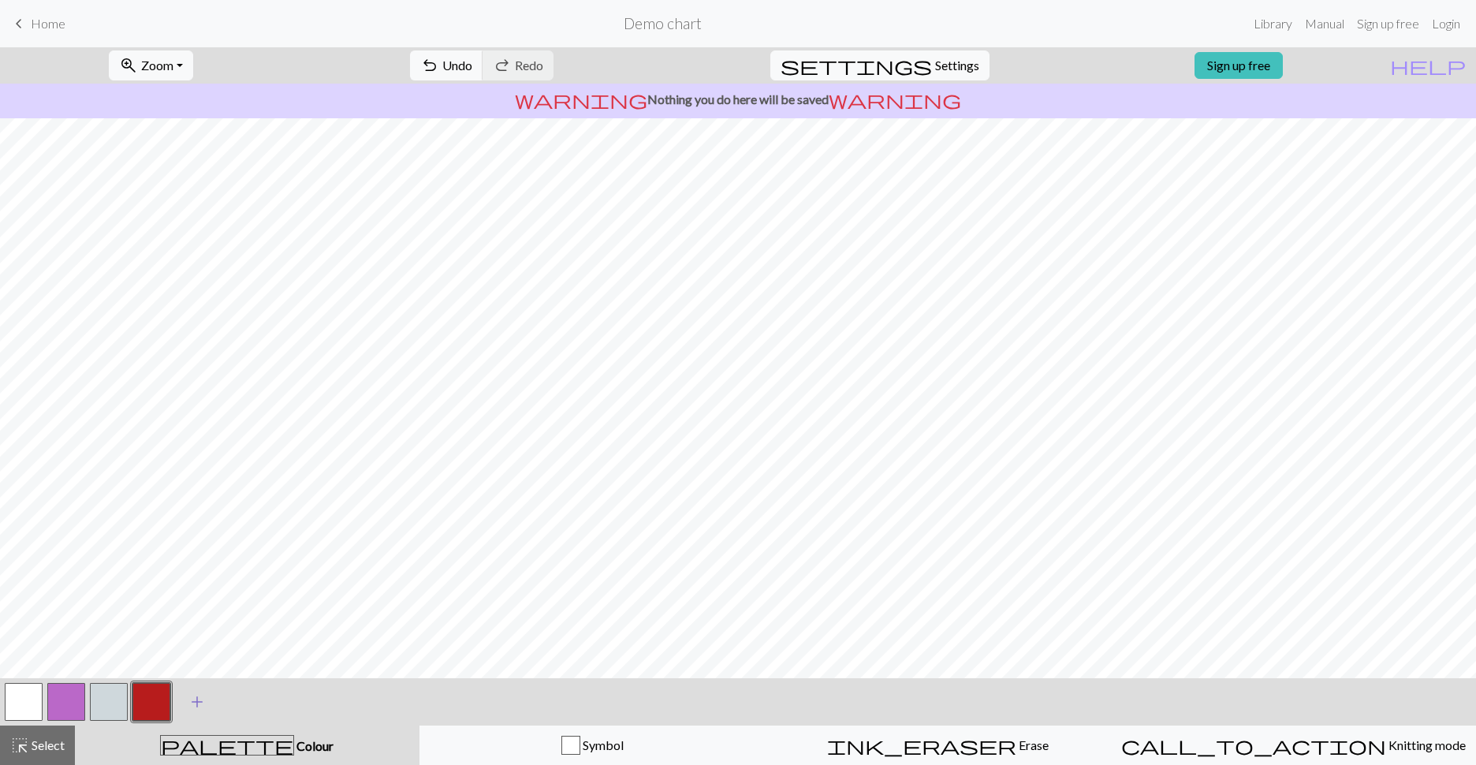
click at [200, 699] on span "add" at bounding box center [197, 702] width 19 height 22
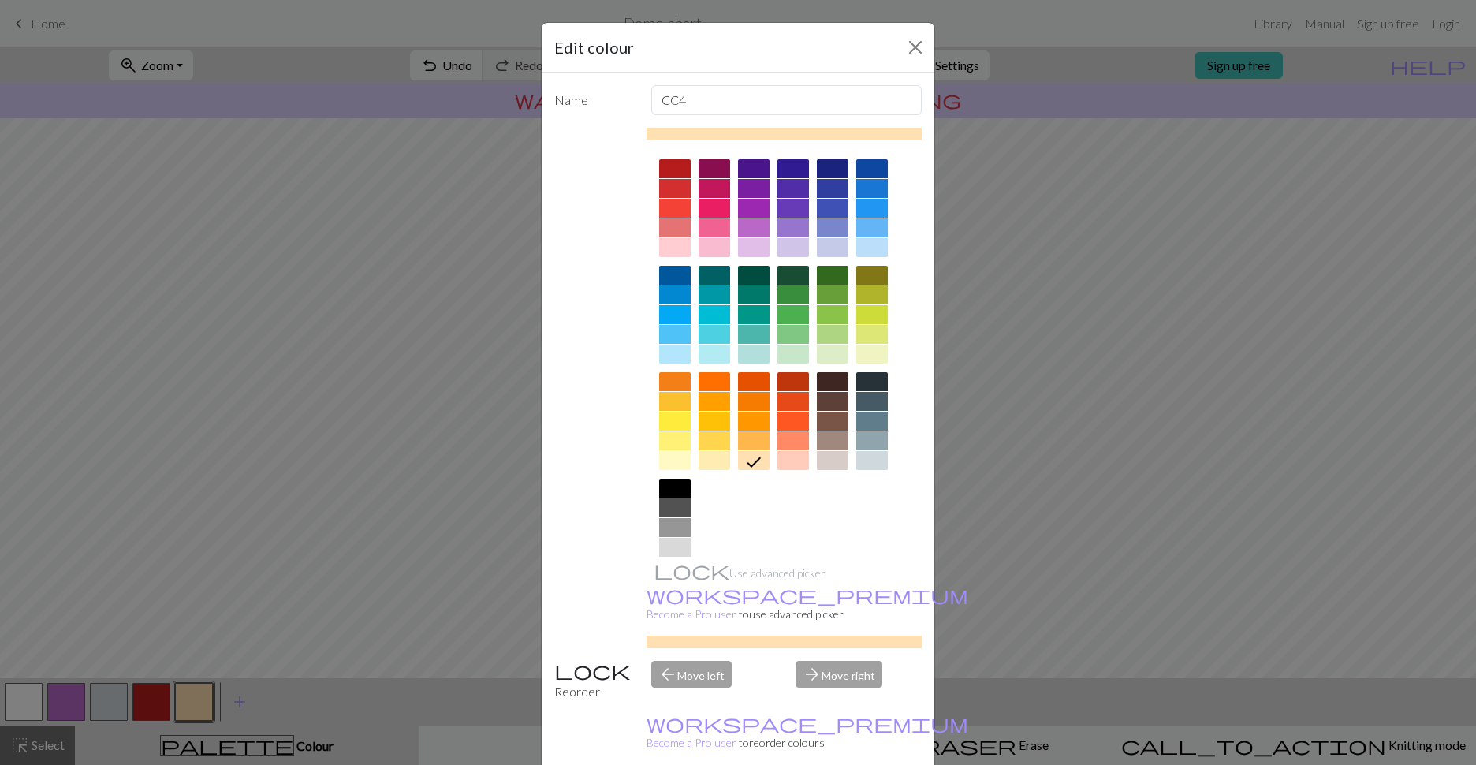
click at [673, 420] on div at bounding box center [675, 421] width 32 height 19
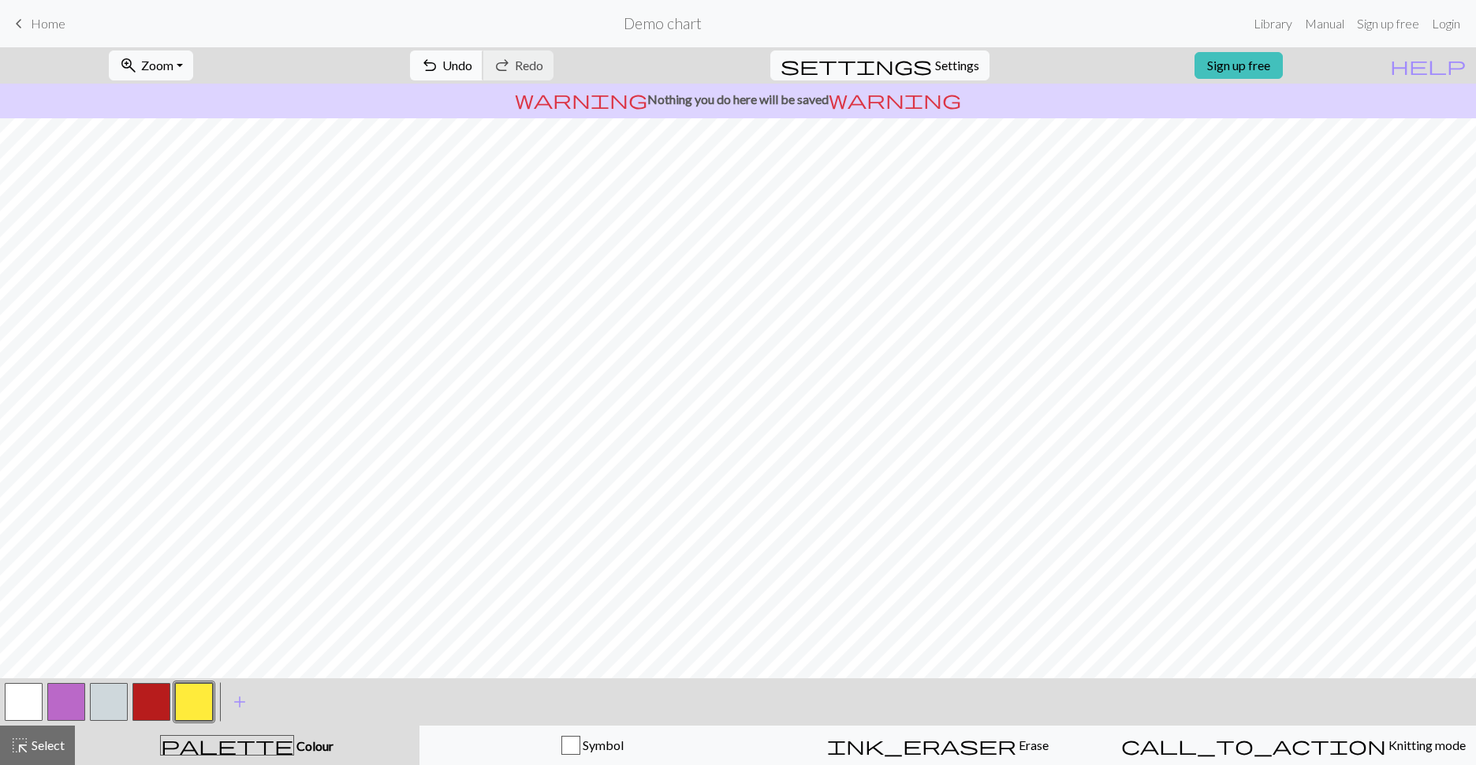
click at [472, 65] on span "Undo" at bounding box center [457, 65] width 30 height 15
click at [237, 708] on span "add" at bounding box center [239, 702] width 19 height 22
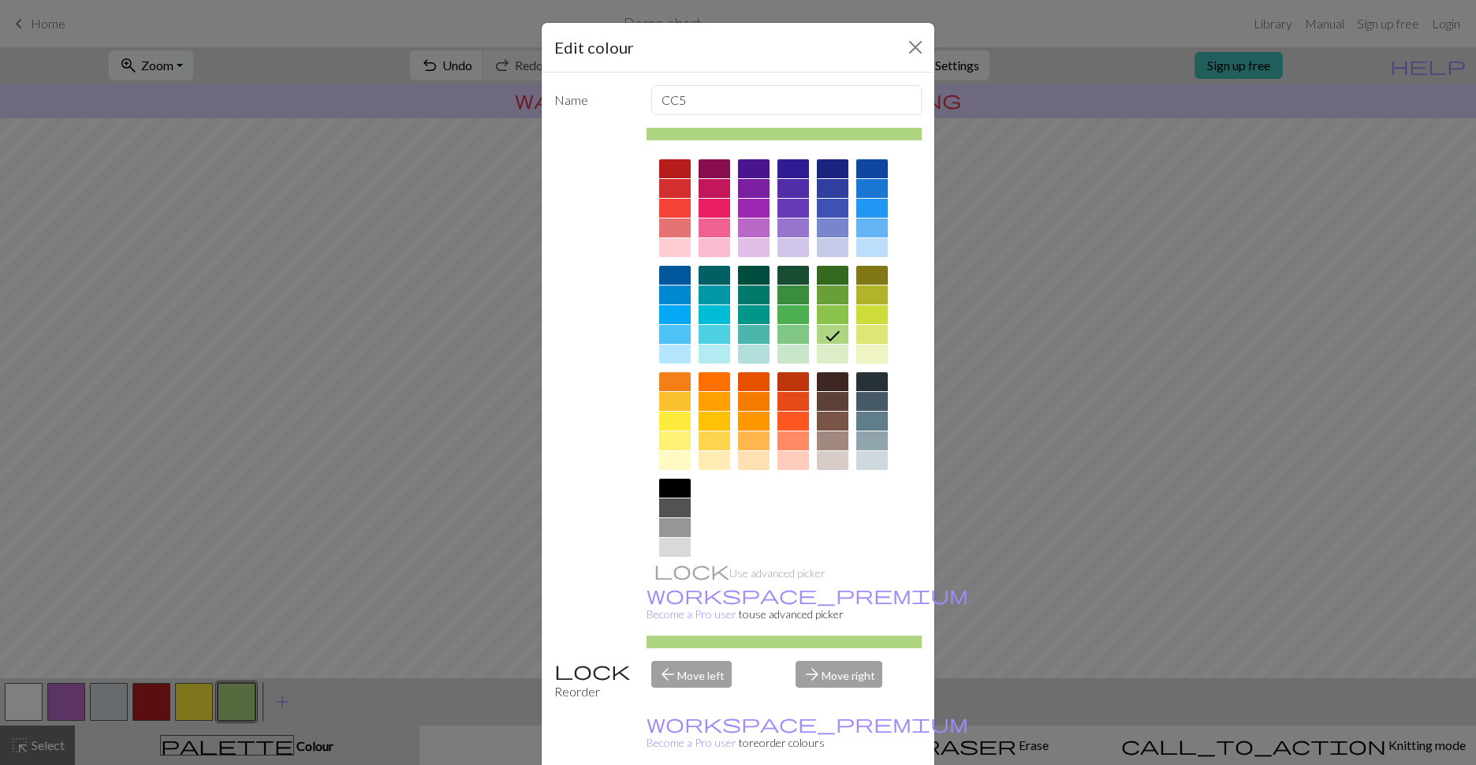
click at [670, 490] on div at bounding box center [675, 488] width 32 height 19
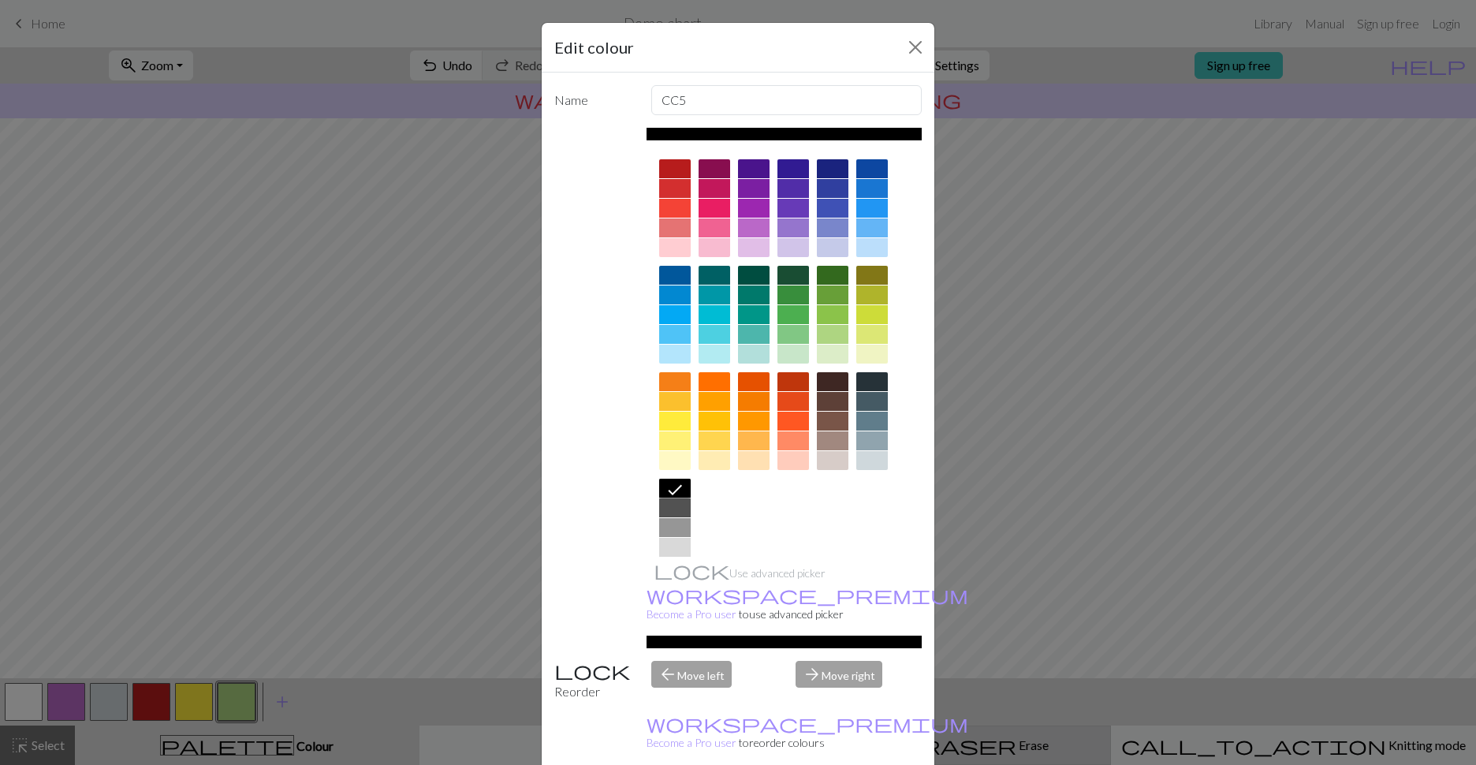
drag, startPoint x: 840, startPoint y: 748, endPoint x: 831, endPoint y: 751, distance: 9.2
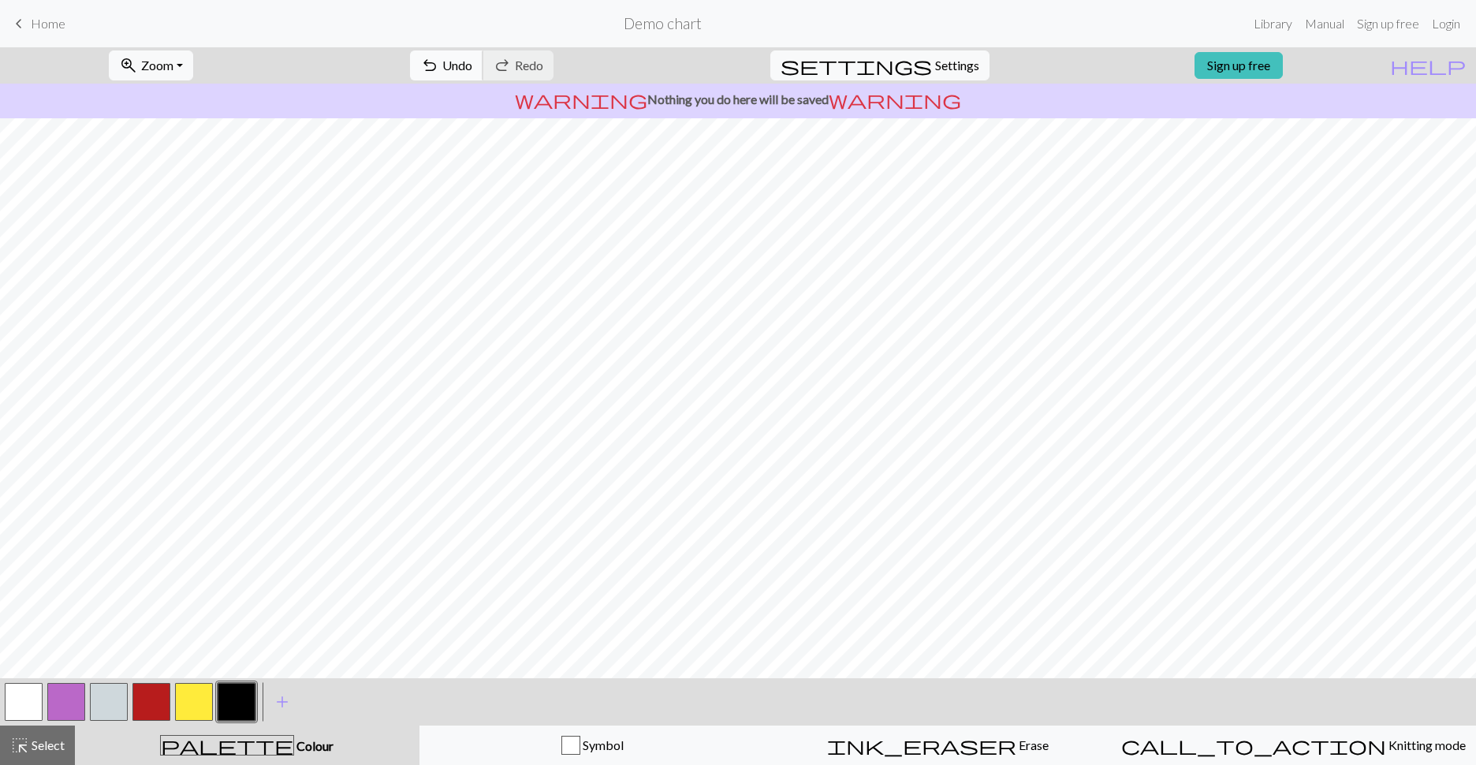
click at [472, 62] on span "Undo" at bounding box center [457, 65] width 30 height 15
click at [188, 692] on button "button" at bounding box center [194, 702] width 38 height 38
click at [160, 697] on button "button" at bounding box center [151, 702] width 38 height 38
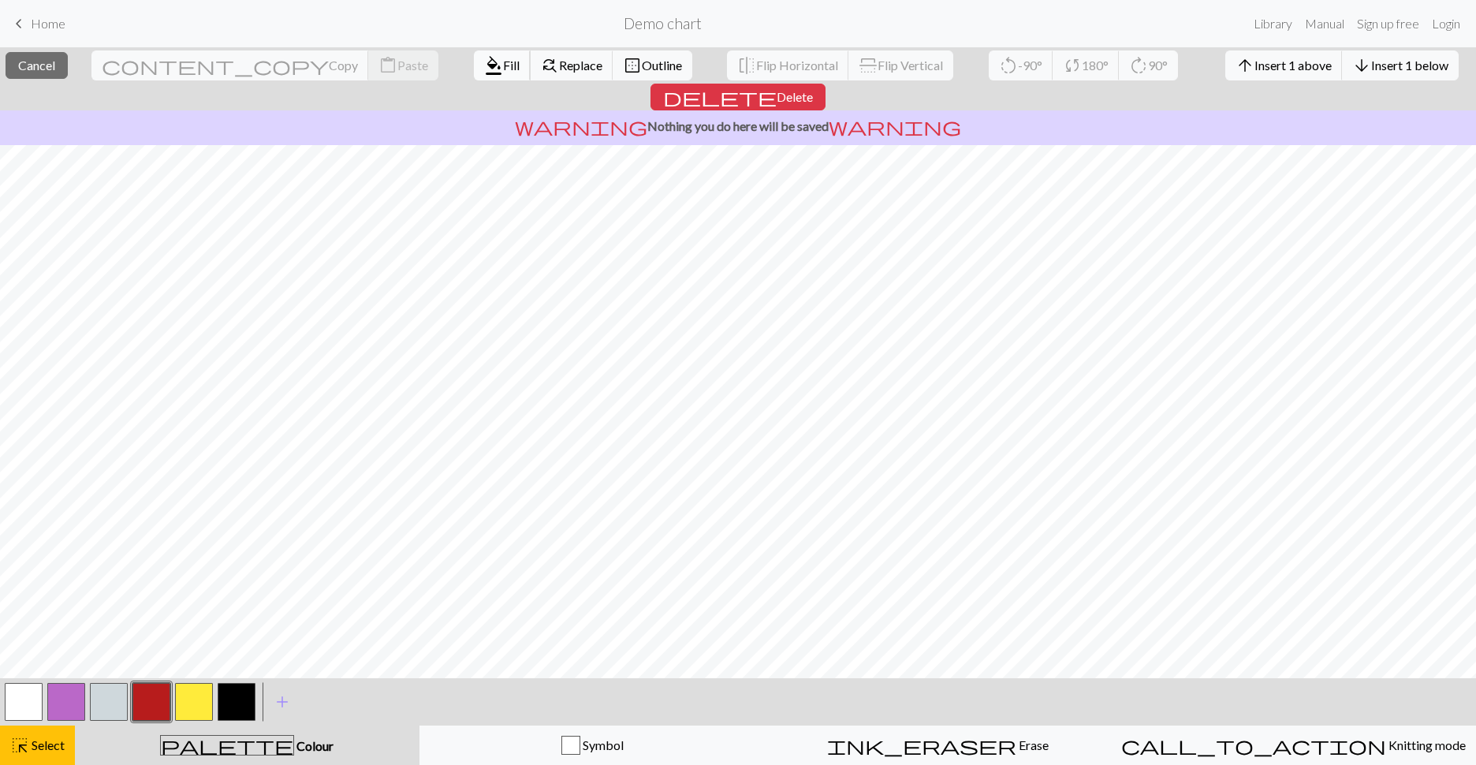
click at [503, 60] on span "Fill" at bounding box center [511, 65] width 17 height 15
click at [503, 66] on span "Fill" at bounding box center [511, 65] width 17 height 15
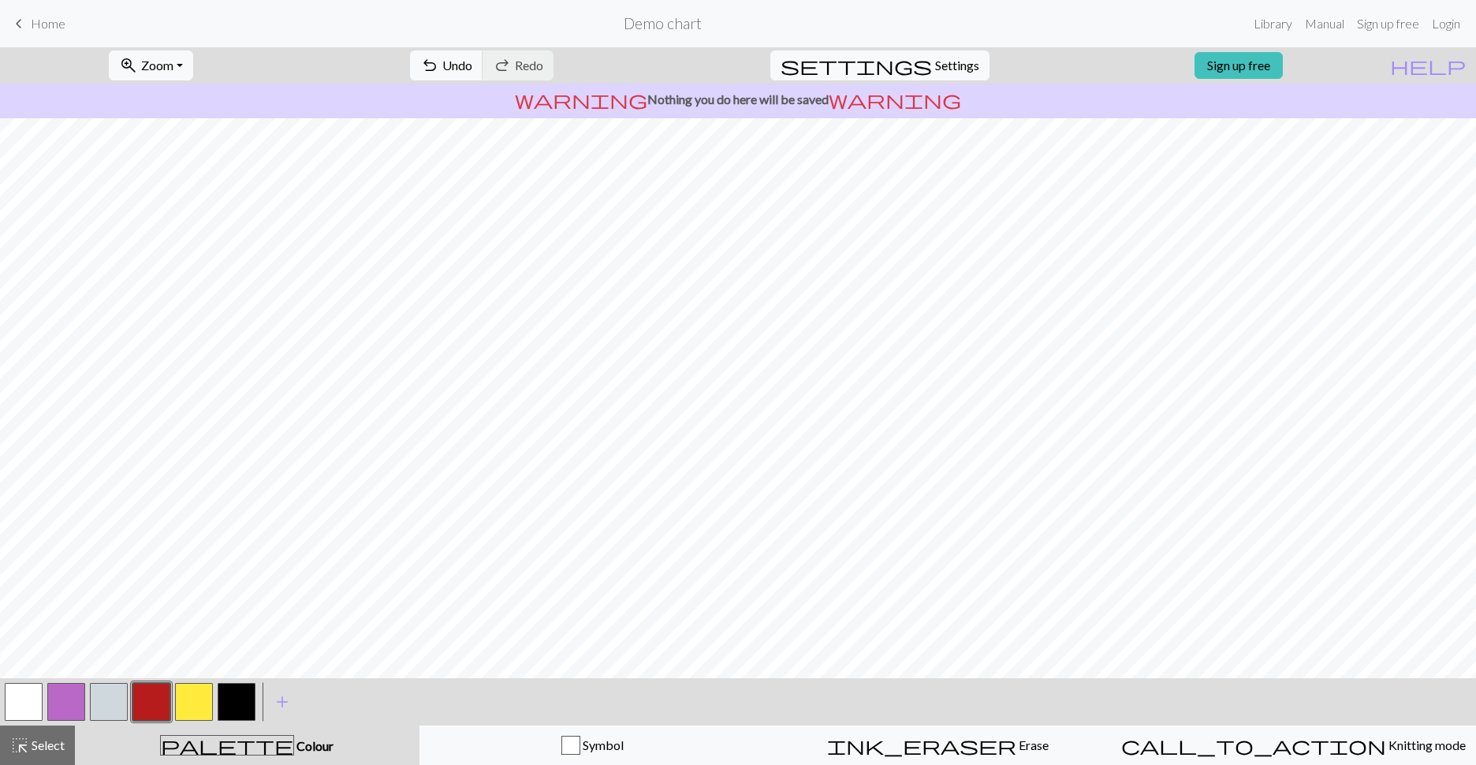
click at [186, 688] on button "button" at bounding box center [194, 702] width 38 height 38
drag, startPoint x: 162, startPoint y: 698, endPoint x: 222, endPoint y: 678, distance: 63.1
click at [163, 697] on button "button" at bounding box center [151, 702] width 38 height 38
click at [191, 692] on button "button" at bounding box center [194, 702] width 38 height 38
click at [189, 698] on button "button" at bounding box center [194, 702] width 38 height 38
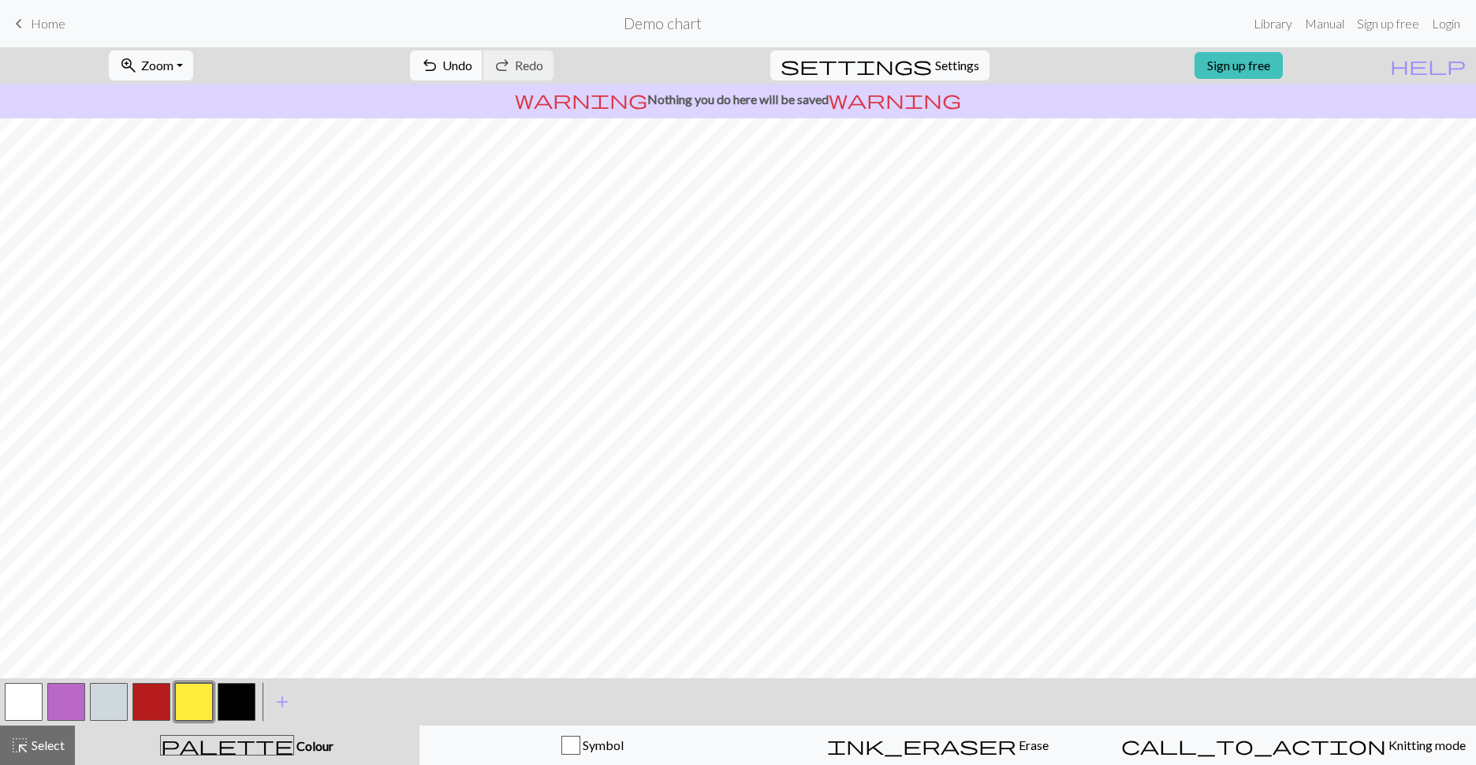
click at [472, 67] on span "Undo" at bounding box center [457, 65] width 30 height 15
click at [233, 707] on button "button" at bounding box center [237, 702] width 38 height 38
click at [472, 63] on span "Undo" at bounding box center [457, 65] width 30 height 15
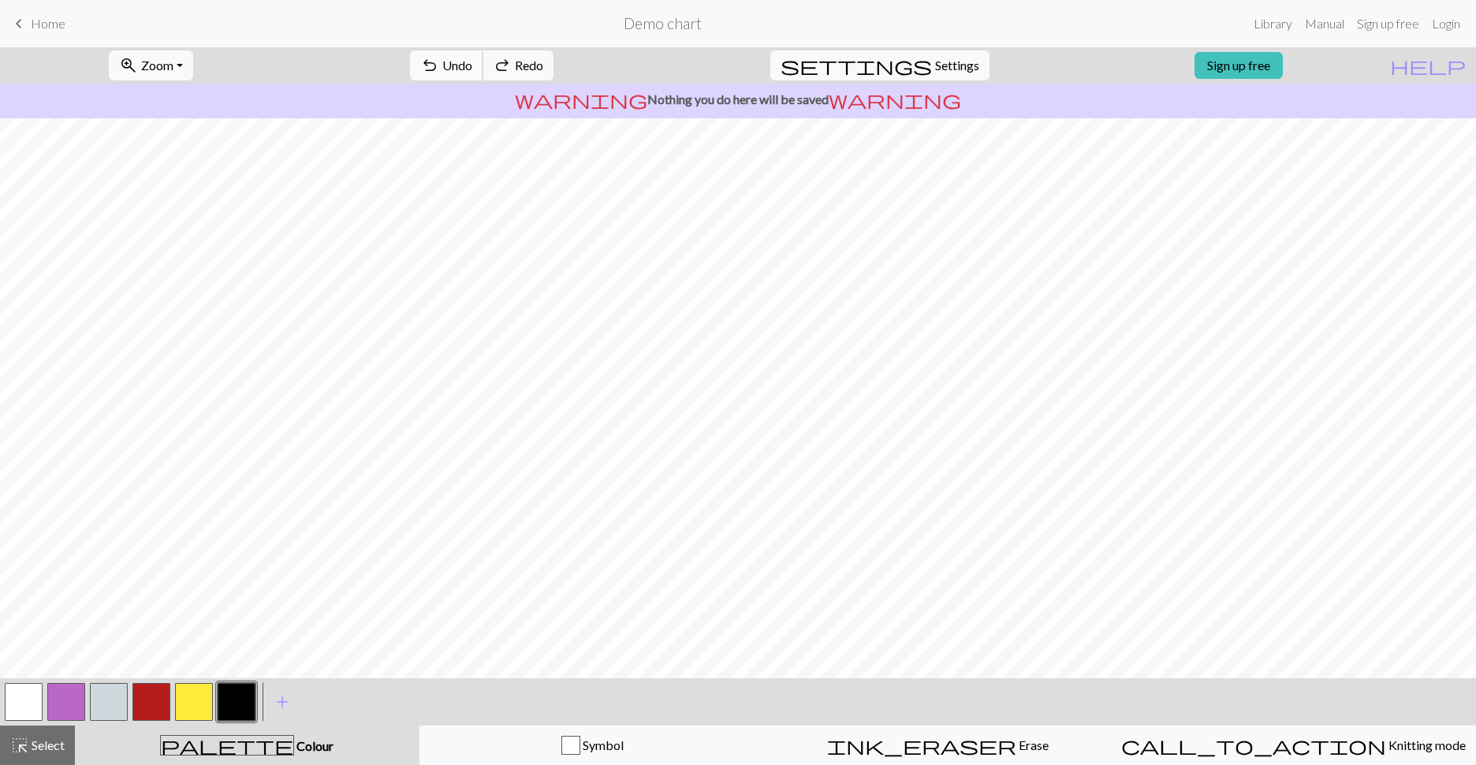
click at [472, 63] on span "Undo" at bounding box center [457, 65] width 30 height 15
click at [439, 70] on span "undo" at bounding box center [429, 65] width 19 height 22
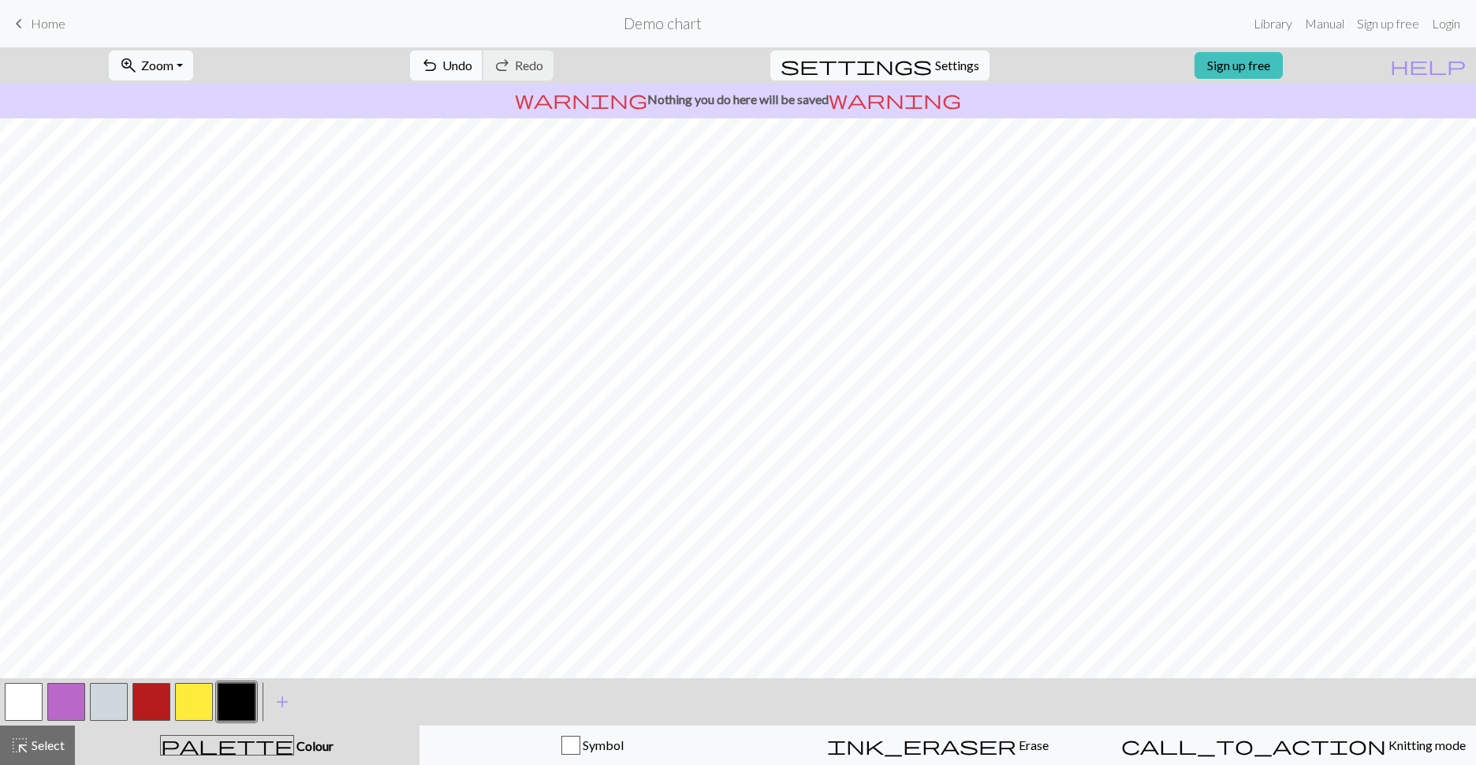
click at [439, 70] on span "undo" at bounding box center [429, 65] width 19 height 22
click at [439, 73] on span "undo" at bounding box center [429, 65] width 19 height 22
click at [483, 74] on button "undo Undo Undo" at bounding box center [446, 65] width 73 height 30
click at [483, 56] on button "undo Undo Undo" at bounding box center [446, 65] width 73 height 30
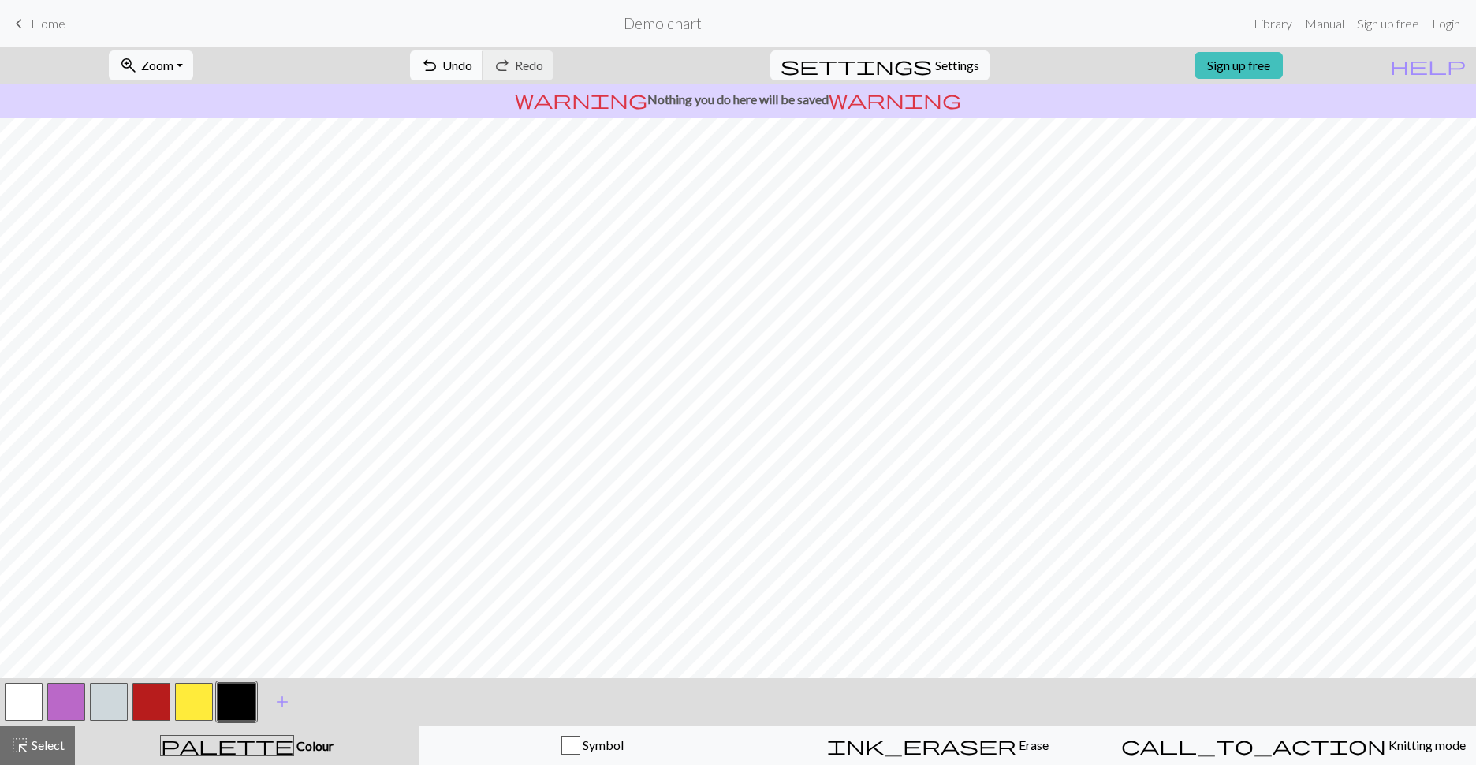
click at [472, 60] on span "Undo" at bounding box center [457, 65] width 30 height 15
click at [472, 64] on span "Undo" at bounding box center [457, 65] width 30 height 15
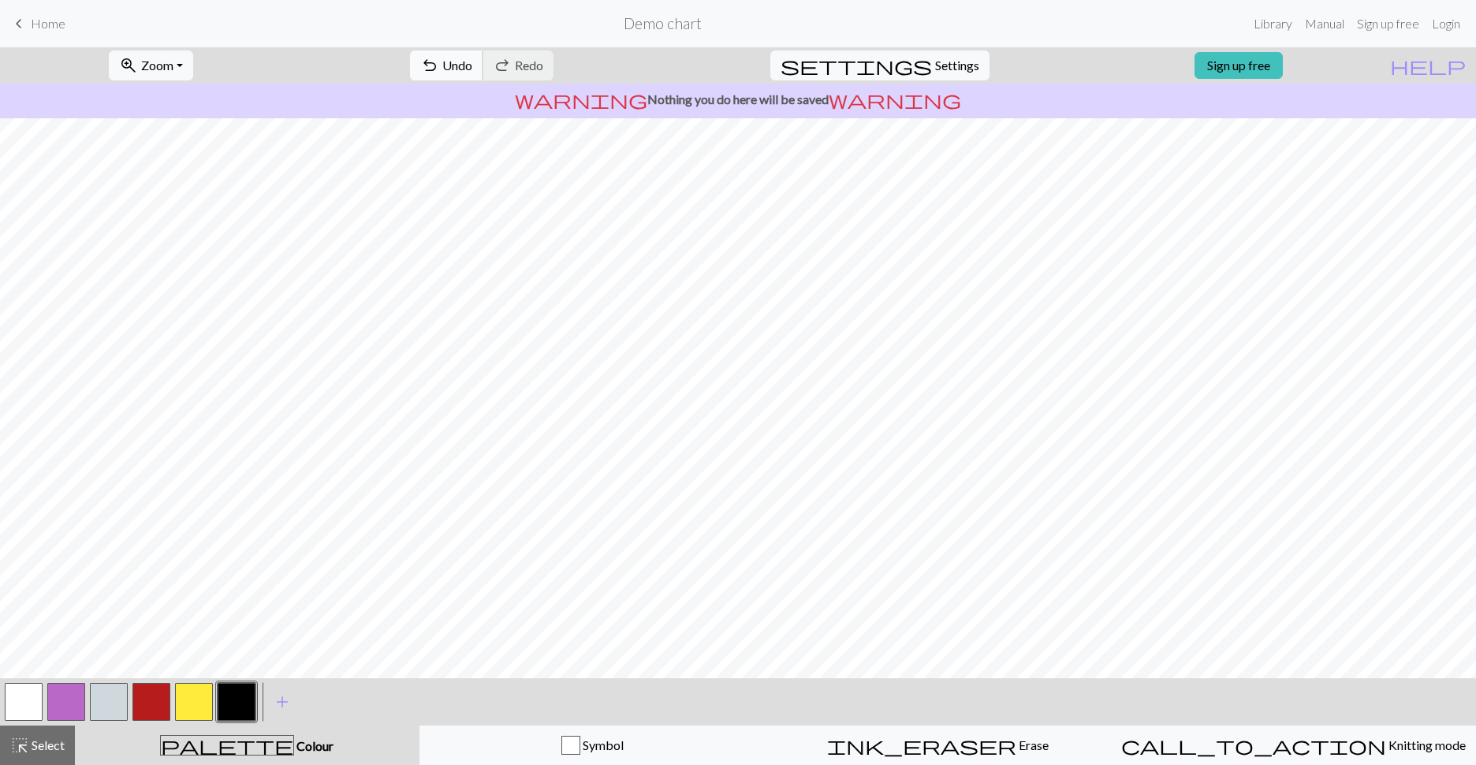
click at [472, 65] on span "Undo" at bounding box center [457, 65] width 30 height 15
click at [472, 64] on span "Undo" at bounding box center [457, 65] width 30 height 15
click at [472, 58] on span "Undo" at bounding box center [457, 65] width 30 height 15
click at [112, 707] on button "button" at bounding box center [109, 702] width 38 height 38
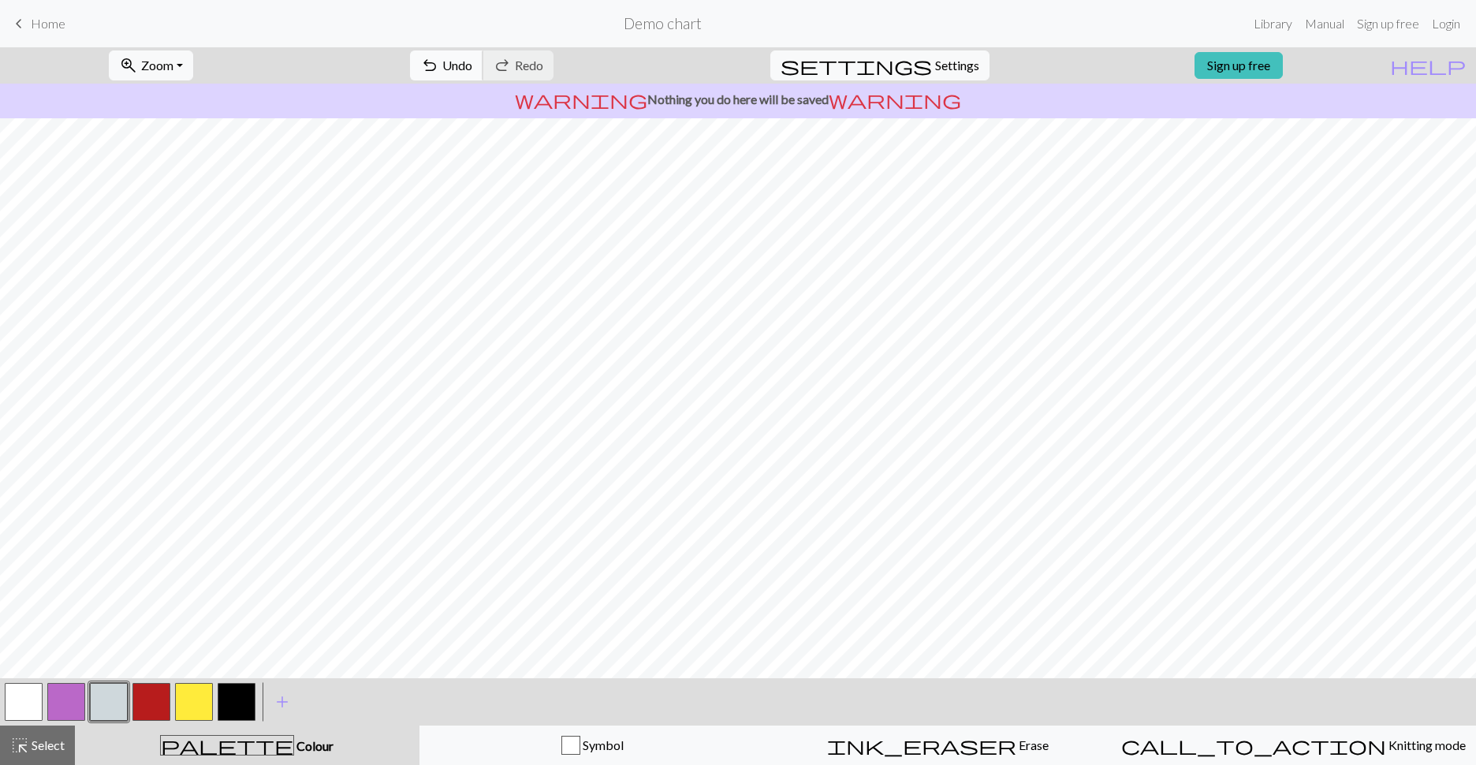
click at [472, 66] on span "Undo" at bounding box center [457, 65] width 30 height 15
click at [195, 709] on button "button" at bounding box center [194, 702] width 38 height 38
click at [472, 65] on span "Undo" at bounding box center [457, 65] width 30 height 15
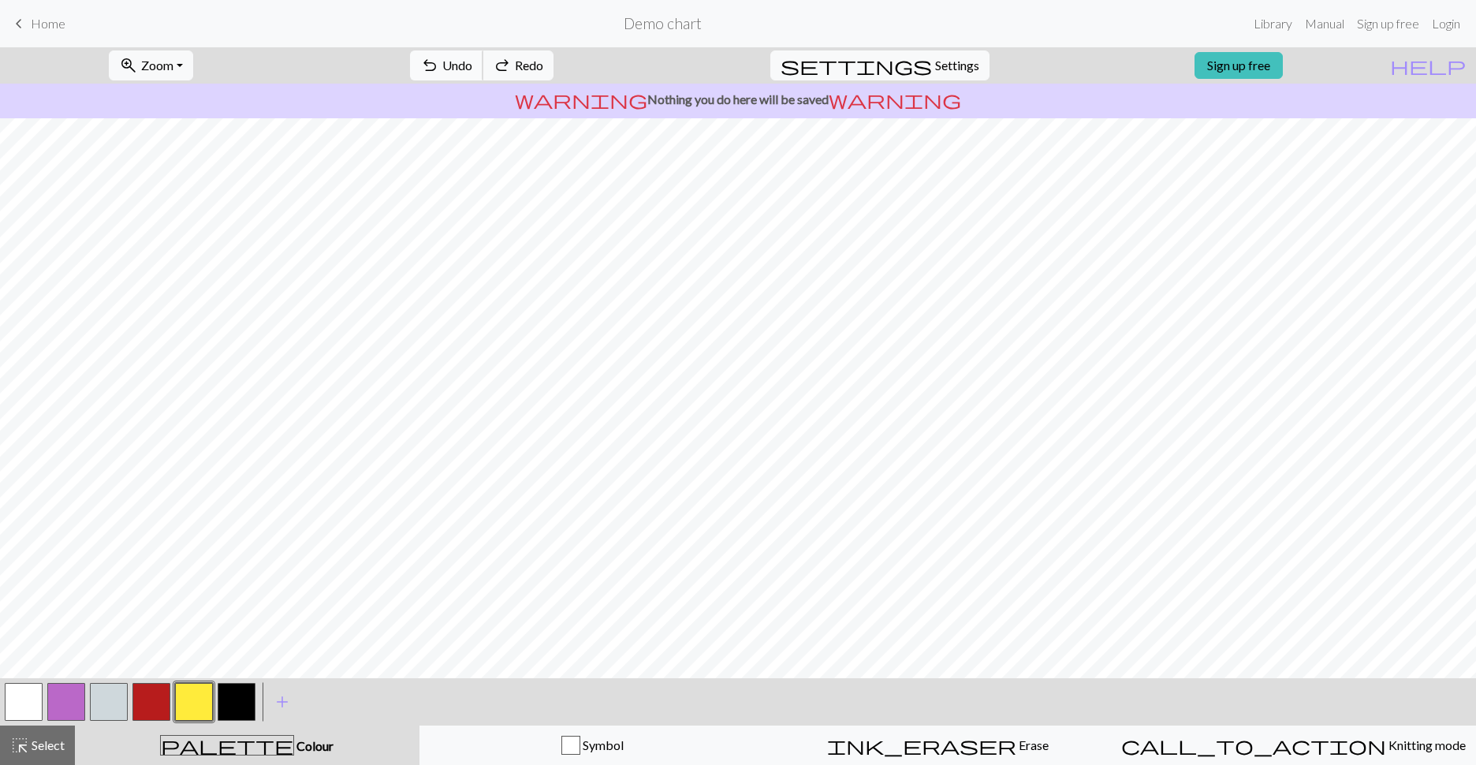
click at [472, 65] on span "Undo" at bounding box center [457, 65] width 30 height 15
click at [472, 62] on span "Undo" at bounding box center [457, 65] width 30 height 15
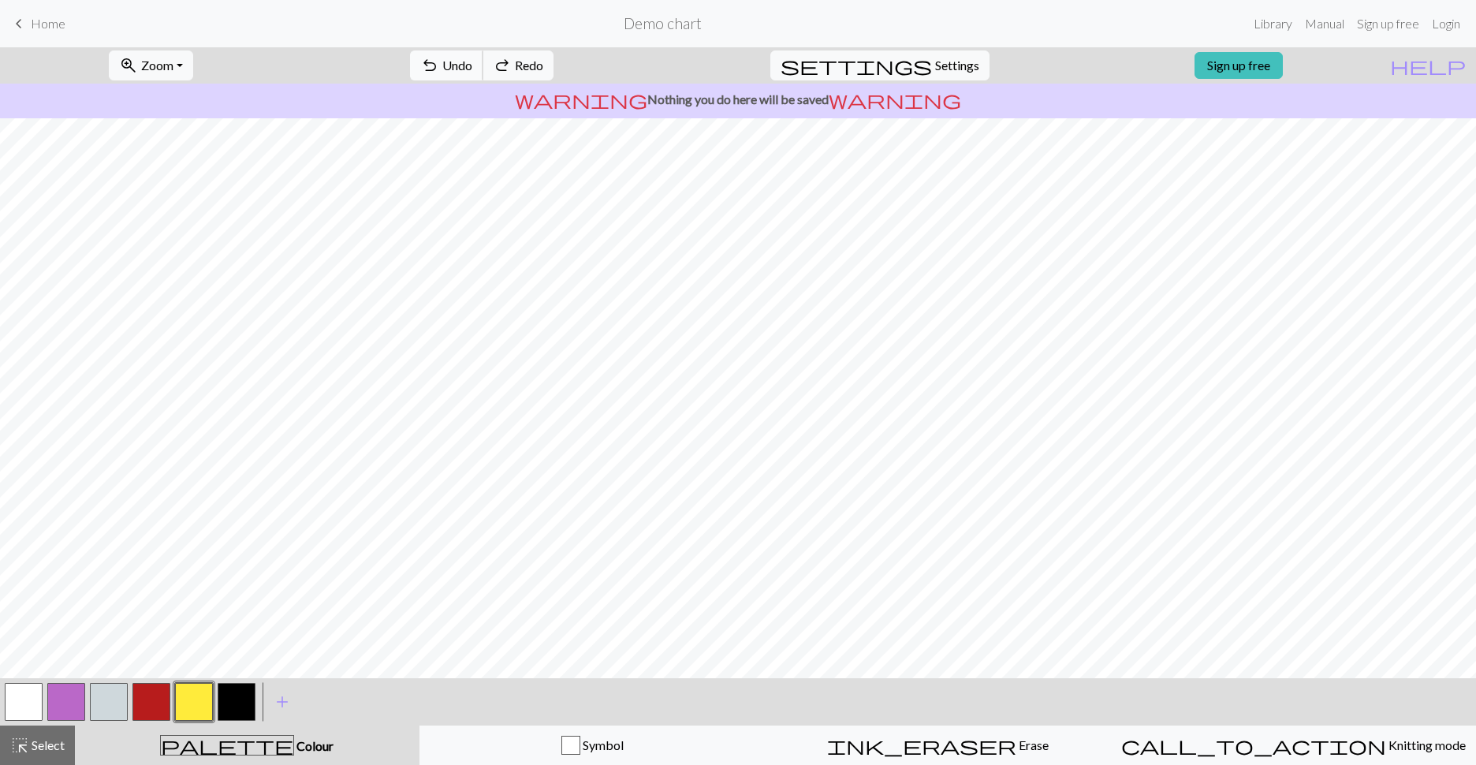
click at [472, 62] on span "Undo" at bounding box center [457, 65] width 30 height 15
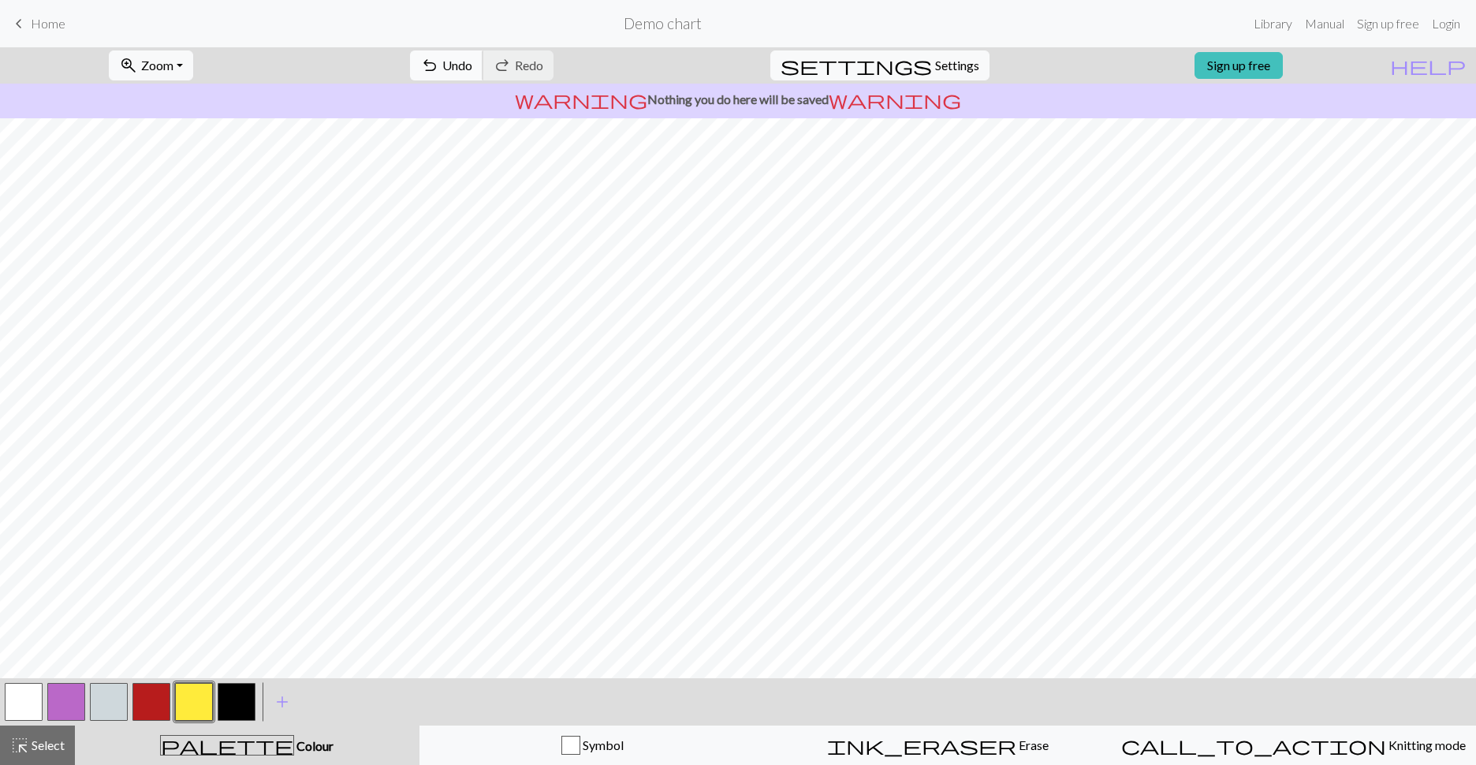
click at [439, 67] on span "undo" at bounding box center [429, 65] width 19 height 22
click at [472, 69] on span "Undo" at bounding box center [457, 65] width 30 height 15
click at [947, 72] on span "Settings" at bounding box center [957, 65] width 44 height 19
select select "aran"
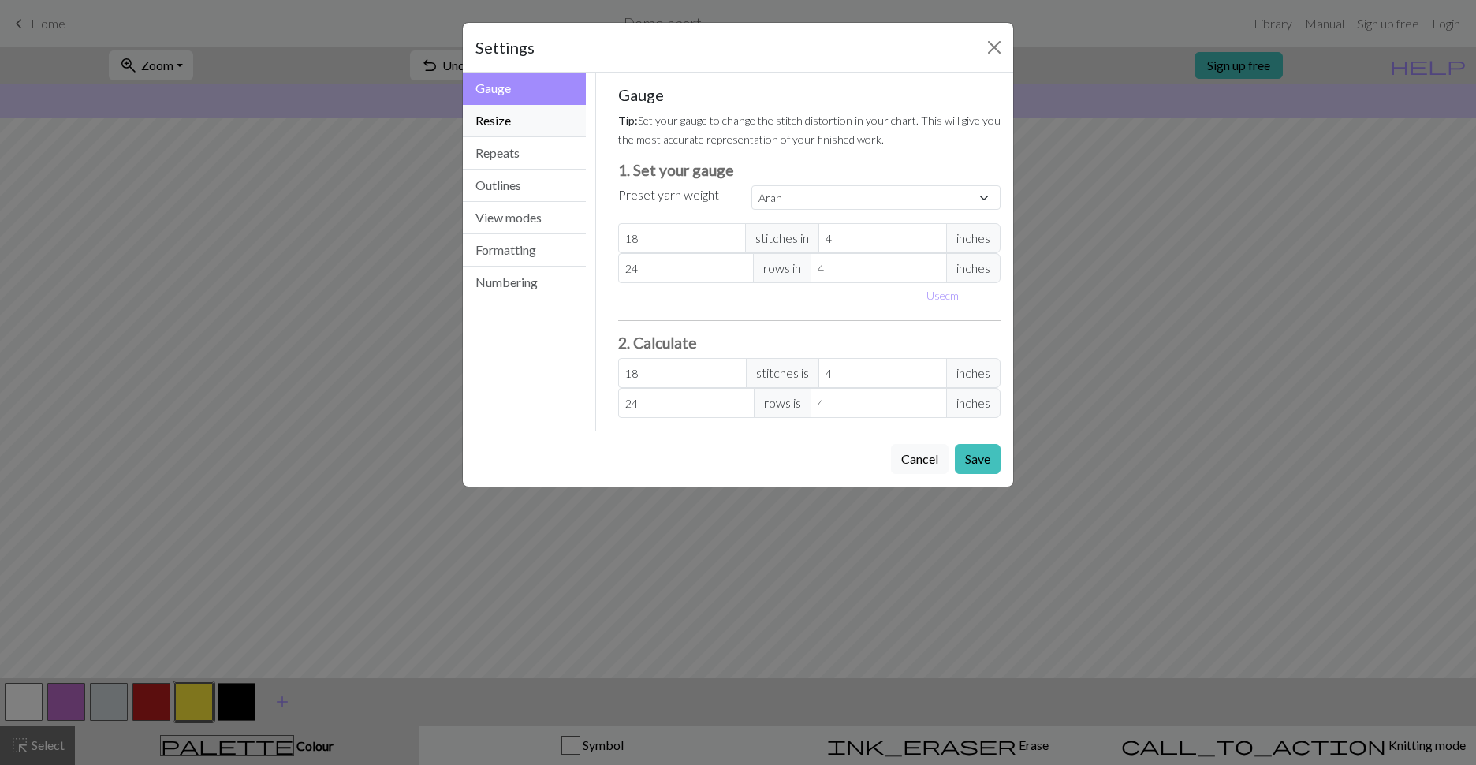
click at [559, 118] on button "Resize" at bounding box center [524, 121] width 123 height 32
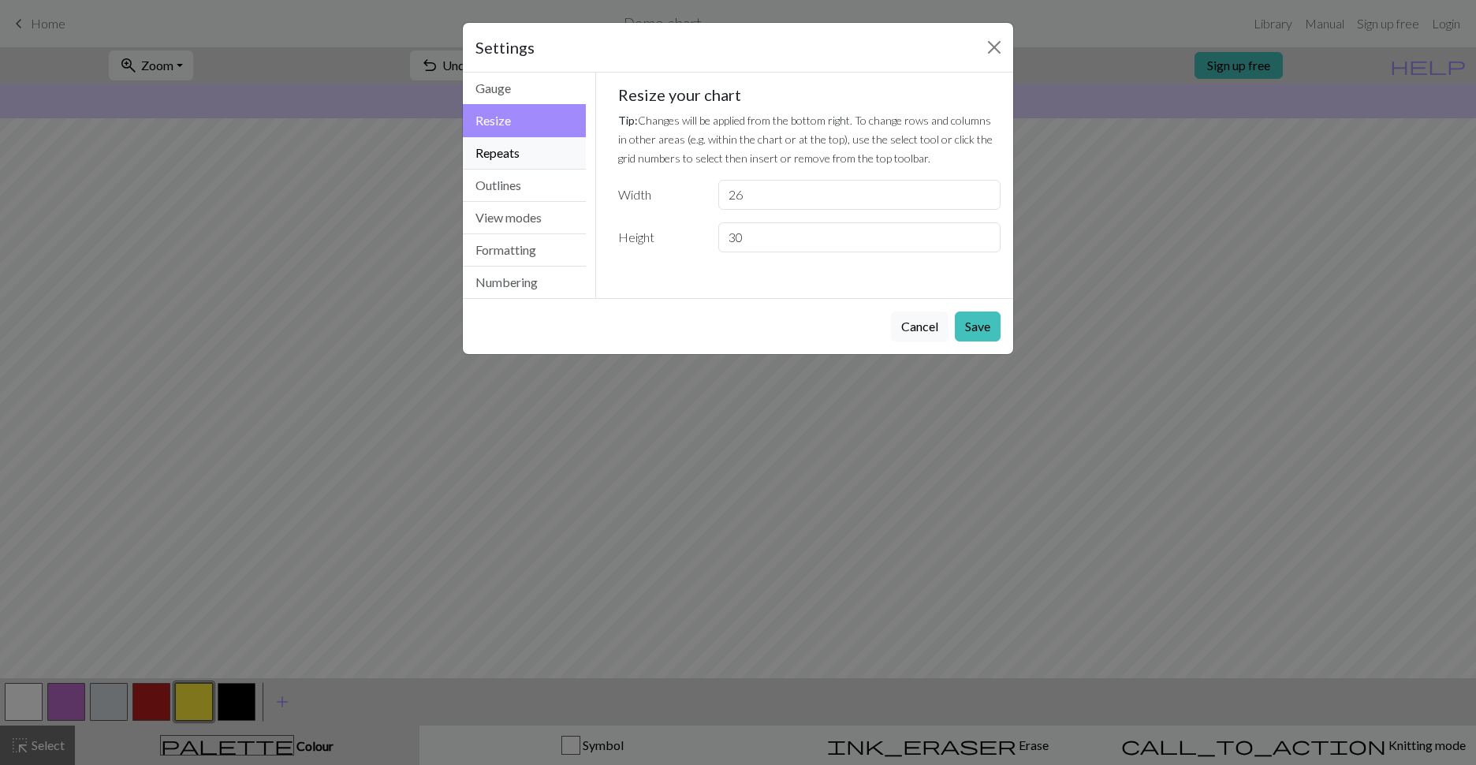
click at [575, 155] on button "Repeats" at bounding box center [524, 153] width 123 height 32
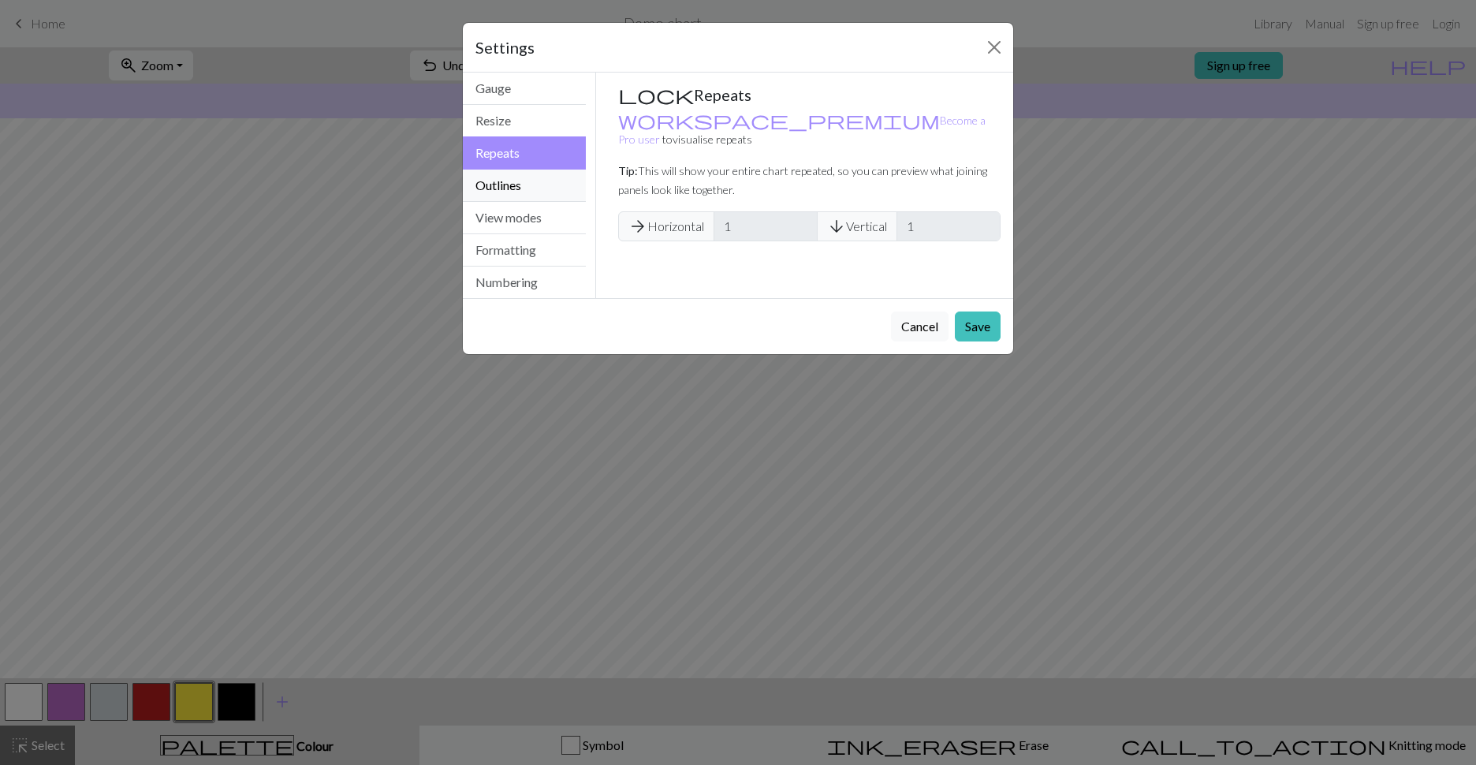
click at [565, 181] on button "Outlines" at bounding box center [524, 186] width 123 height 32
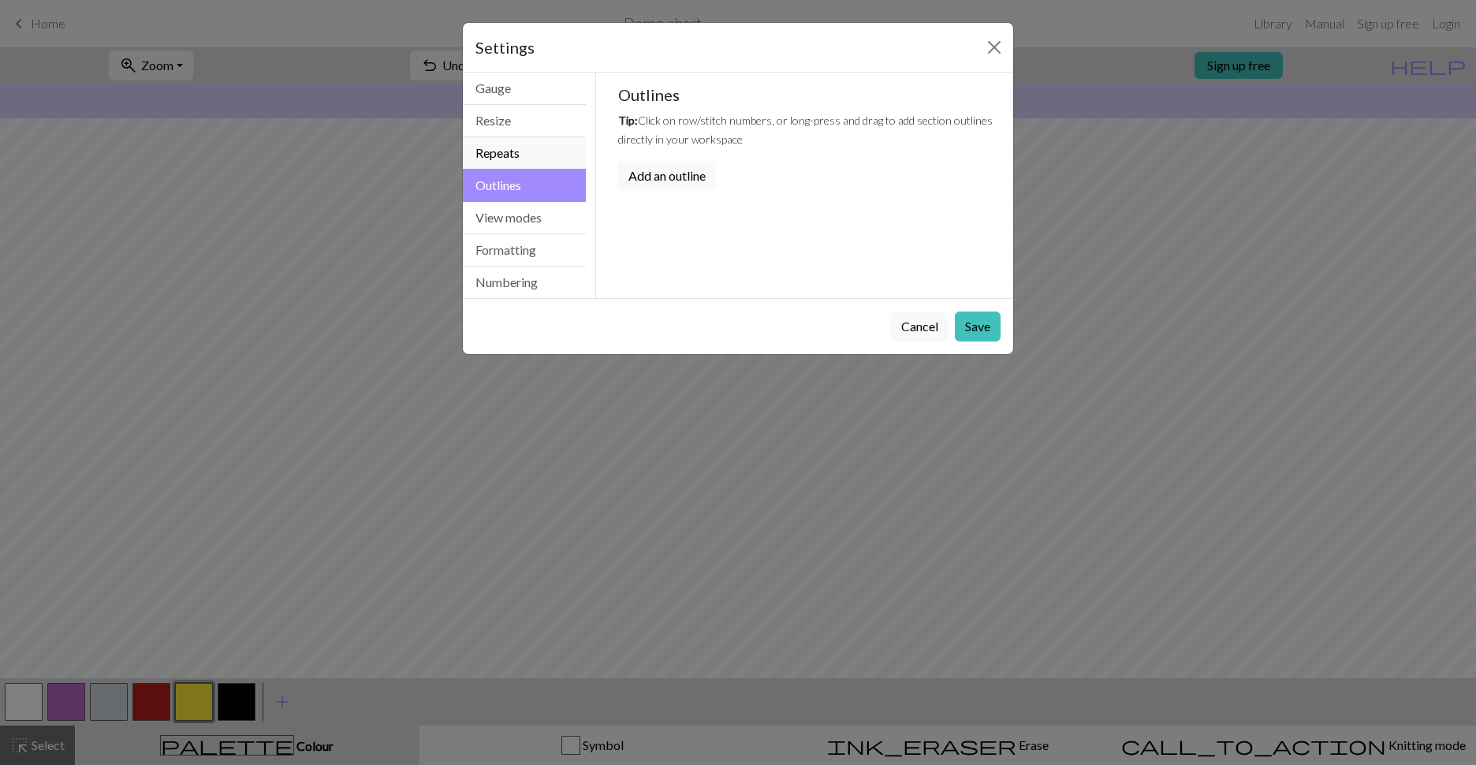
click at [560, 157] on button "Repeats" at bounding box center [524, 153] width 123 height 32
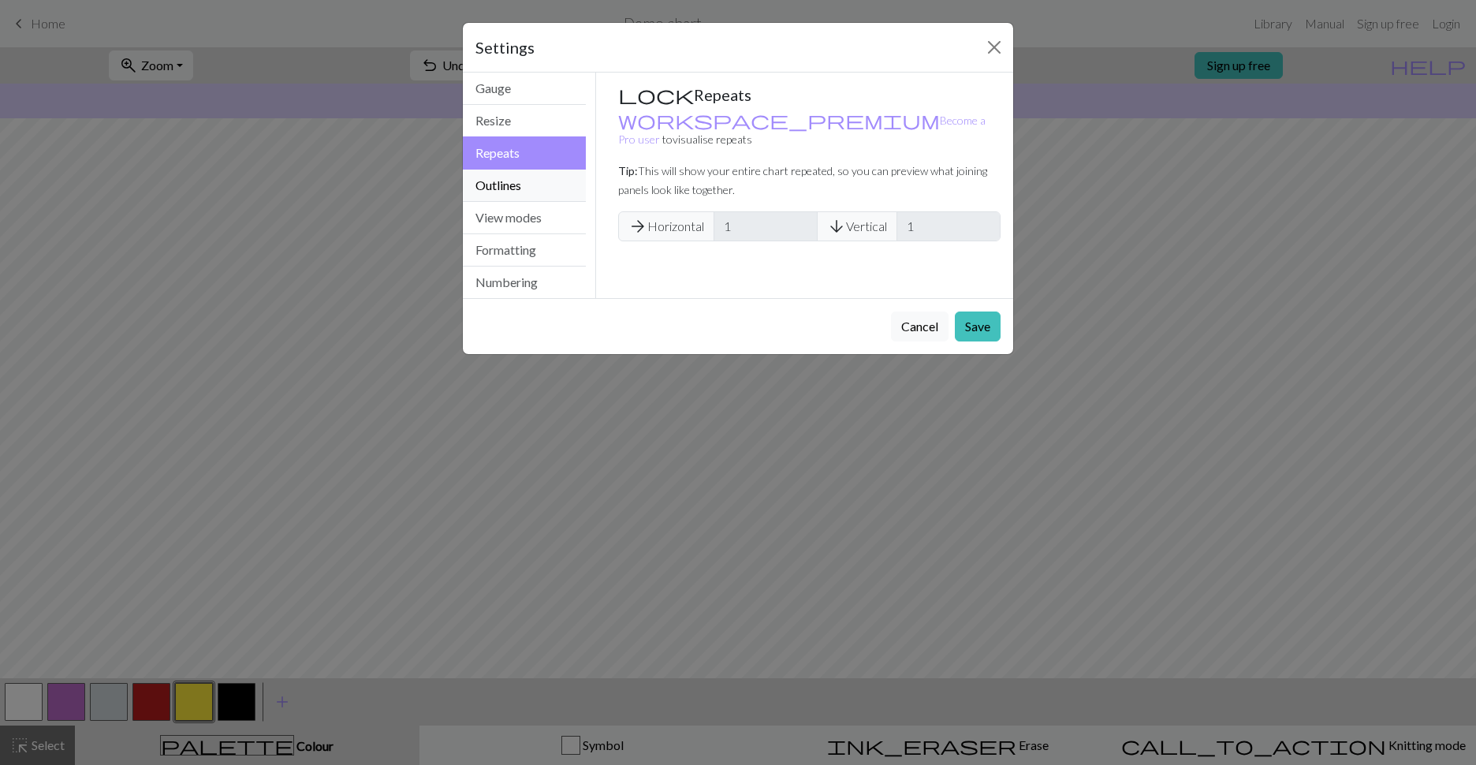
click at [558, 200] on button "Outlines" at bounding box center [524, 186] width 123 height 32
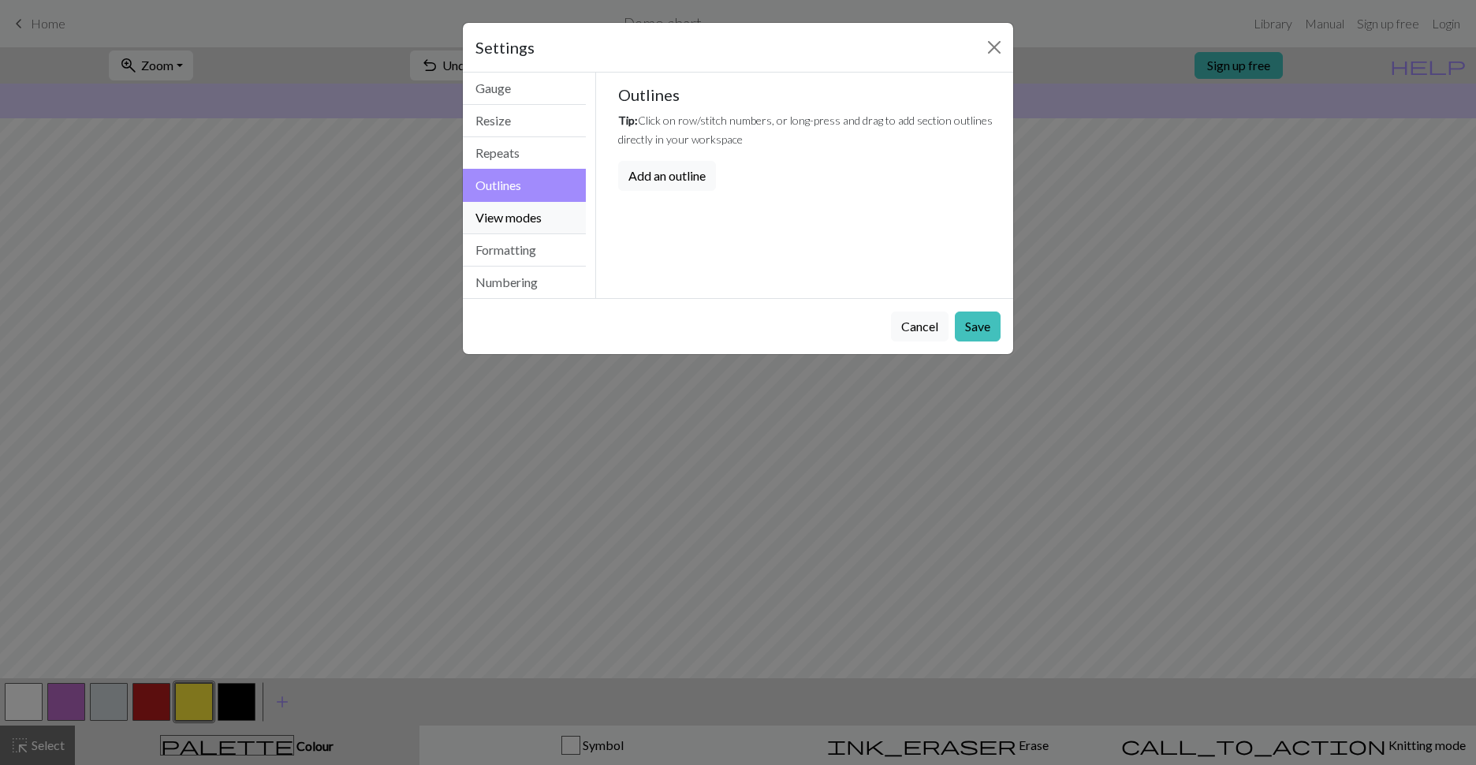
click at [554, 213] on button "View modes" at bounding box center [524, 218] width 123 height 32
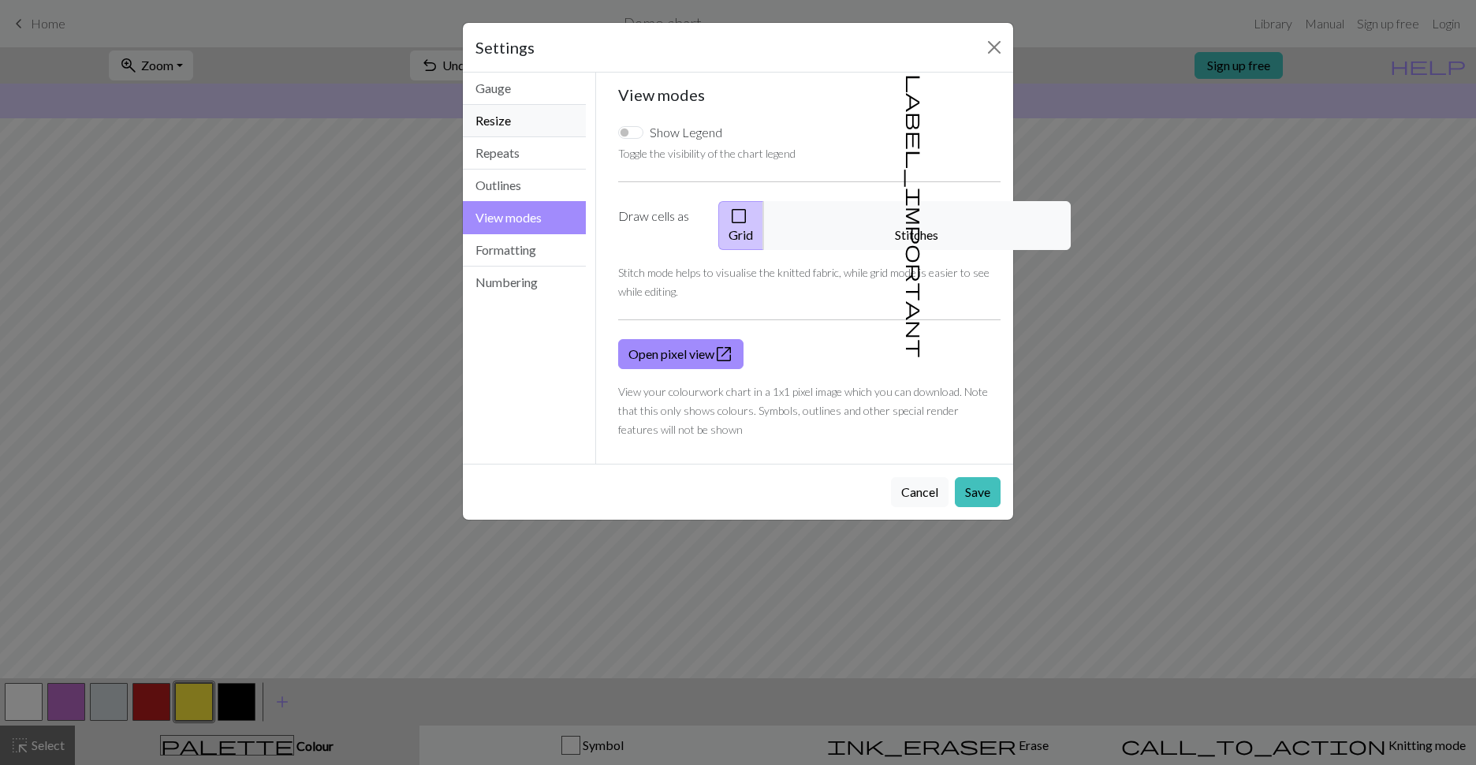
click at [558, 132] on button "Resize" at bounding box center [524, 121] width 123 height 32
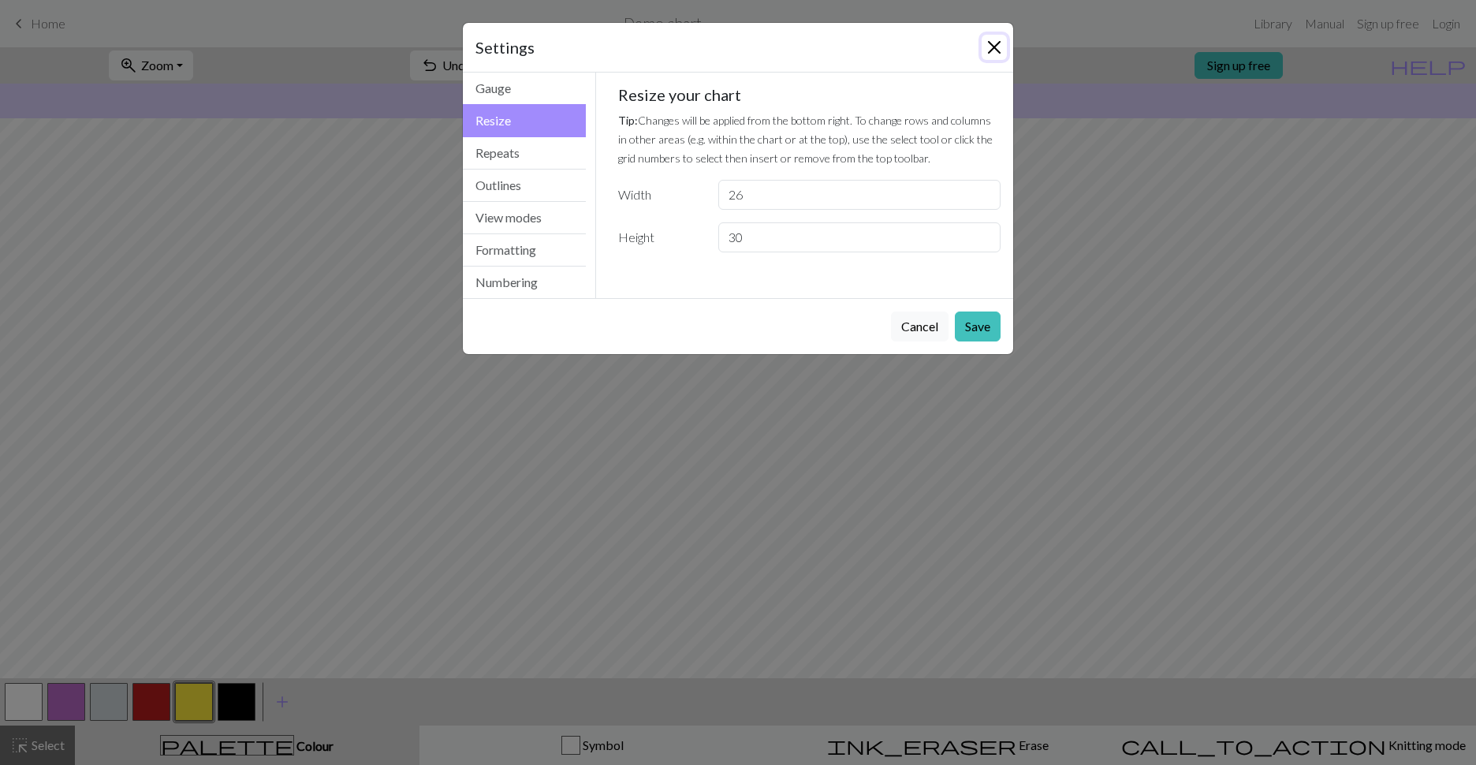
click at [995, 48] on button "Close" at bounding box center [994, 47] width 25 height 25
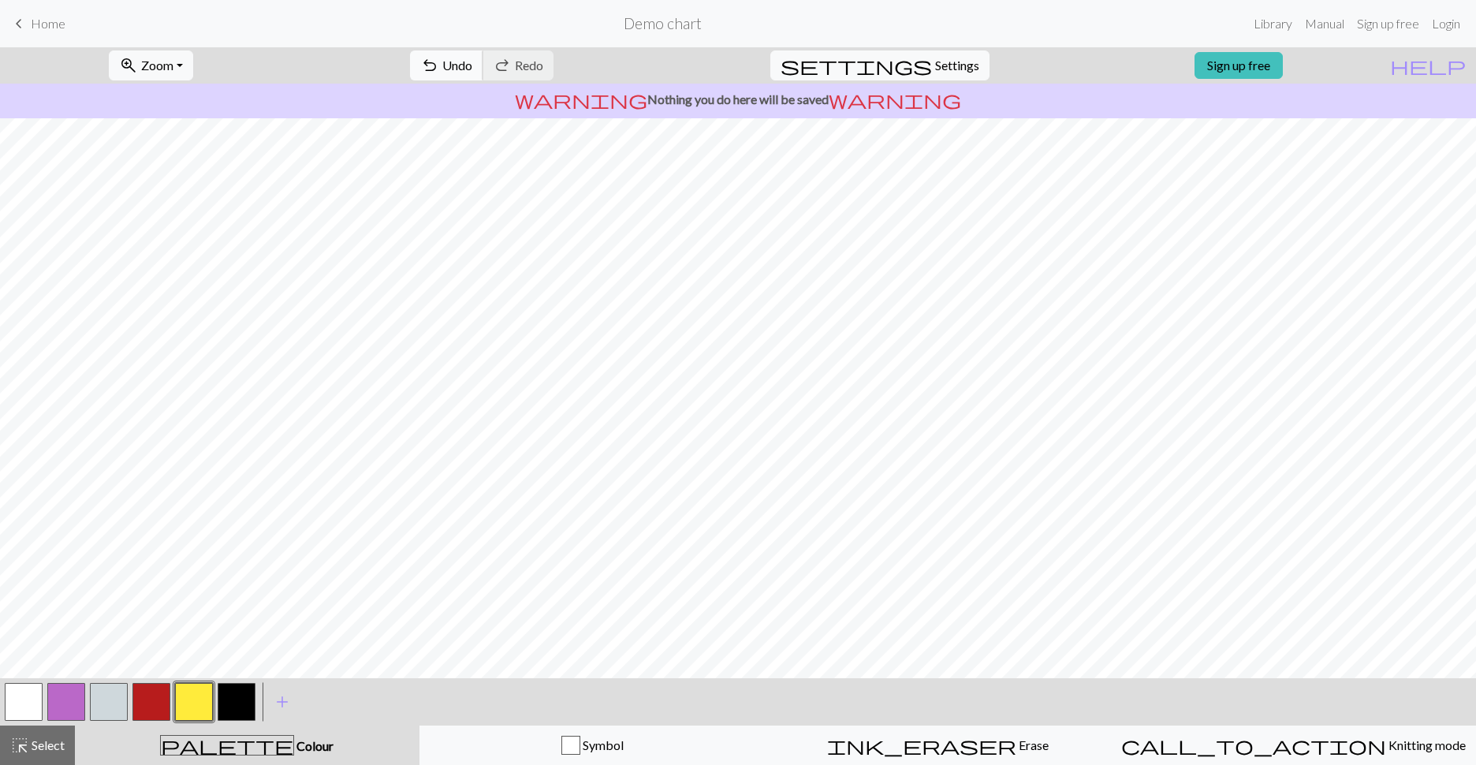
click at [472, 65] on span "Undo" at bounding box center [457, 65] width 30 height 15
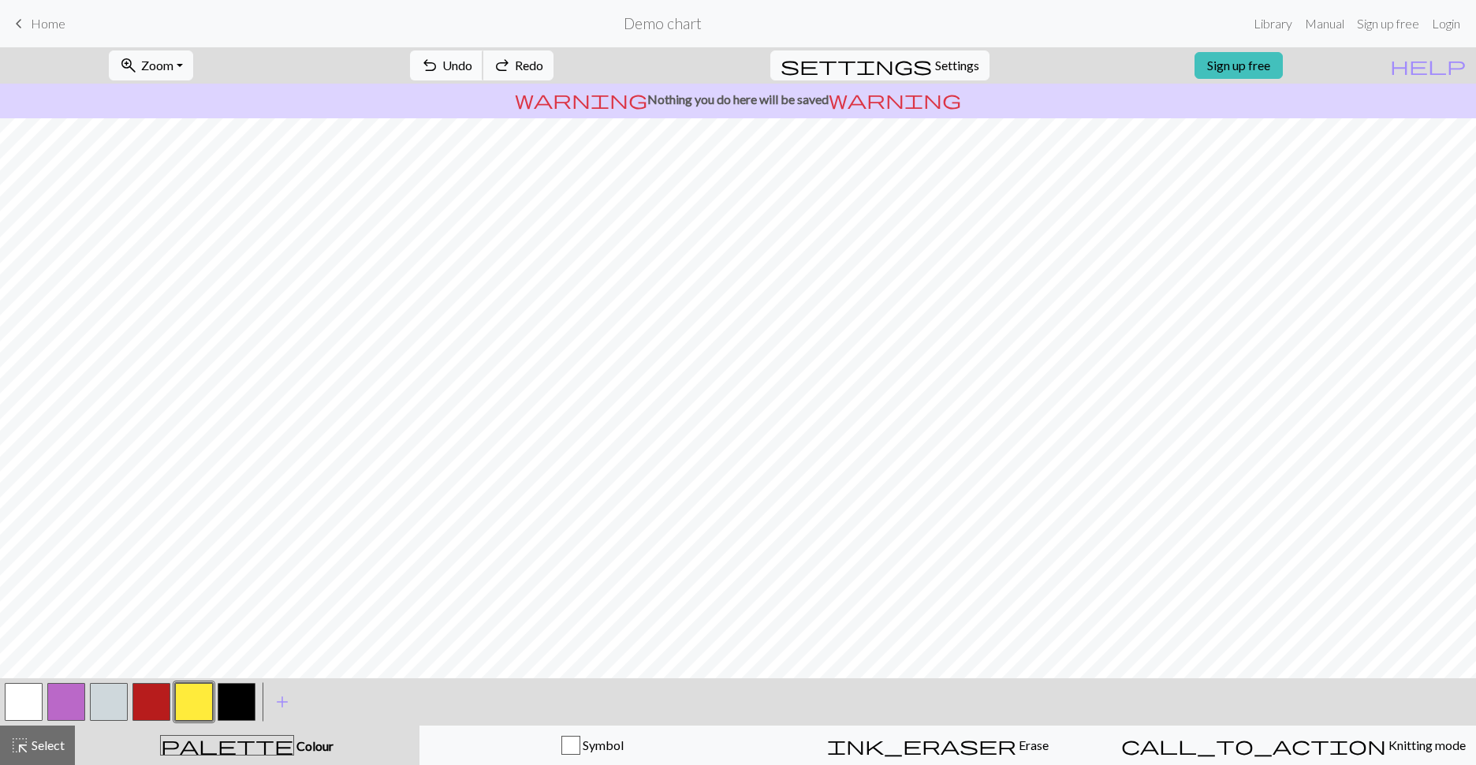
click at [472, 67] on span "Undo" at bounding box center [457, 65] width 30 height 15
click at [472, 69] on span "Undo" at bounding box center [457, 65] width 30 height 15
click at [472, 70] on span "Undo" at bounding box center [457, 65] width 30 height 15
click at [483, 73] on button "undo Undo Undo" at bounding box center [446, 65] width 73 height 30
click at [483, 72] on button "undo Undo Undo" at bounding box center [446, 65] width 73 height 30
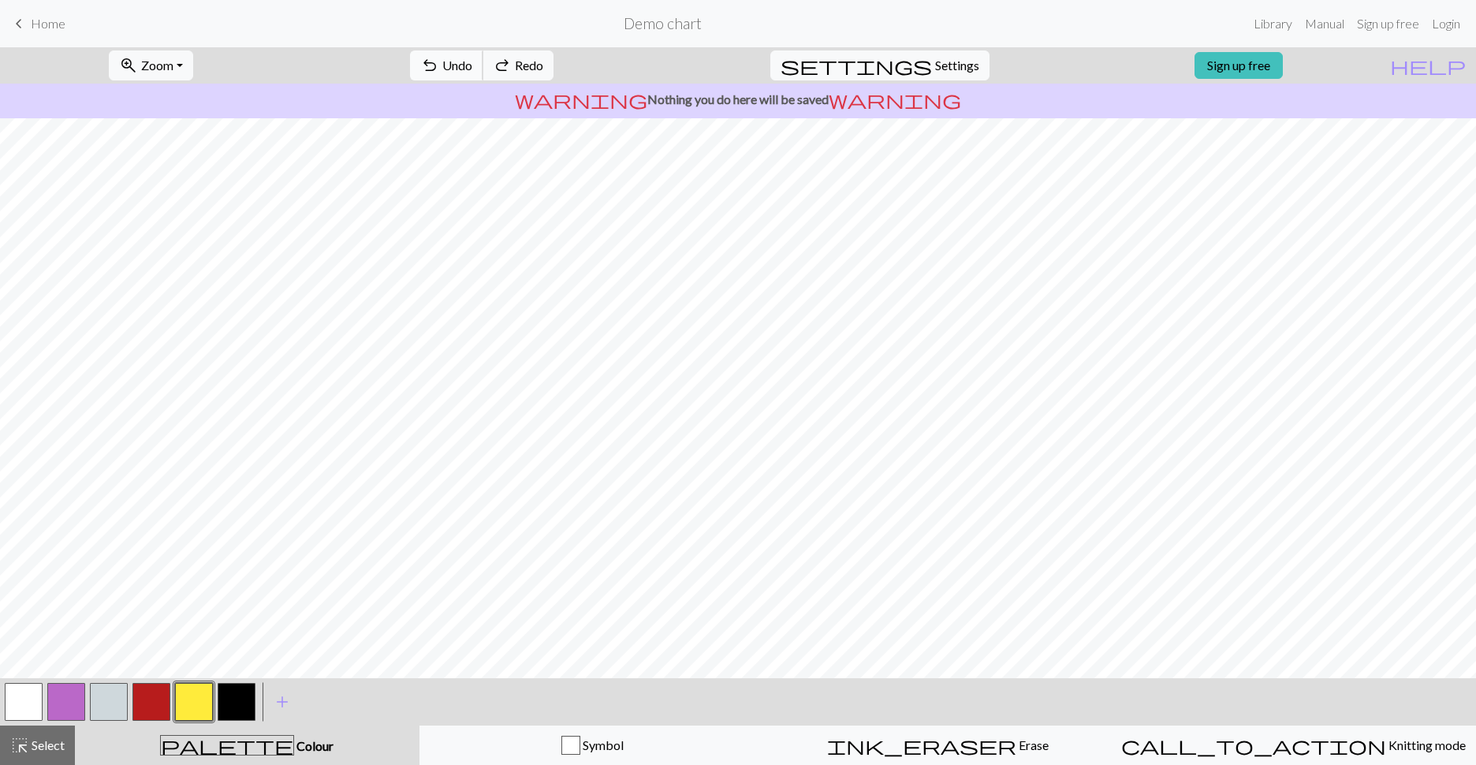
click at [483, 71] on button "undo Undo Undo" at bounding box center [446, 65] width 73 height 30
click at [554, 70] on button "redo Redo Redo" at bounding box center [518, 65] width 71 height 30
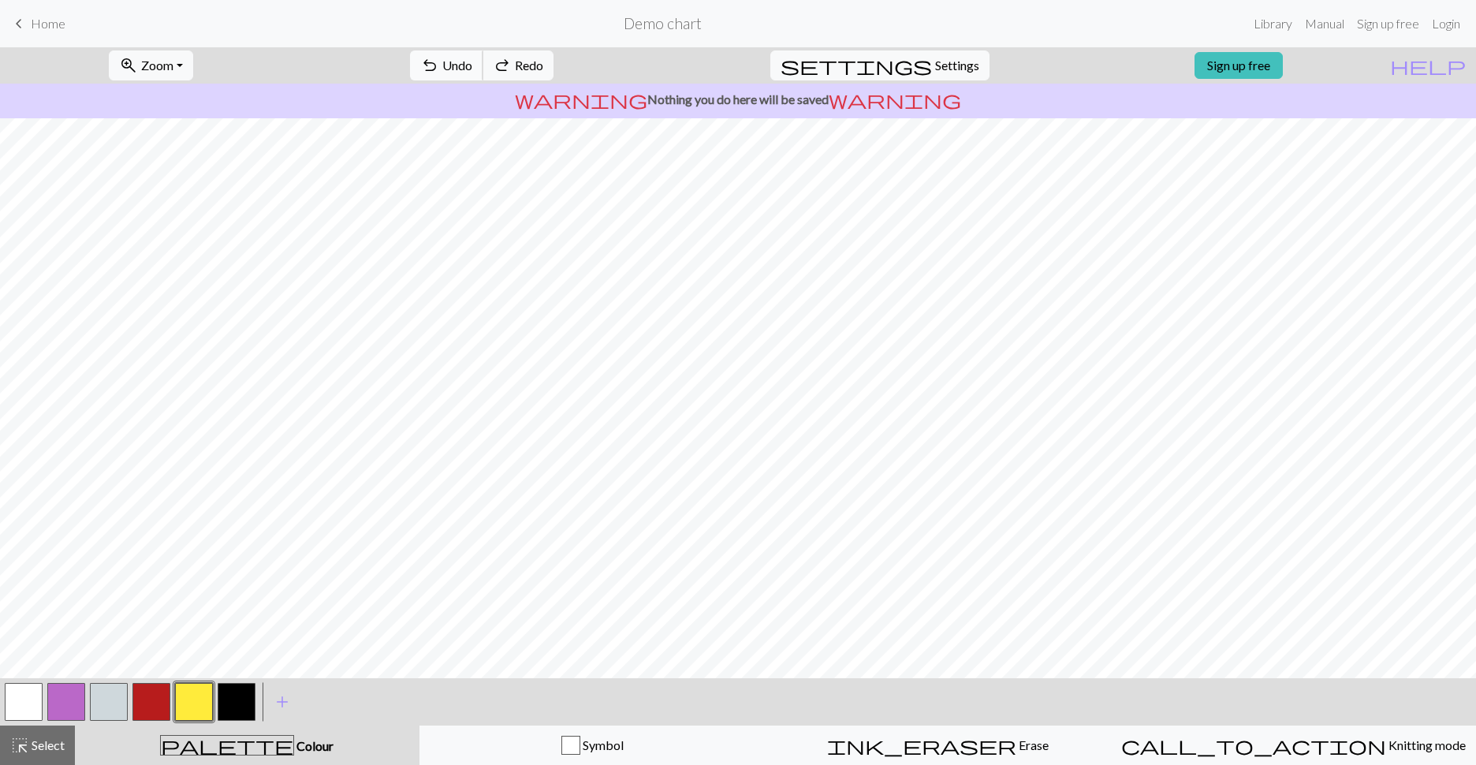
click at [472, 68] on span "Undo" at bounding box center [457, 65] width 30 height 15
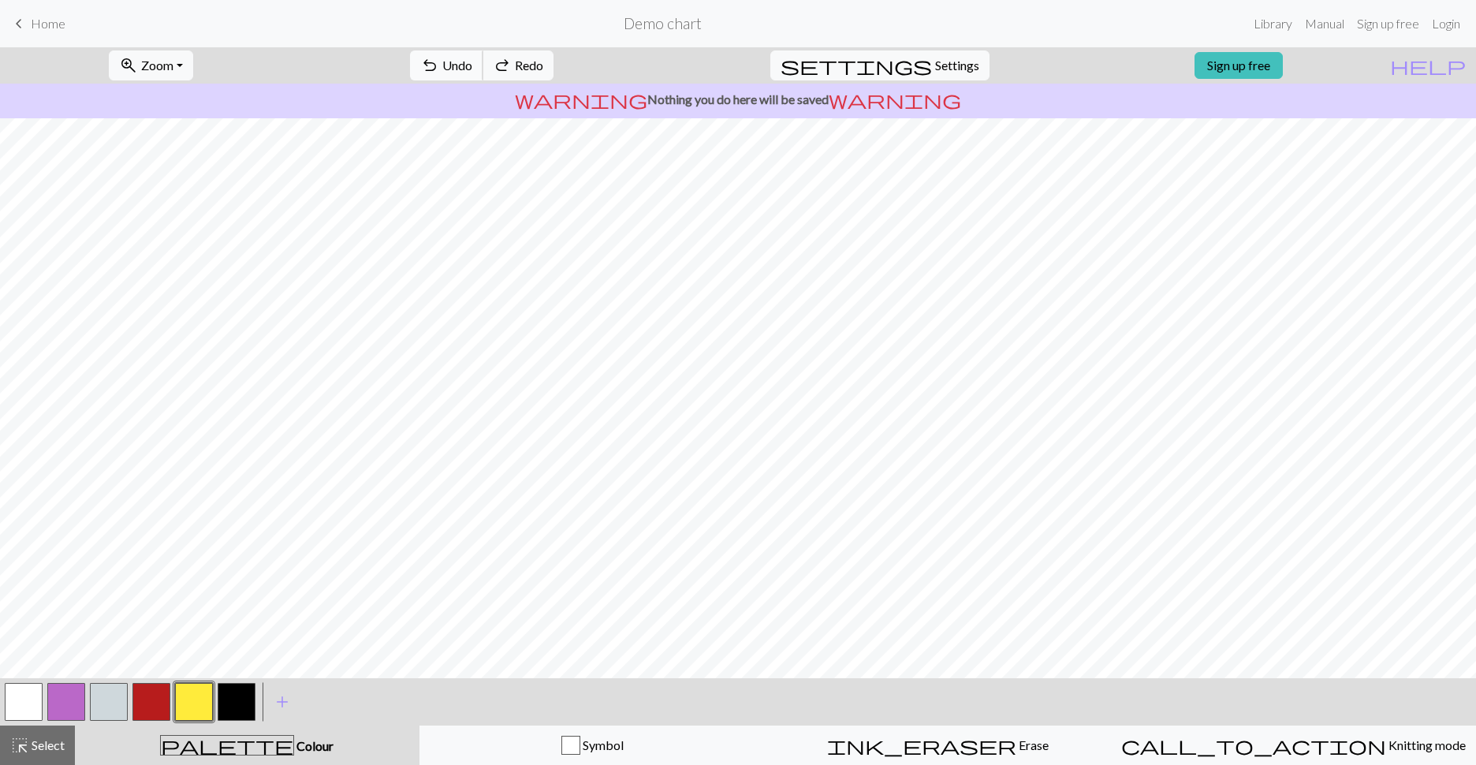
click at [472, 68] on span "Undo" at bounding box center [457, 65] width 30 height 15
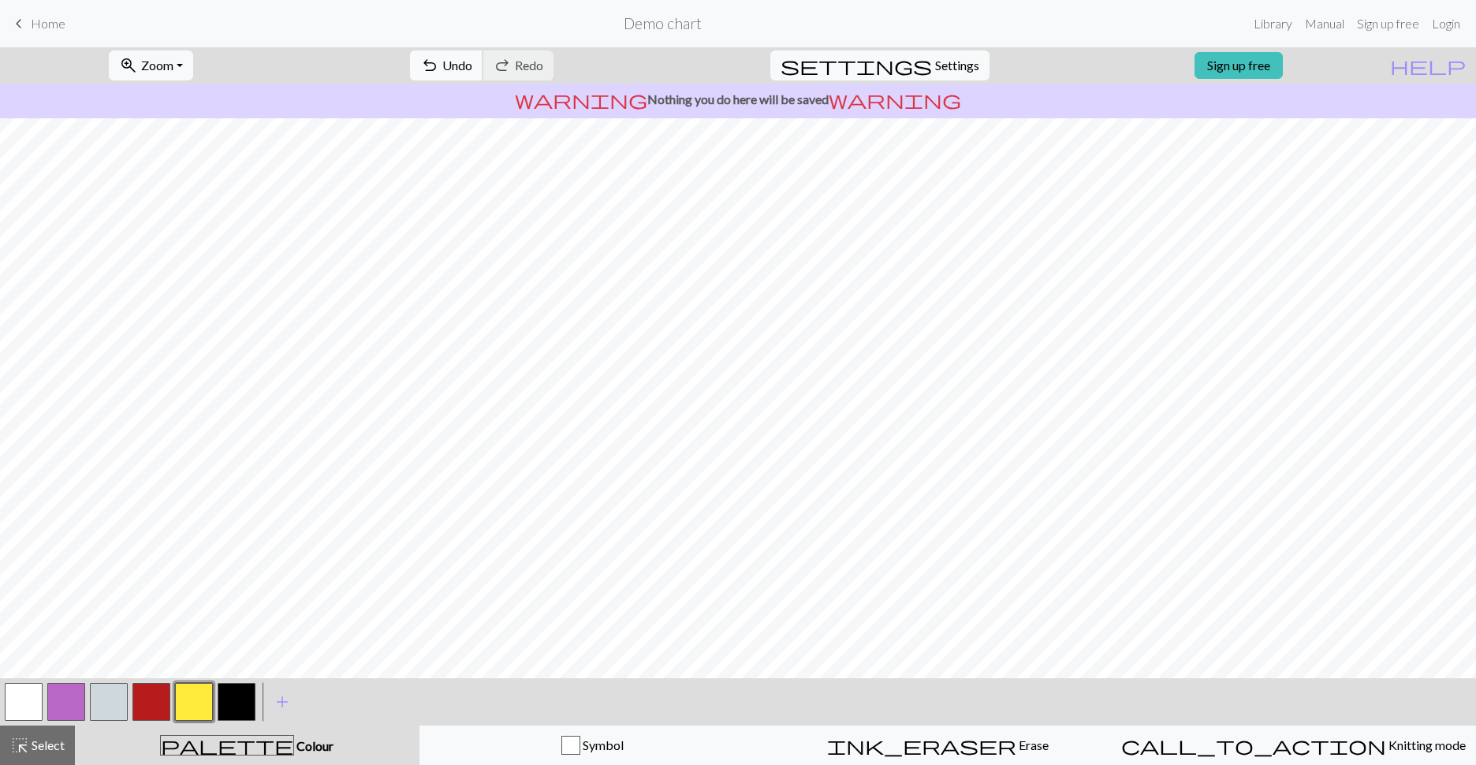
click at [472, 67] on span "Undo" at bounding box center [457, 65] width 30 height 15
click at [23, 701] on button "button" at bounding box center [24, 702] width 38 height 38
click at [472, 66] on span "Undo" at bounding box center [457, 65] width 30 height 15
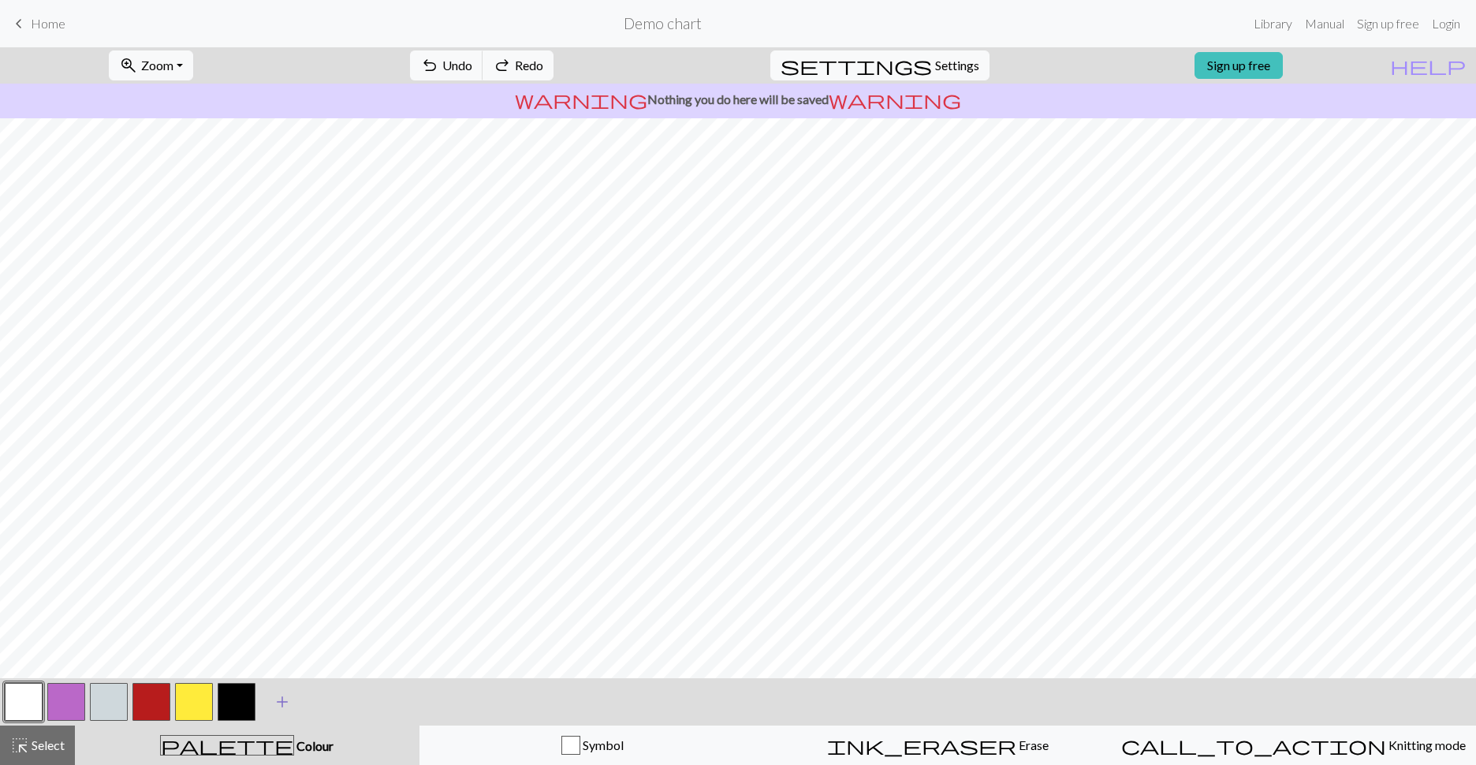
click at [281, 705] on span "add" at bounding box center [282, 702] width 19 height 22
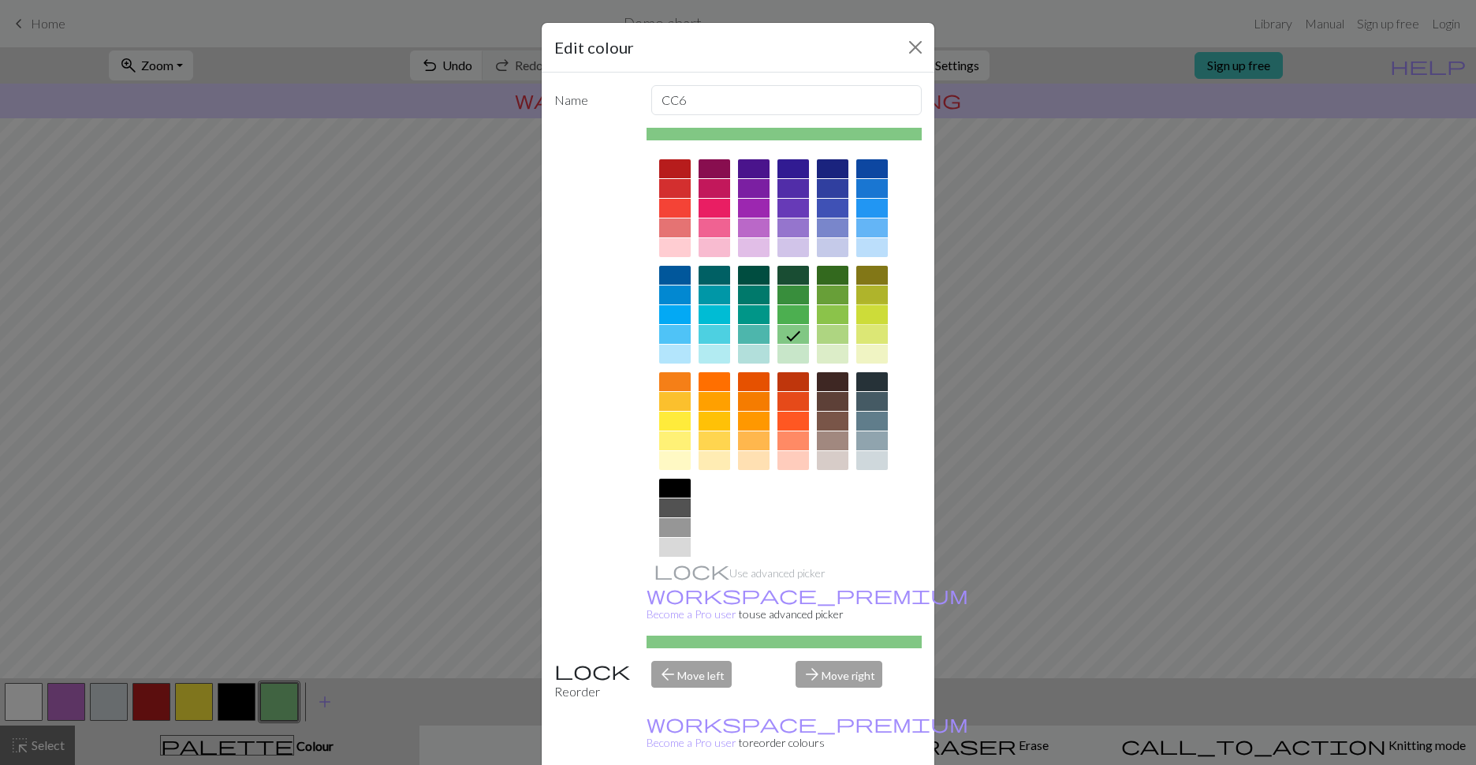
click at [863, 311] on div at bounding box center [872, 314] width 32 height 19
